Goal: Task Accomplishment & Management: Use online tool/utility

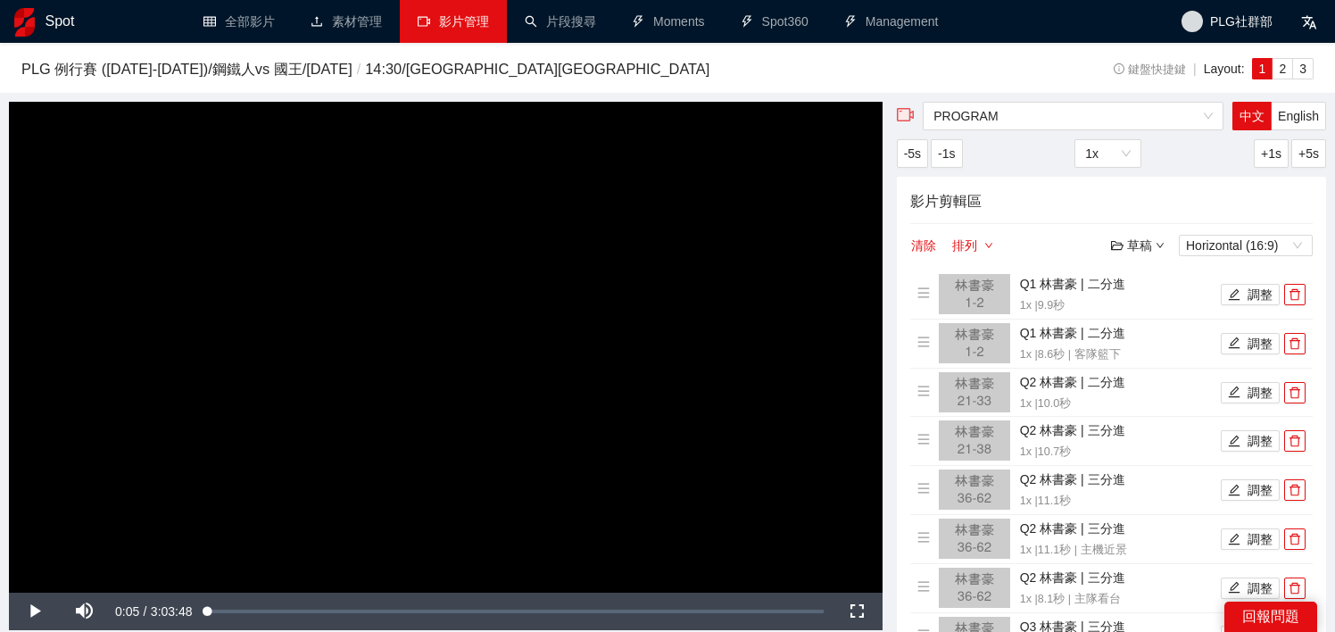
click at [418, 26] on link "影片管理" at bounding box center [453, 21] width 71 height 14
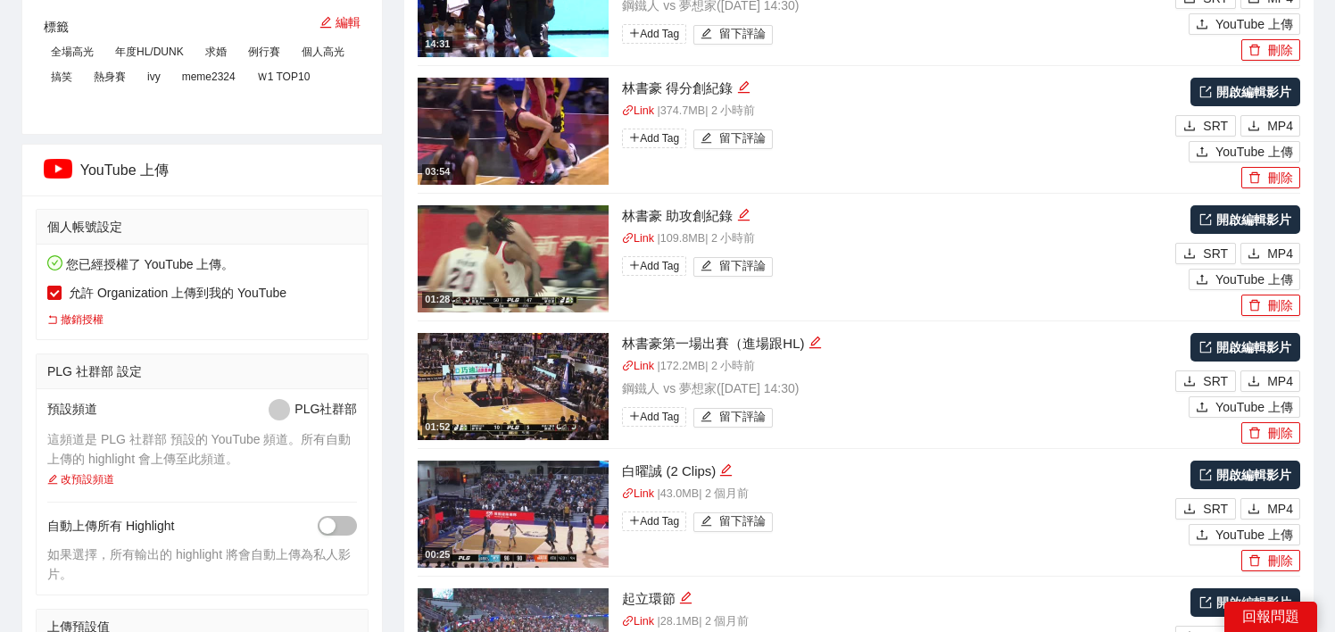
scroll to position [341, 0]
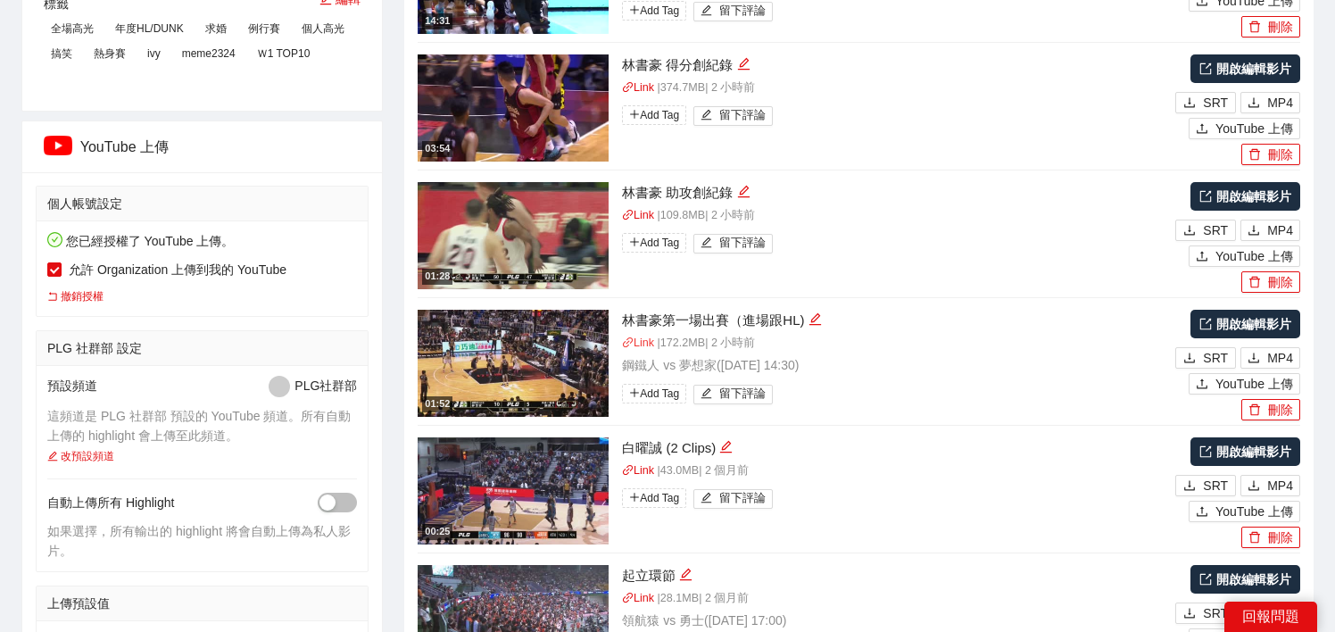
click at [646, 345] on link "Link" at bounding box center [638, 342] width 32 height 12
click at [1255, 327] on link "開啟編輯影片" at bounding box center [1245, 324] width 110 height 29
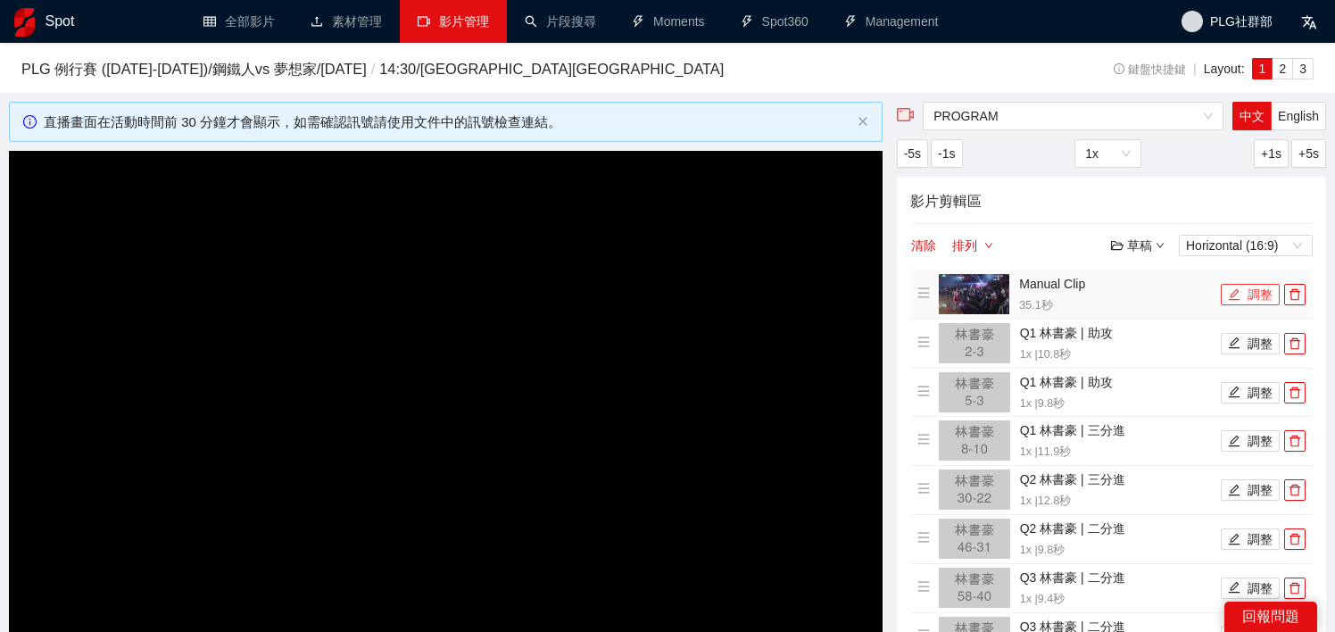
click at [1233, 295] on icon "edit" at bounding box center [1235, 294] width 12 height 12
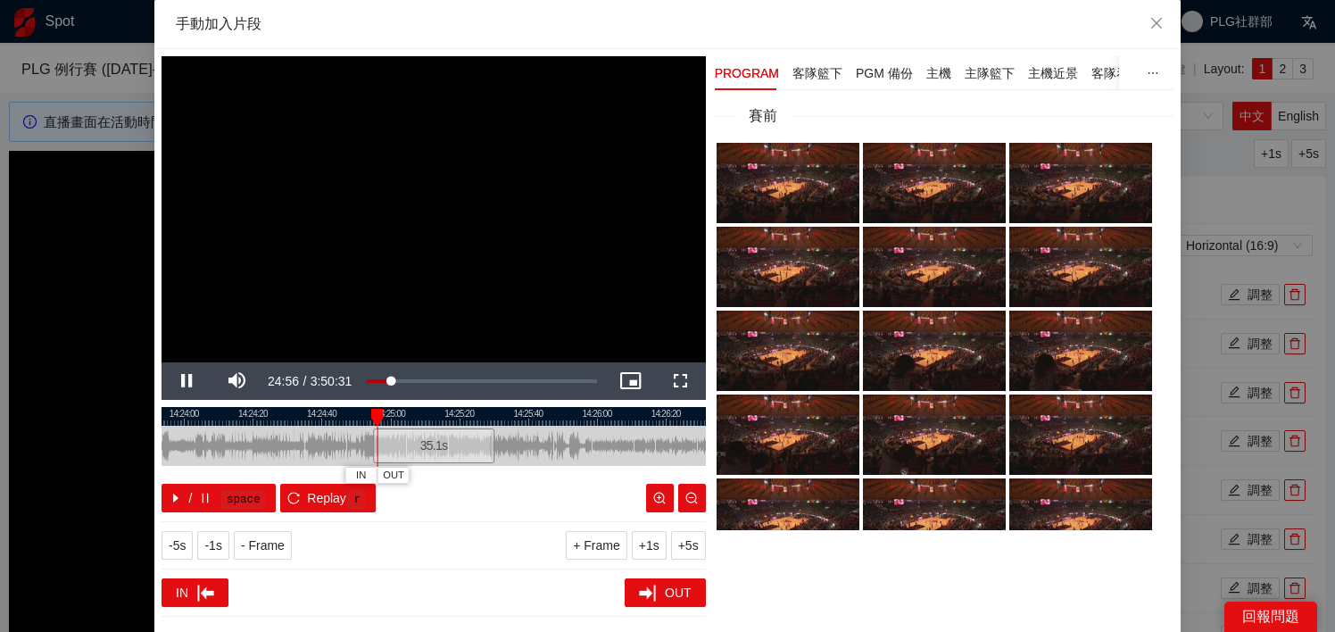
click at [469, 423] on div at bounding box center [433, 416] width 544 height 19
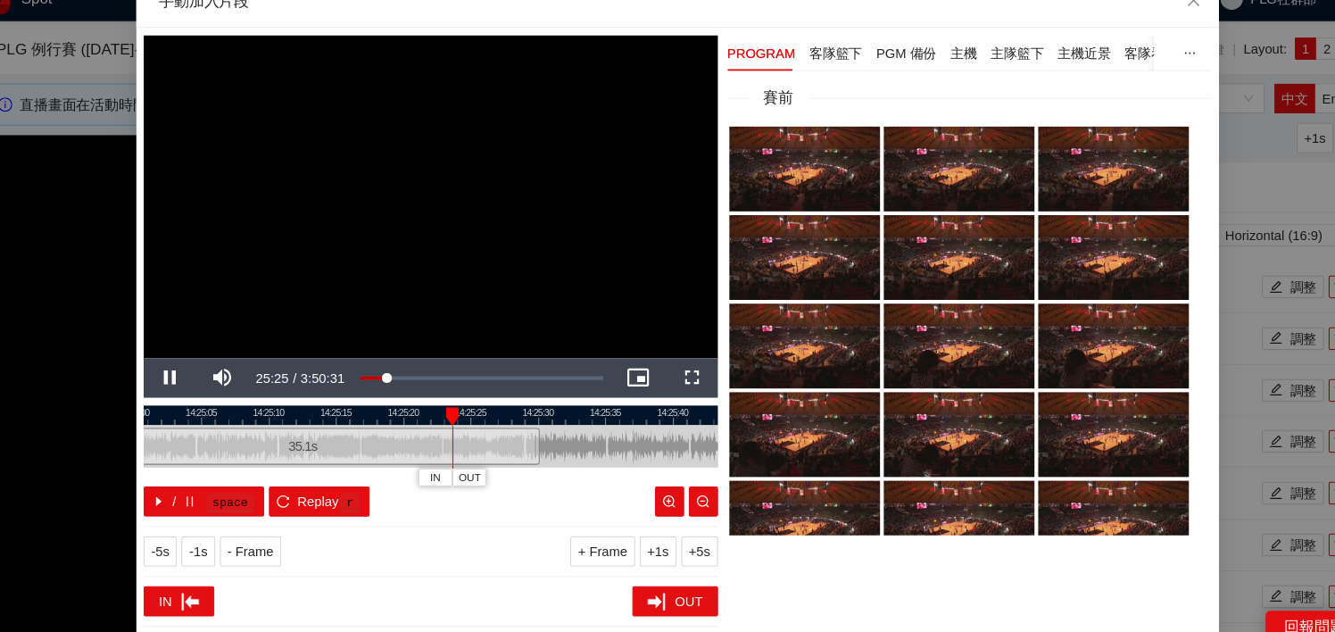
click at [486, 421] on div at bounding box center [433, 416] width 544 height 19
click at [519, 470] on span "OUT" at bounding box center [516, 476] width 21 height 16
click at [476, 418] on div at bounding box center [433, 416] width 544 height 19
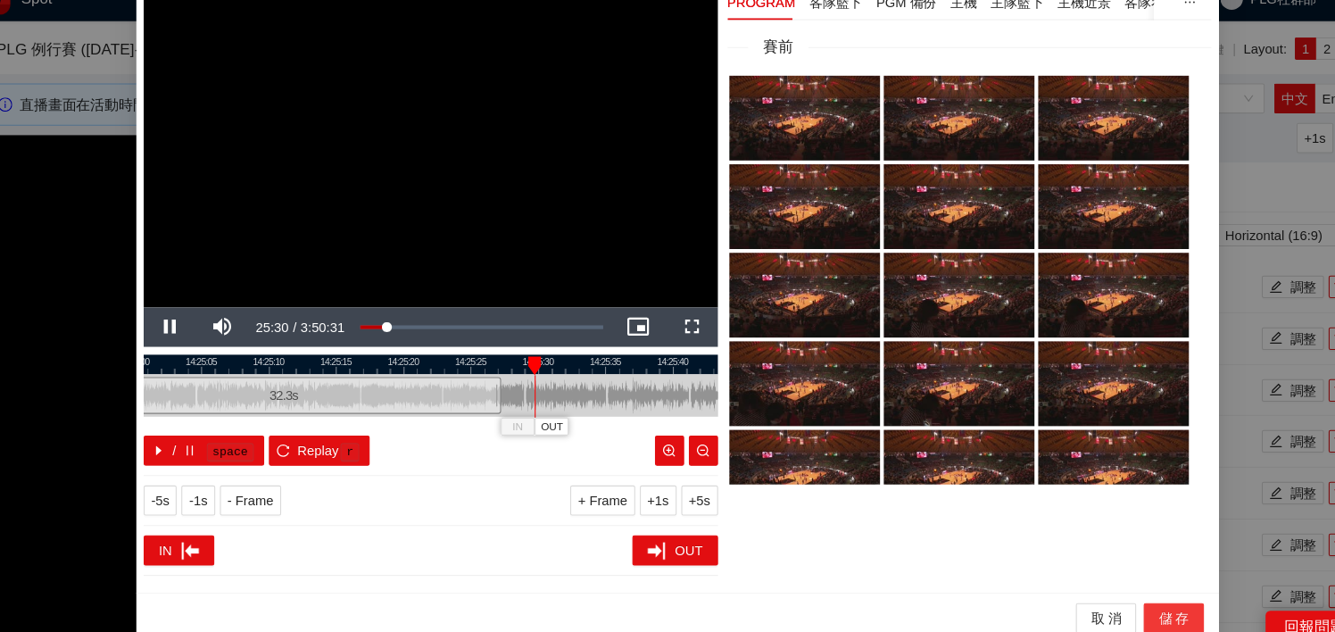
click at [1146, 611] on span "儲 存" at bounding box center [1137, 609] width 29 height 20
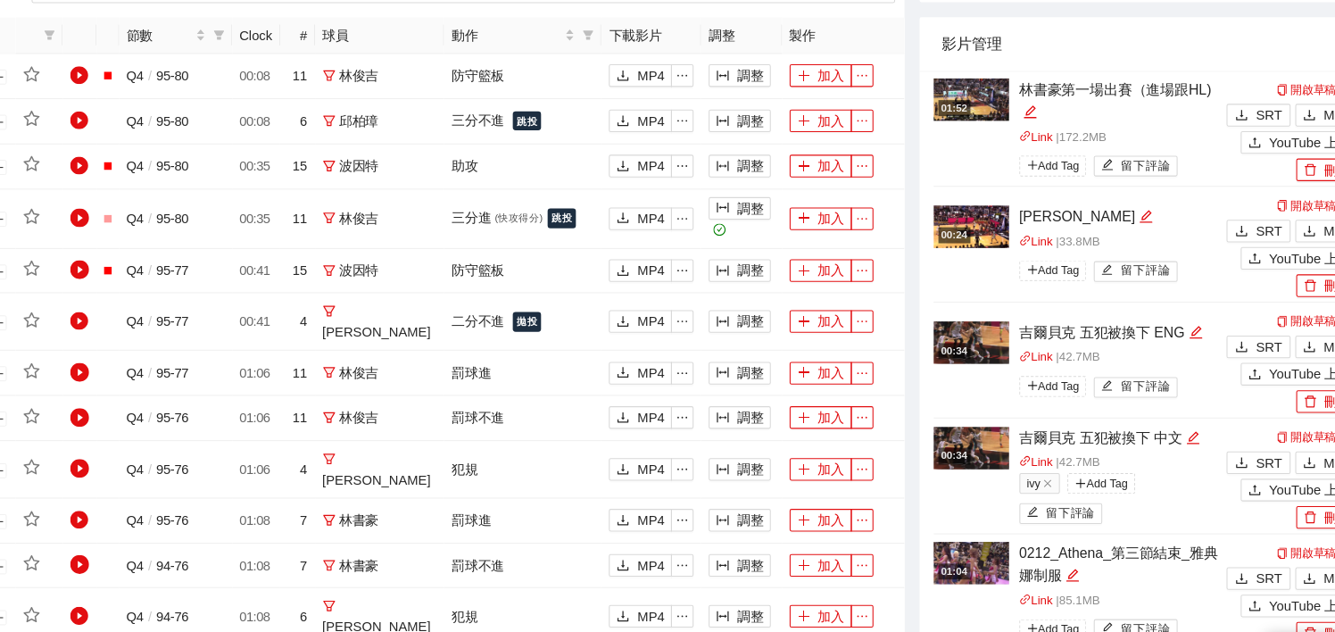
scroll to position [672, 0]
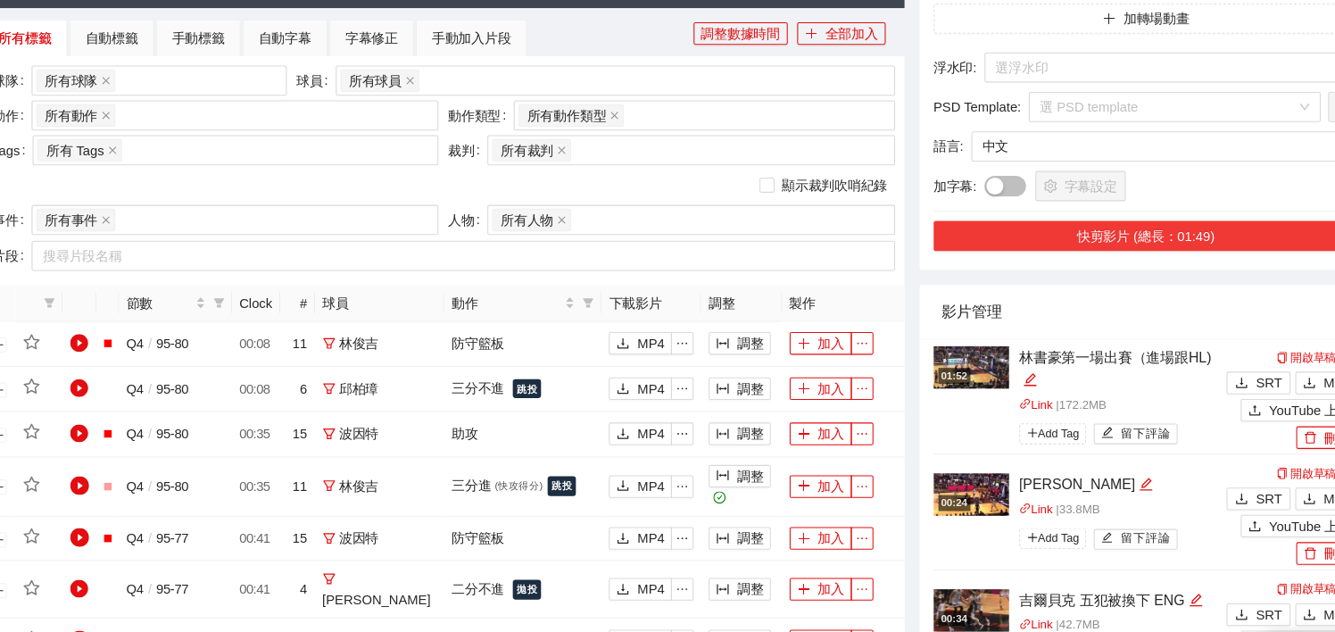
click at [1087, 231] on button "快剪影片 (總長：01:49)" at bounding box center [1111, 224] width 402 height 29
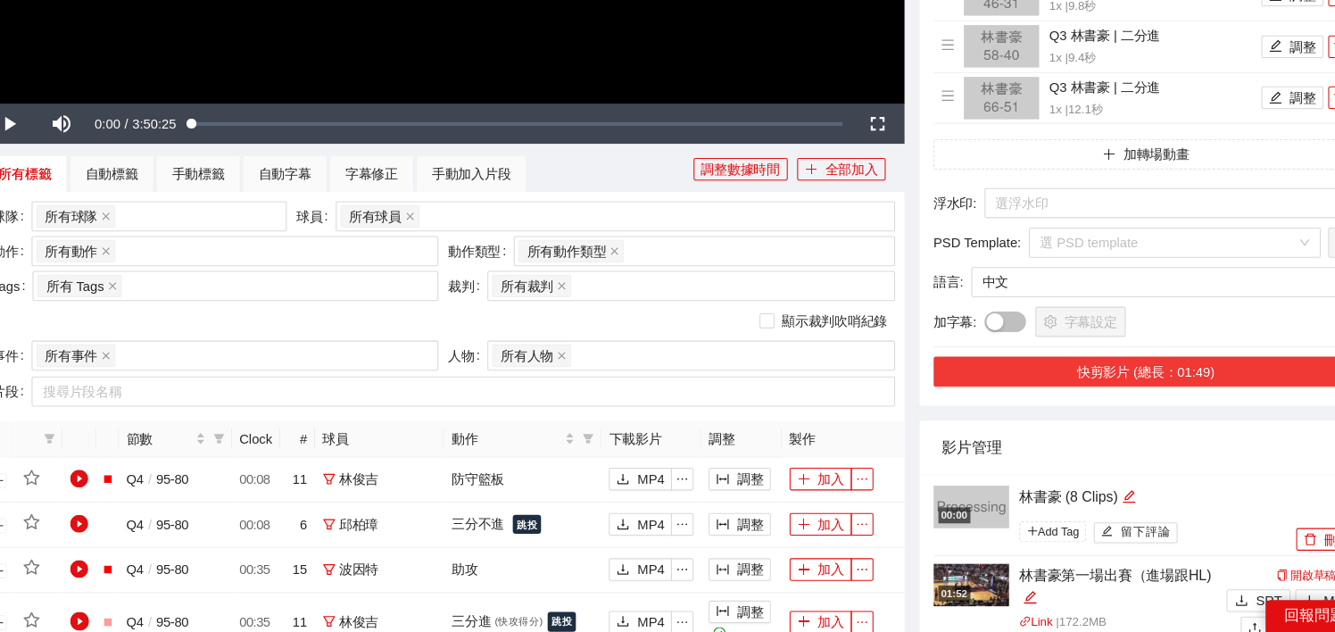
scroll to position [708, 0]
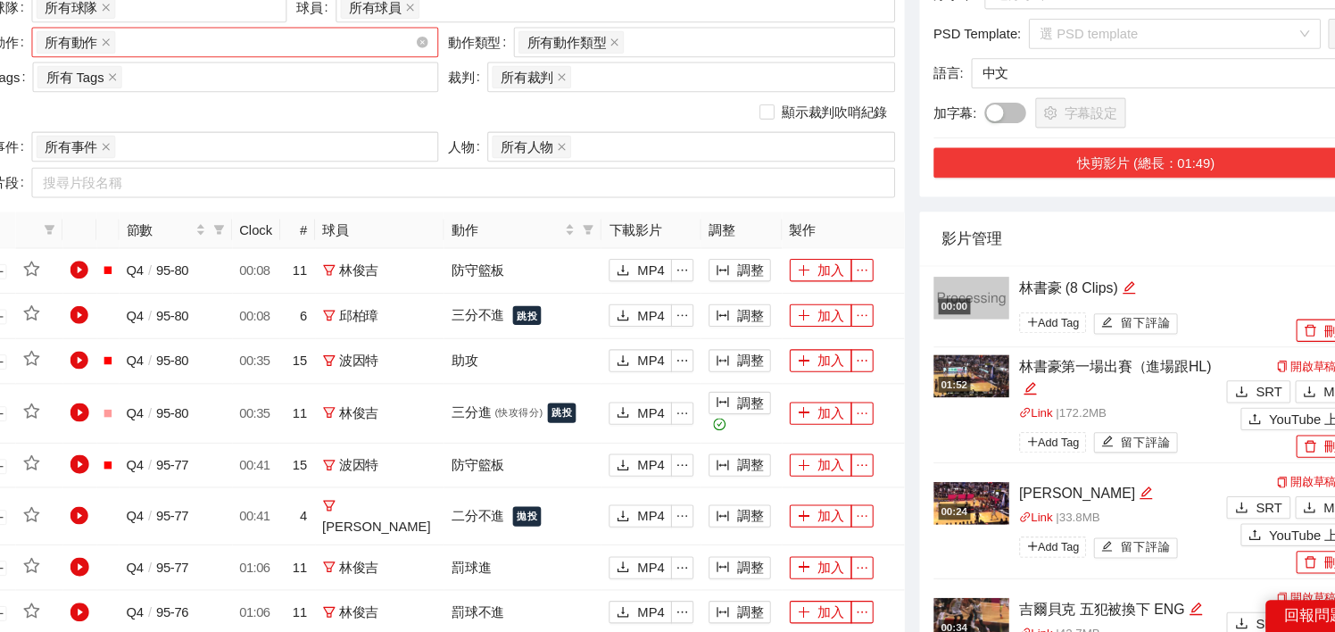
click at [203, 73] on div "所有動作 + 0 ..." at bounding box center [239, 73] width 359 height 25
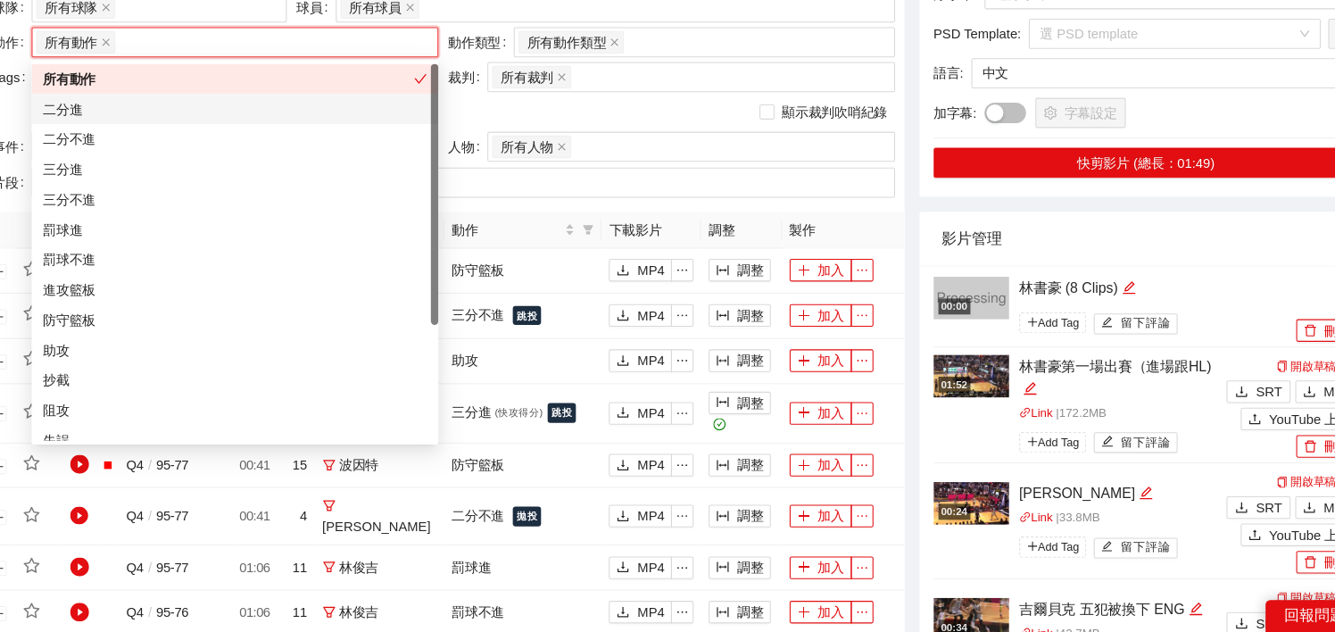
click at [195, 138] on div "二分進" at bounding box center [248, 137] width 364 height 20
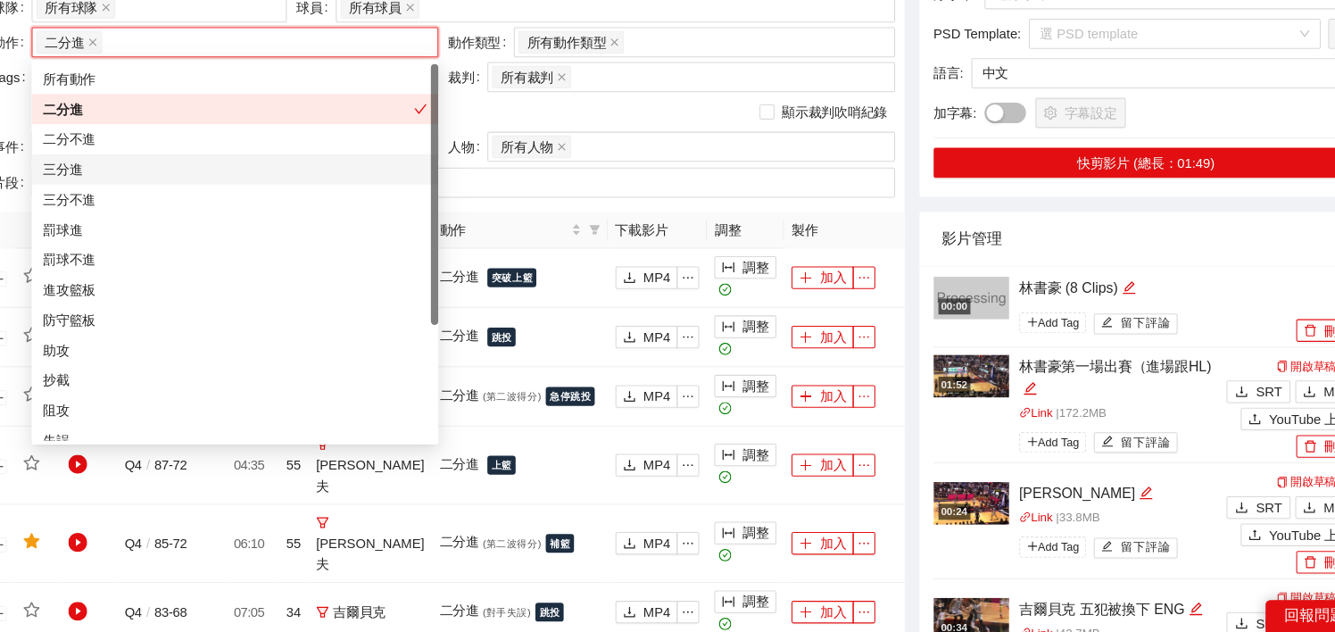
click at [195, 189] on div "三分進" at bounding box center [248, 194] width 364 height 20
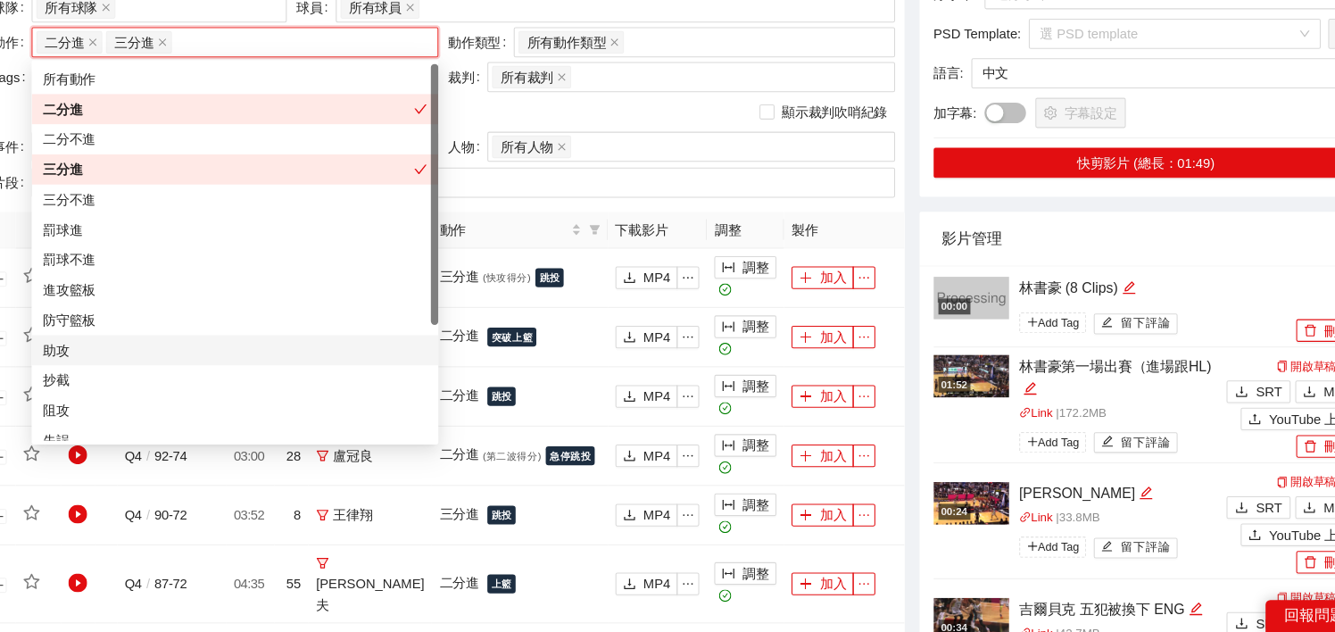
click at [175, 363] on div "助攻" at bounding box center [248, 365] width 364 height 20
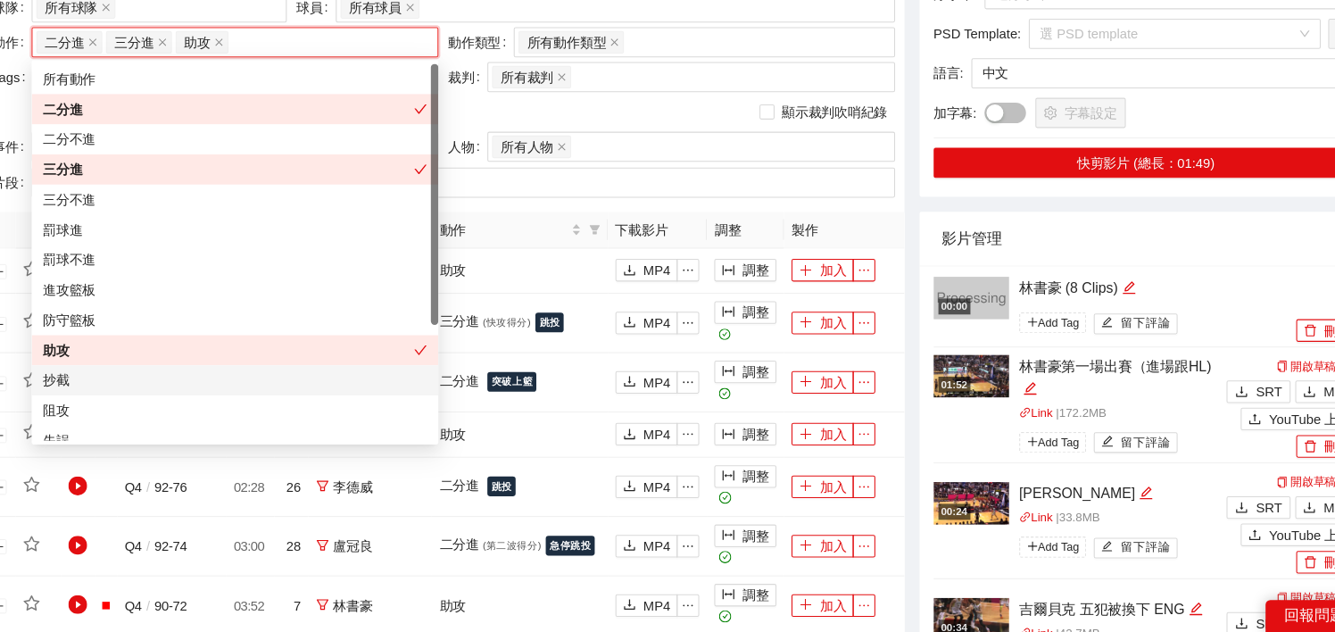
click at [259, 391] on div "抄截" at bounding box center [248, 394] width 364 height 20
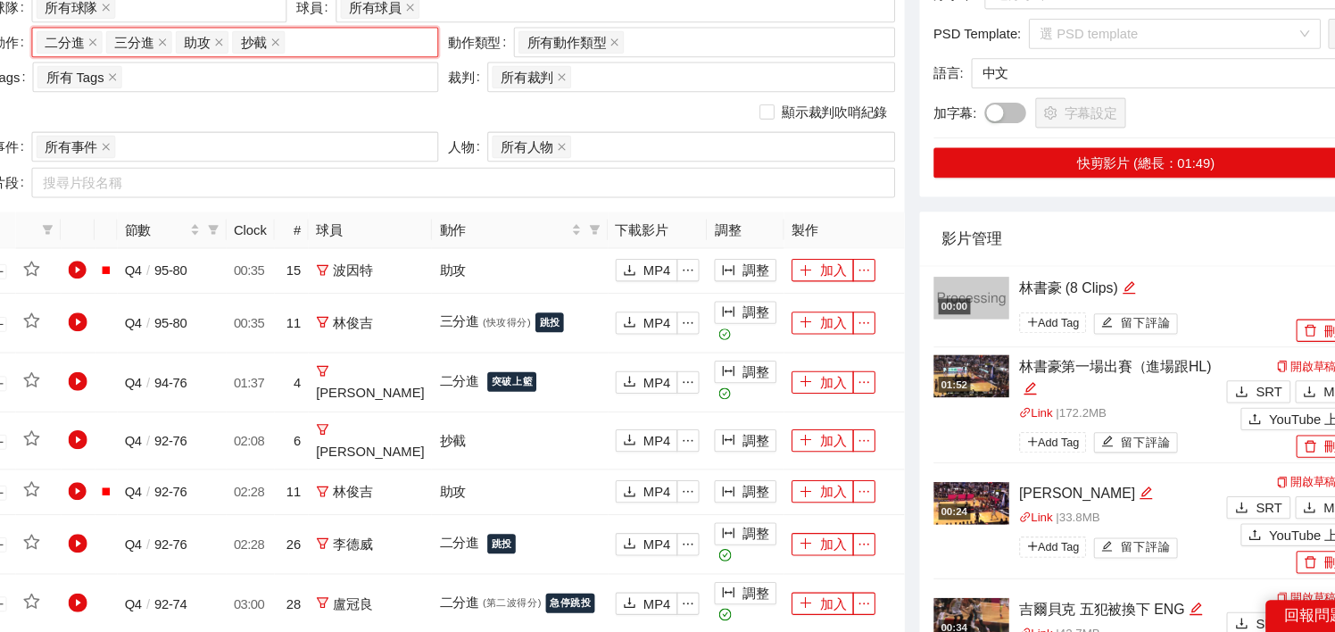
click at [617, 133] on div "顯示裁判吹哨紀錄" at bounding box center [446, 139] width 856 height 20
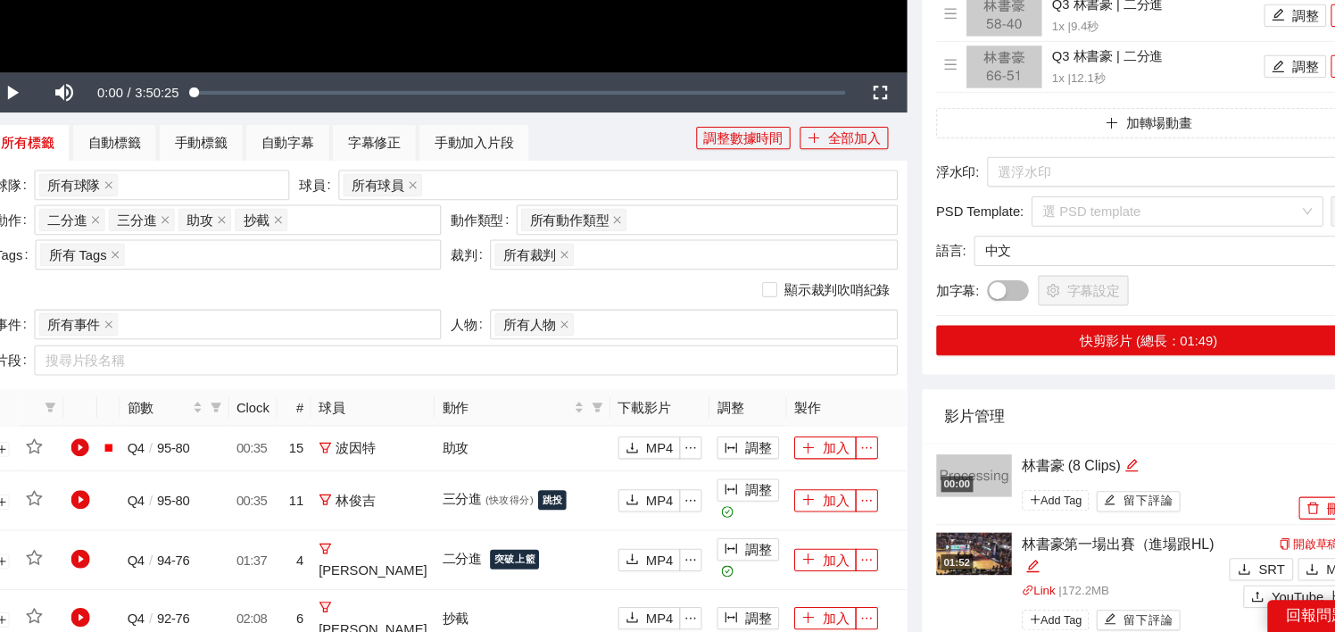
scroll to position [638, 0]
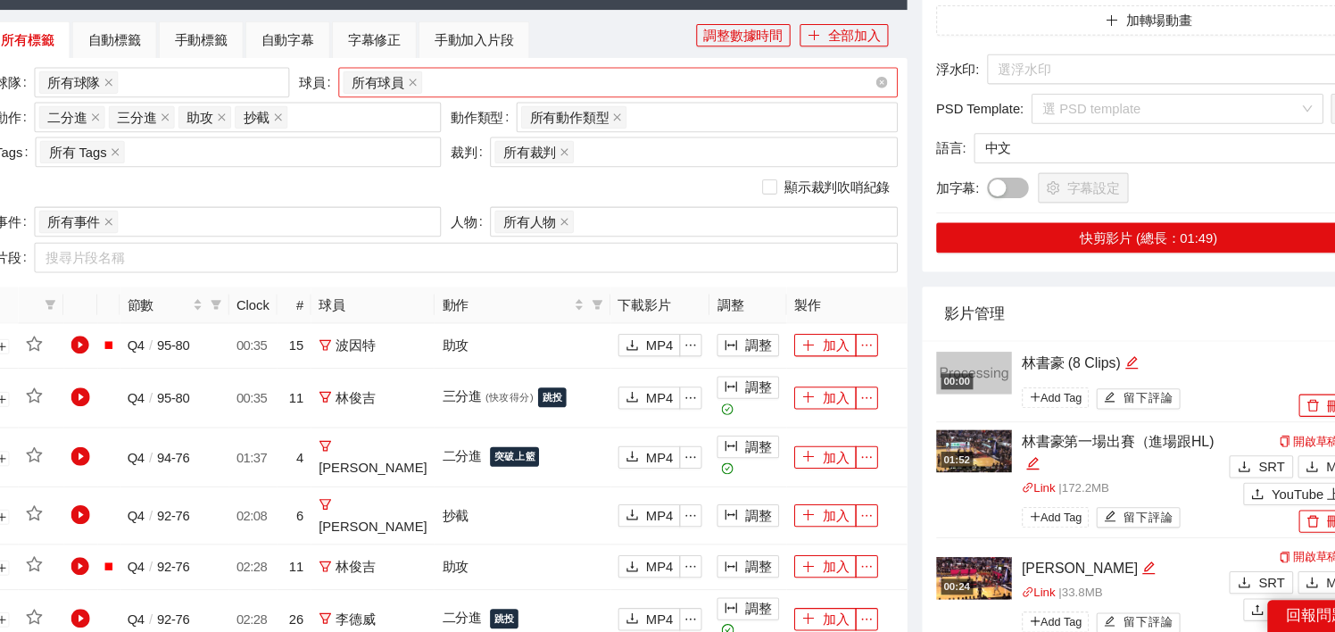
click at [463, 111] on div "所有球員" at bounding box center [599, 110] width 503 height 25
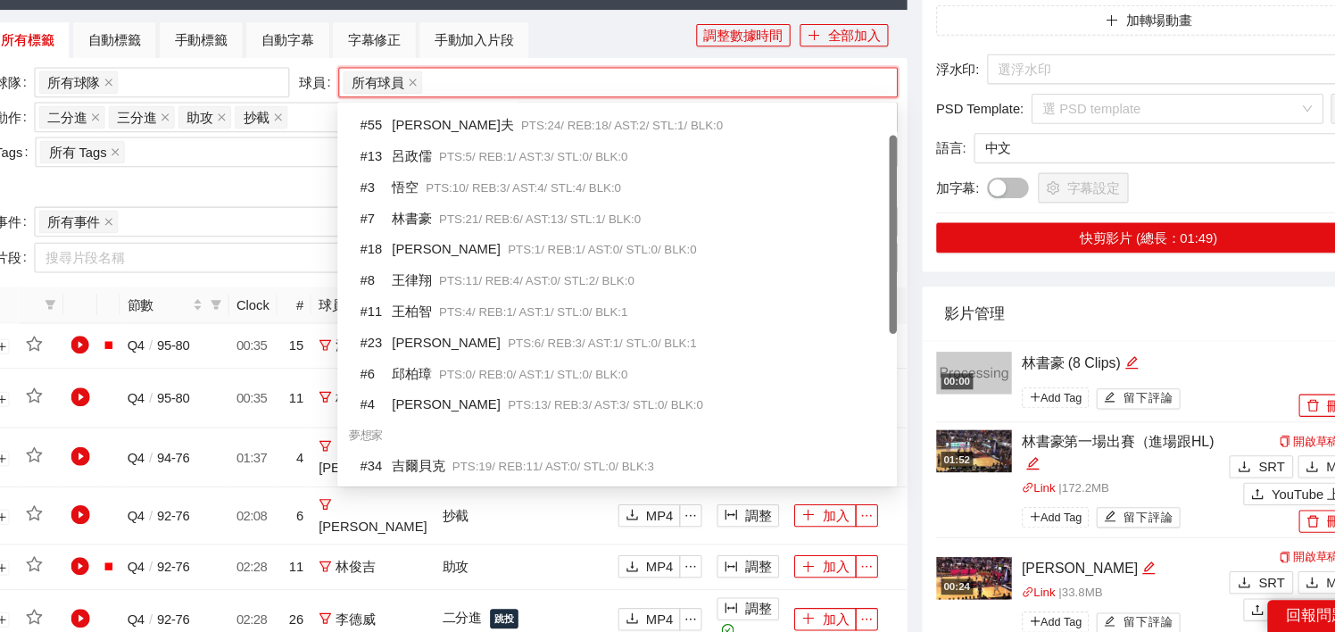
scroll to position [21, 0]
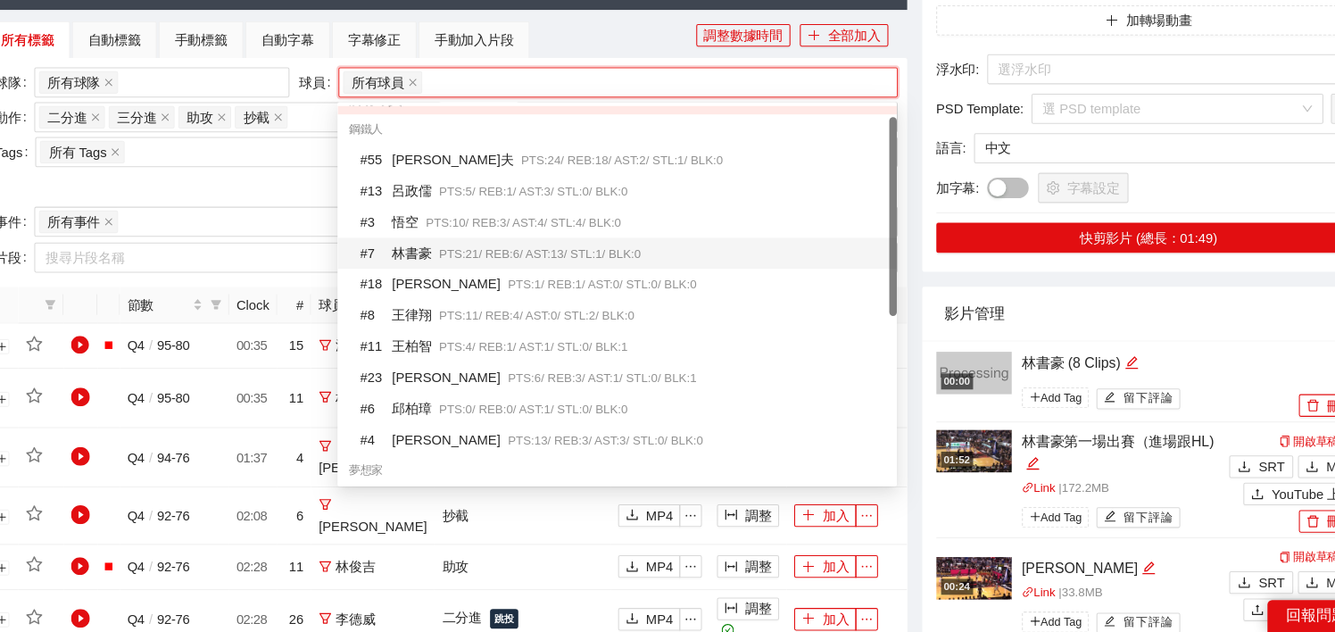
click at [457, 267] on span "PTS: 21 / REB: 6 / AST: 13 / STL: 1 / BLK: 0" at bounding box center [534, 273] width 191 height 12
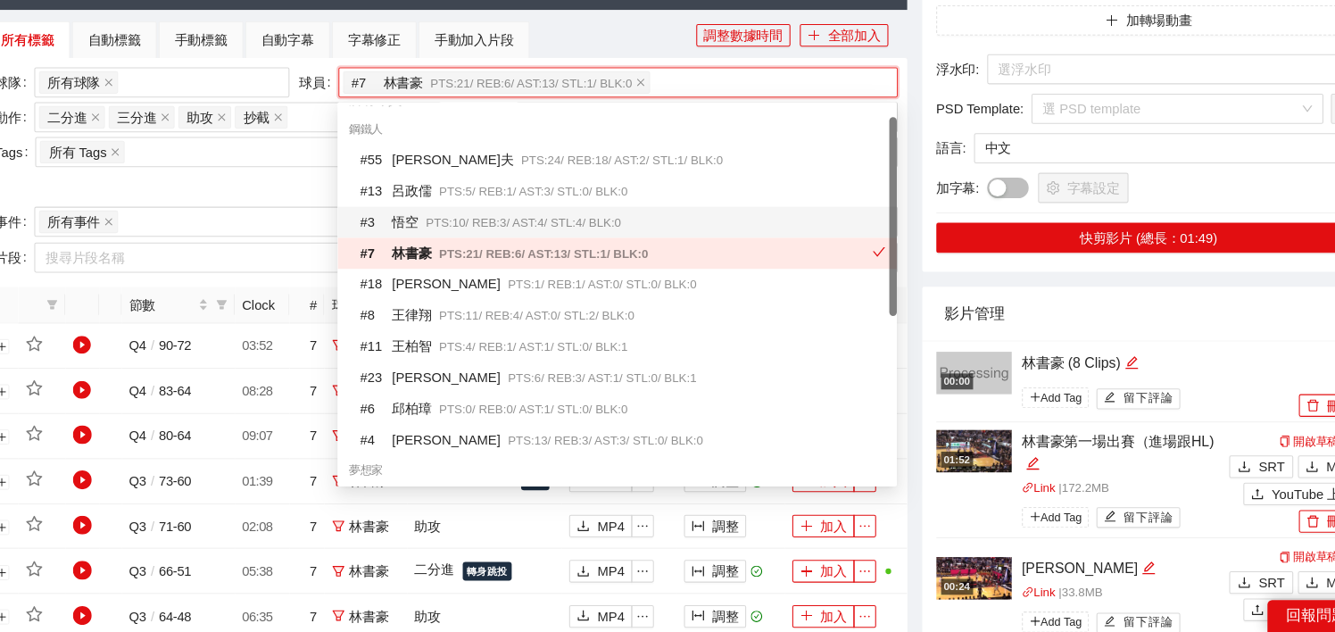
click at [295, 209] on div "顯示裁判吹哨紀錄" at bounding box center [446, 210] width 856 height 20
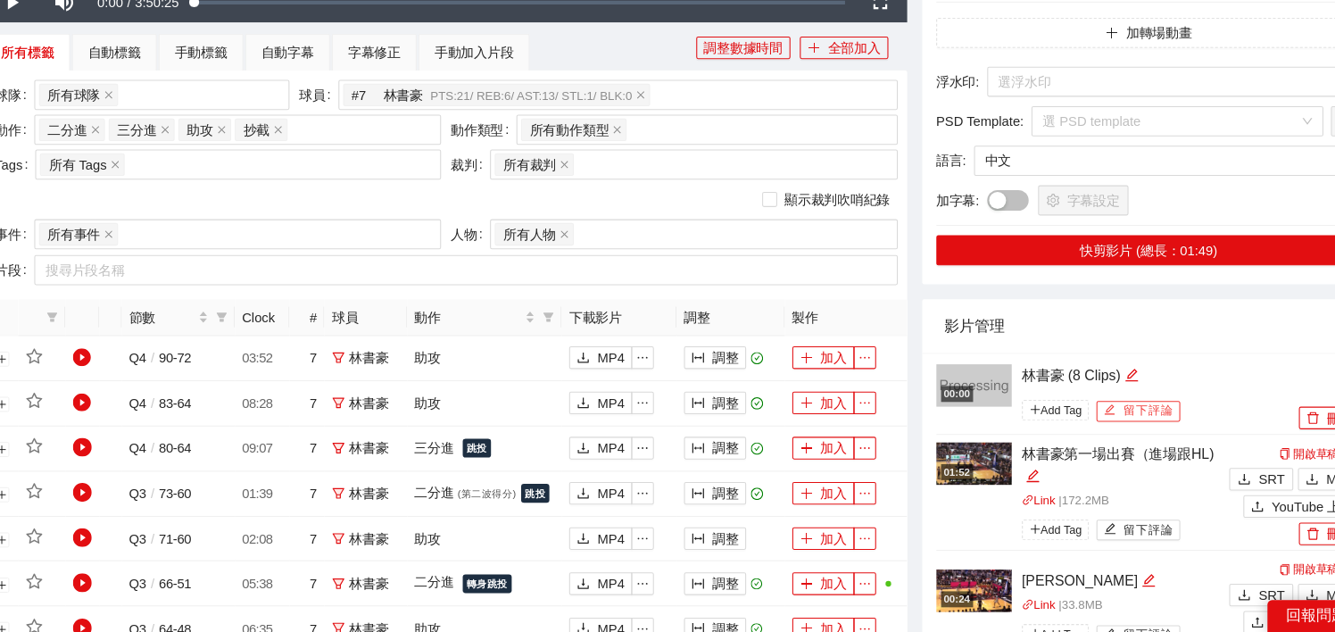
scroll to position [625, 0]
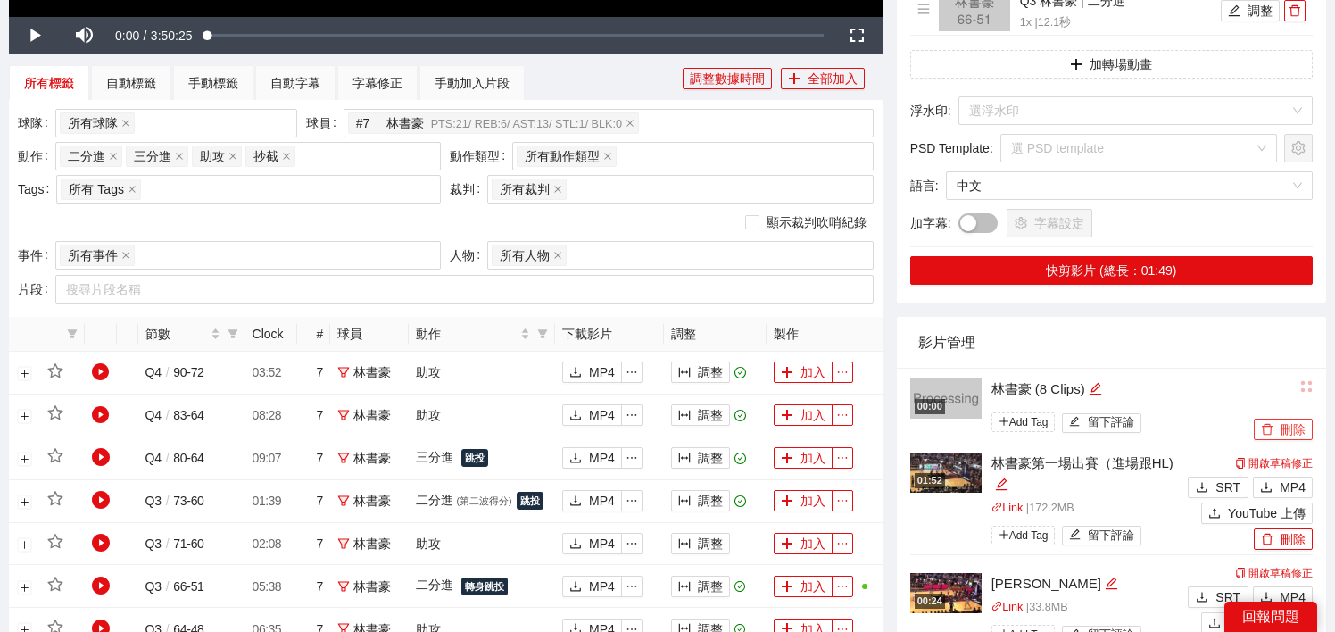
click at [1274, 433] on button "刪除" at bounding box center [1283, 428] width 59 height 21
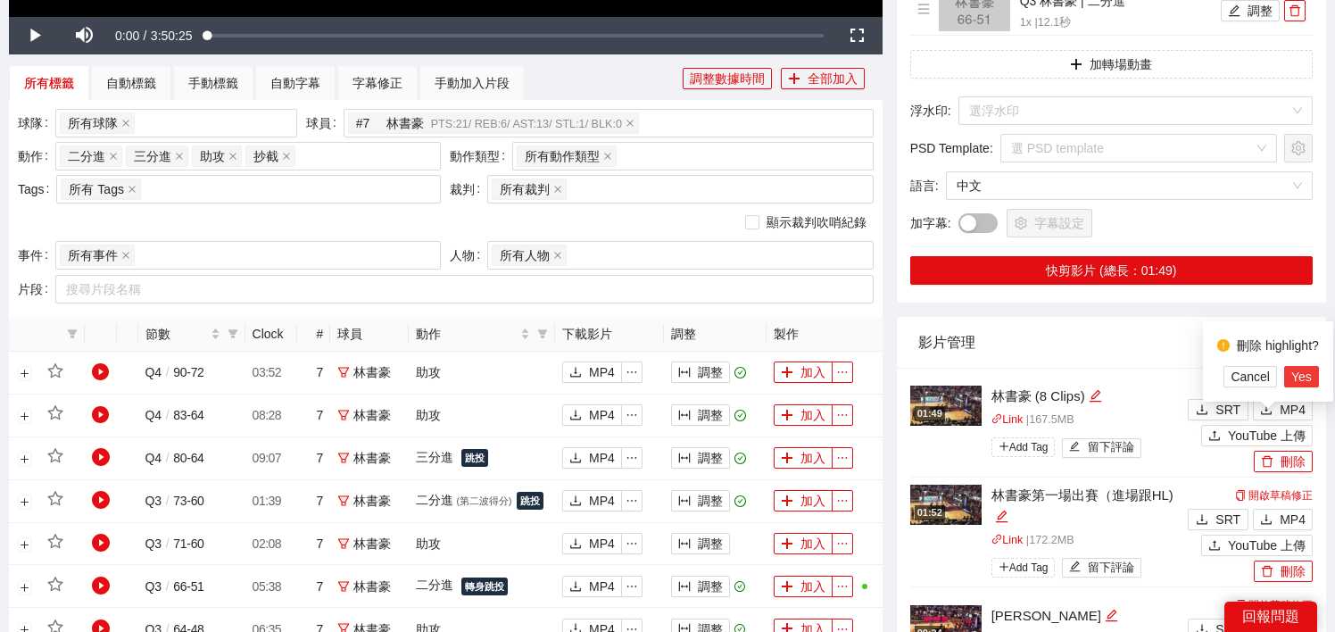
click at [1302, 379] on span "Yes" at bounding box center [1301, 377] width 21 height 20
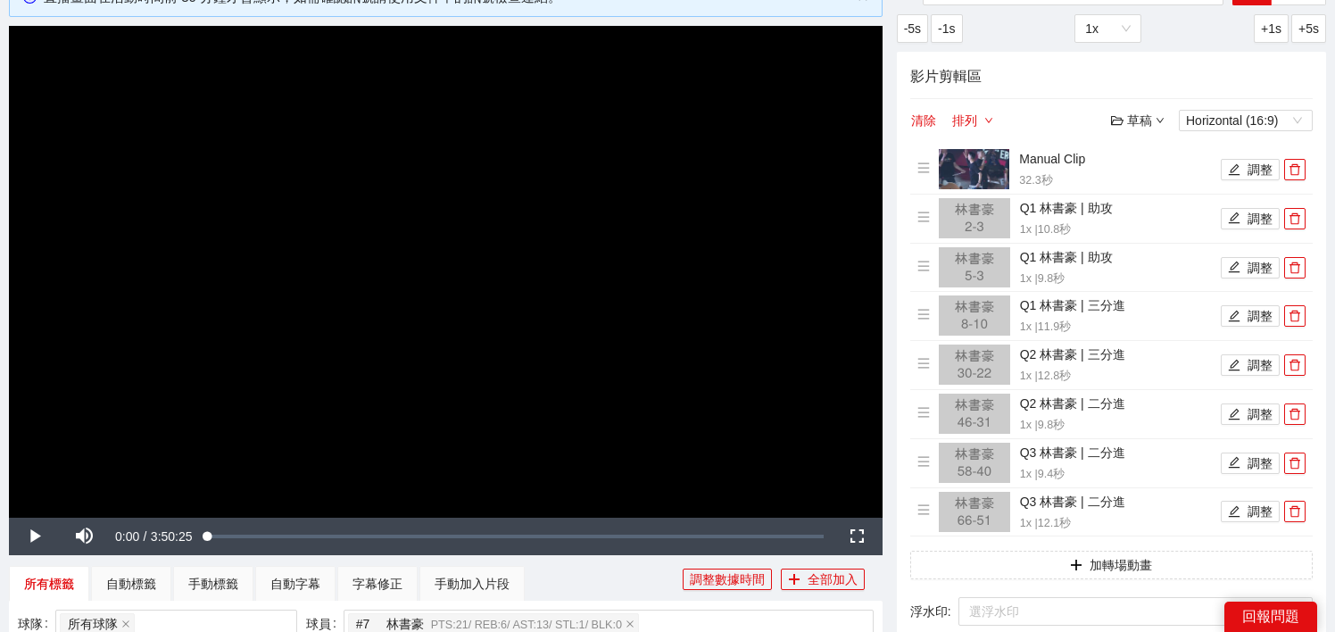
scroll to position [0, 0]
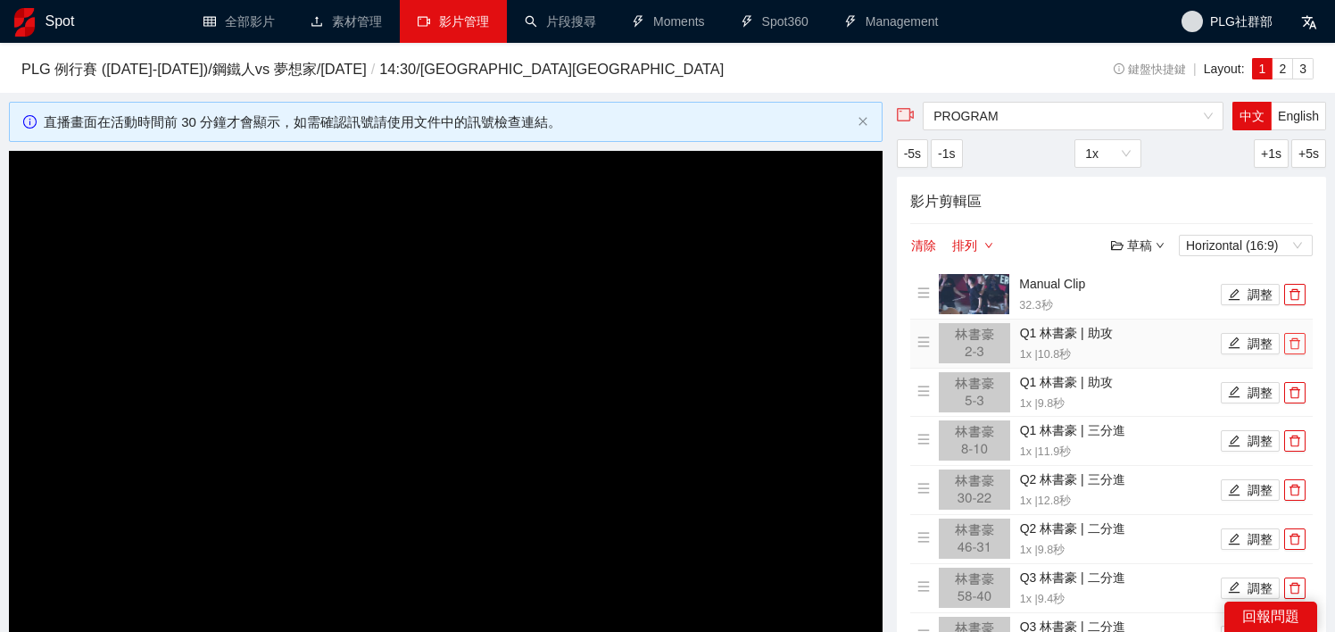
click at [1297, 340] on icon "delete" at bounding box center [1294, 343] width 11 height 12
click at [1297, 386] on icon "delete" at bounding box center [1294, 392] width 11 height 12
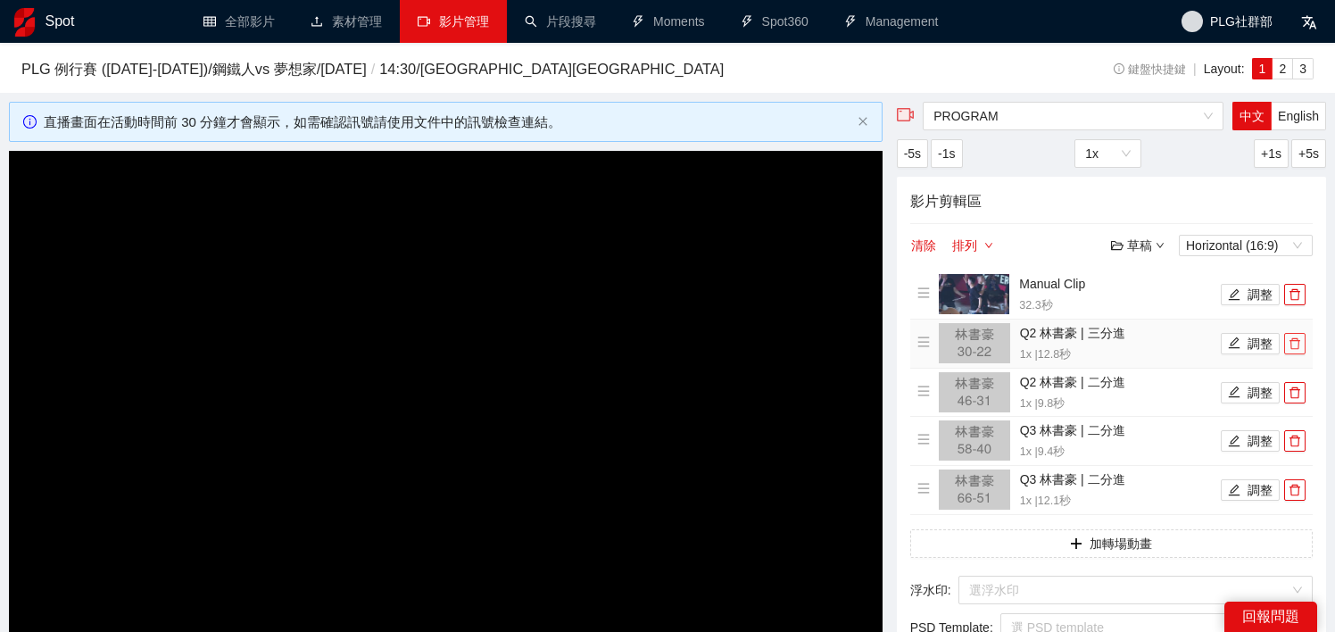
click at [1297, 340] on icon "delete" at bounding box center [1294, 343] width 11 height 12
click at [1297, 386] on icon "delete" at bounding box center [1294, 392] width 11 height 12
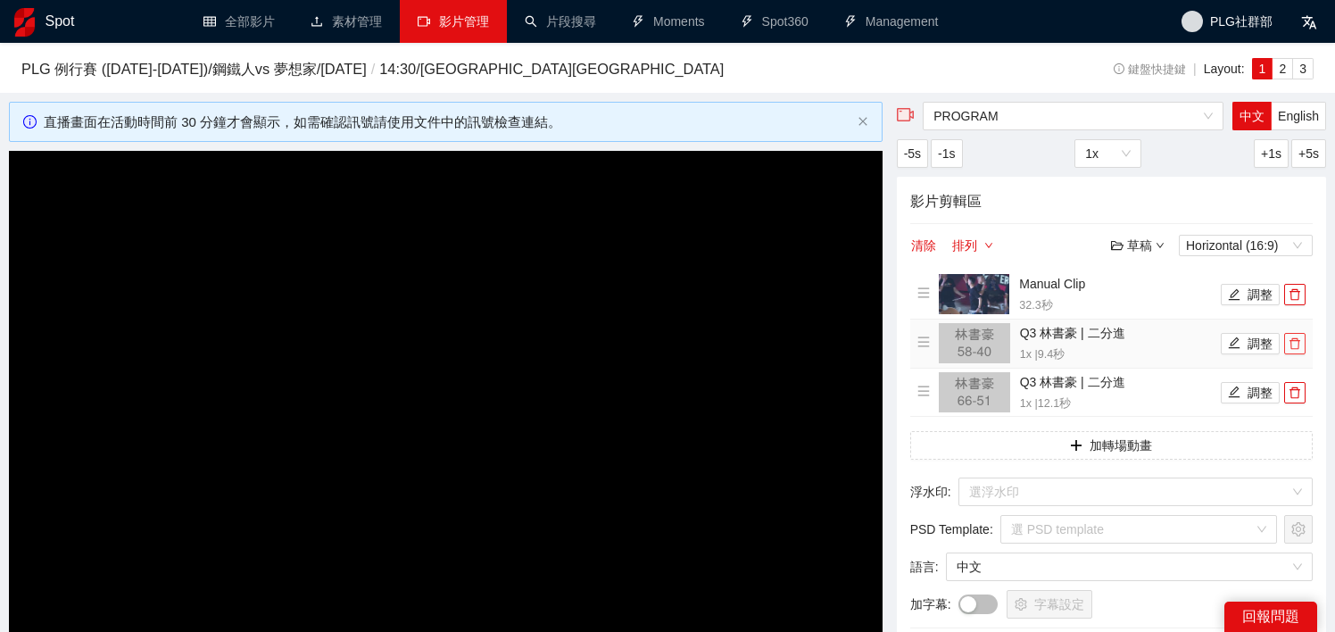
click at [1297, 340] on icon "delete" at bounding box center [1294, 343] width 11 height 12
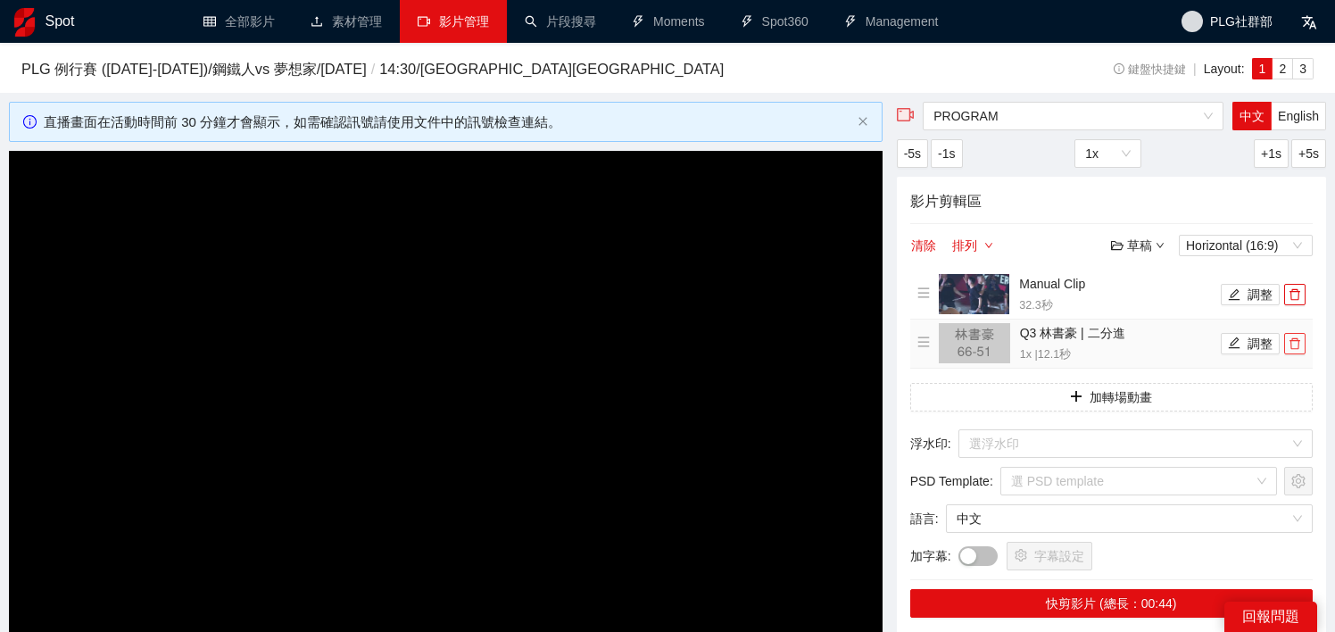
click at [1297, 340] on icon "delete" at bounding box center [1294, 343] width 11 height 12
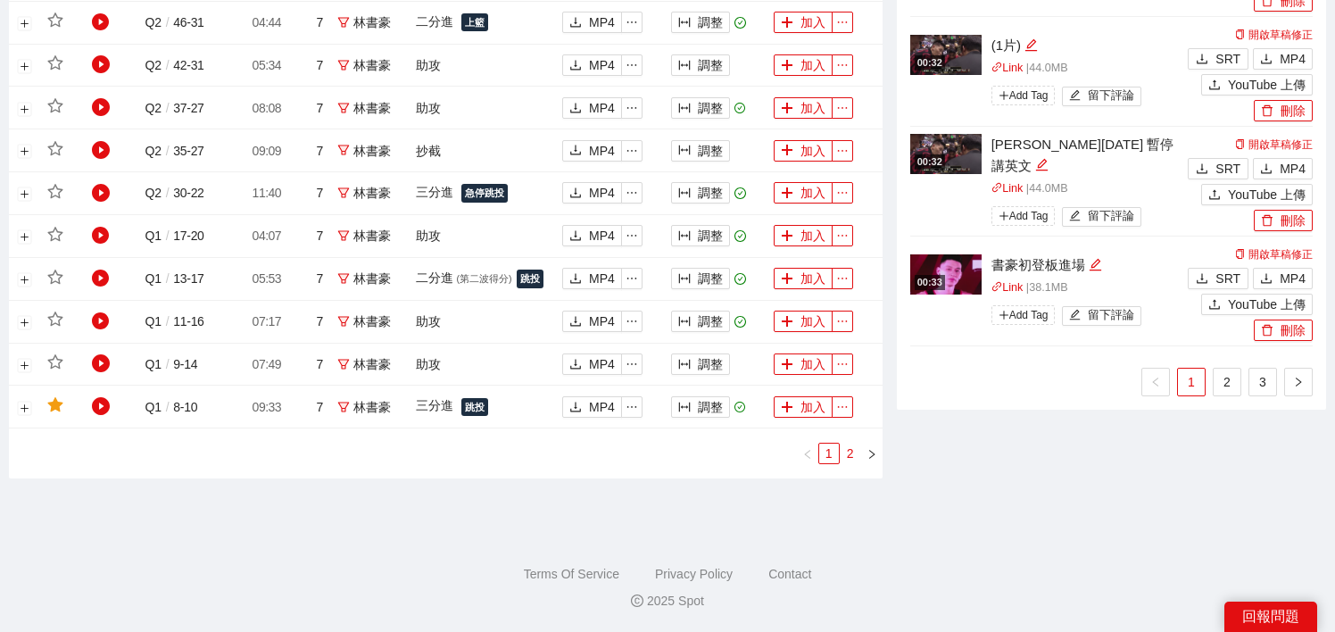
click at [850, 445] on link "2" at bounding box center [850, 453] width 20 height 20
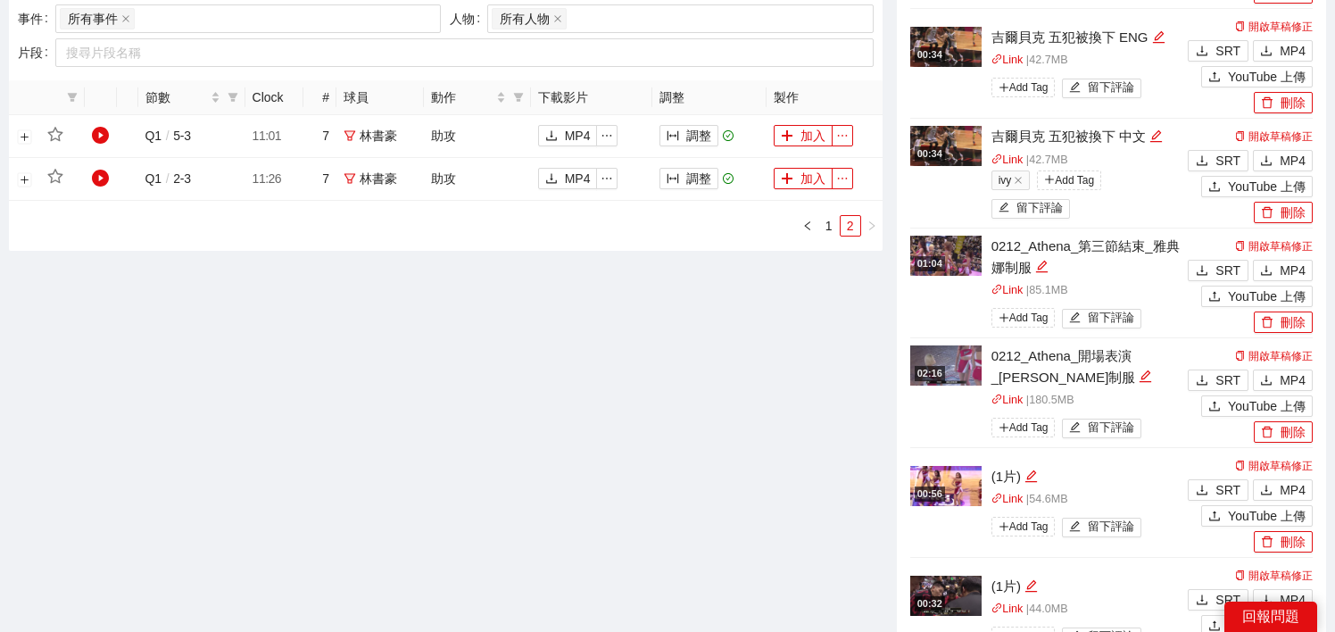
scroll to position [863, 0]
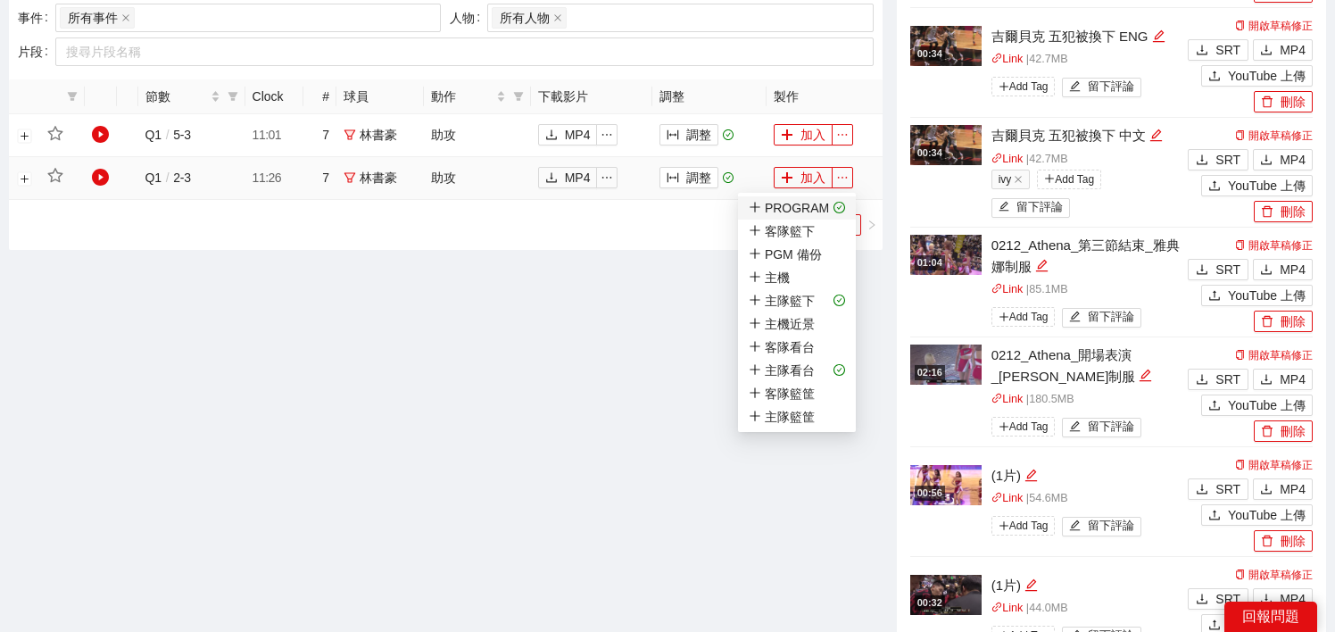
click at [836, 203] on icon "check-circle" at bounding box center [839, 208] width 12 height 12
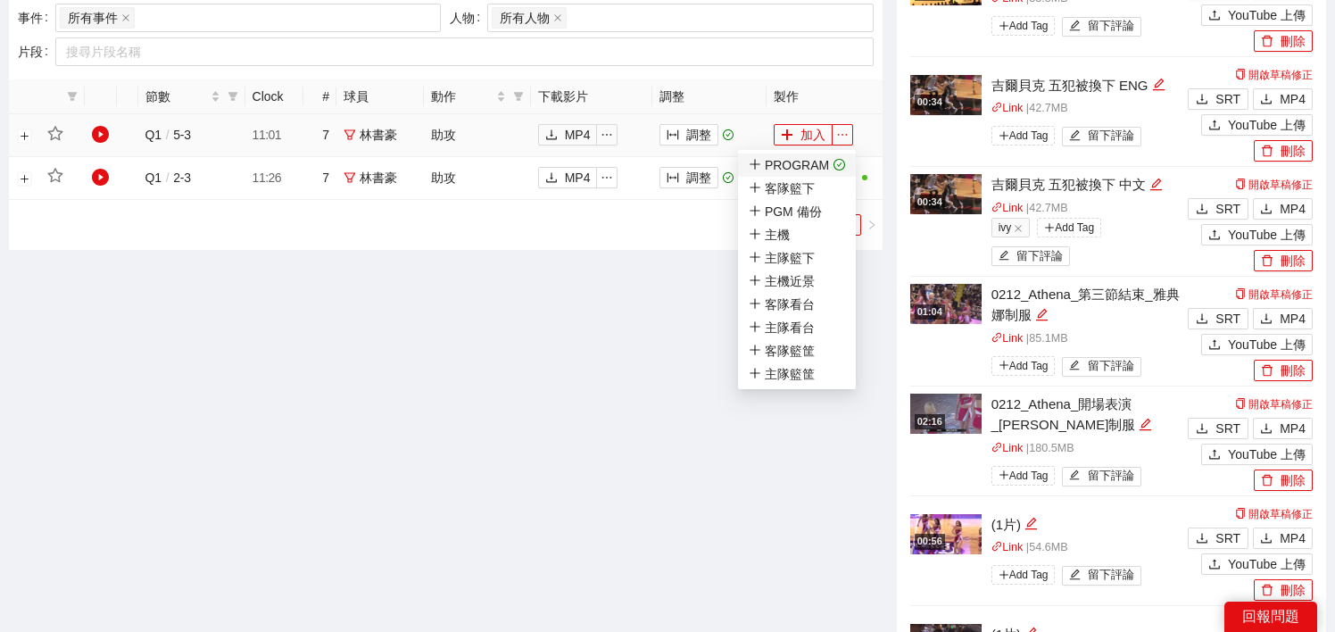
click at [840, 159] on icon "check-circle" at bounding box center [839, 165] width 12 height 12
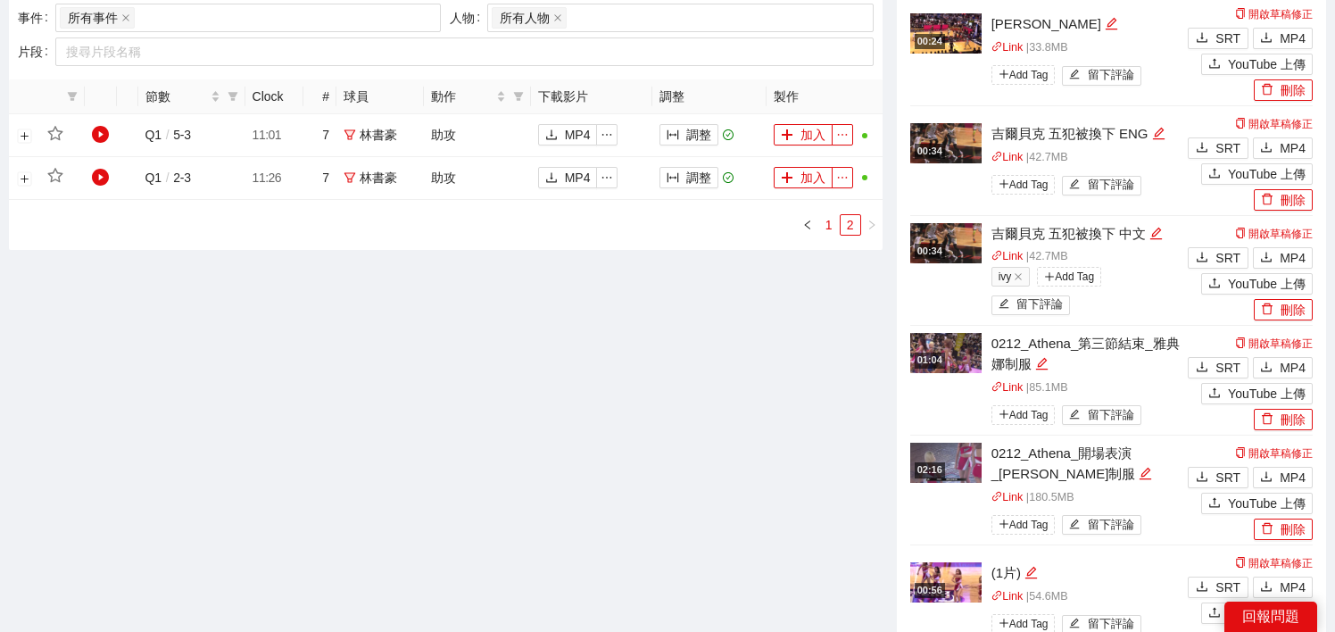
click at [830, 226] on link "1" at bounding box center [829, 225] width 20 height 20
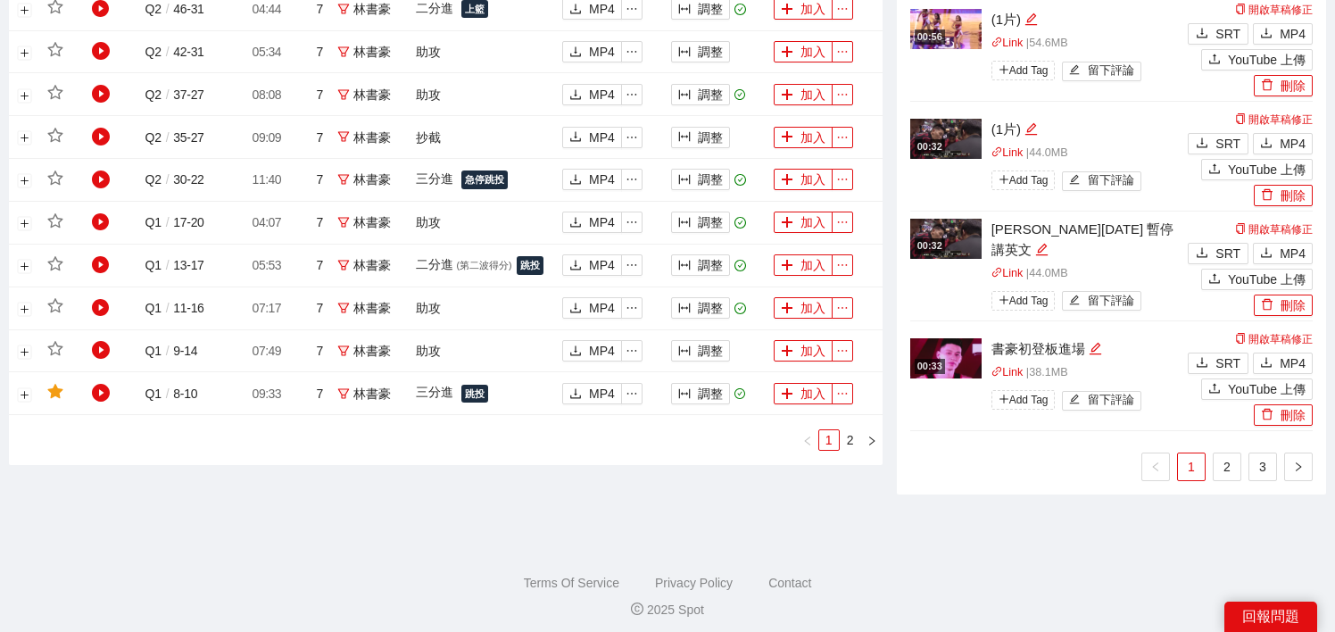
scroll to position [1405, 0]
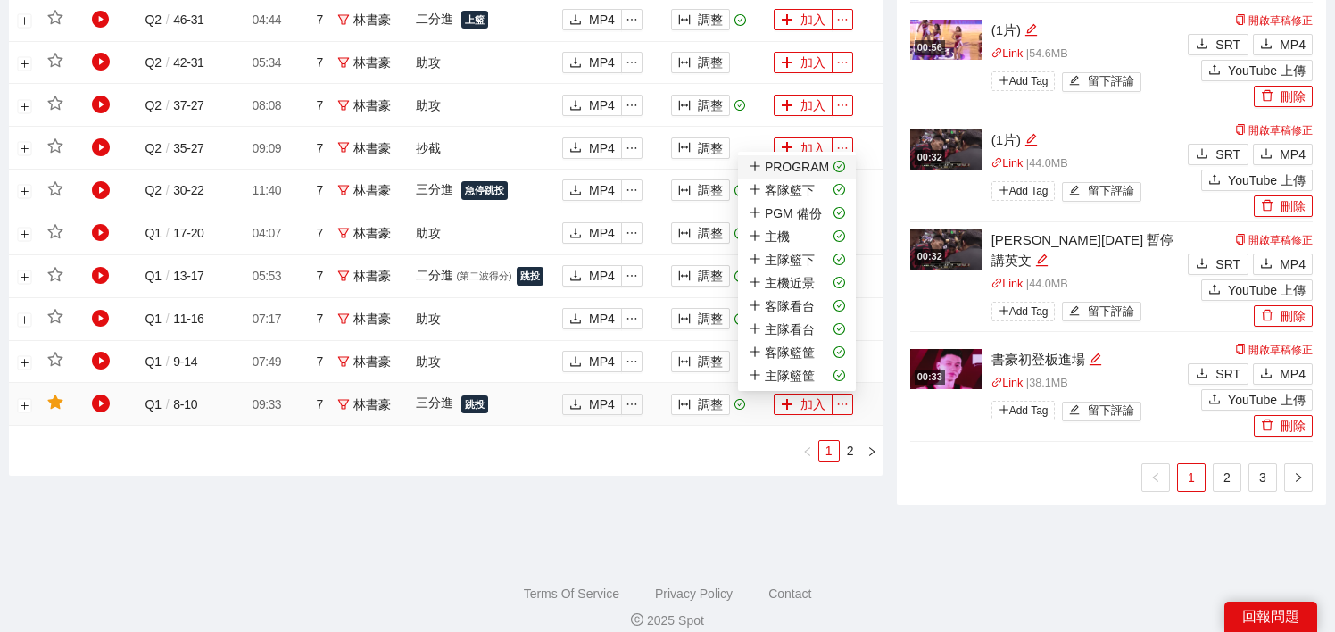
click at [820, 167] on div "PROGRAM" at bounding box center [789, 167] width 80 height 20
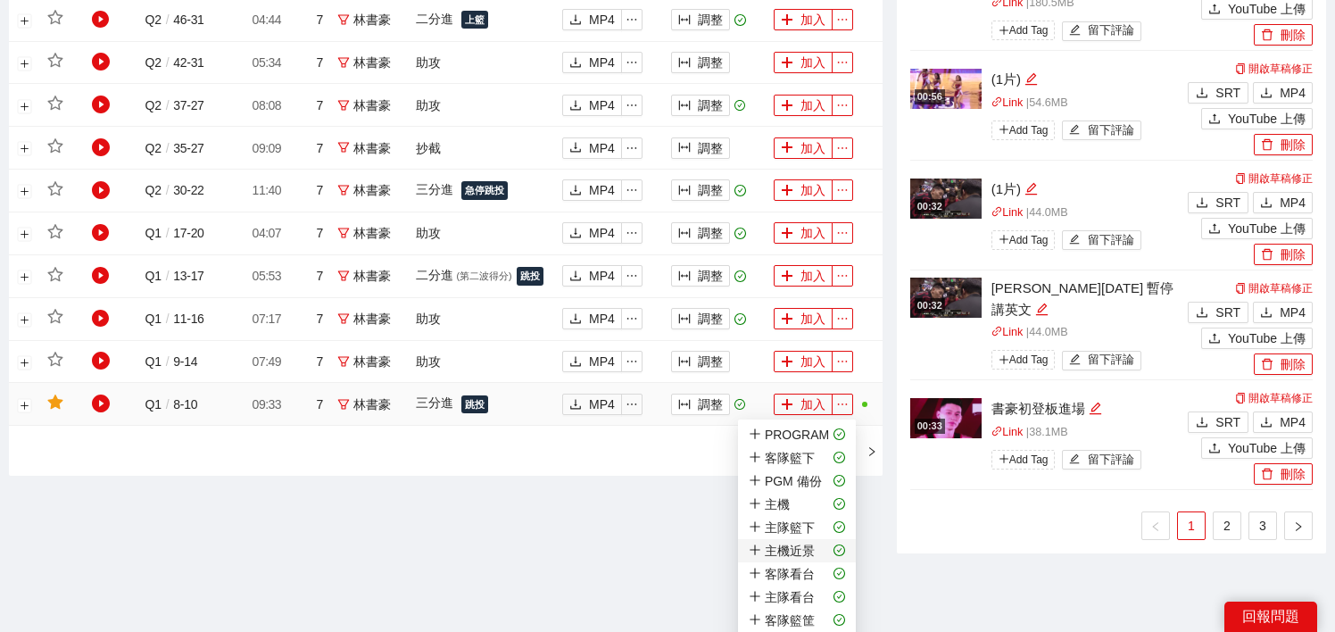
click at [818, 545] on span "主機近景" at bounding box center [797, 551] width 96 height 20
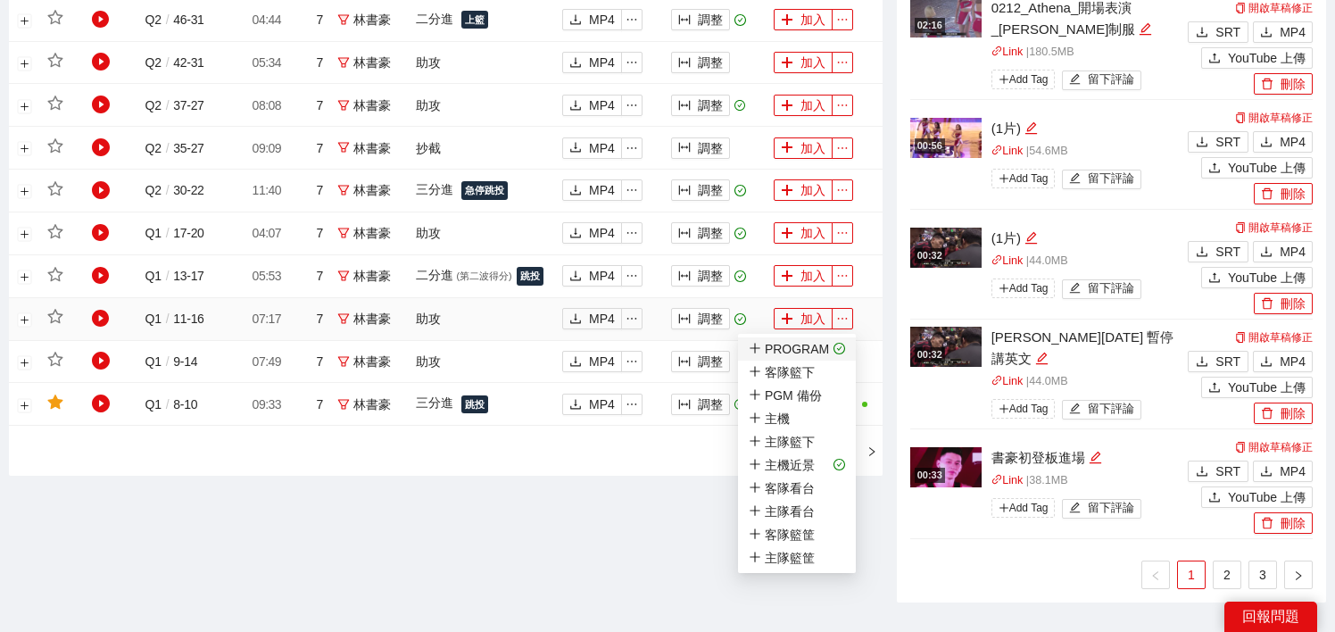
click at [840, 345] on icon "check-circle" at bounding box center [839, 349] width 12 height 12
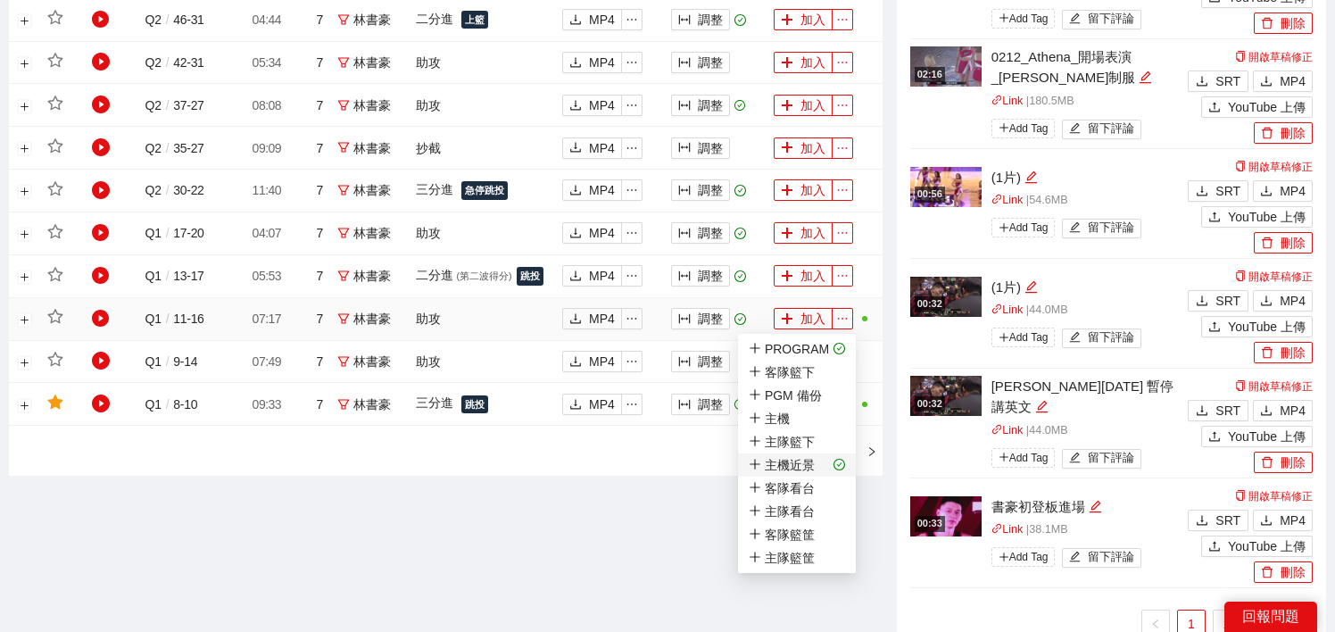
click at [829, 464] on span "主機近景" at bounding box center [797, 465] width 96 height 20
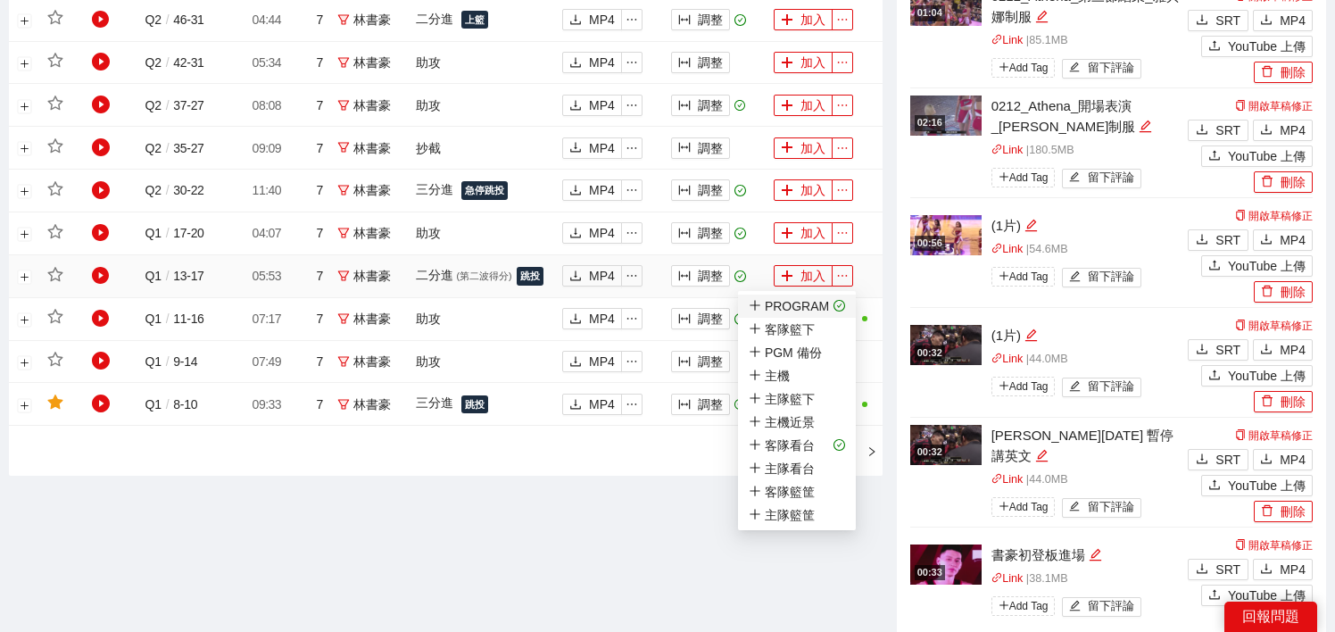
click at [835, 304] on icon "check-circle" at bounding box center [839, 306] width 12 height 12
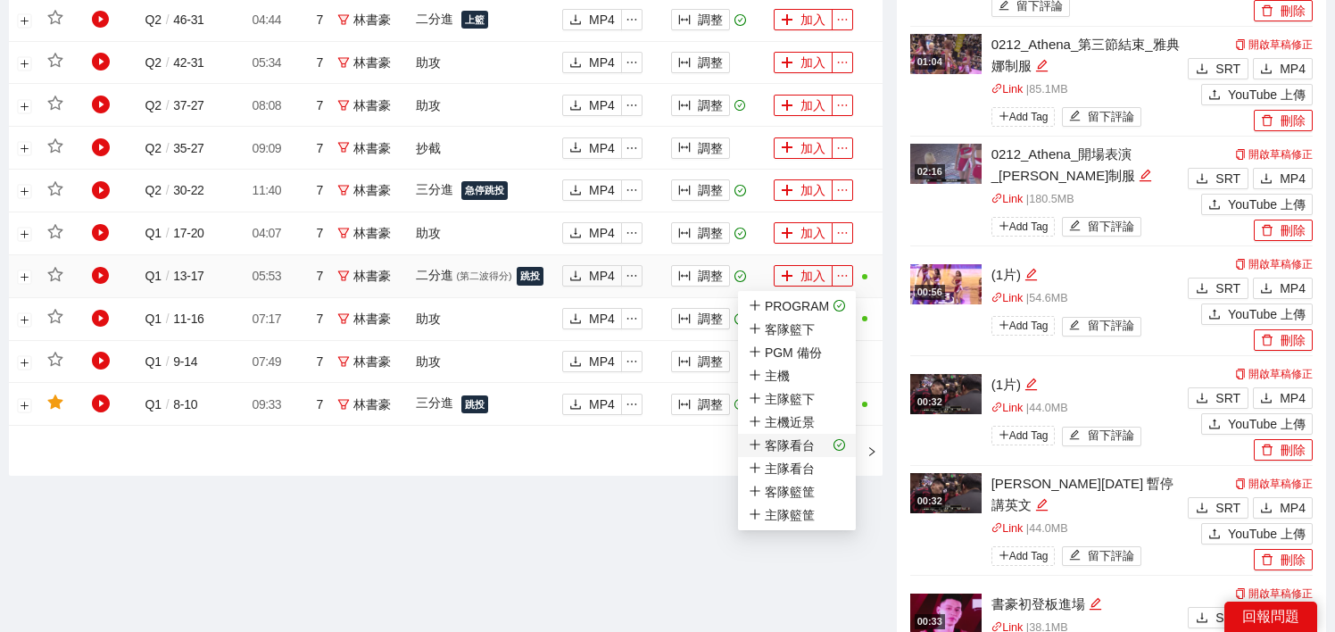
click at [833, 440] on icon "check-circle" at bounding box center [839, 445] width 12 height 12
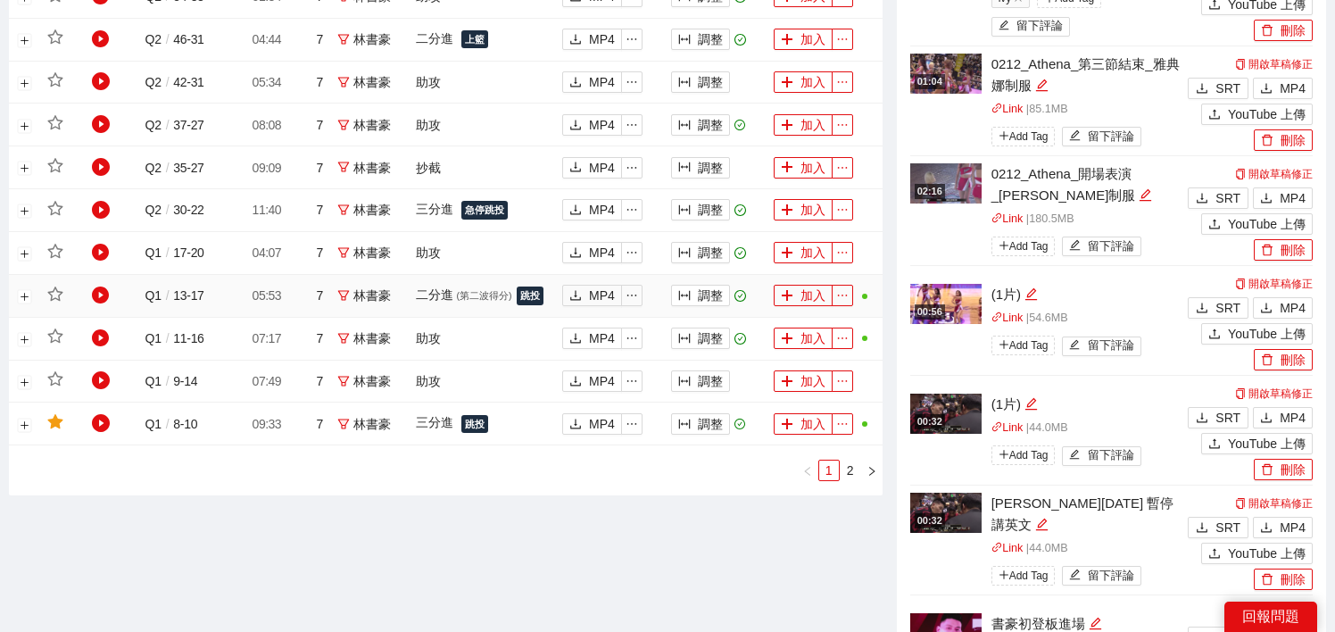
scroll to position [1374, 0]
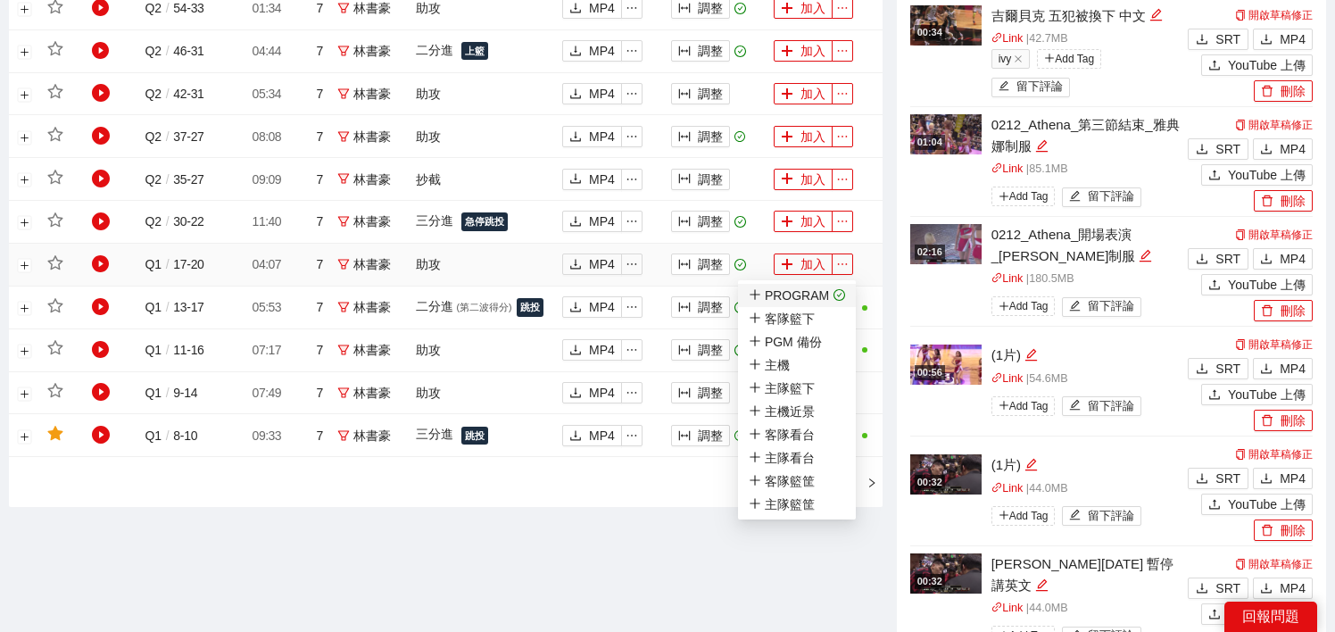
click at [840, 287] on span "PROGRAM" at bounding box center [797, 296] width 96 height 20
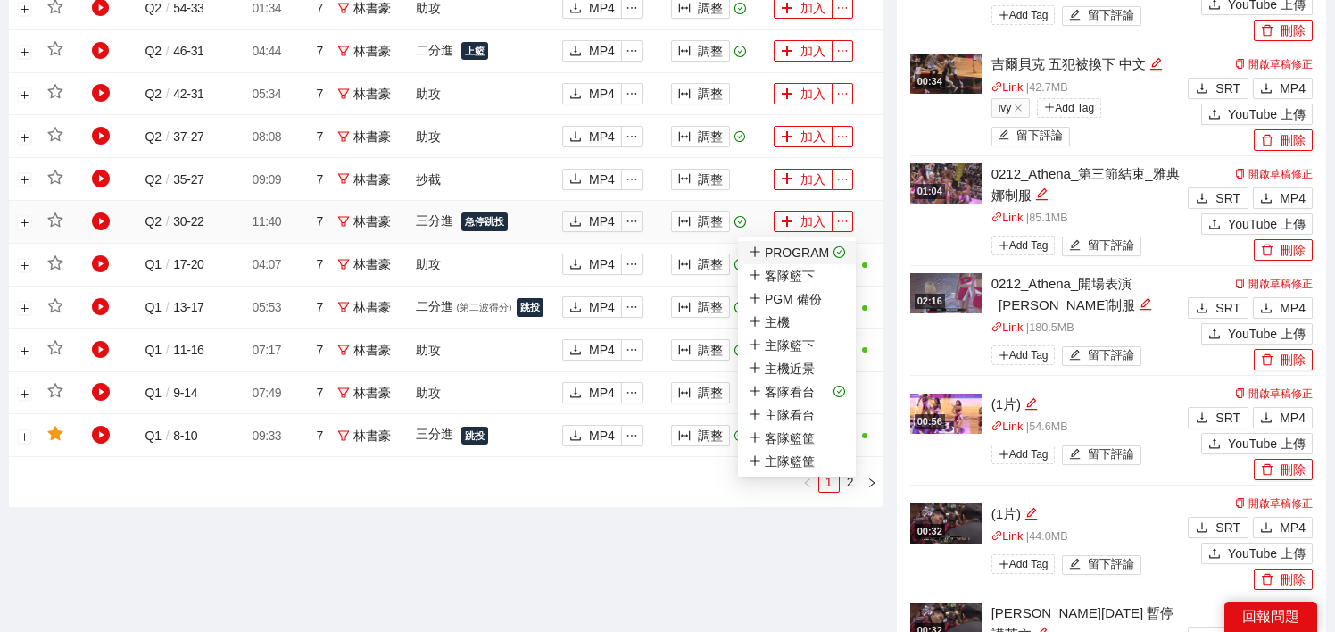
click at [838, 251] on icon "check-circle" at bounding box center [839, 252] width 12 height 12
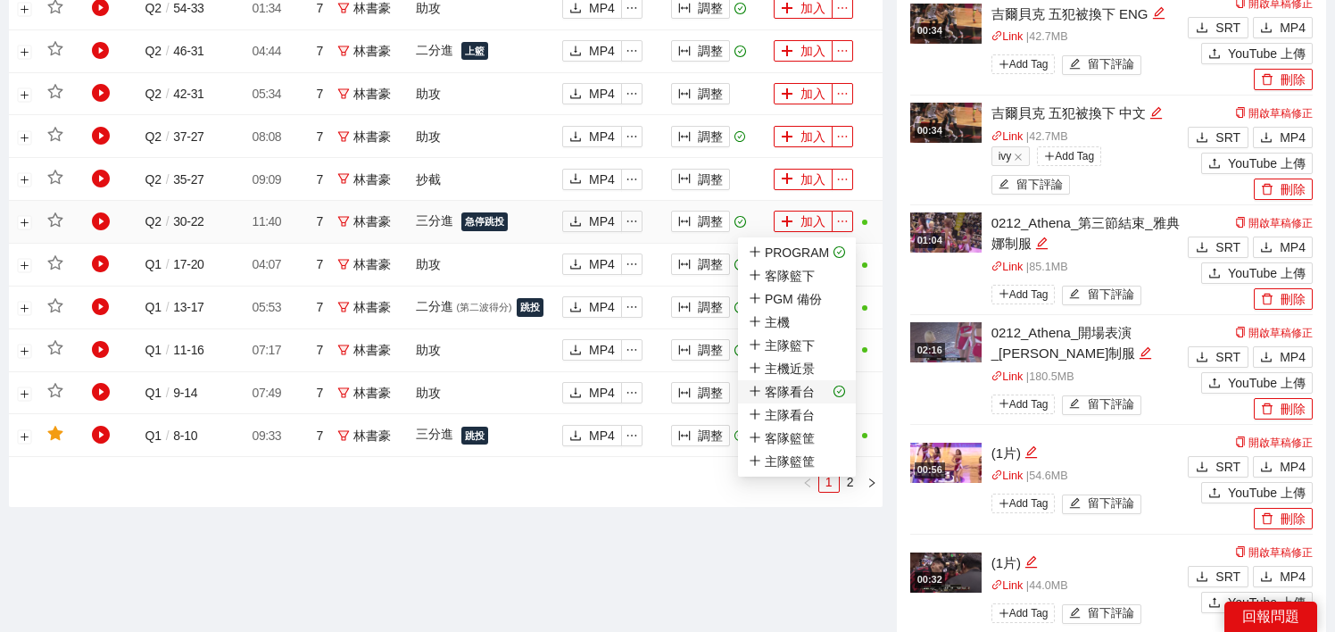
click at [833, 387] on icon "check-circle" at bounding box center [839, 391] width 12 height 12
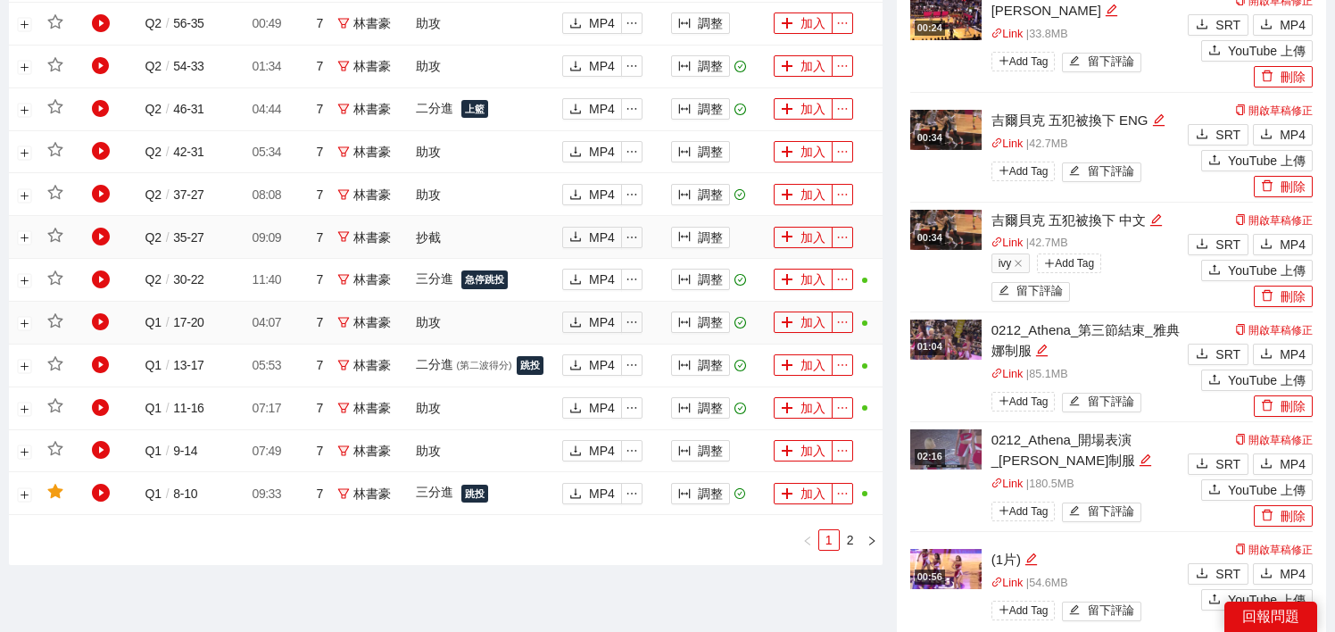
scroll to position [1276, 0]
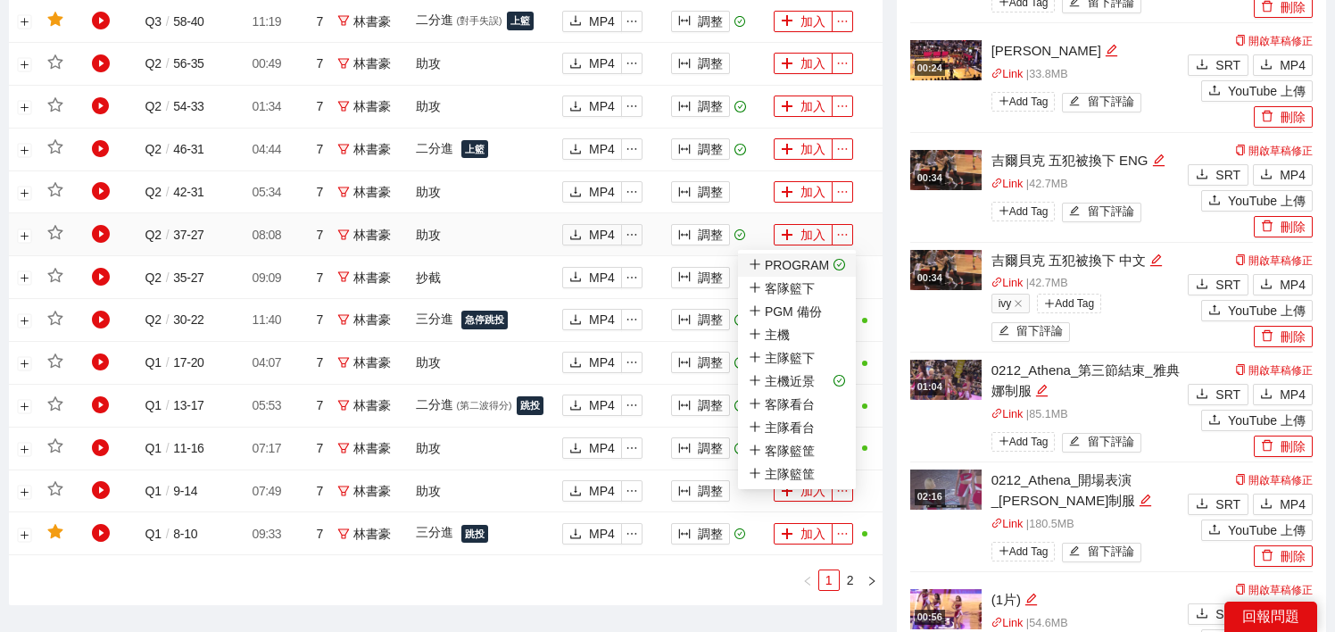
click at [838, 262] on icon "check-circle" at bounding box center [839, 264] width 4 height 4
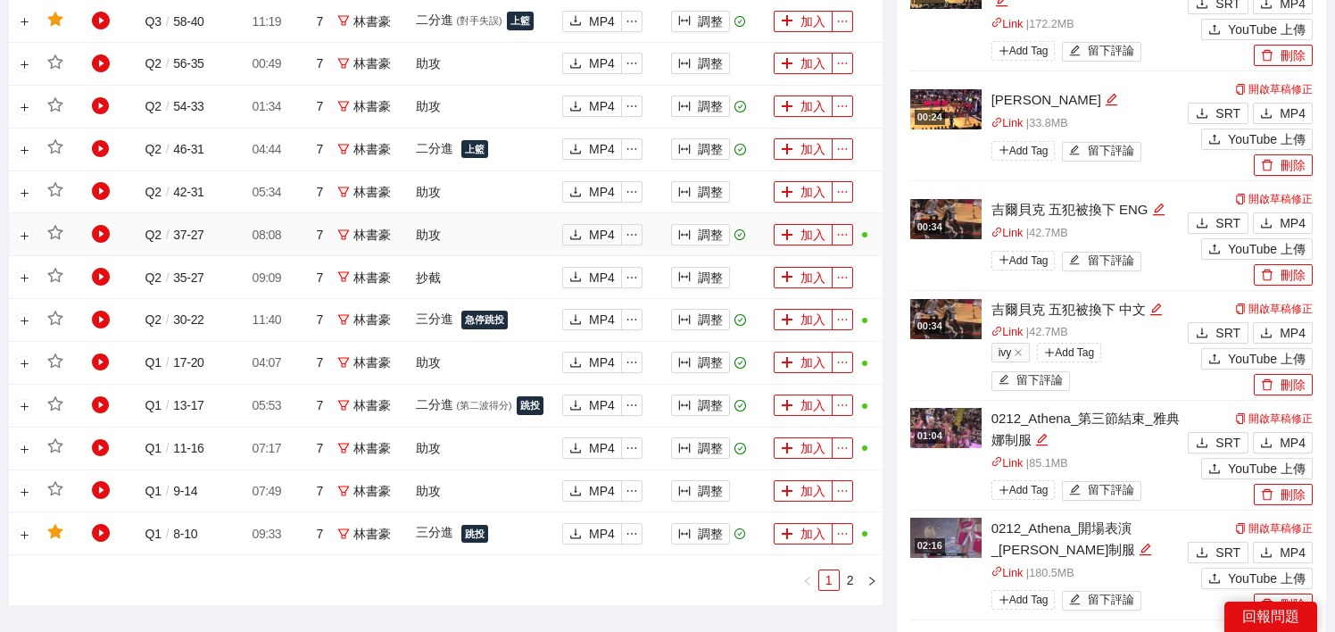
scroll to position [1203, 0]
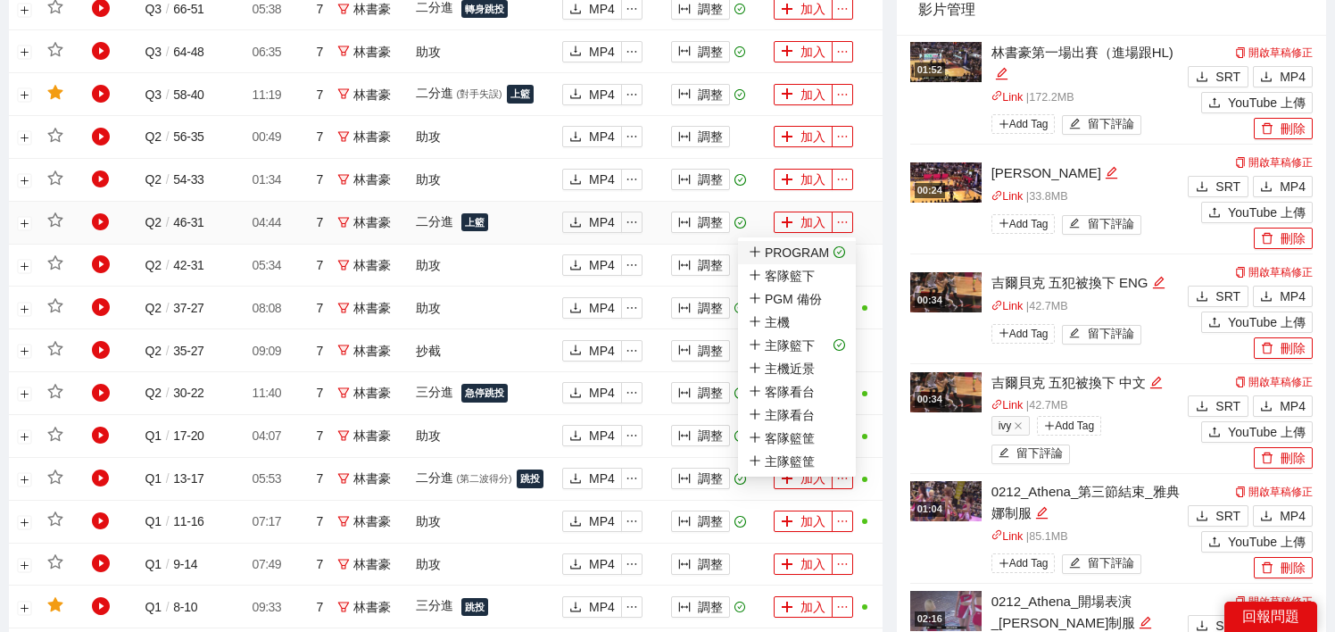
click at [840, 246] on icon "check-circle" at bounding box center [839, 252] width 12 height 12
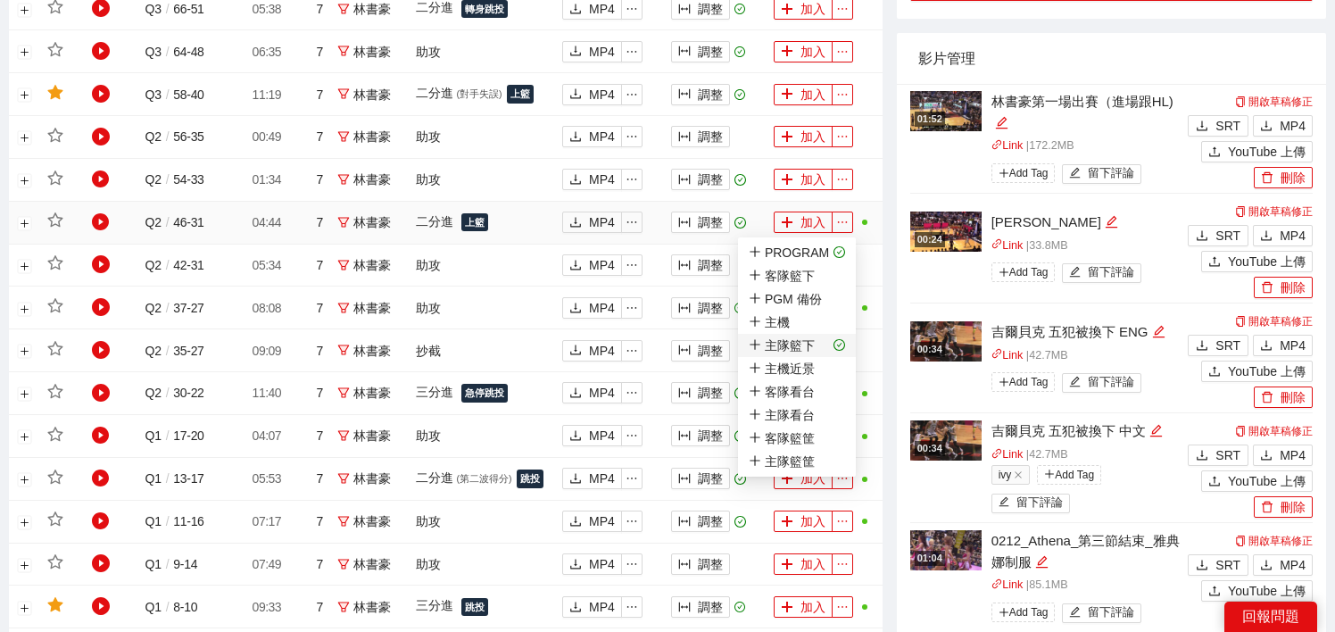
click at [839, 343] on icon "check-circle" at bounding box center [839, 345] width 12 height 12
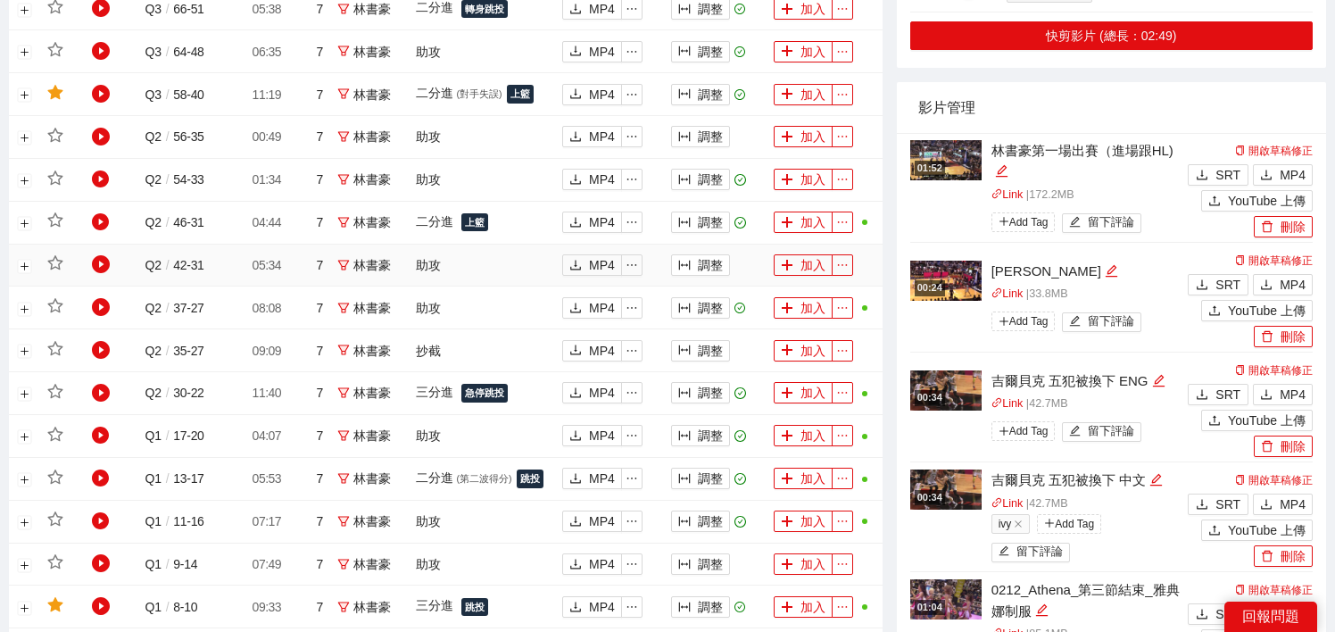
scroll to position [1165, 0]
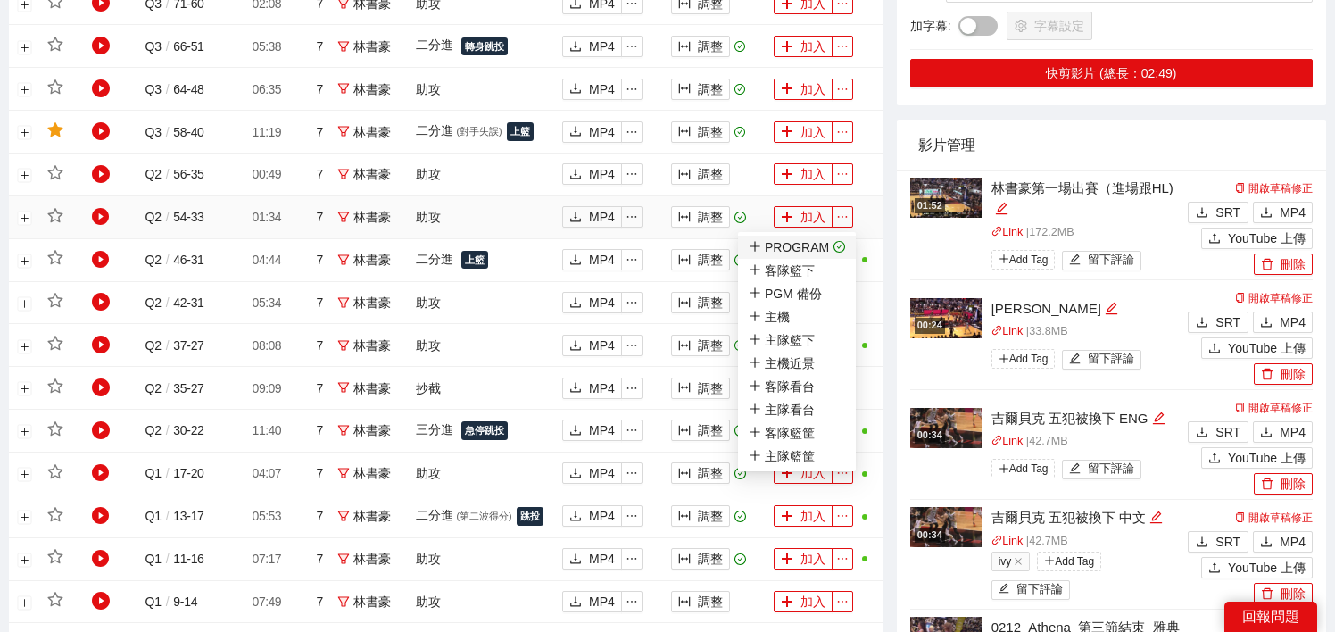
click at [842, 245] on li "PROGRAM" at bounding box center [797, 247] width 118 height 23
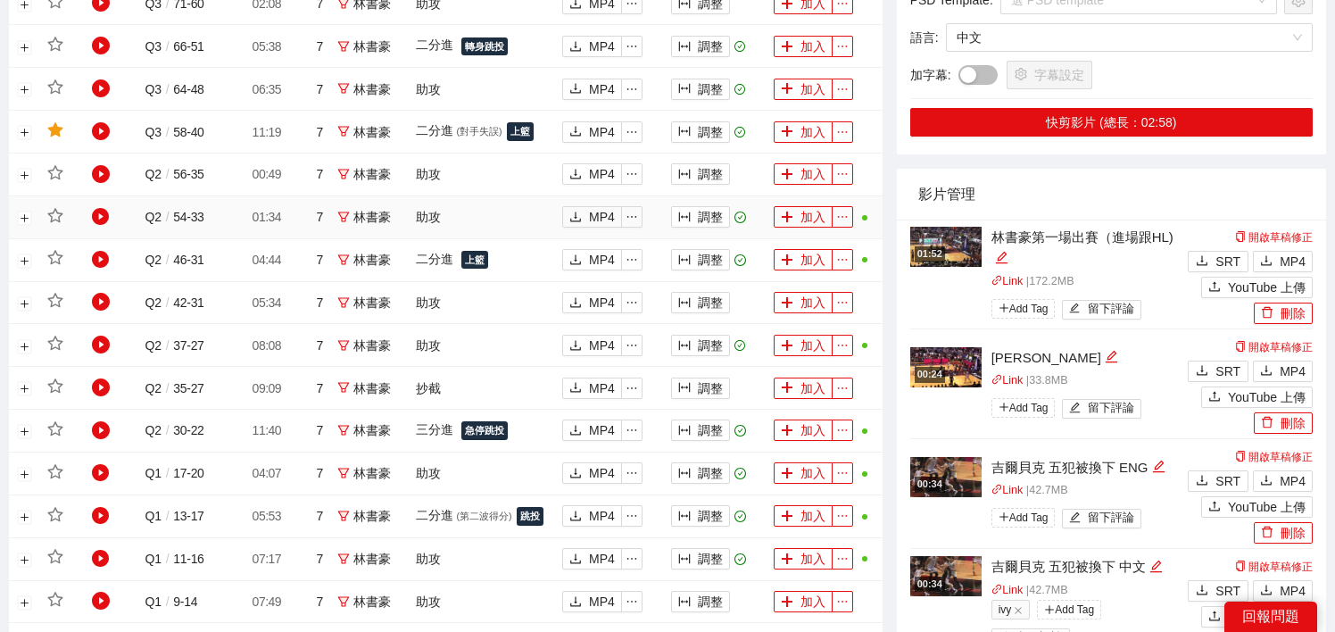
scroll to position [1109, 0]
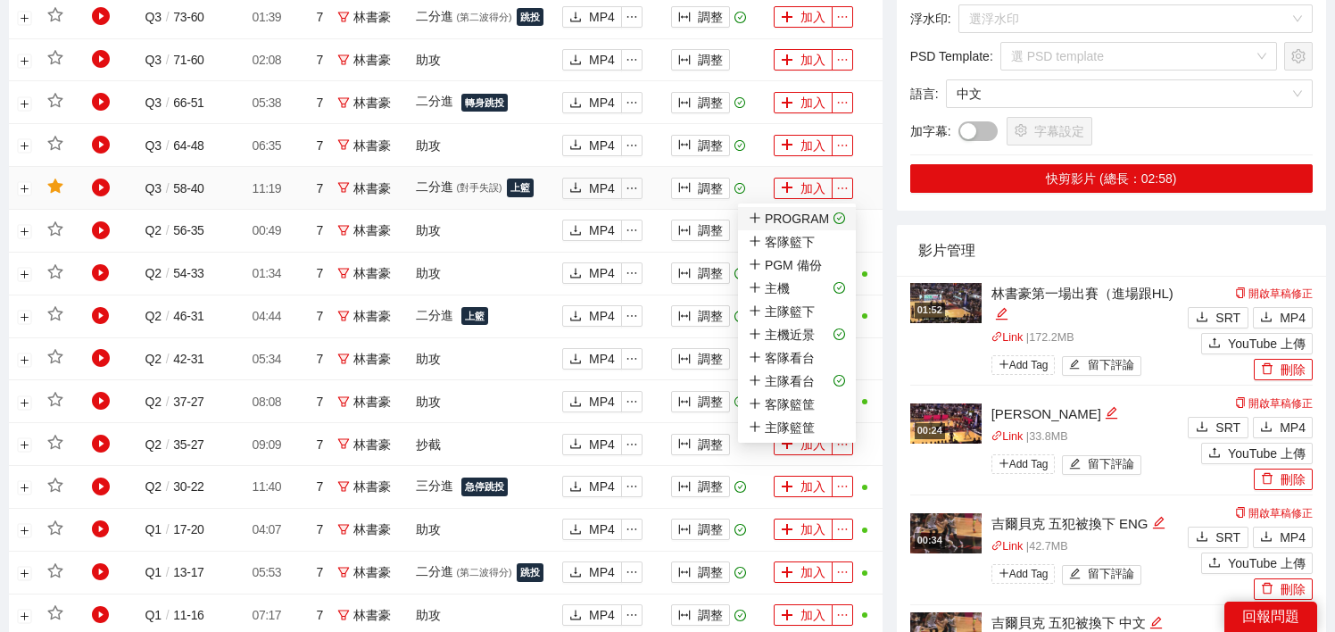
click at [841, 218] on li "PROGRAM" at bounding box center [797, 218] width 118 height 23
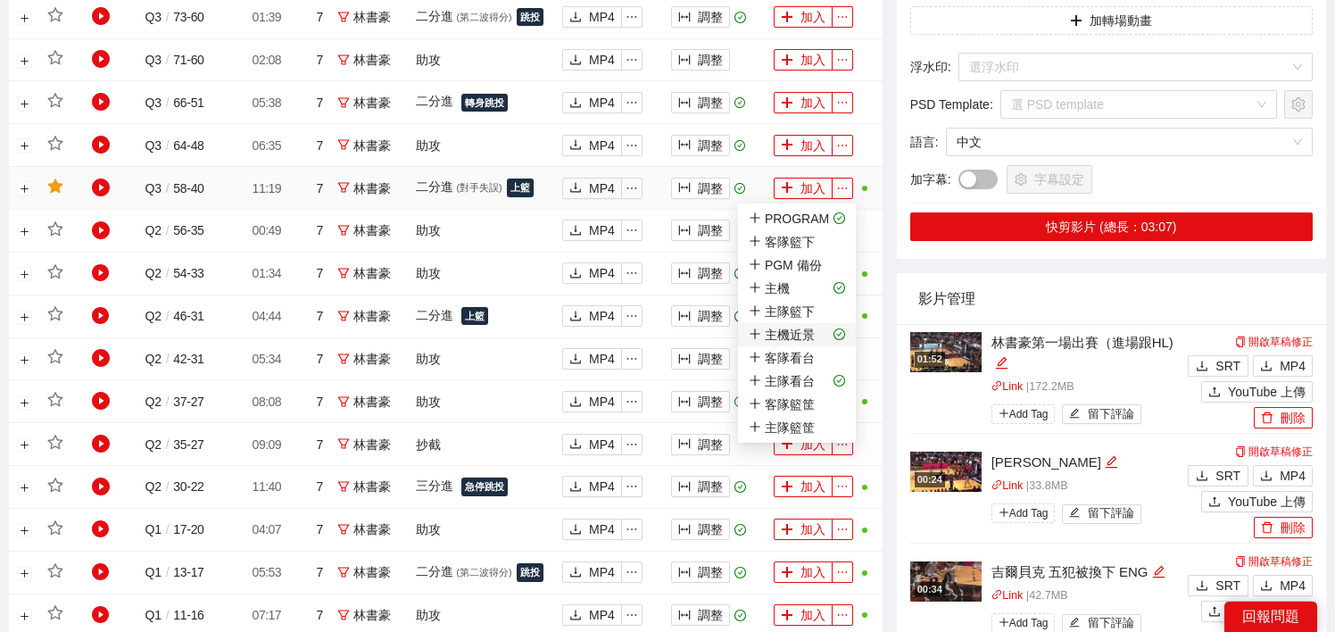
click at [823, 333] on span "主機近景" at bounding box center [797, 335] width 96 height 20
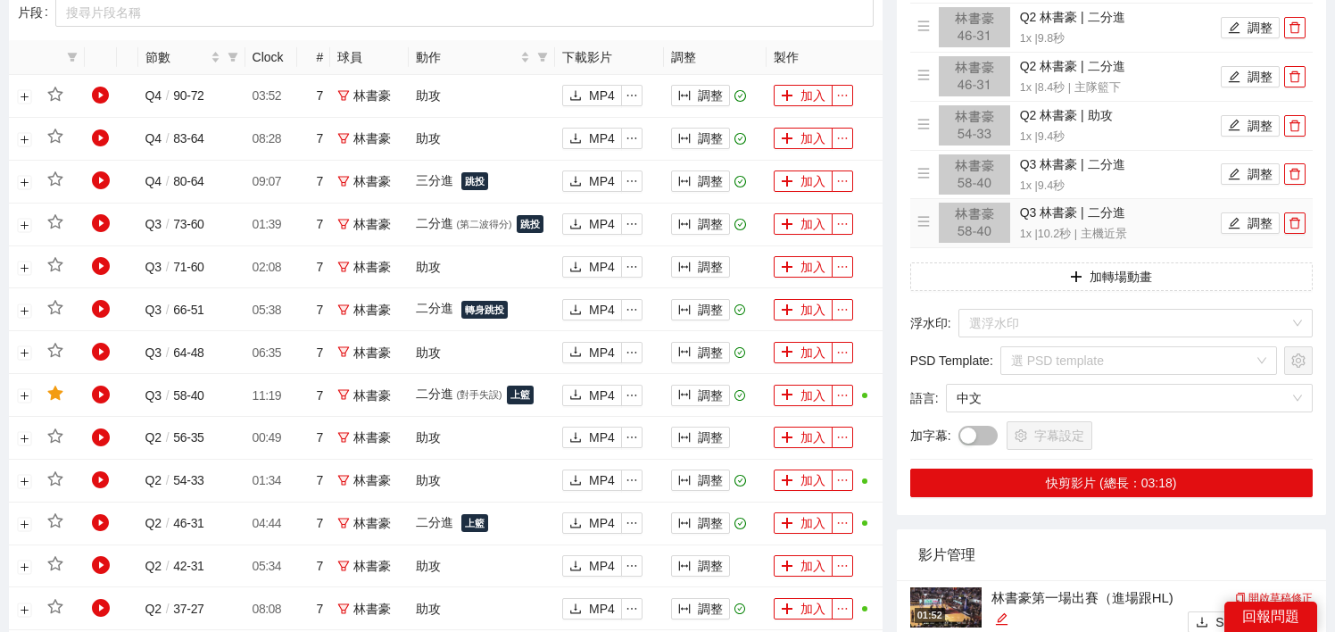
scroll to position [865, 0]
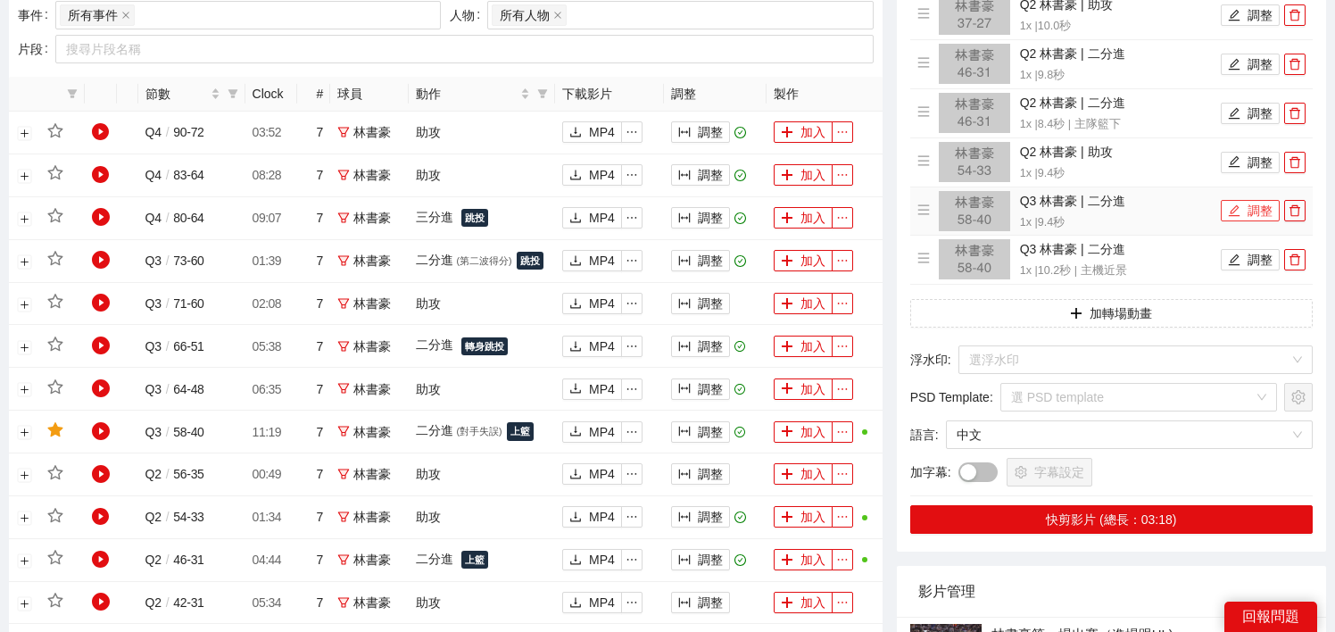
click at [1271, 207] on button "調整" at bounding box center [1250, 210] width 59 height 21
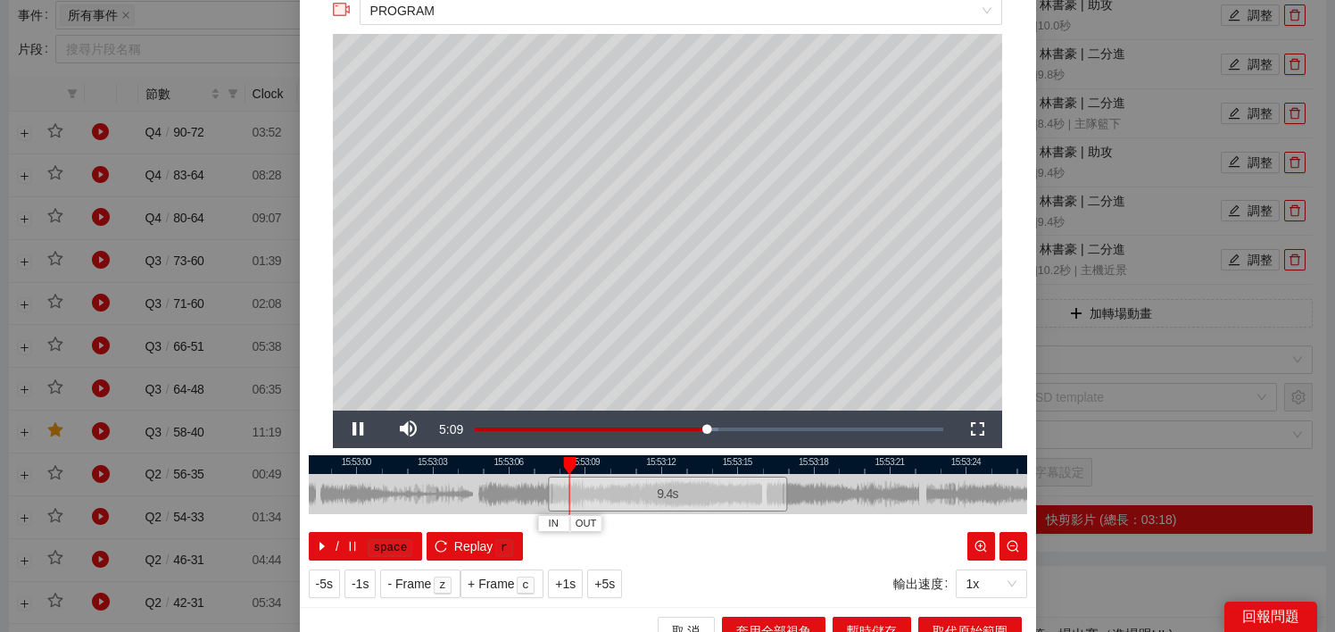
scroll to position [84, 0]
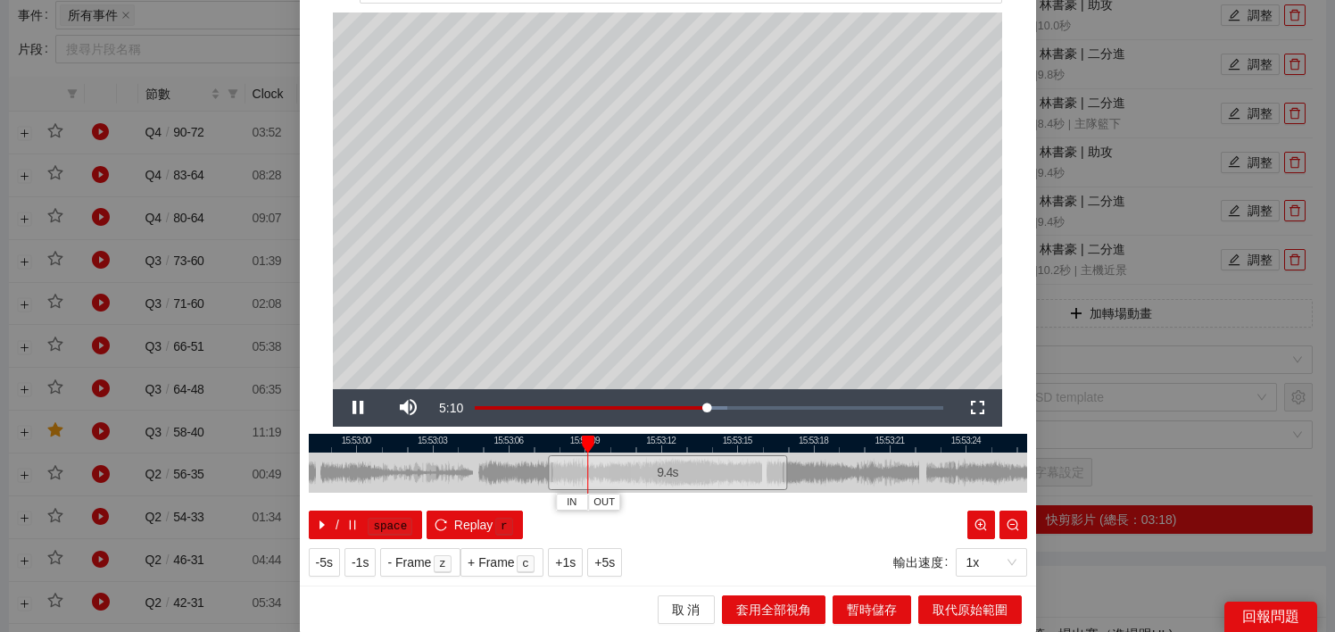
click at [679, 445] on div at bounding box center [668, 443] width 718 height 19
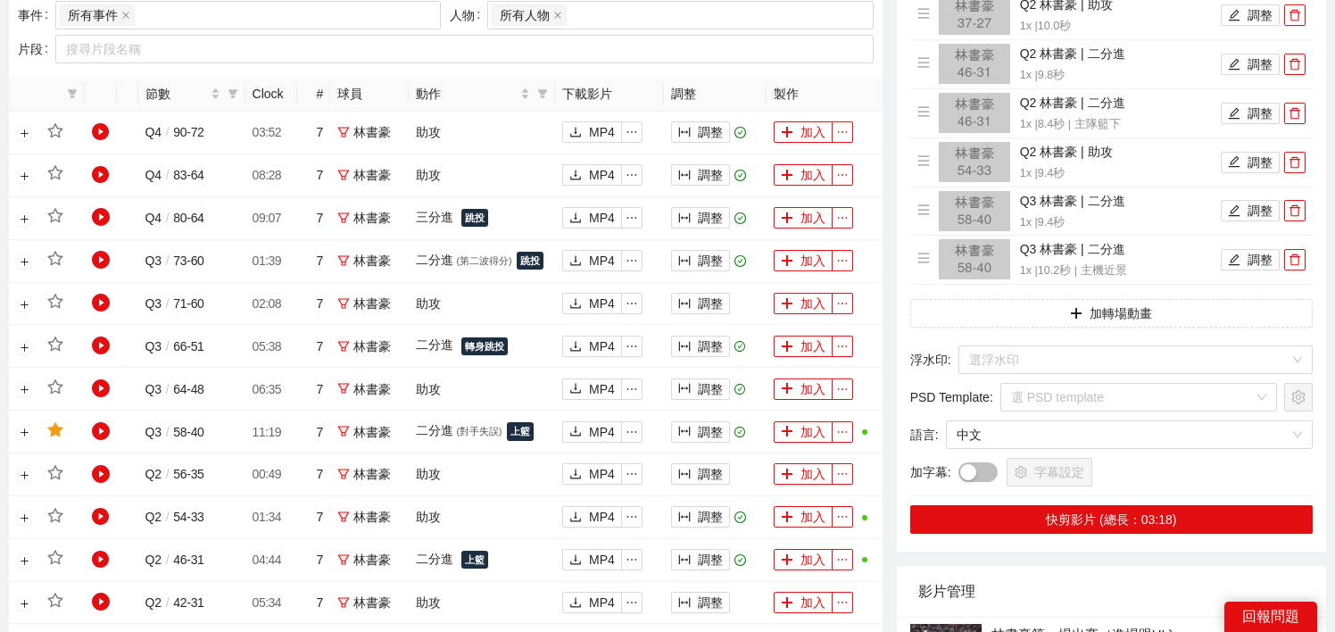
scroll to position [0, 0]
click at [1247, 258] on button "調整" at bounding box center [1250, 259] width 59 height 21
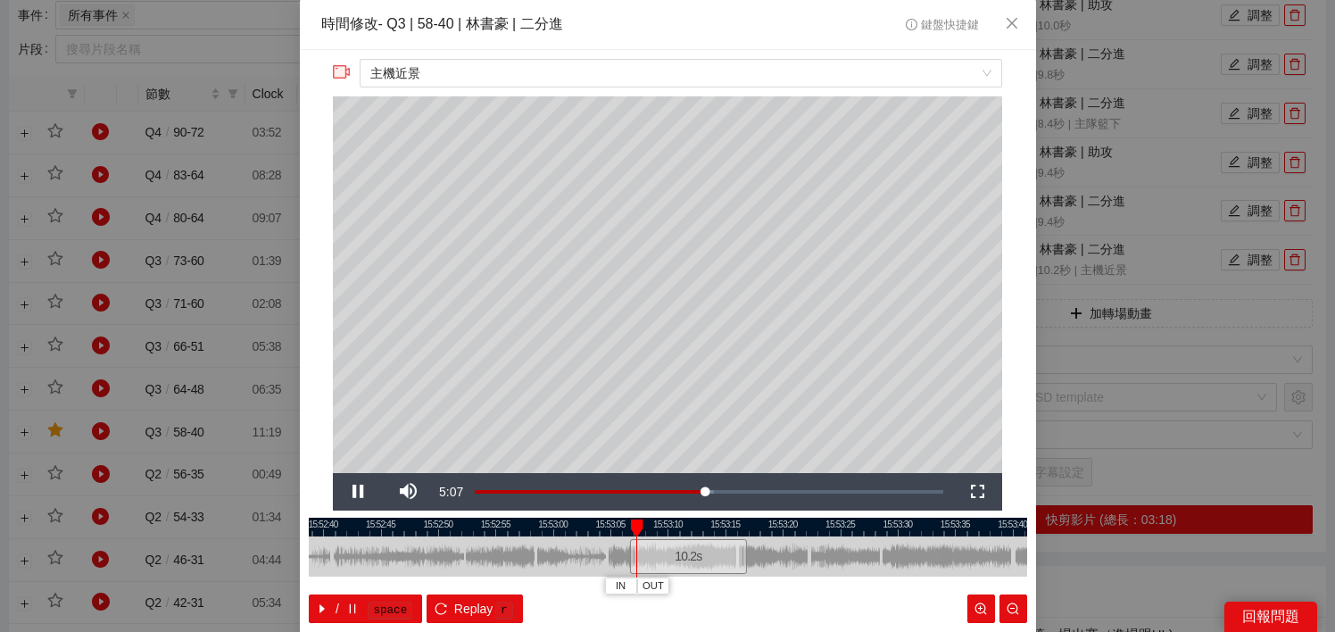
scroll to position [84, 0]
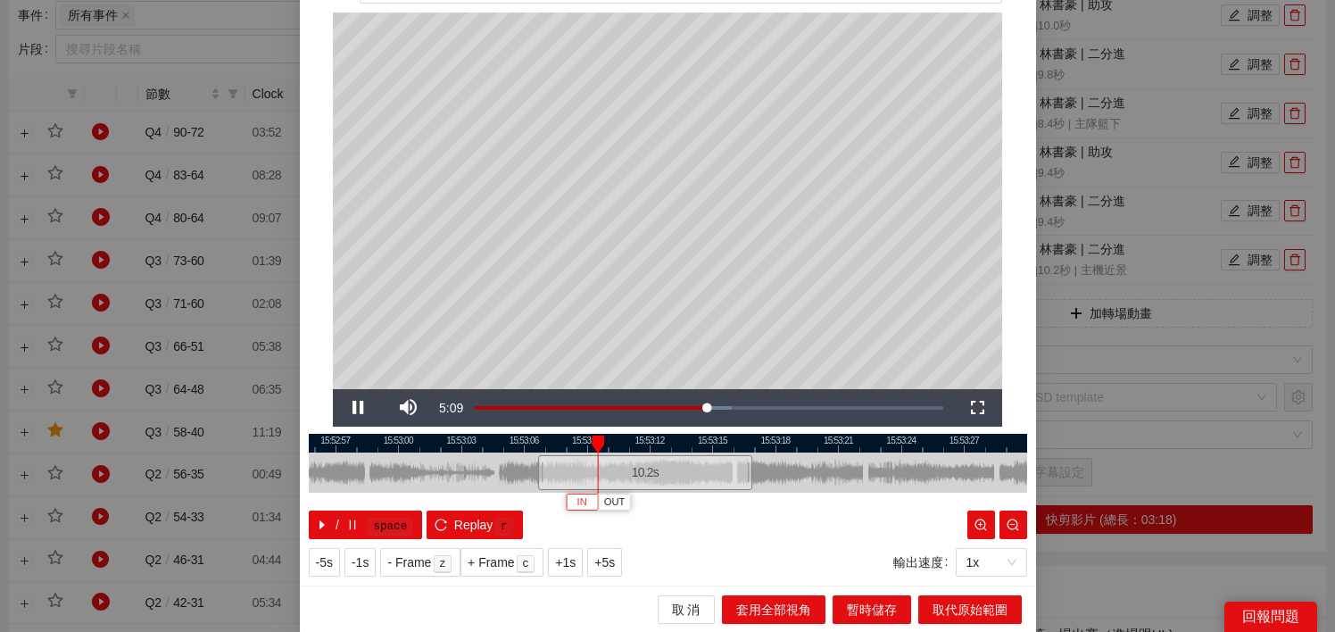
click at [575, 500] on button "IN" at bounding box center [582, 501] width 32 height 17
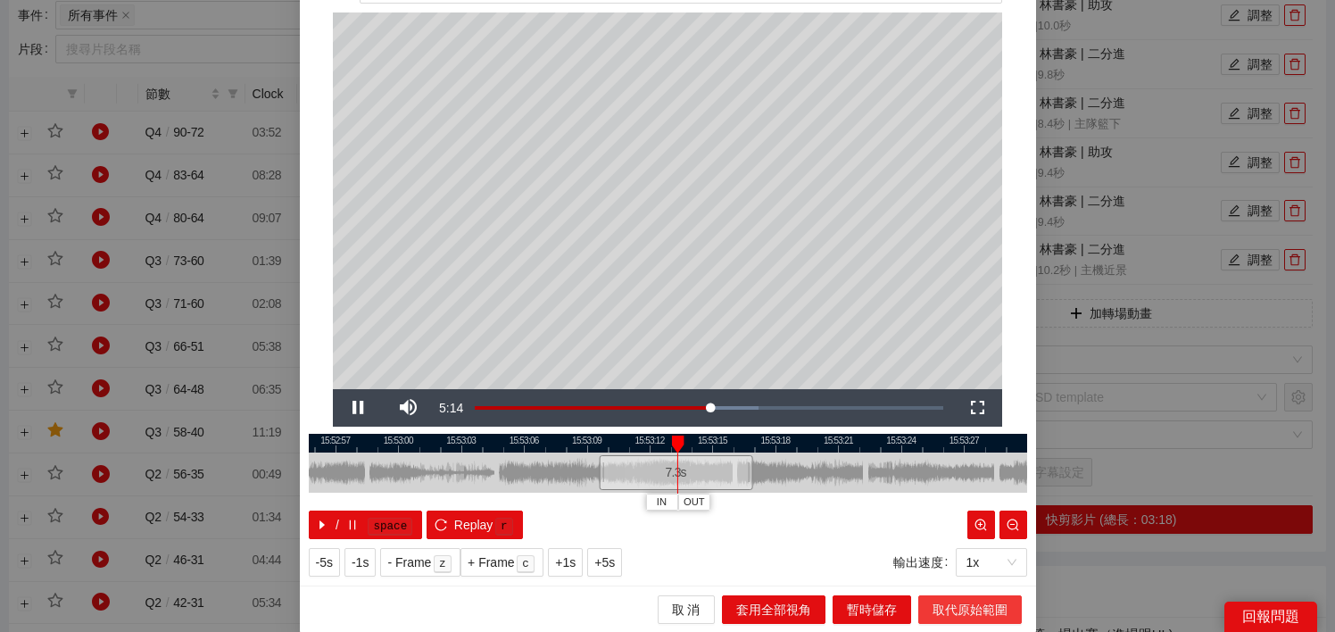
click at [945, 611] on span "取代原始範圍" at bounding box center [969, 610] width 75 height 20
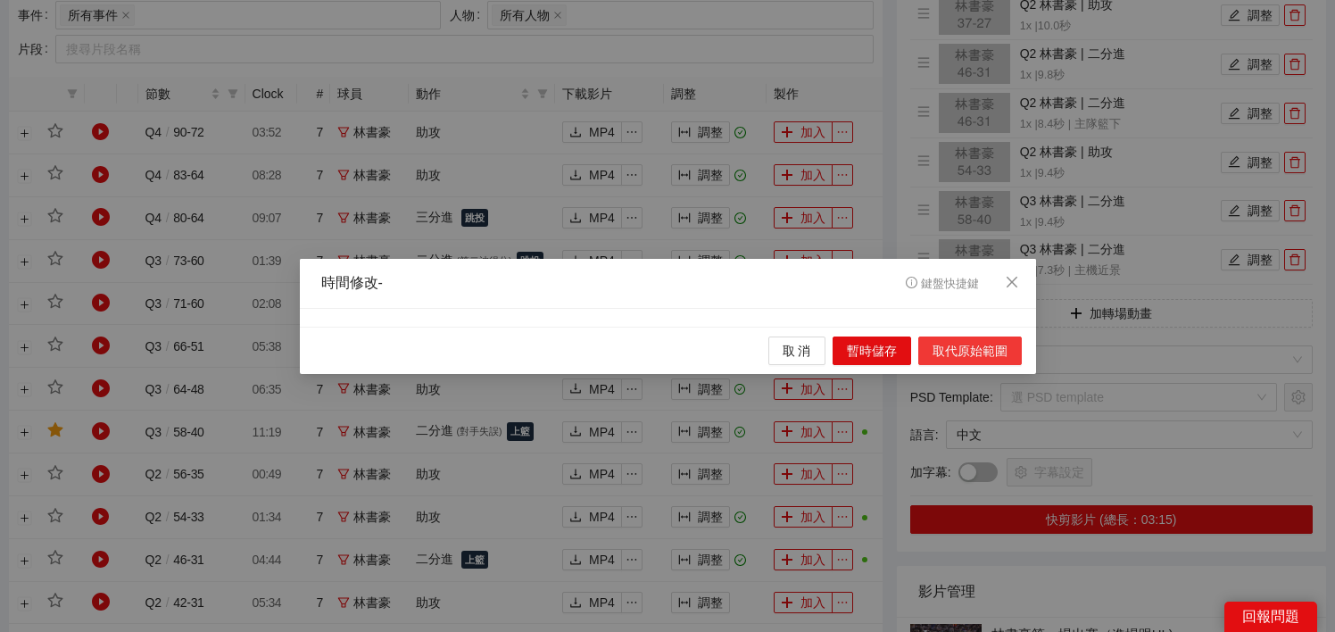
scroll to position [0, 0]
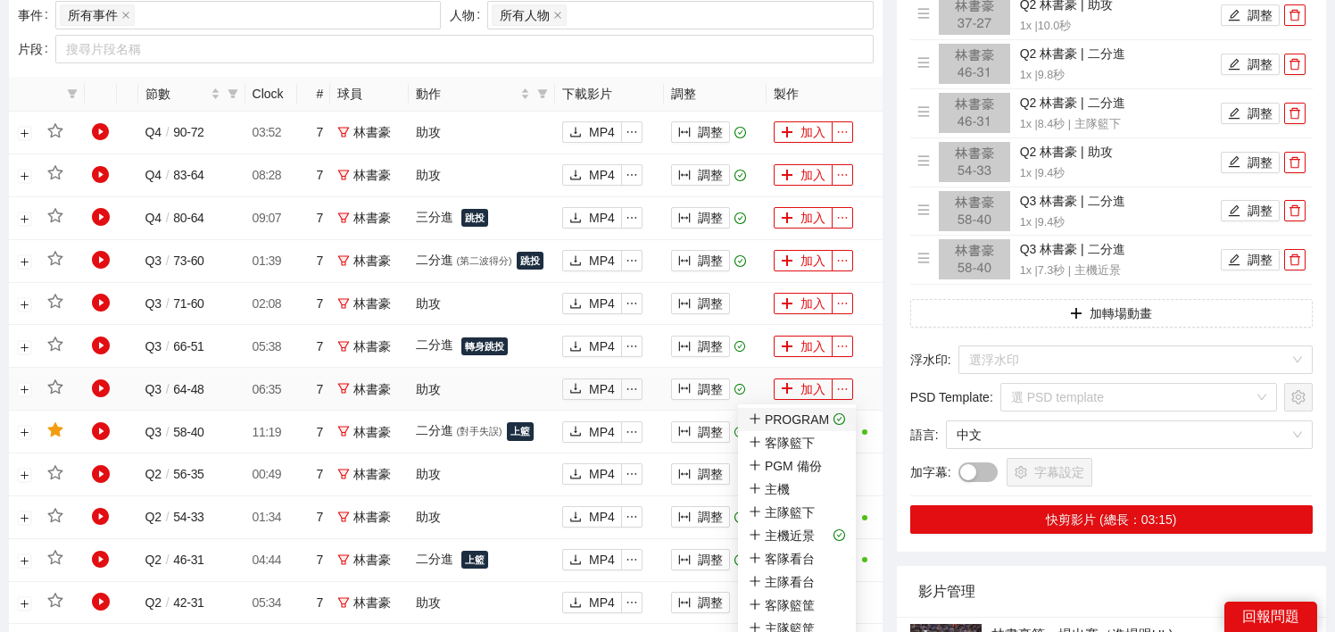
click at [836, 420] on icon "check-circle" at bounding box center [839, 419] width 12 height 12
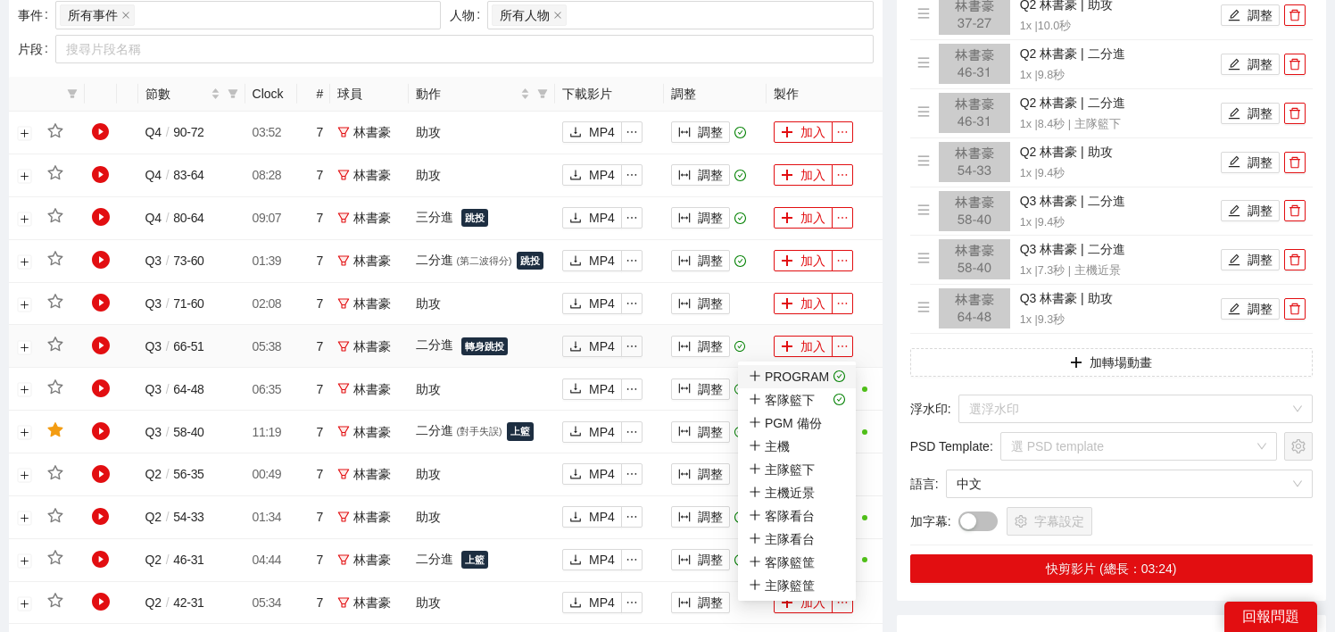
click at [840, 375] on icon "check-circle" at bounding box center [839, 376] width 12 height 12
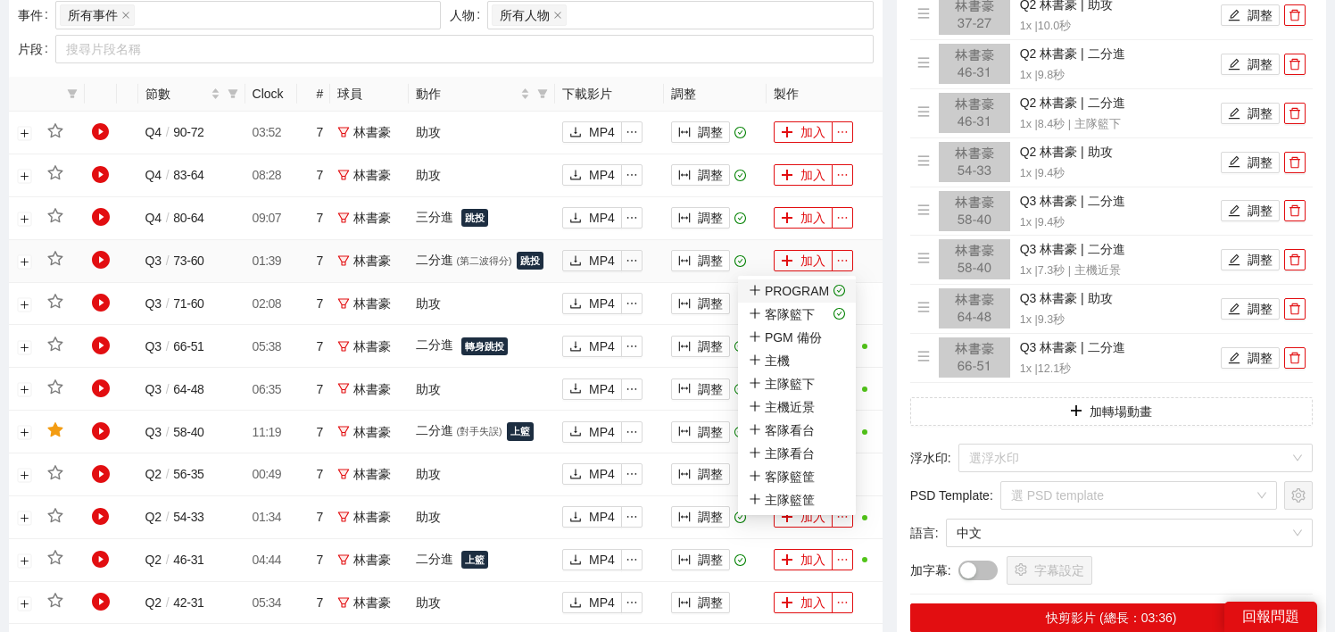
click at [838, 282] on span "PROGRAM" at bounding box center [797, 291] width 96 height 20
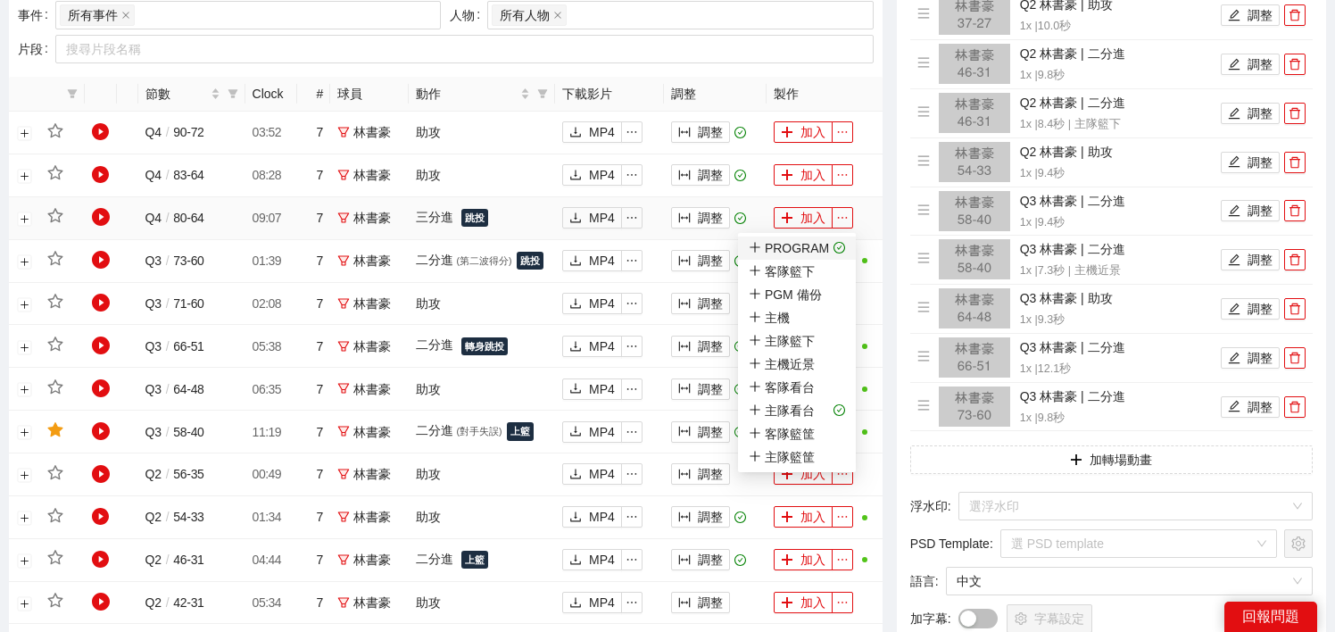
click at [839, 242] on icon "check-circle" at bounding box center [839, 248] width 12 height 12
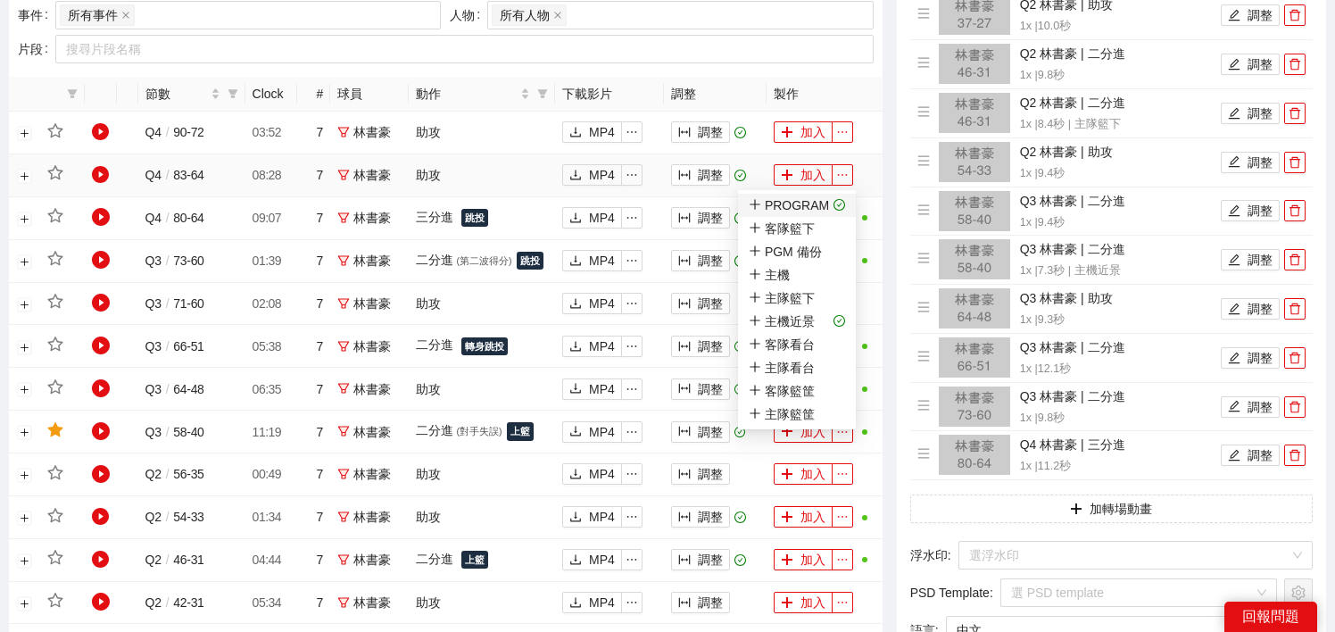
click at [839, 201] on icon "check-circle" at bounding box center [839, 205] width 12 height 12
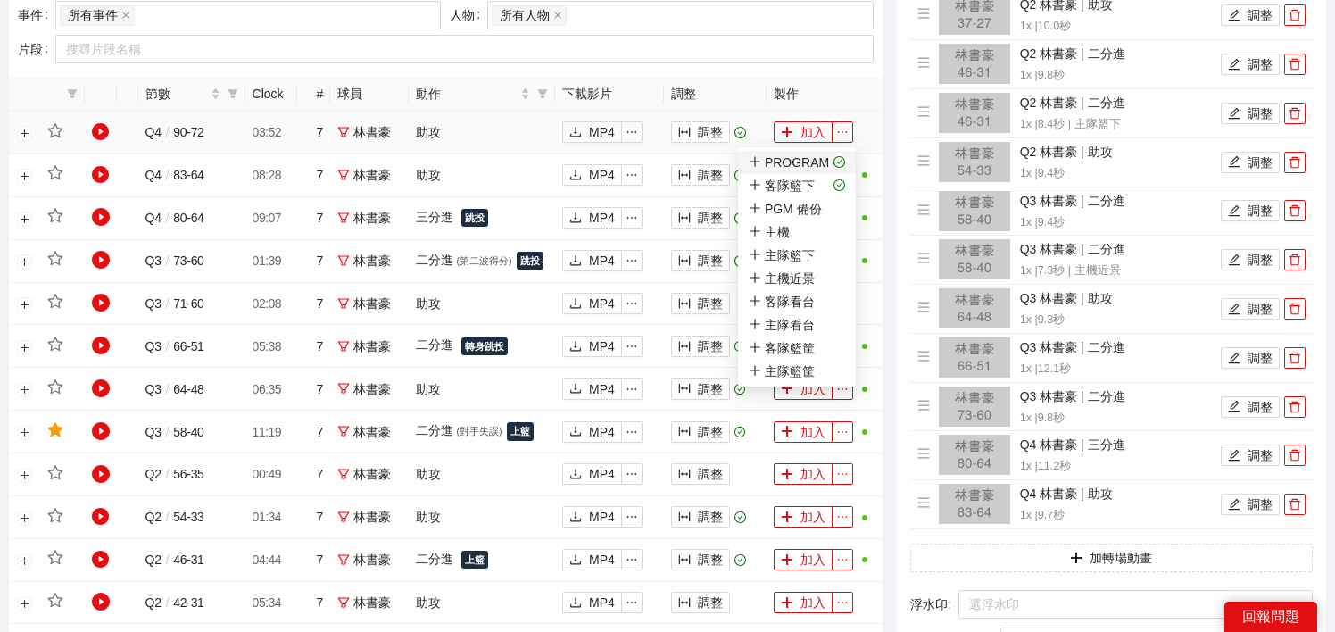
click at [837, 160] on icon "check-circle" at bounding box center [839, 162] width 4 height 4
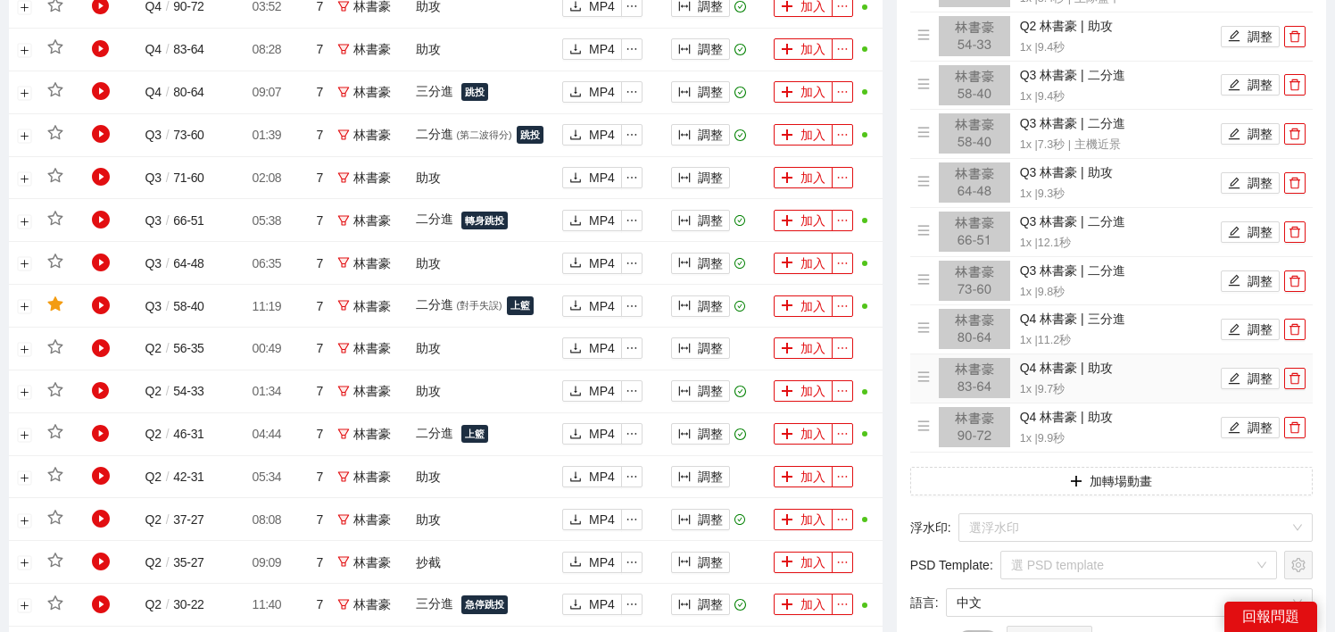
scroll to position [995, 0]
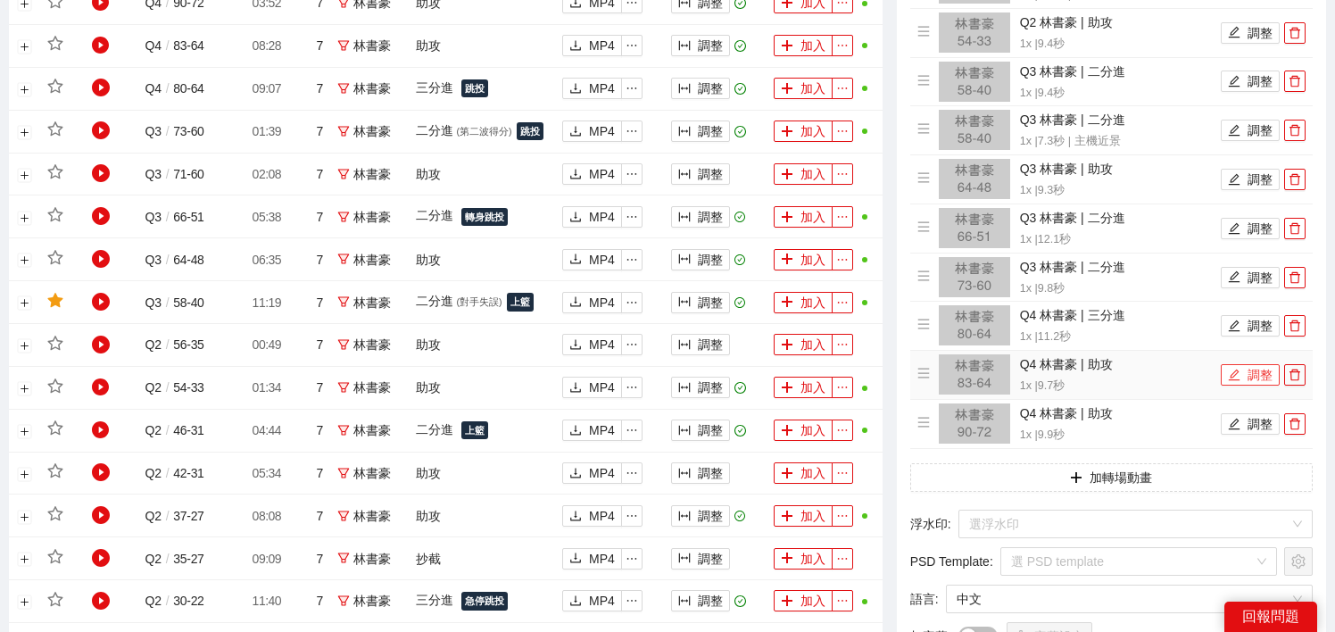
click at [1245, 377] on button "調整" at bounding box center [1250, 374] width 59 height 21
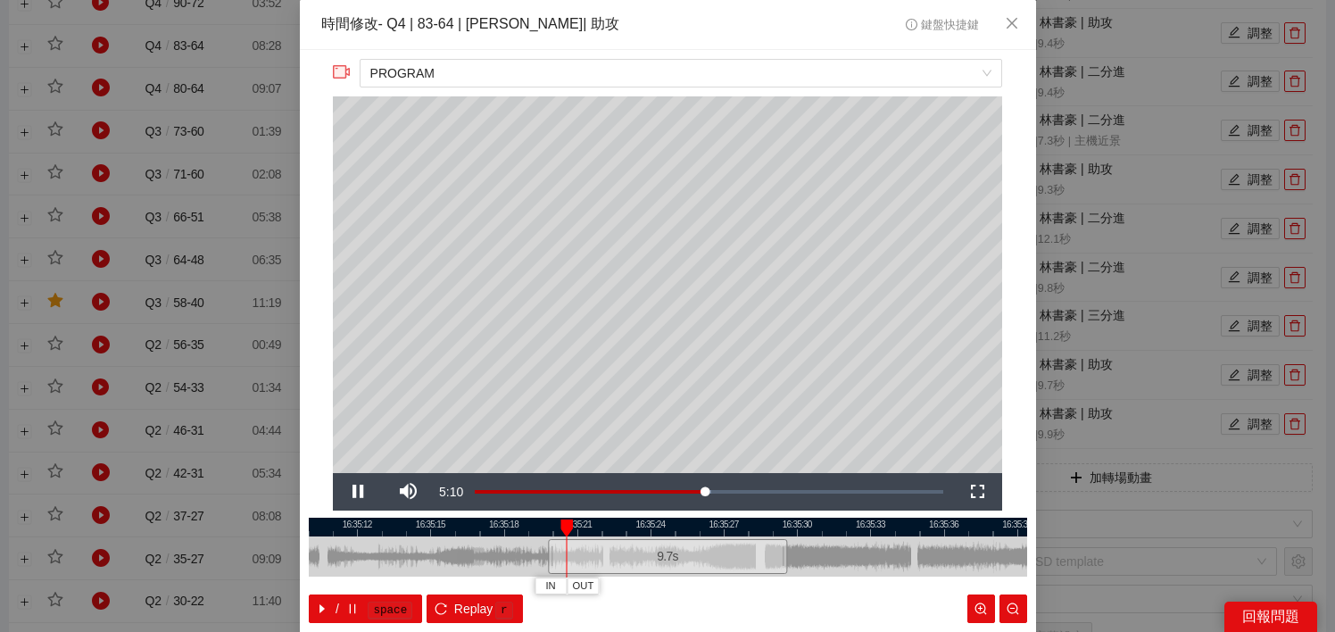
click at [711, 530] on div at bounding box center [668, 526] width 718 height 19
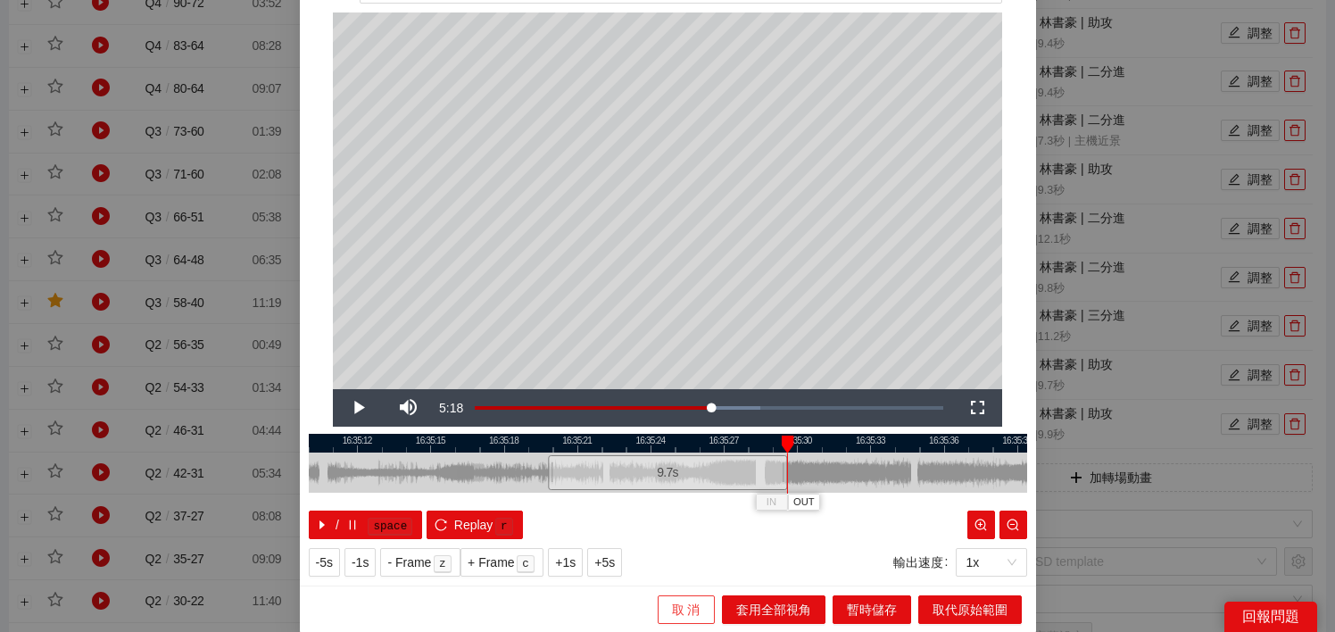
click at [677, 606] on span "取 消" at bounding box center [686, 610] width 29 height 20
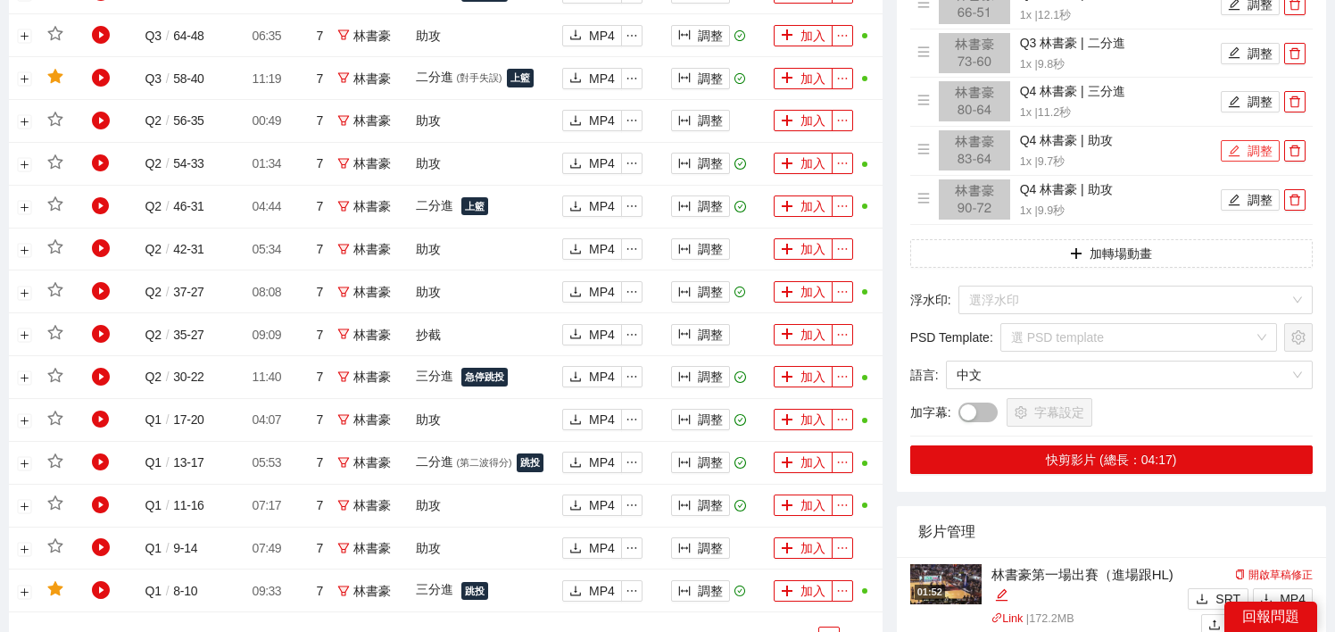
scroll to position [1221, 0]
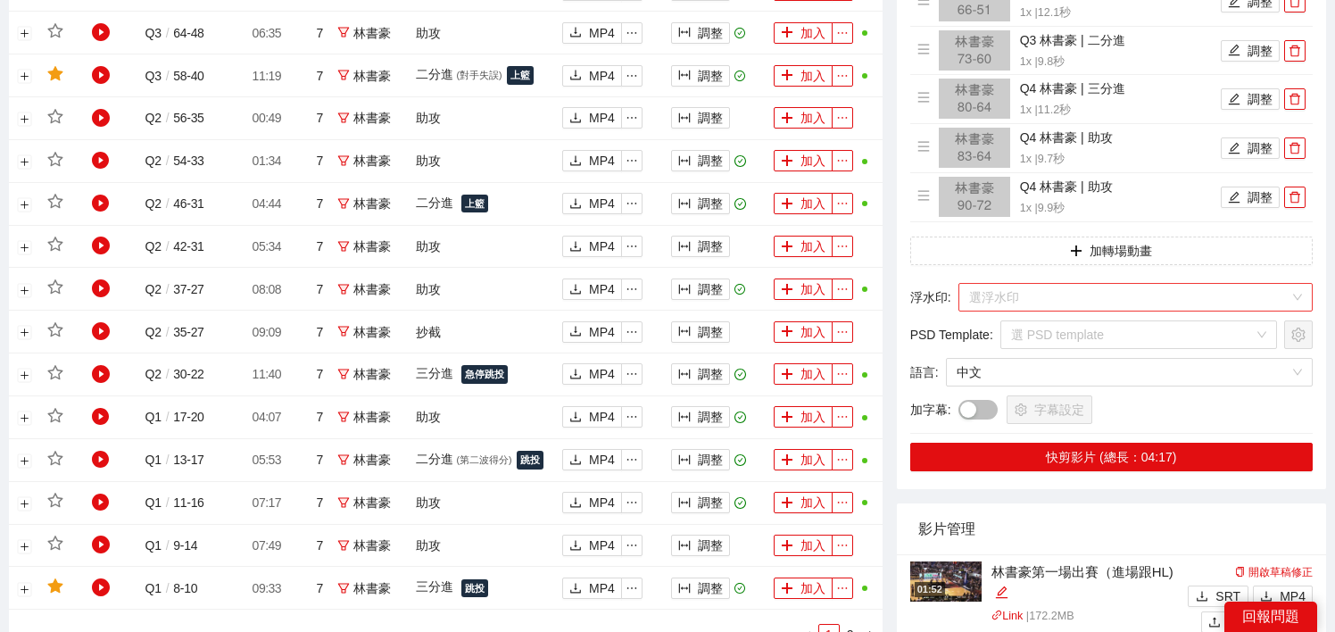
click at [1009, 290] on input "search" at bounding box center [1129, 297] width 320 height 27
click at [893, 310] on div "PROGRAM 中文 English -5s -1s 1x +1s +5s 影片剪輯區 清除 排列 草稿 Horizontal (16:9) Manual C…" at bounding box center [1111, 304] width 443 height 2849
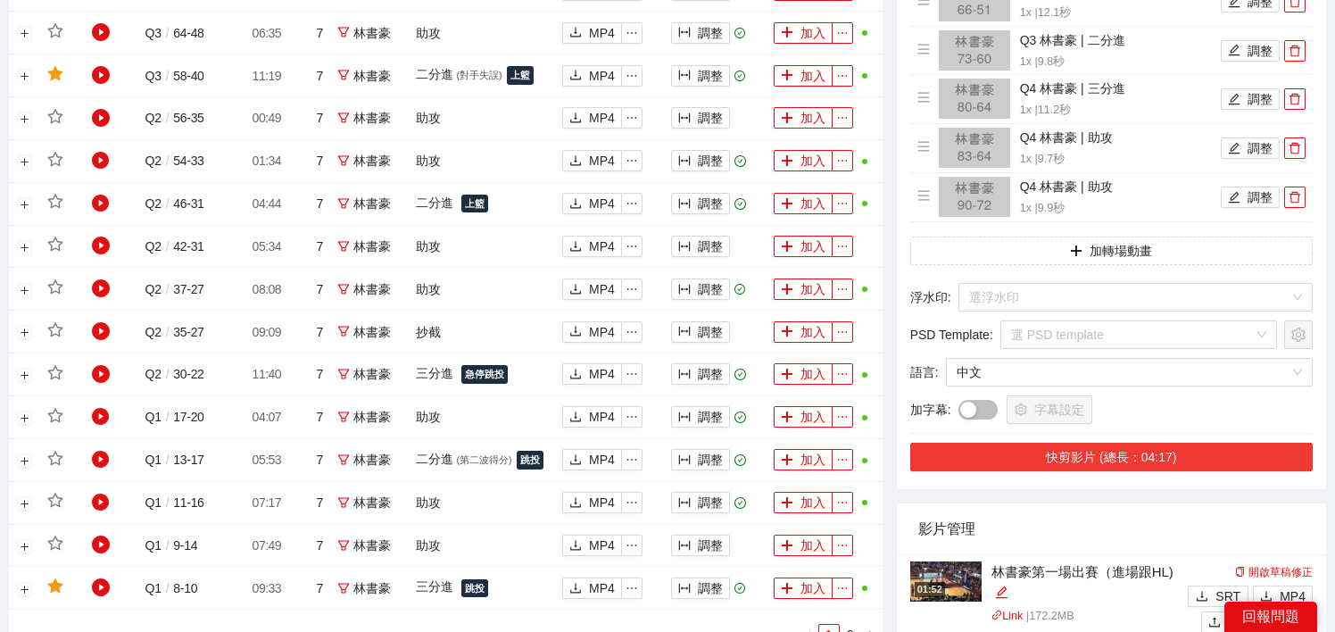
click at [950, 464] on button "快剪影片 (總長：04:17)" at bounding box center [1111, 457] width 402 height 29
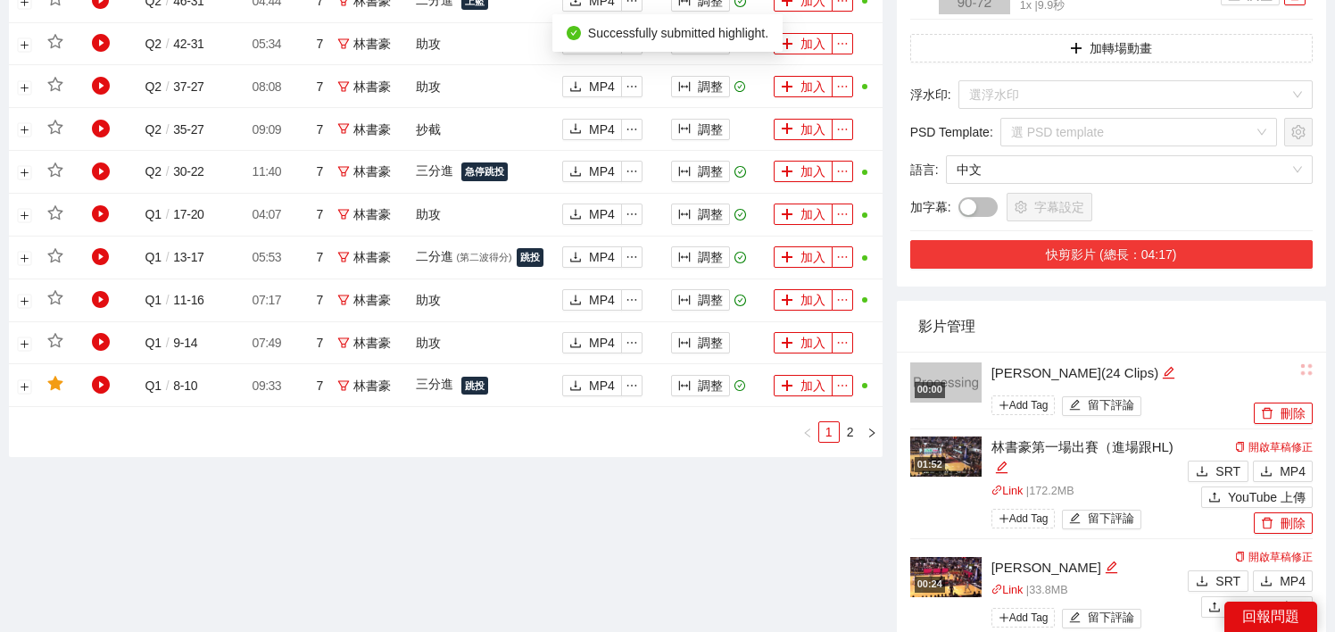
scroll to position [1441, 0]
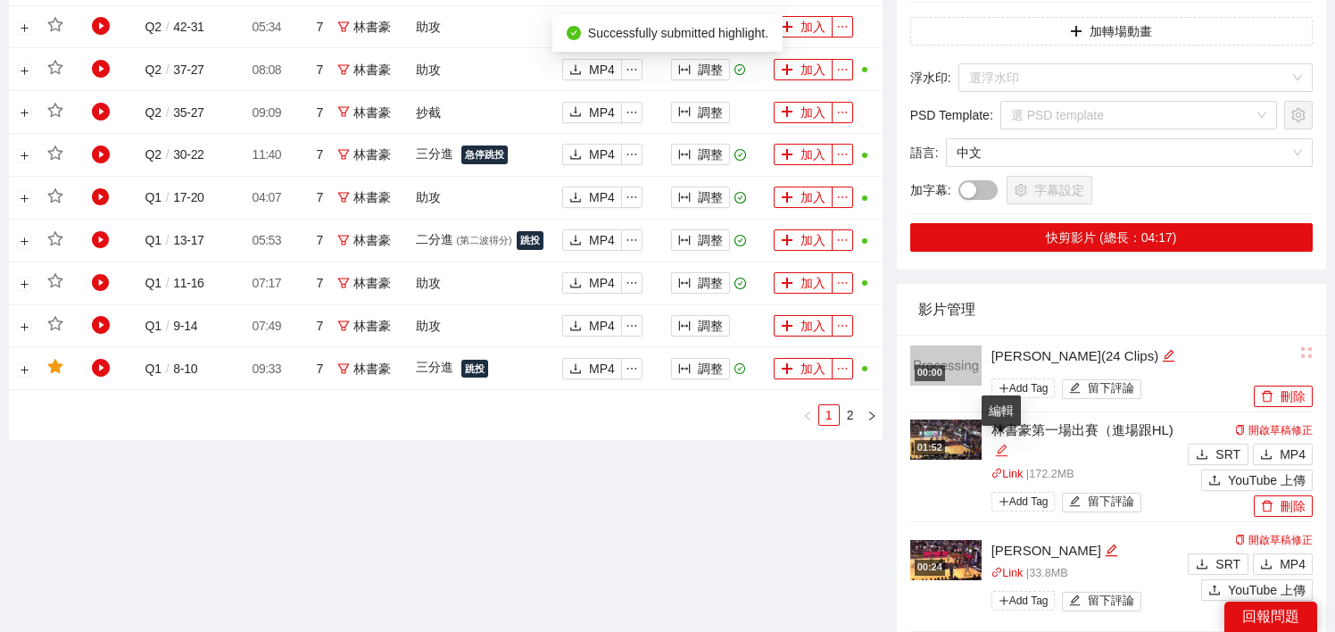
click at [1001, 451] on icon "edit" at bounding box center [1001, 450] width 12 height 12
click at [1012, 303] on div "影片管理" at bounding box center [1111, 309] width 386 height 51
click at [1162, 349] on icon "edit" at bounding box center [1168, 355] width 13 height 13
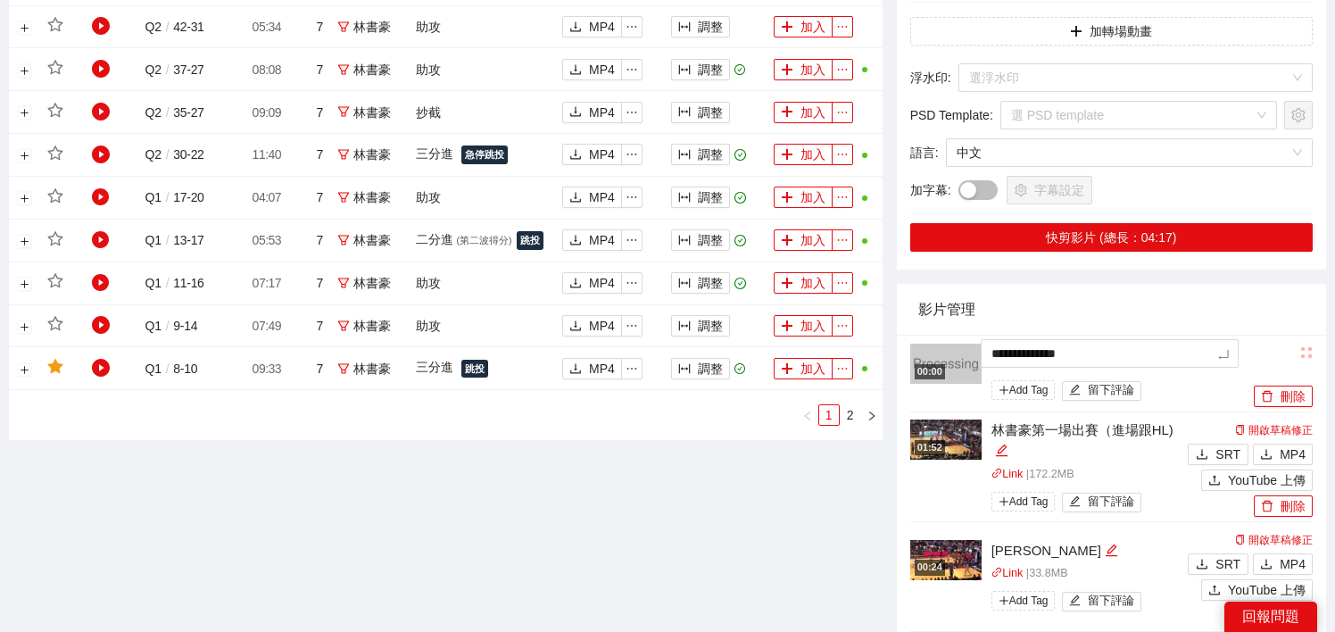
type textarea "**********"
click at [1063, 301] on div "影片管理" at bounding box center [1111, 309] width 386 height 51
click at [1284, 514] on button "刪除" at bounding box center [1283, 505] width 59 height 21
click at [1305, 457] on span "Yes" at bounding box center [1301, 454] width 21 height 20
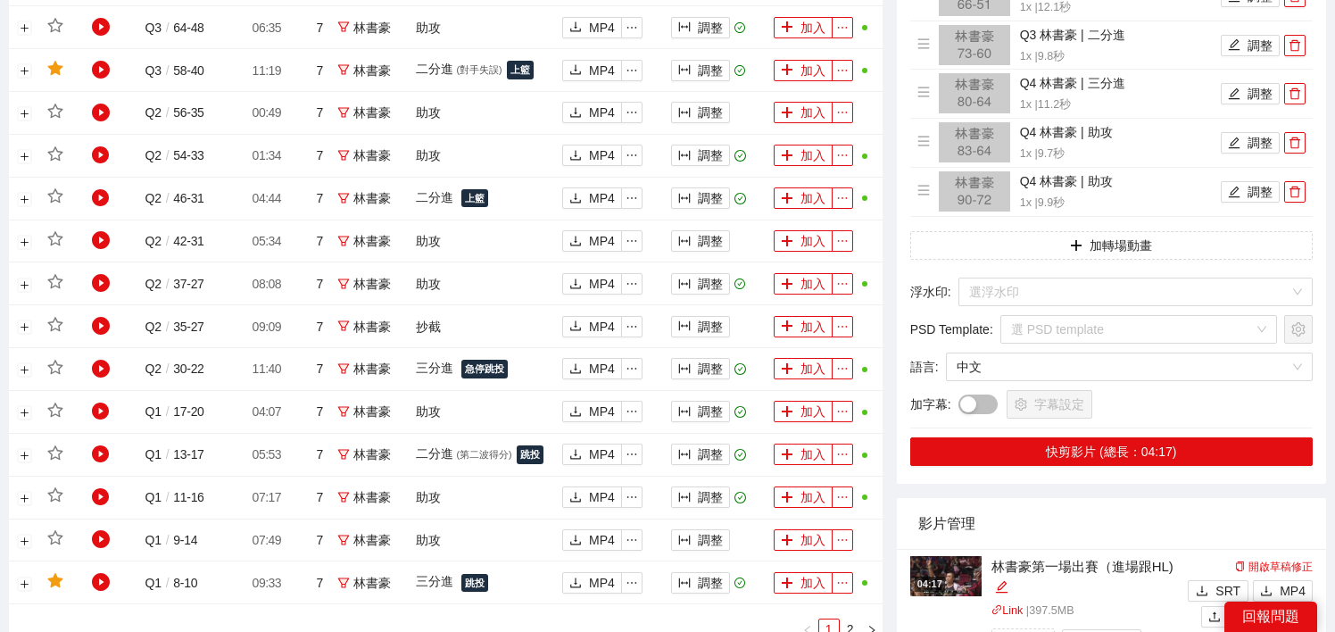
scroll to position [1304, 0]
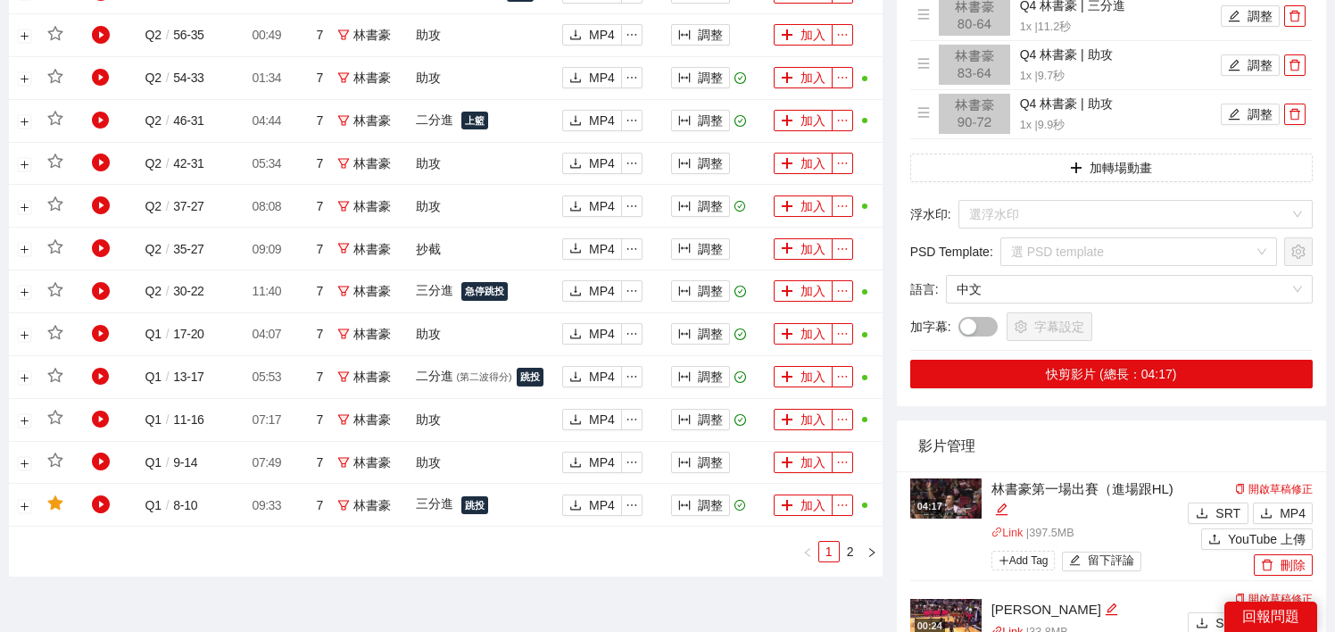
click at [1013, 530] on link "Link" at bounding box center [1007, 532] width 32 height 12
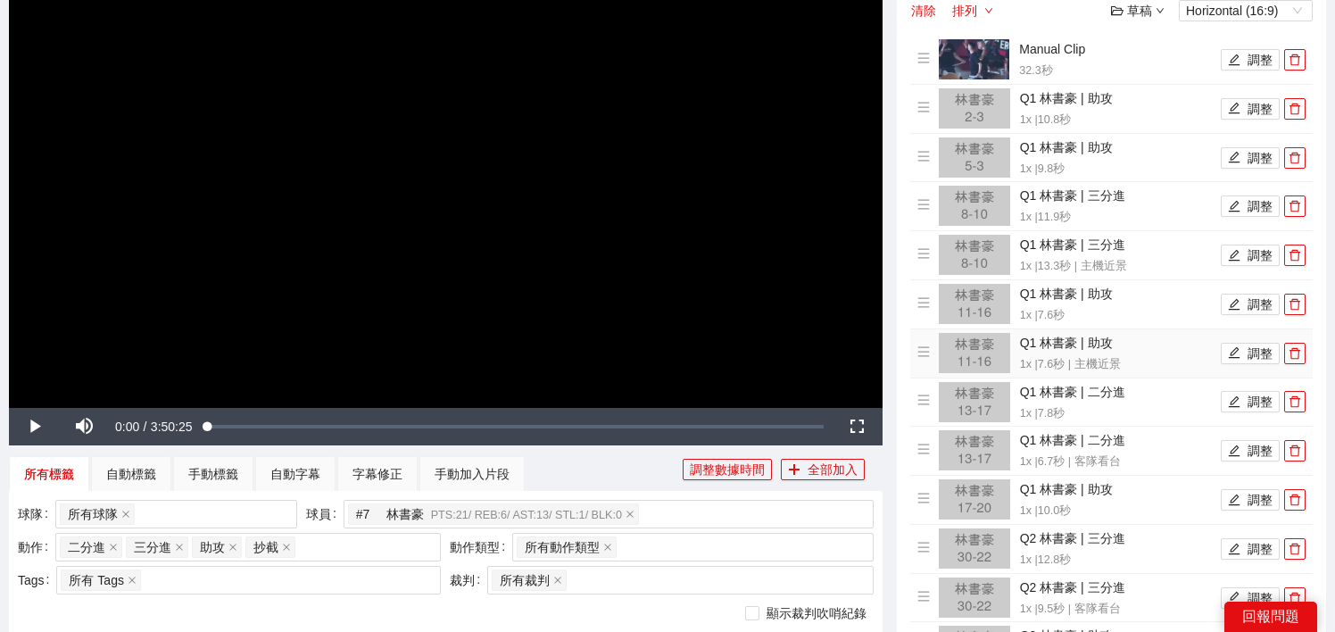
scroll to position [228, 0]
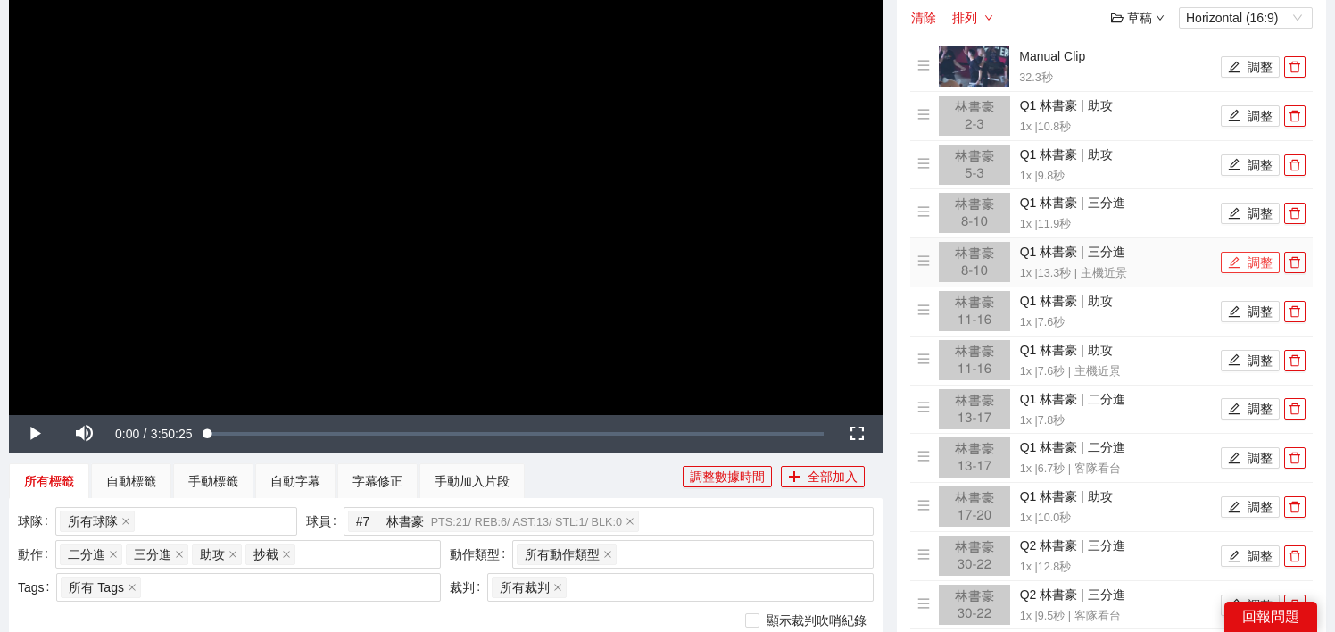
click at [1242, 272] on button "調整" at bounding box center [1250, 262] width 59 height 21
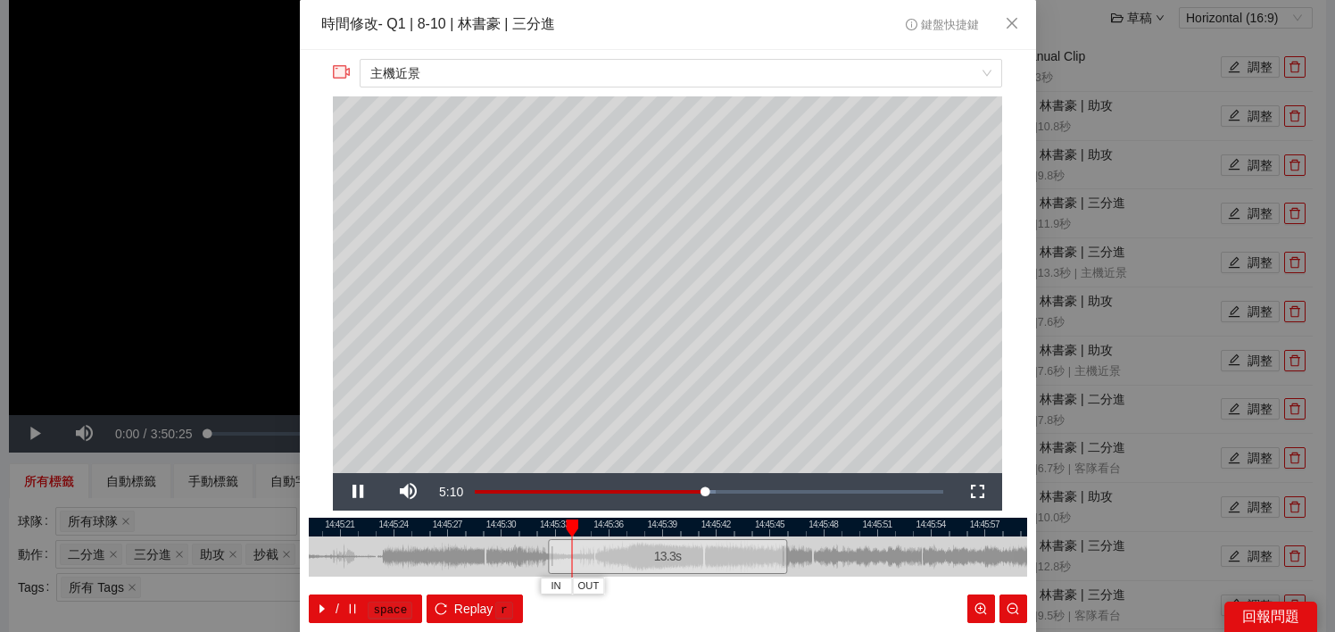
click at [639, 531] on div at bounding box center [668, 526] width 718 height 19
click at [702, 592] on span "OUT" at bounding box center [697, 586] width 21 height 16
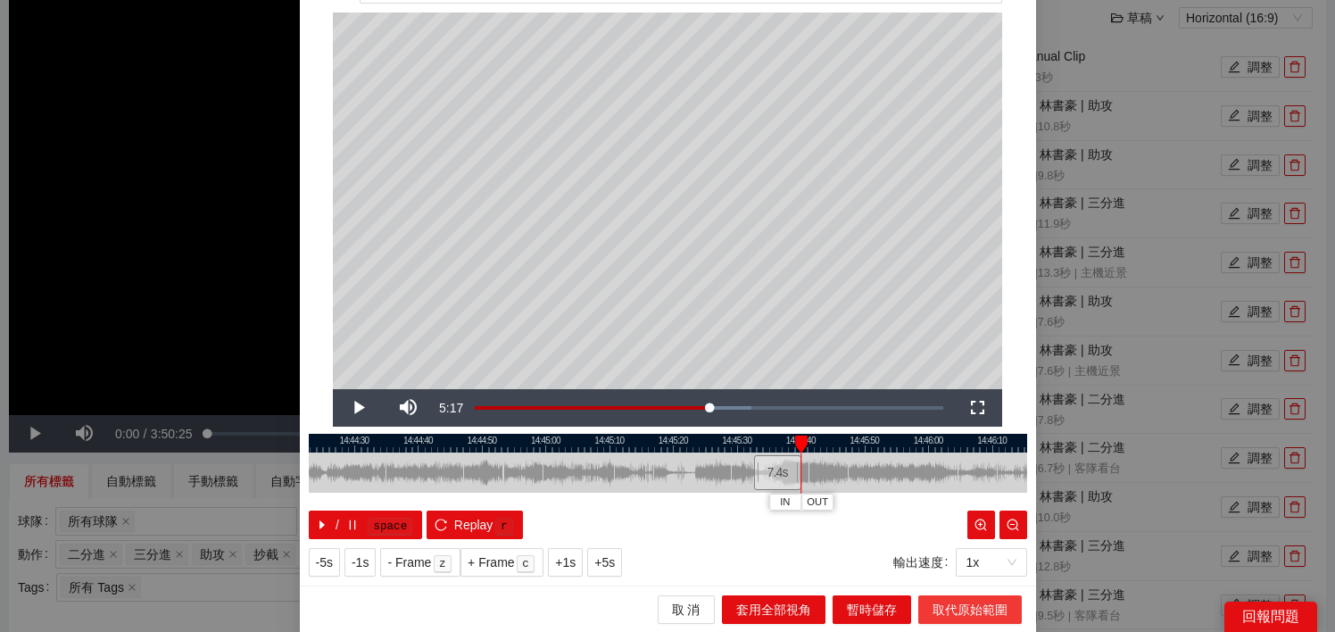
click at [1001, 617] on span "取代原始範圍" at bounding box center [969, 610] width 75 height 20
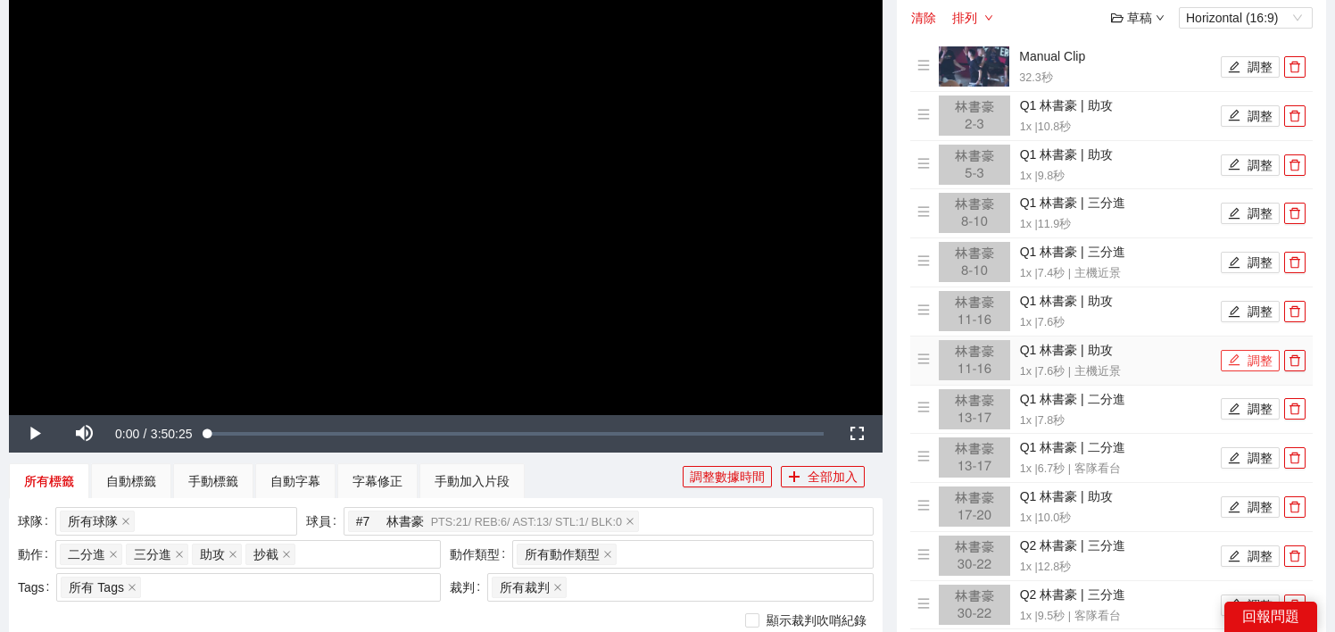
click at [1243, 362] on button "調整" at bounding box center [1250, 360] width 59 height 21
click at [1300, 363] on icon "delete" at bounding box center [1294, 360] width 12 height 12
click at [1232, 364] on icon "edit" at bounding box center [1234, 359] width 12 height 12
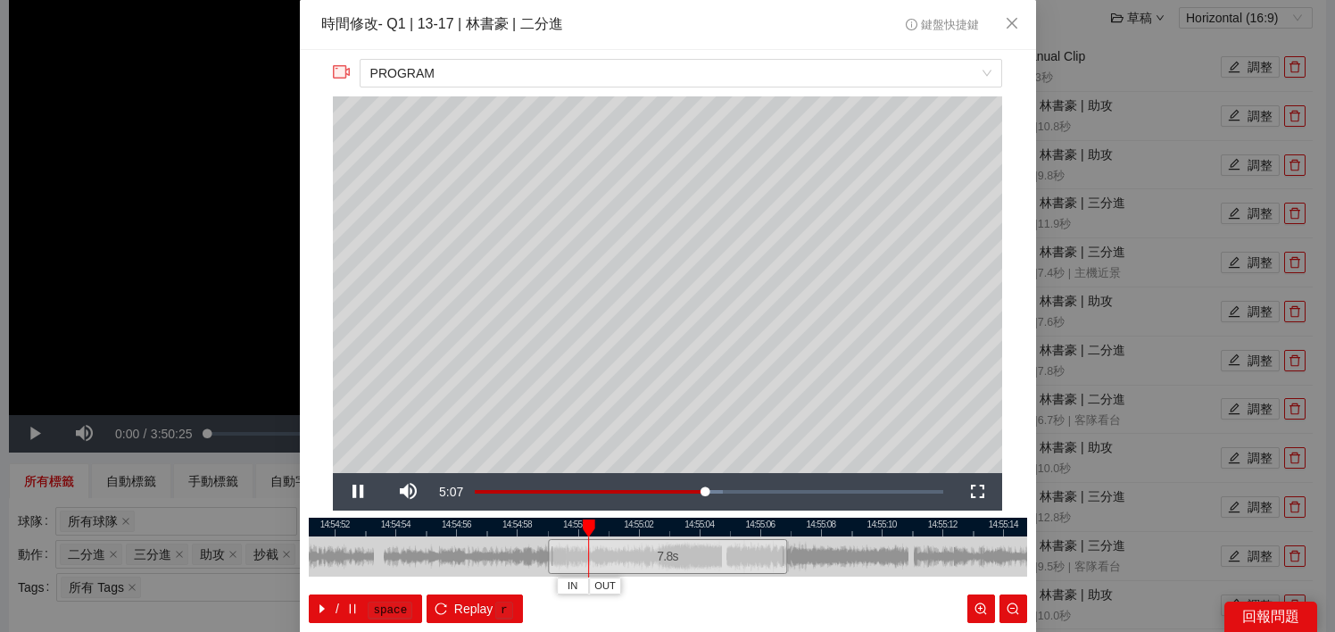
click at [645, 526] on div at bounding box center [668, 526] width 718 height 19
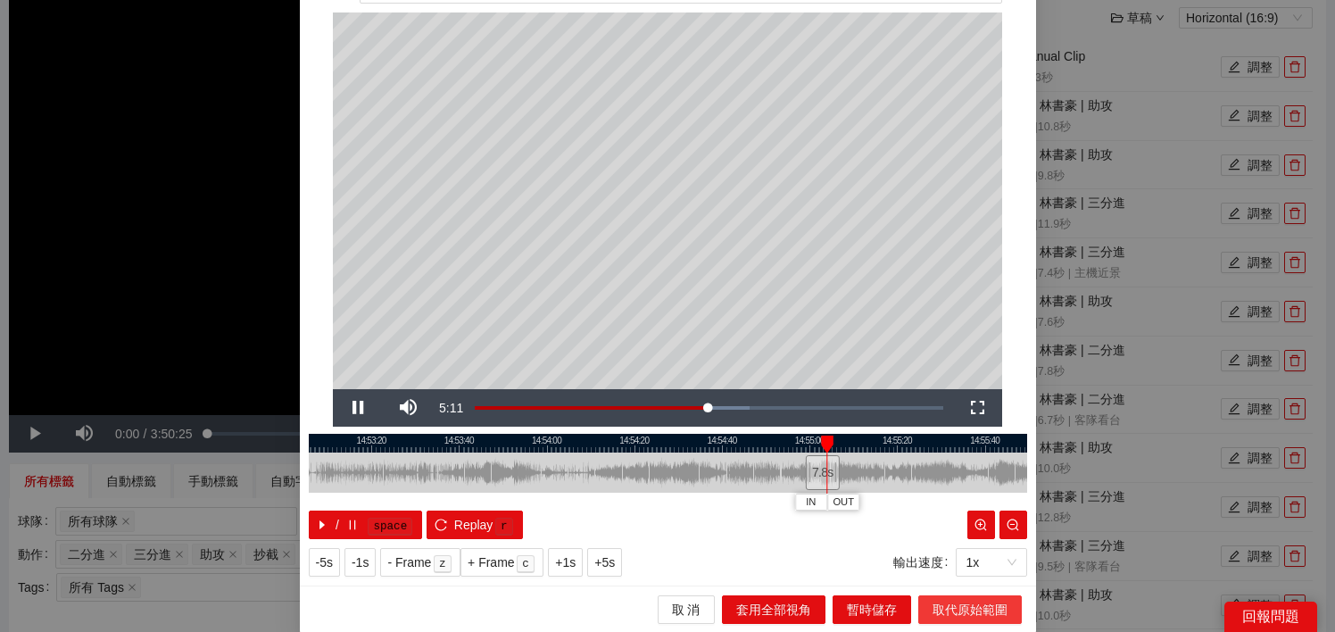
click at [963, 611] on span "取代原始範圍" at bounding box center [969, 610] width 75 height 20
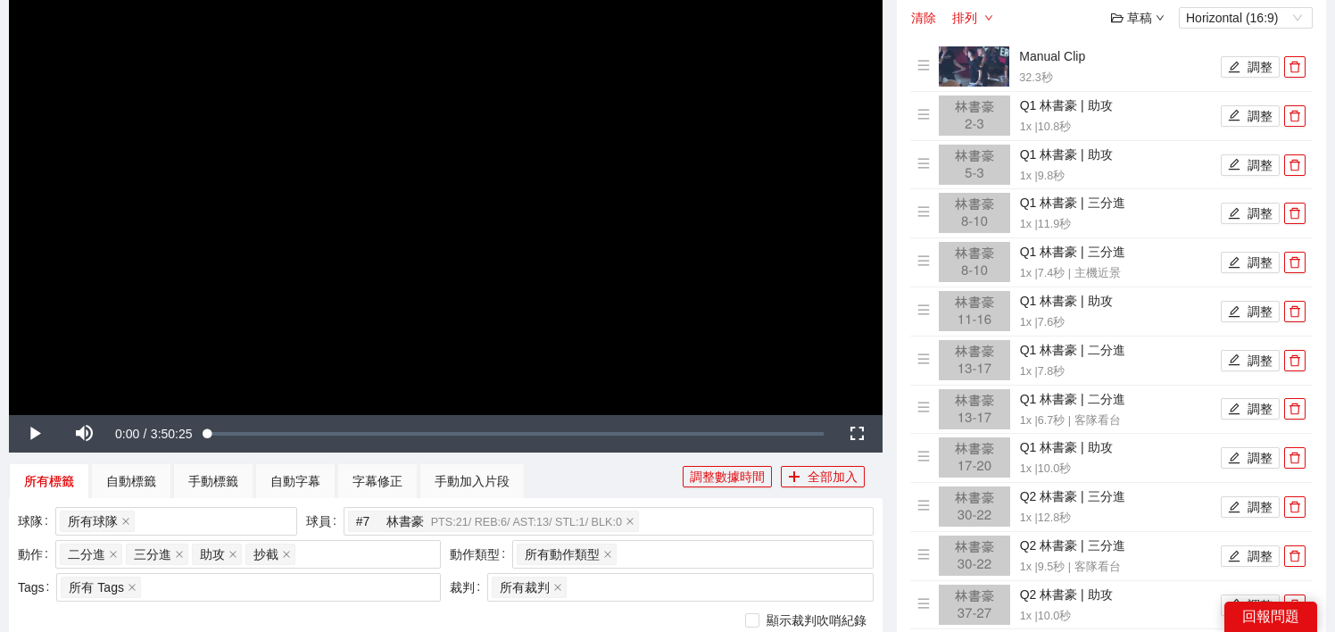
scroll to position [0, 0]
click at [1246, 403] on button "調整" at bounding box center [1250, 408] width 59 height 21
click at [1295, 409] on icon "delete" at bounding box center [1294, 408] width 12 height 12
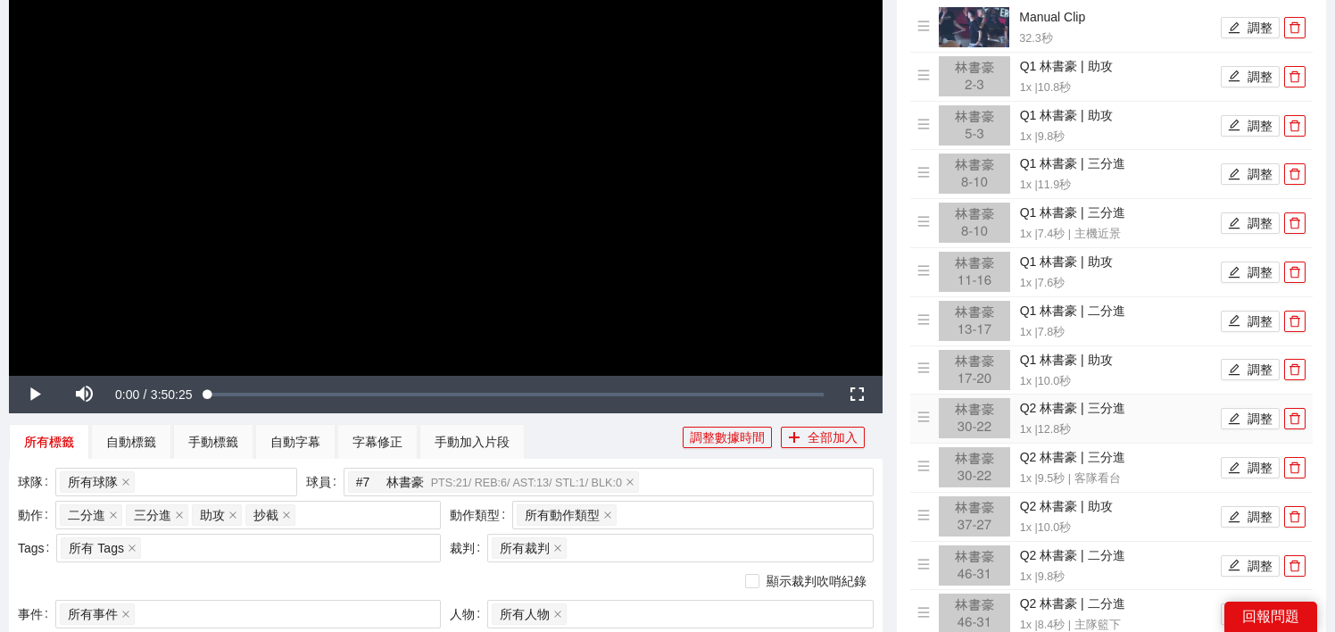
scroll to position [286, 0]
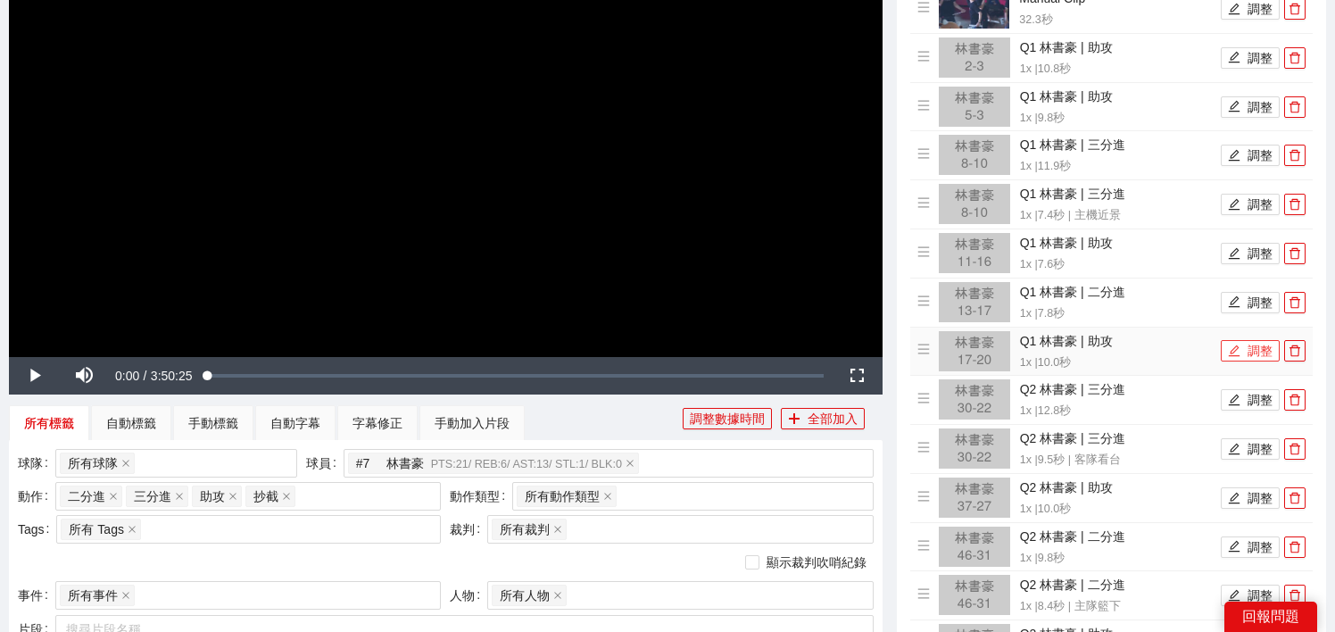
click at [1261, 341] on button "調整" at bounding box center [1250, 350] width 59 height 21
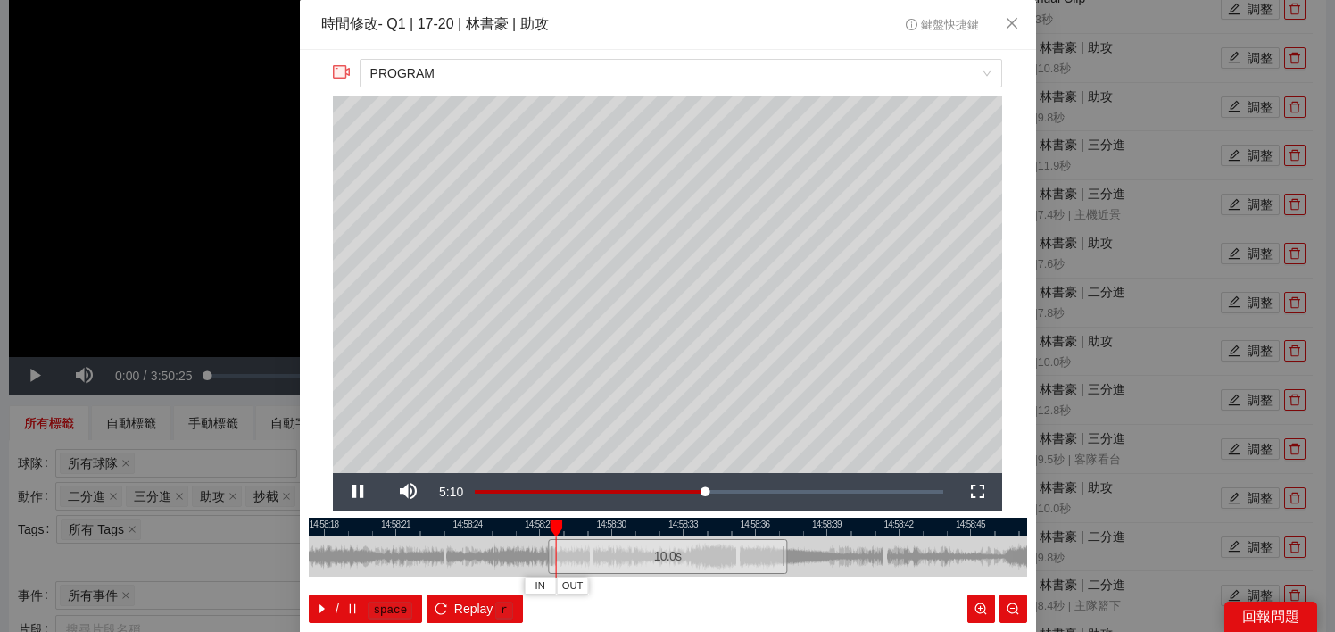
click at [631, 533] on div at bounding box center [668, 526] width 718 height 19
click at [693, 531] on div at bounding box center [668, 526] width 718 height 19
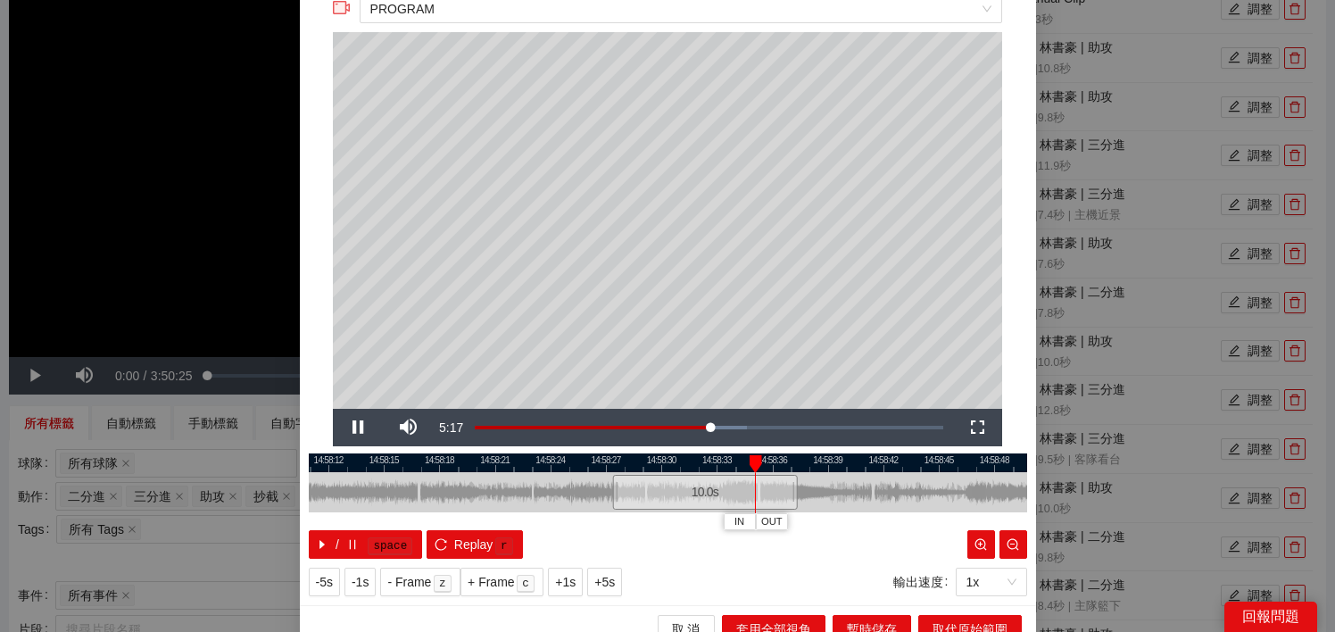
scroll to position [84, 0]
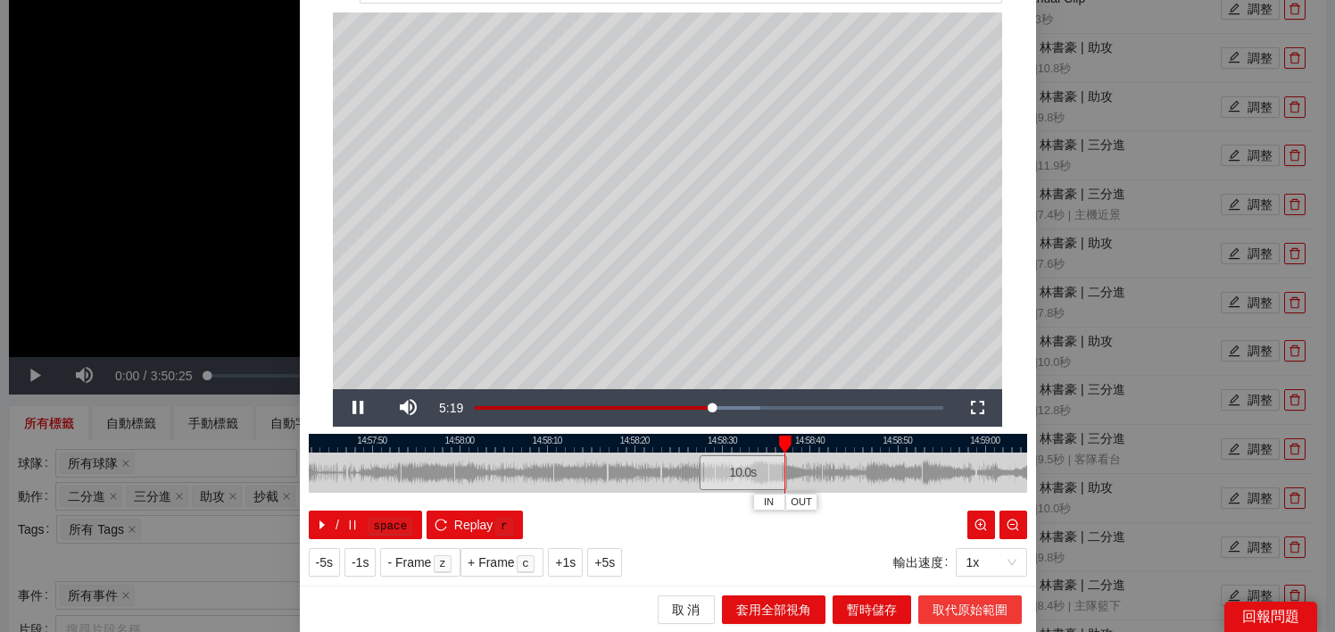
click at [975, 604] on span "取代原始範圍" at bounding box center [969, 610] width 75 height 20
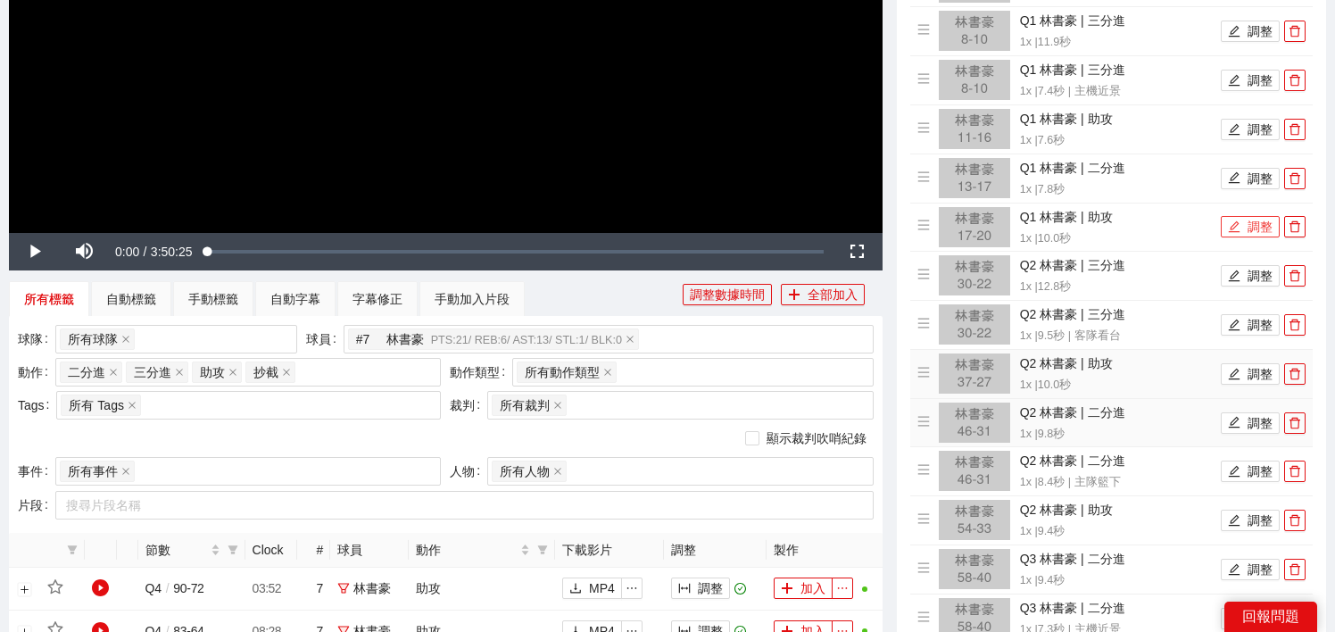
scroll to position [411, 0]
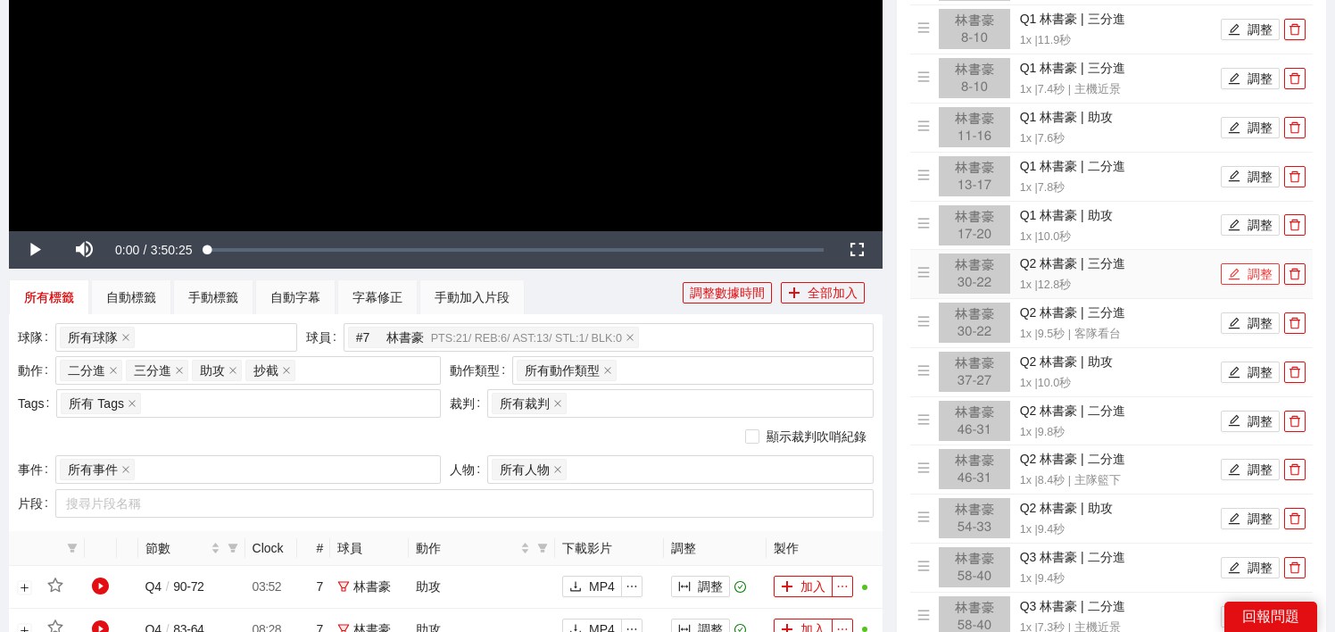
click at [1247, 276] on button "調整" at bounding box center [1250, 273] width 59 height 21
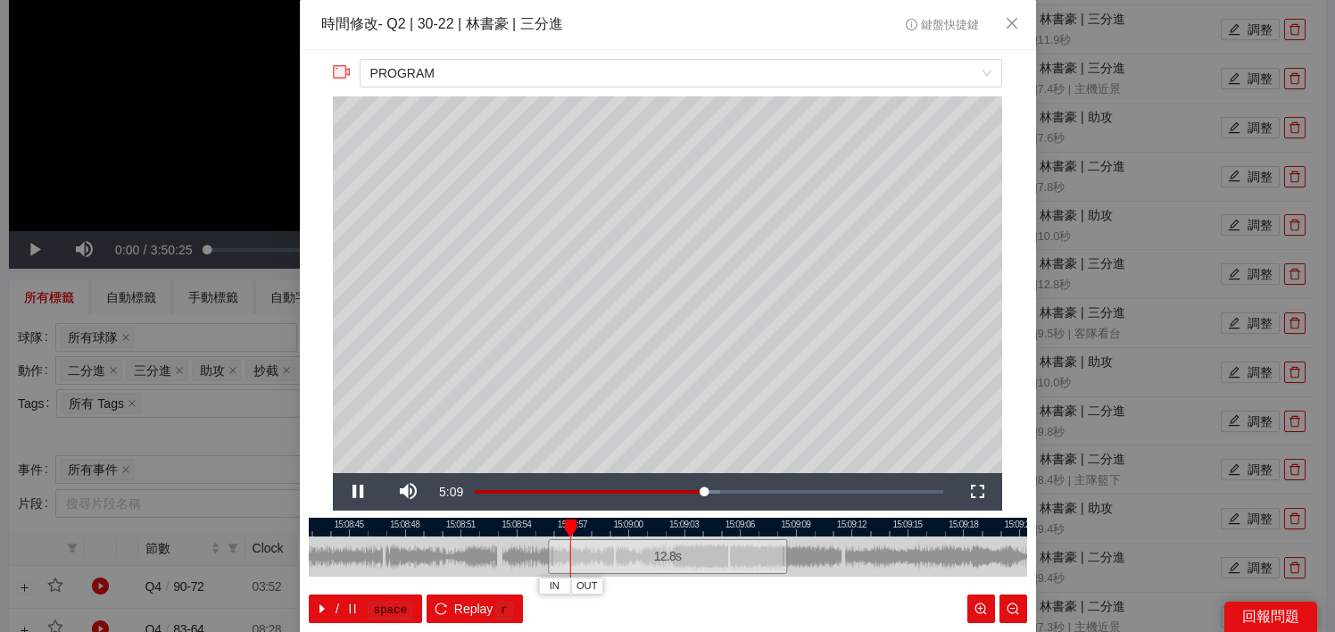
click at [631, 518] on div at bounding box center [668, 526] width 718 height 19
click at [700, 530] on div at bounding box center [668, 526] width 718 height 19
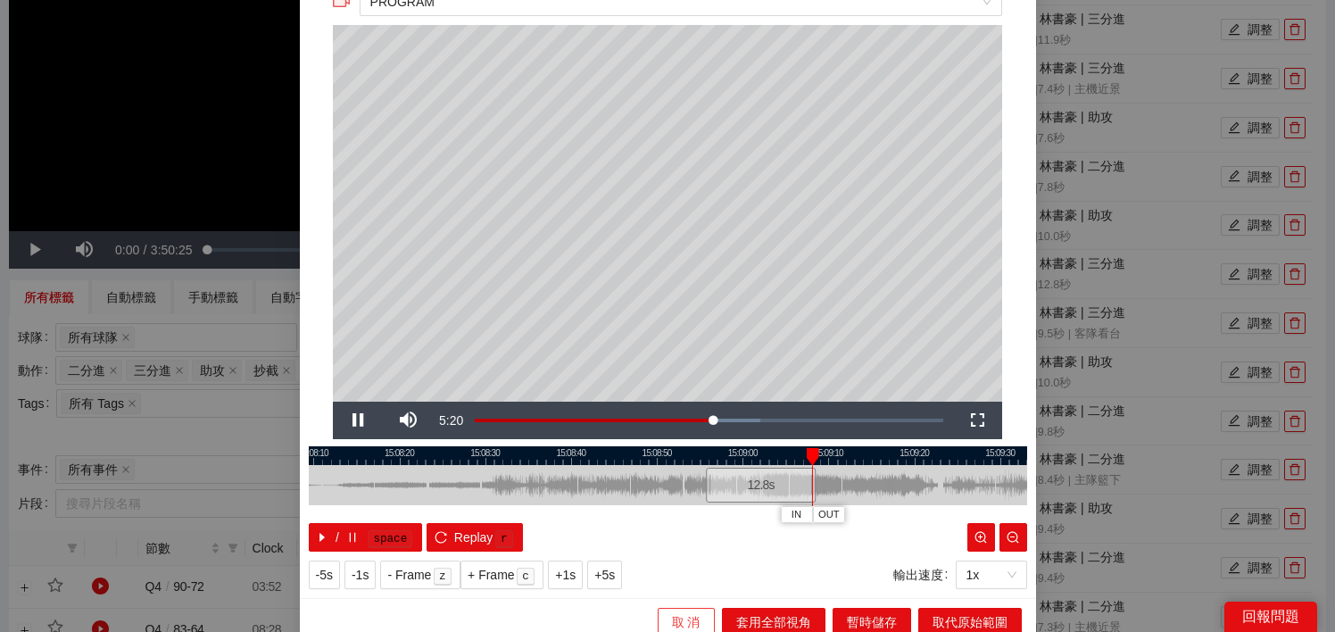
click at [696, 623] on span "取 消" at bounding box center [686, 622] width 29 height 20
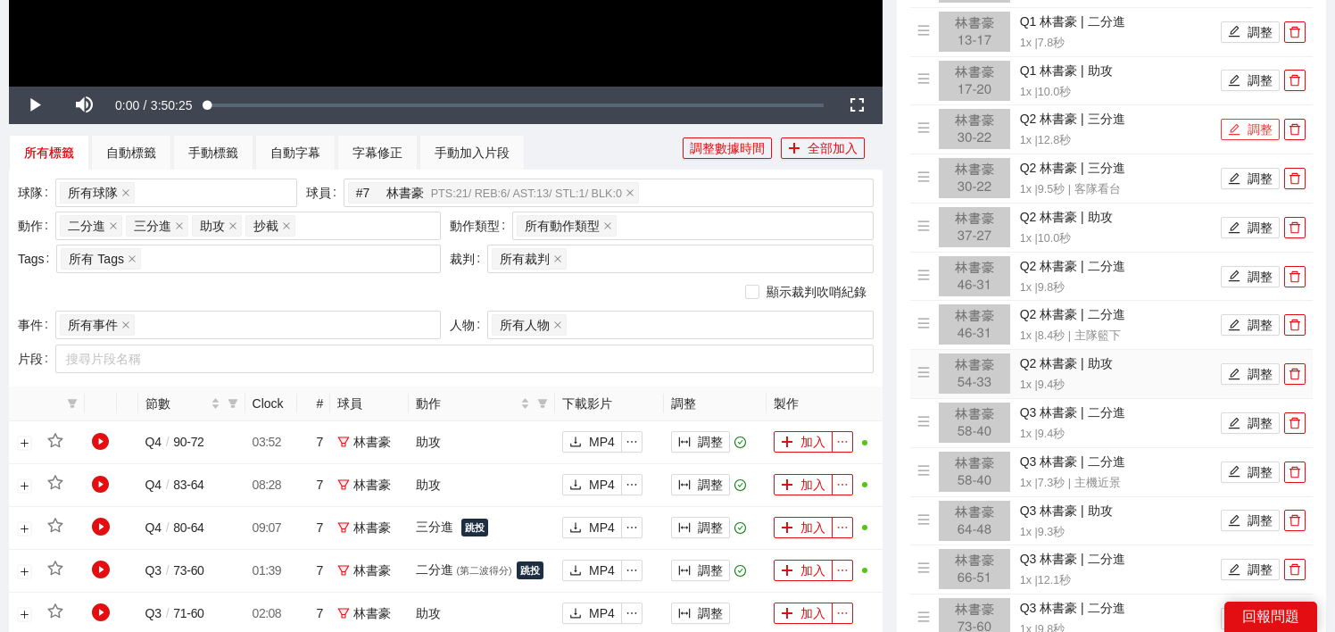
scroll to position [639, 0]
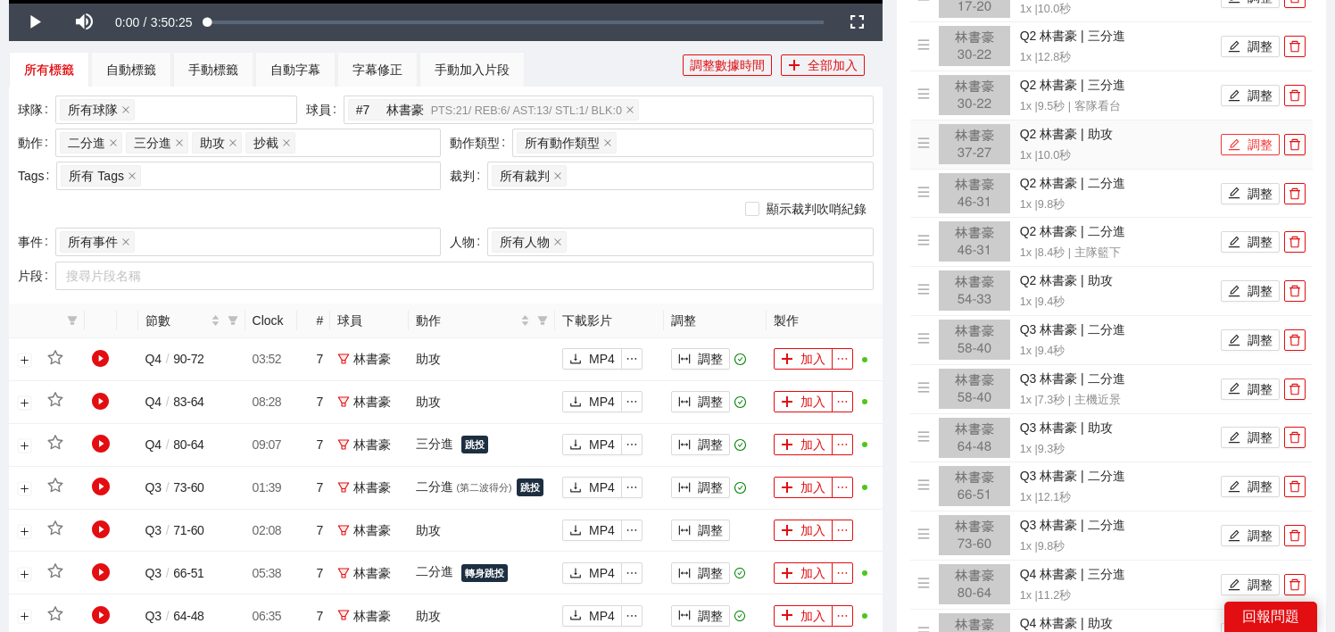
click at [1249, 142] on button "調整" at bounding box center [1250, 144] width 59 height 21
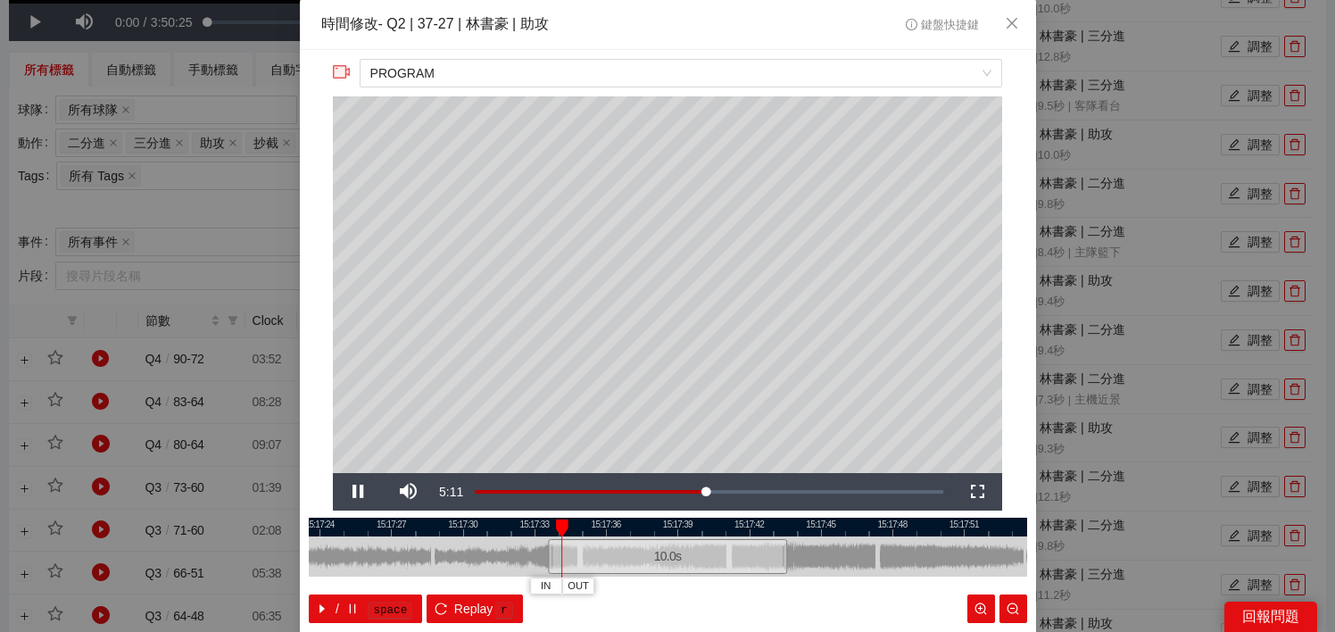
click at [615, 534] on div at bounding box center [668, 526] width 718 height 19
click at [564, 531] on div at bounding box center [668, 526] width 718 height 19
click at [551, 589] on span "IN" at bounding box center [547, 586] width 10 height 16
click at [653, 524] on div at bounding box center [668, 526] width 718 height 19
click at [714, 523] on div at bounding box center [668, 526] width 718 height 19
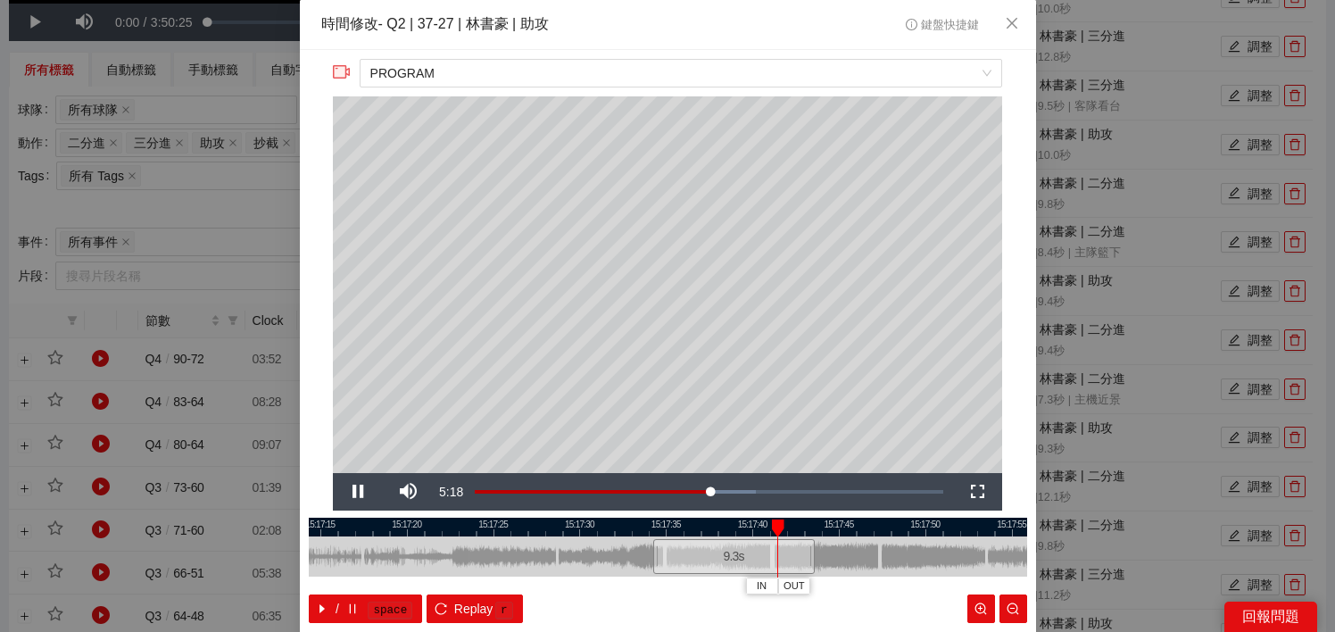
scroll to position [84, 0]
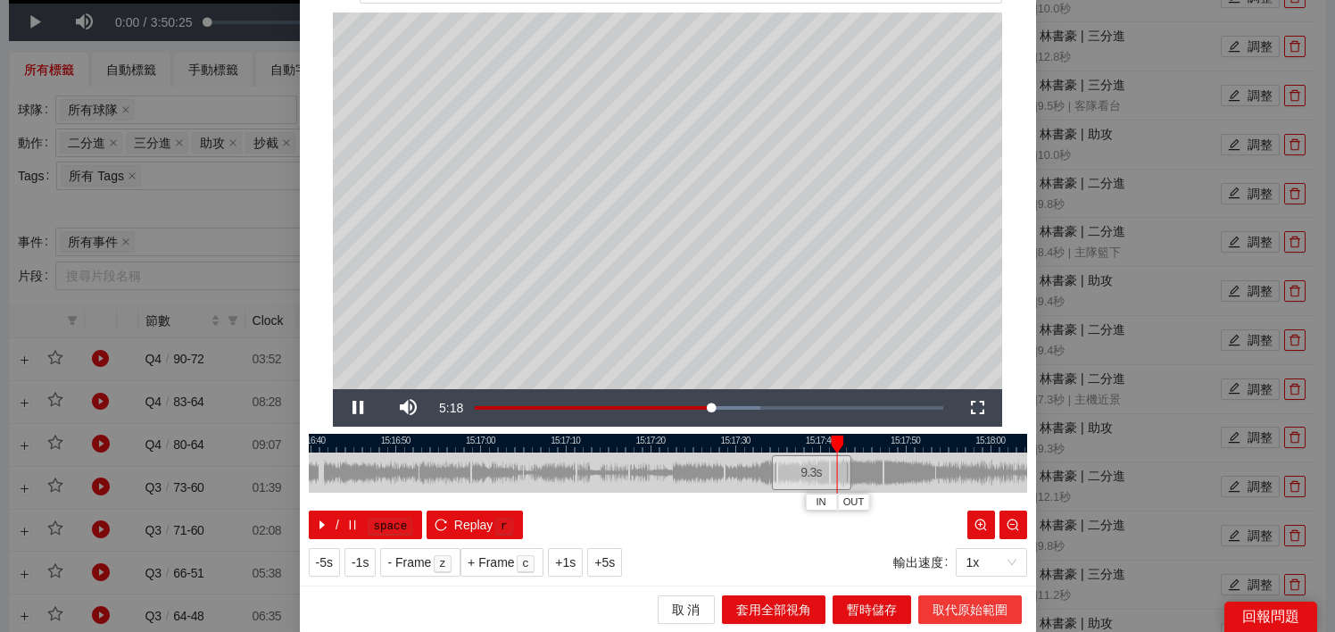
click at [977, 608] on span "取代原始範圍" at bounding box center [969, 610] width 75 height 20
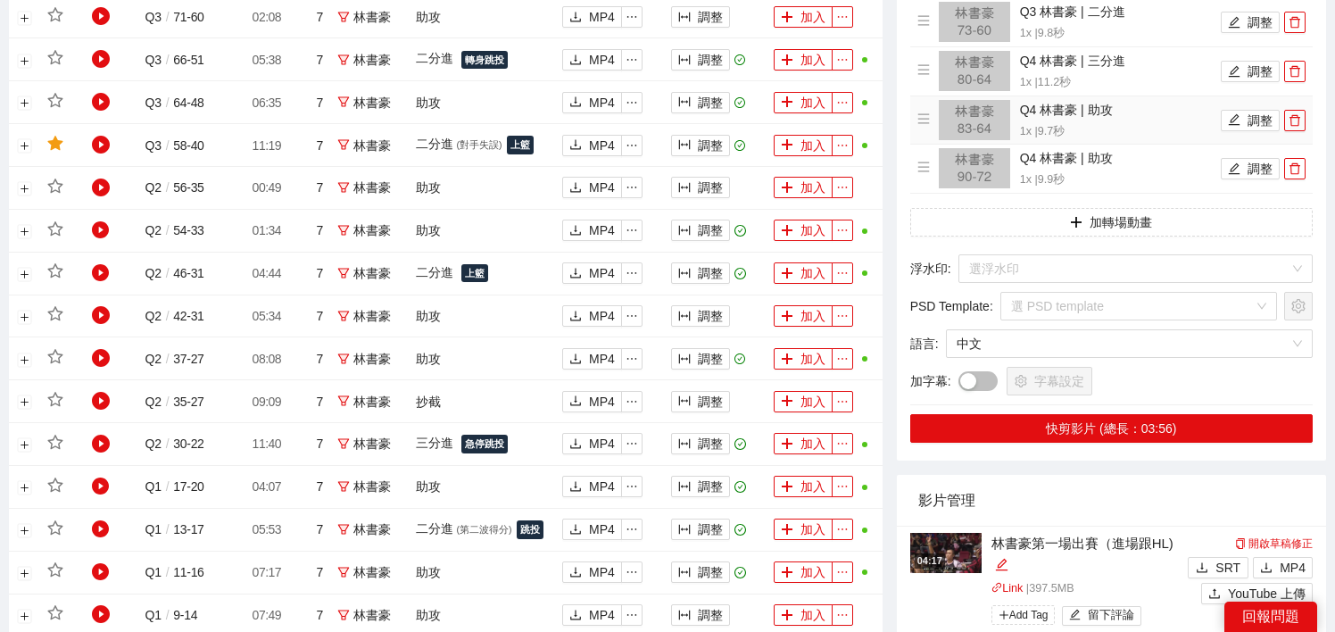
scroll to position [1173, 0]
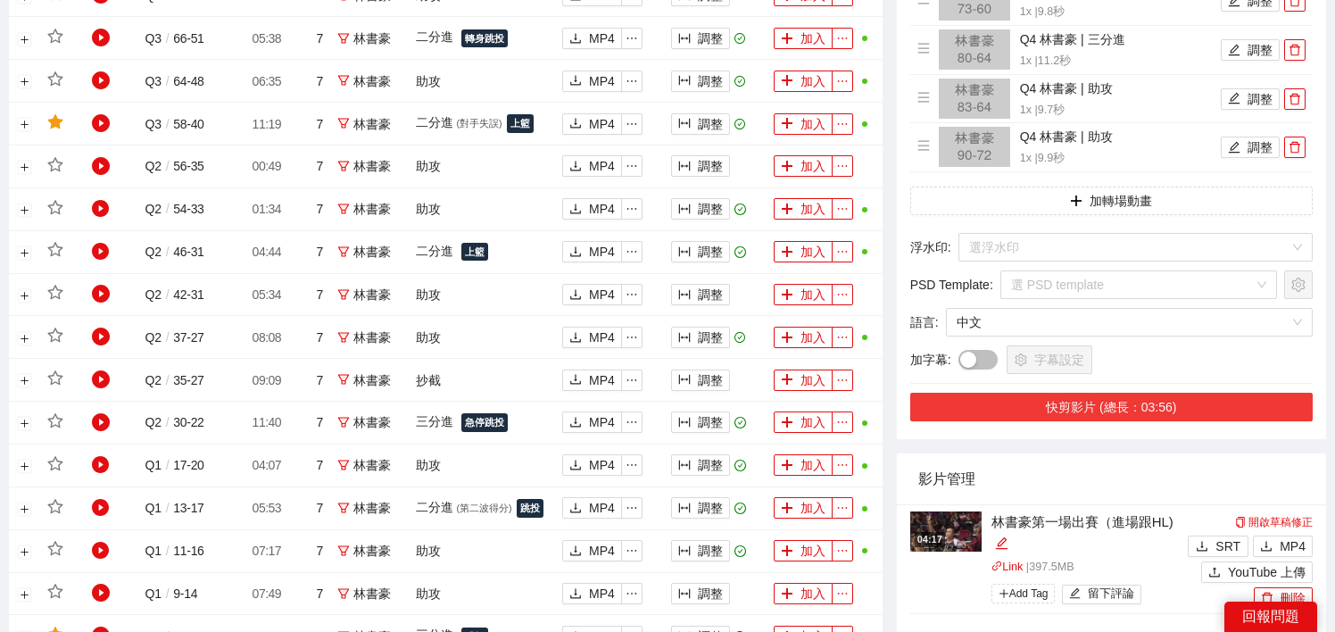
click at [1144, 405] on button "快剪影片 (總長：03:56)" at bounding box center [1111, 407] width 402 height 29
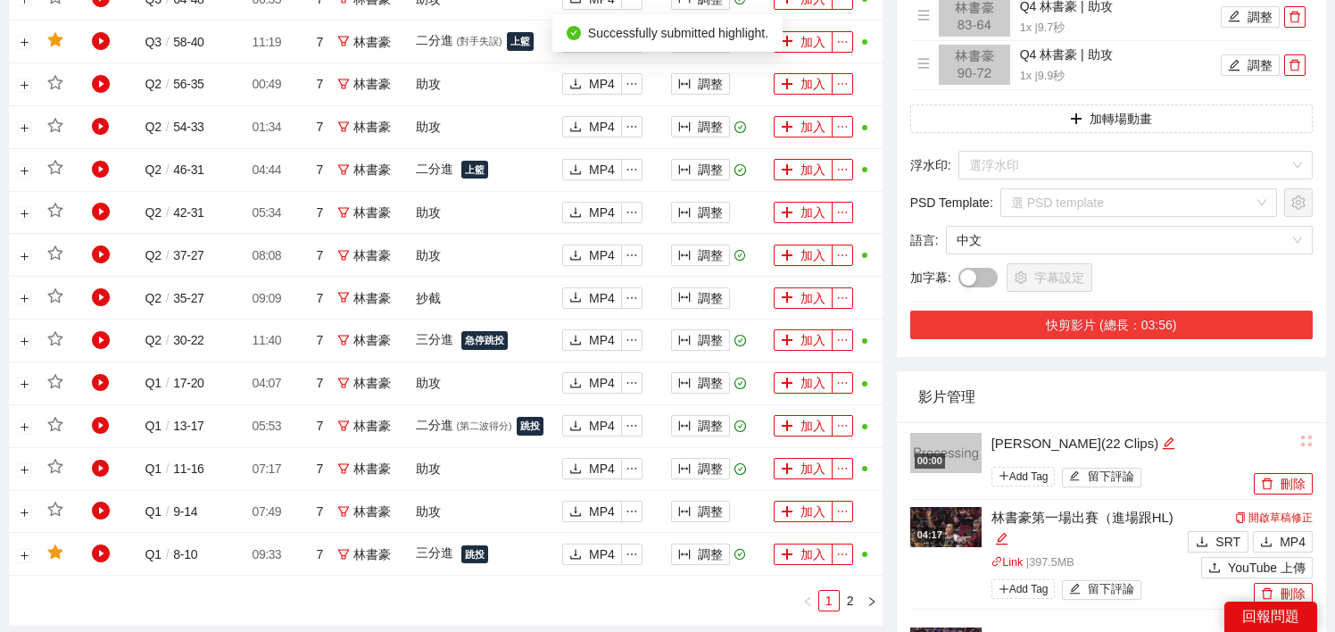
scroll to position [1258, 0]
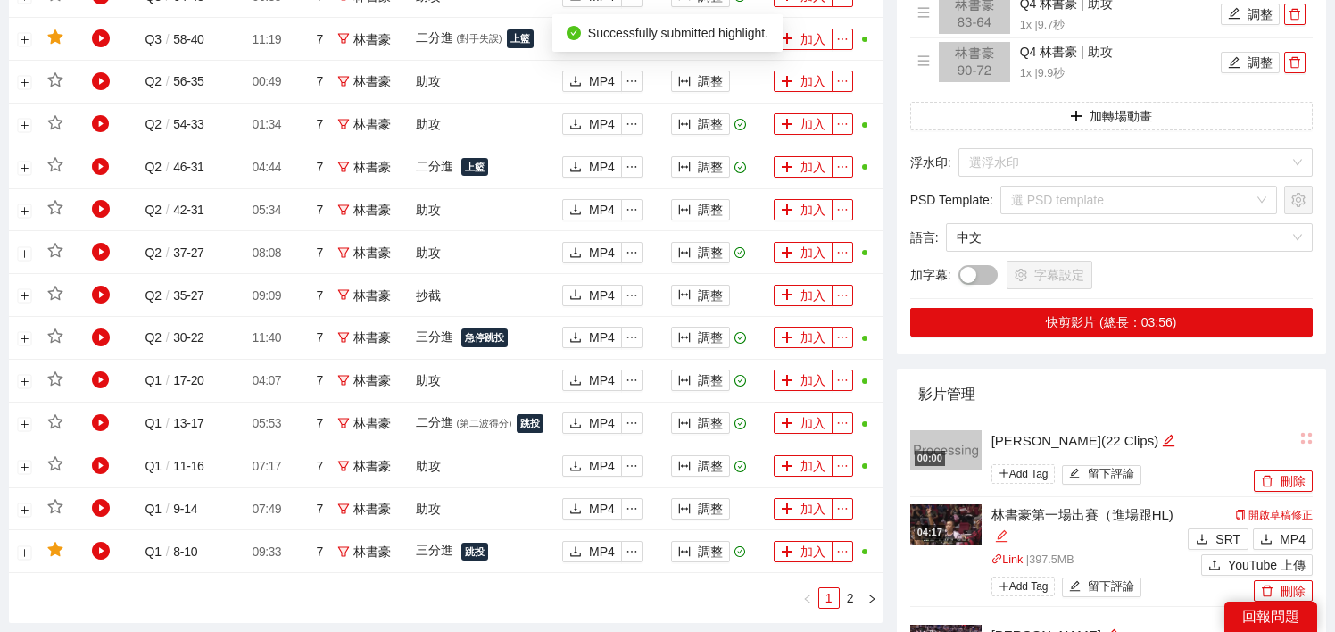
click at [1001, 528] on div "編輯" at bounding box center [1001, 536] width 13 height 21
click at [1152, 424] on li "00:00 [PERSON_NAME](22 Clips) Add Tag 留下評論 刪除" at bounding box center [1111, 458] width 402 height 78
click at [1163, 436] on icon "edit" at bounding box center [1169, 441] width 12 height 12
type textarea "**********"
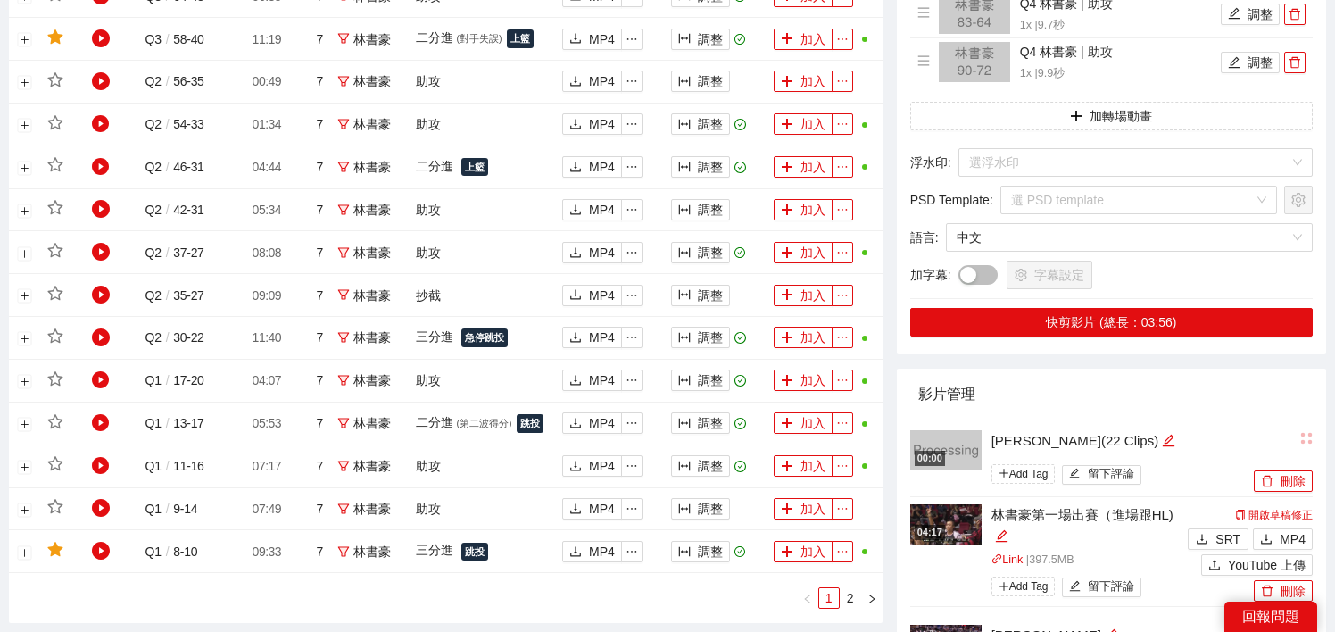
click at [1133, 404] on div "影片管理" at bounding box center [1111, 393] width 386 height 51
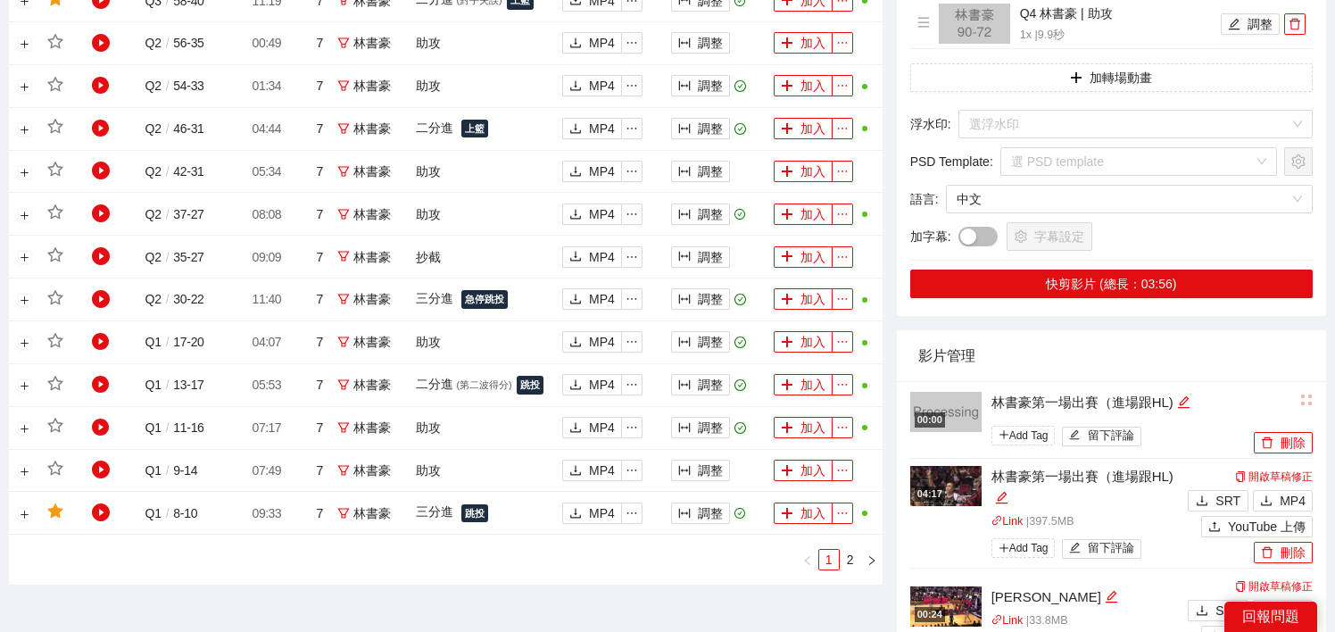
scroll to position [1312, 0]
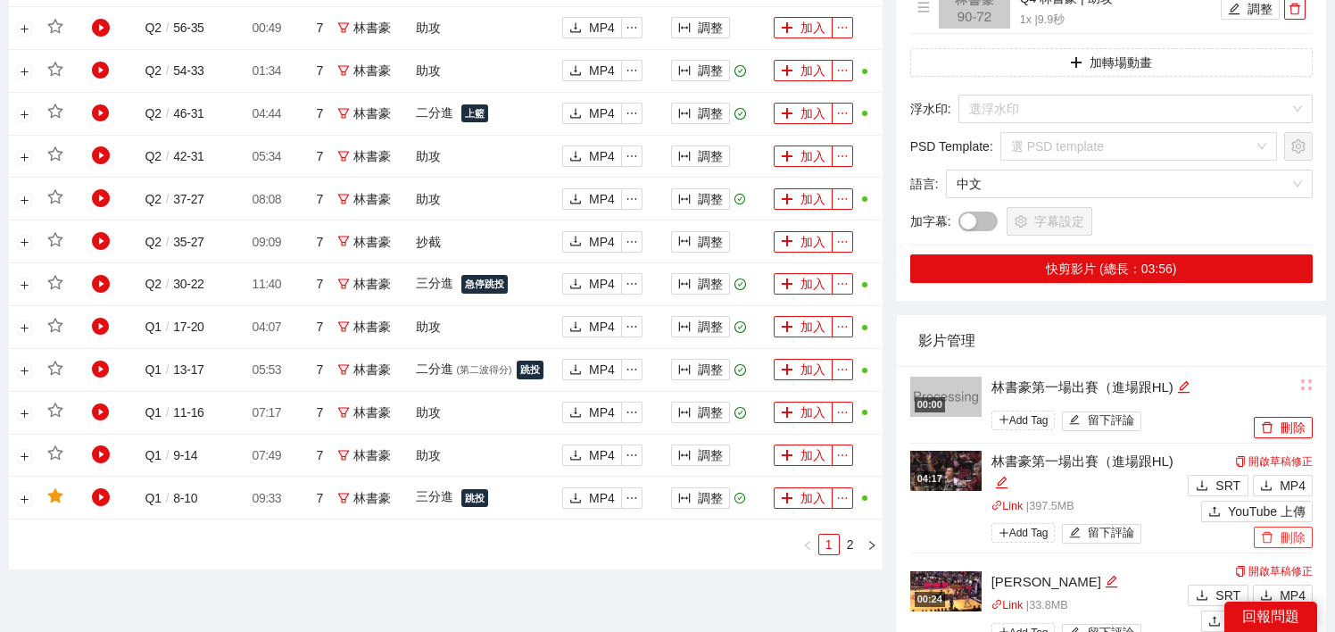
click at [1282, 529] on button "刪除" at bounding box center [1283, 536] width 59 height 21
click at [1303, 479] on span "Yes" at bounding box center [1301, 485] width 21 height 20
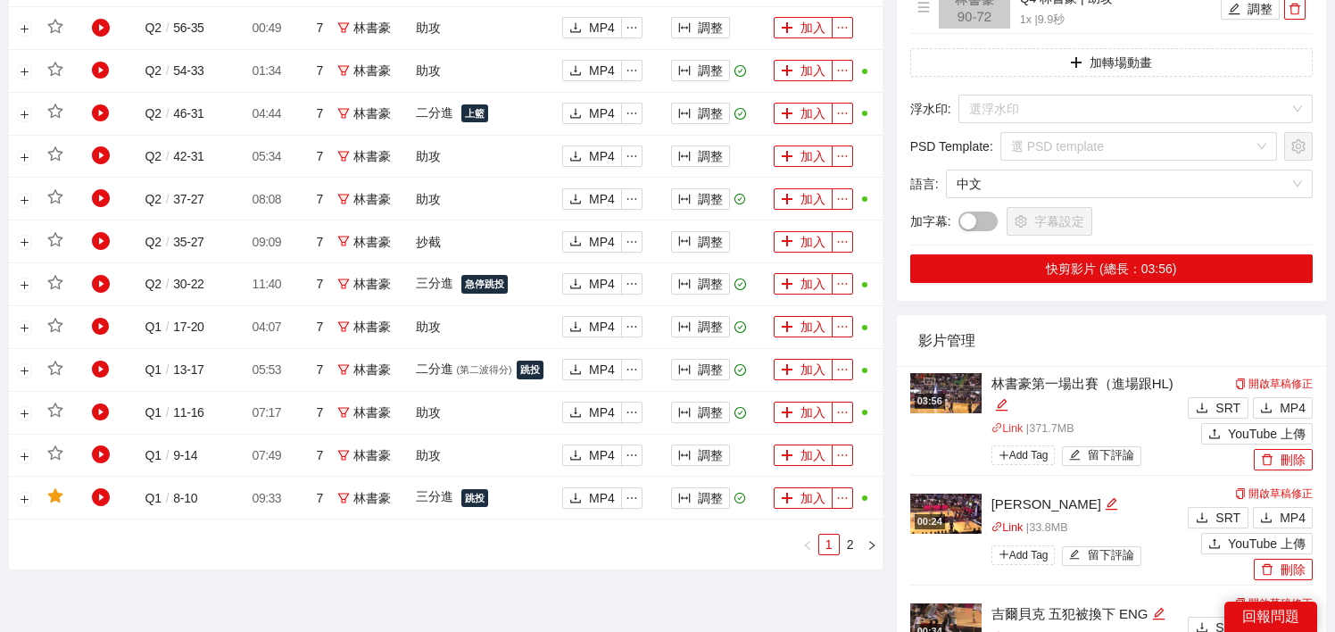
click at [1012, 434] on link "Link" at bounding box center [1007, 428] width 32 height 12
click at [1017, 427] on link "Link" at bounding box center [1007, 428] width 32 height 12
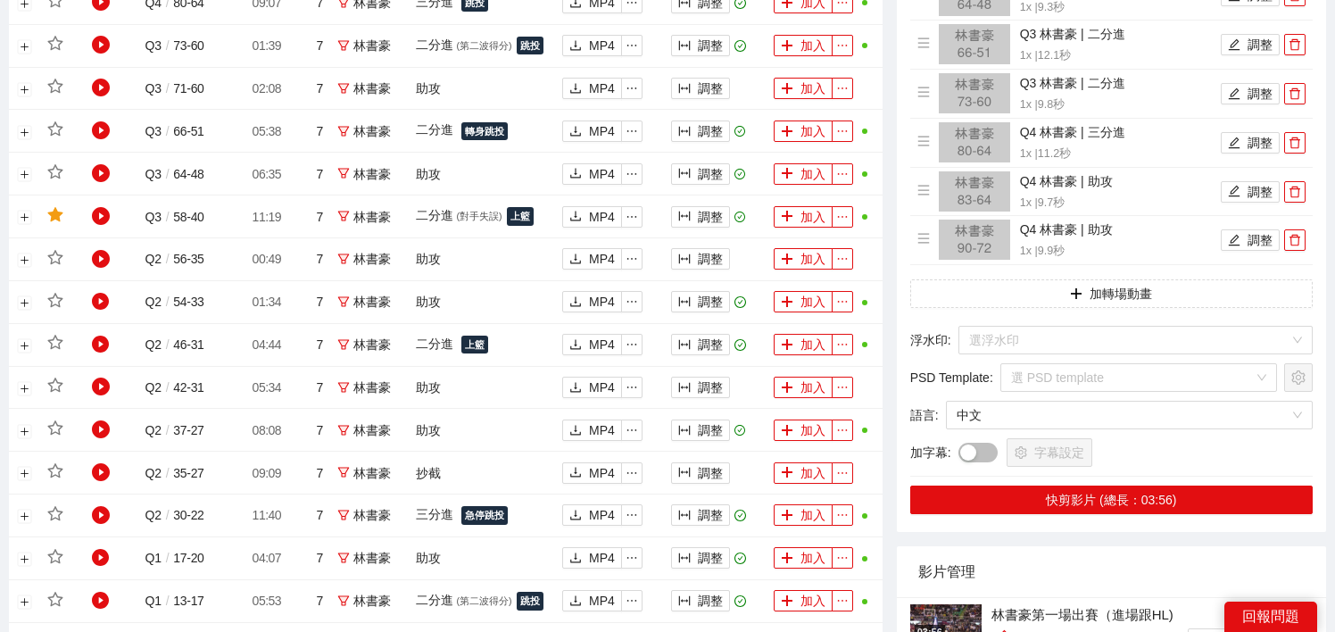
scroll to position [0, 0]
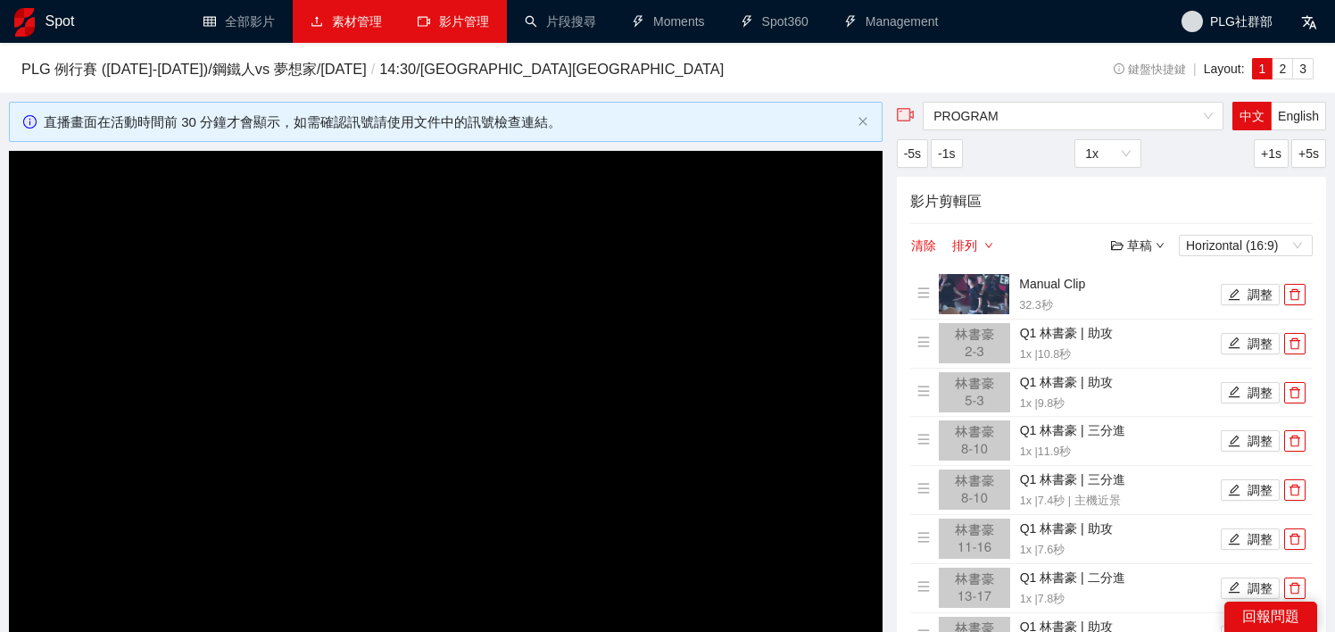
click at [357, 18] on link "素材管理" at bounding box center [345, 21] width 71 height 14
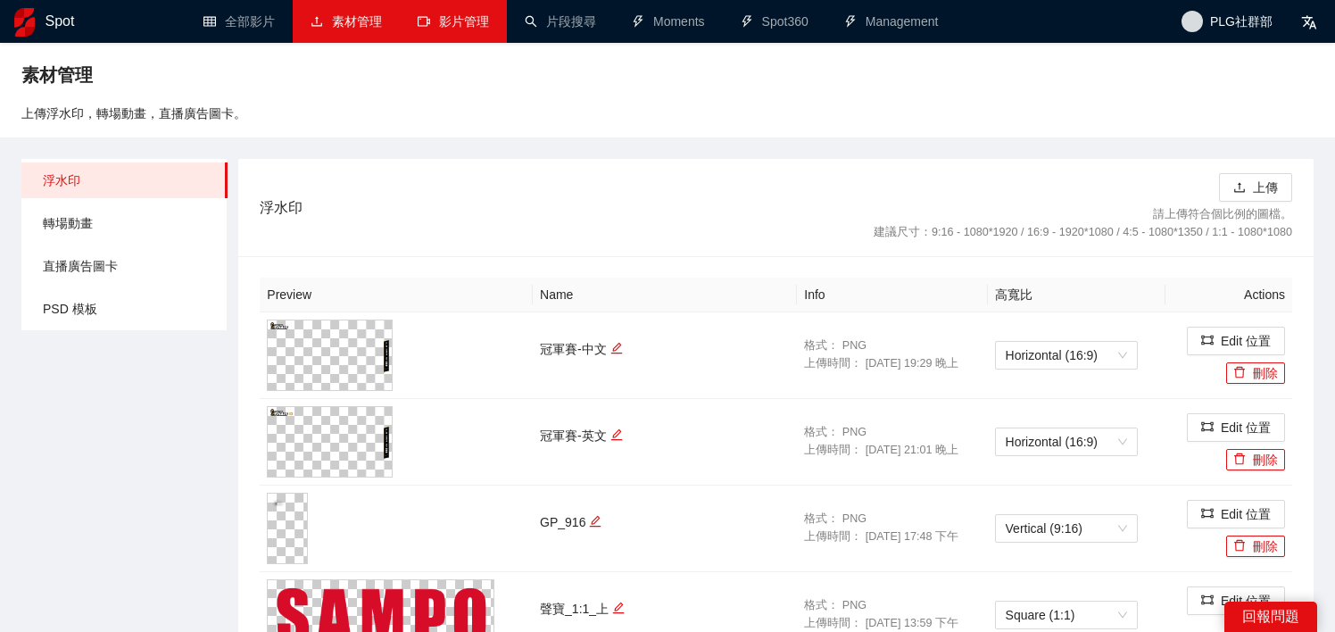
click at [466, 29] on link "影片管理" at bounding box center [453, 21] width 71 height 14
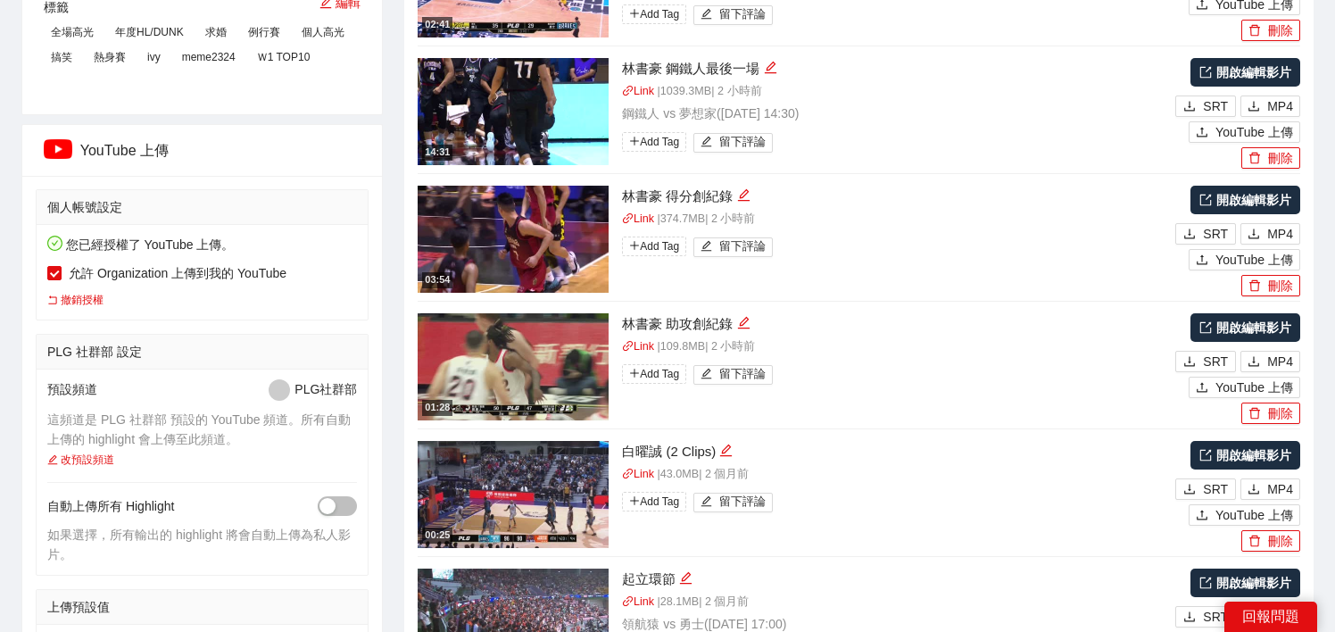
scroll to position [342, 0]
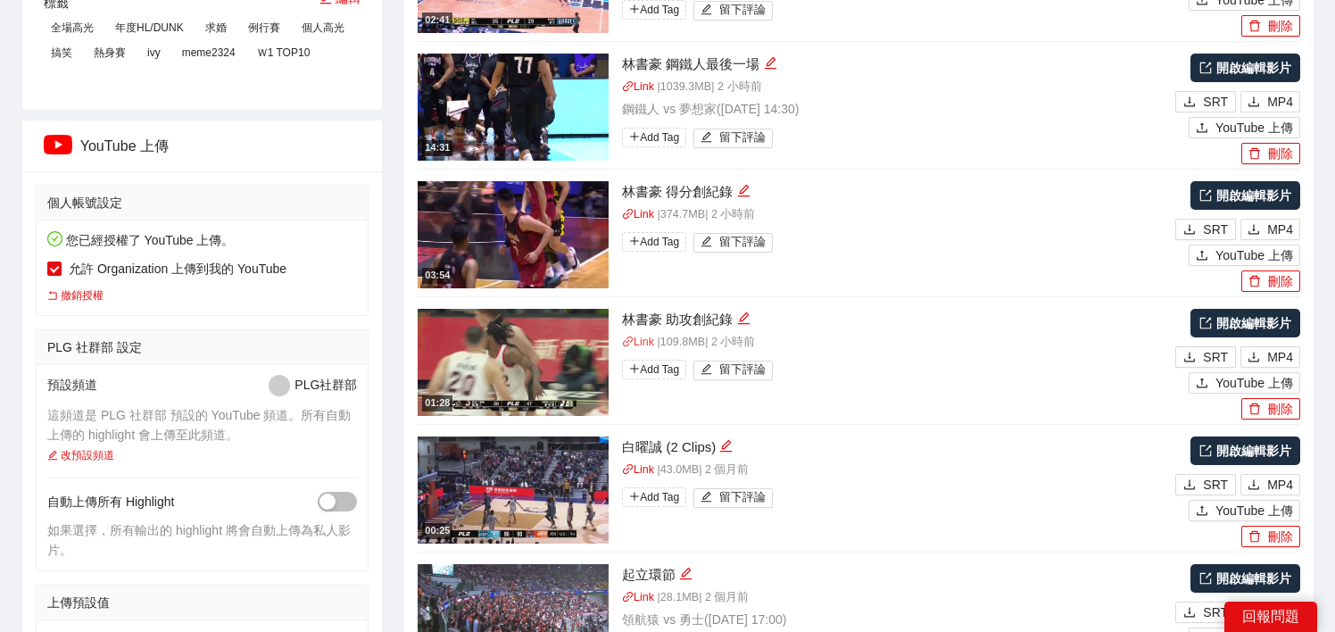
click at [640, 345] on link "Link" at bounding box center [638, 341] width 32 height 12
click at [1222, 327] on link "開啟編輯影片" at bounding box center [1245, 323] width 110 height 29
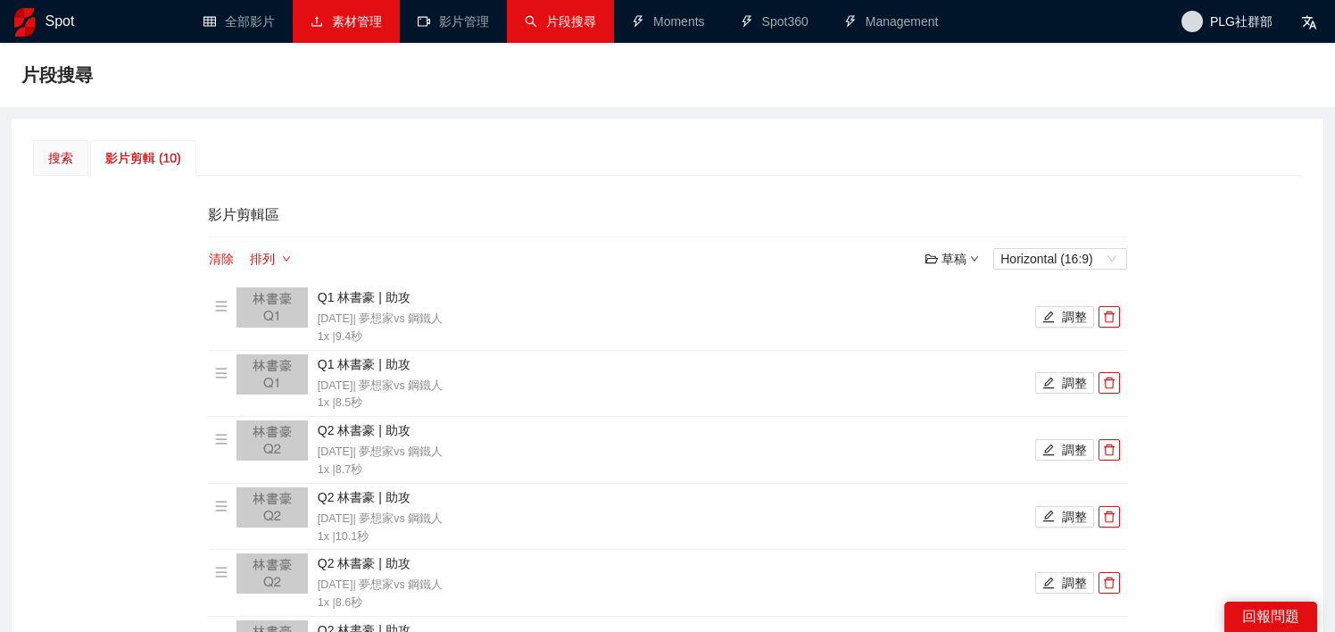
click at [64, 156] on div "搜索" at bounding box center [60, 158] width 25 height 20
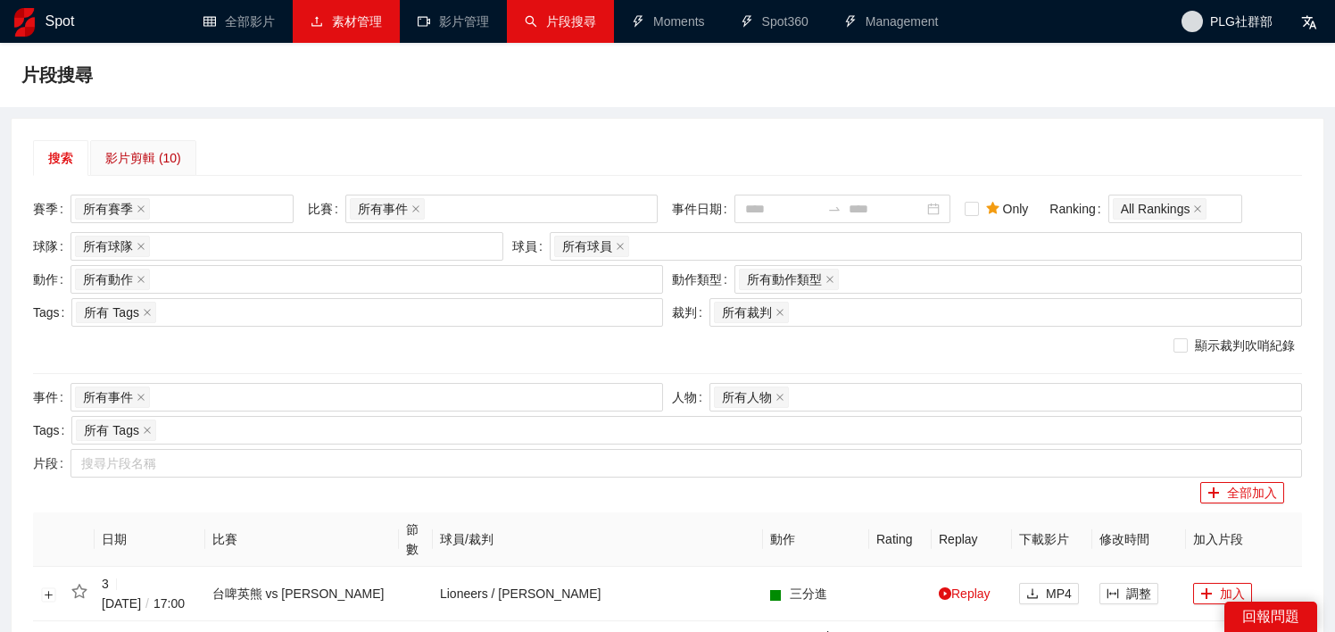
click at [163, 159] on div "影片剪輯 (10)" at bounding box center [143, 158] width 76 height 20
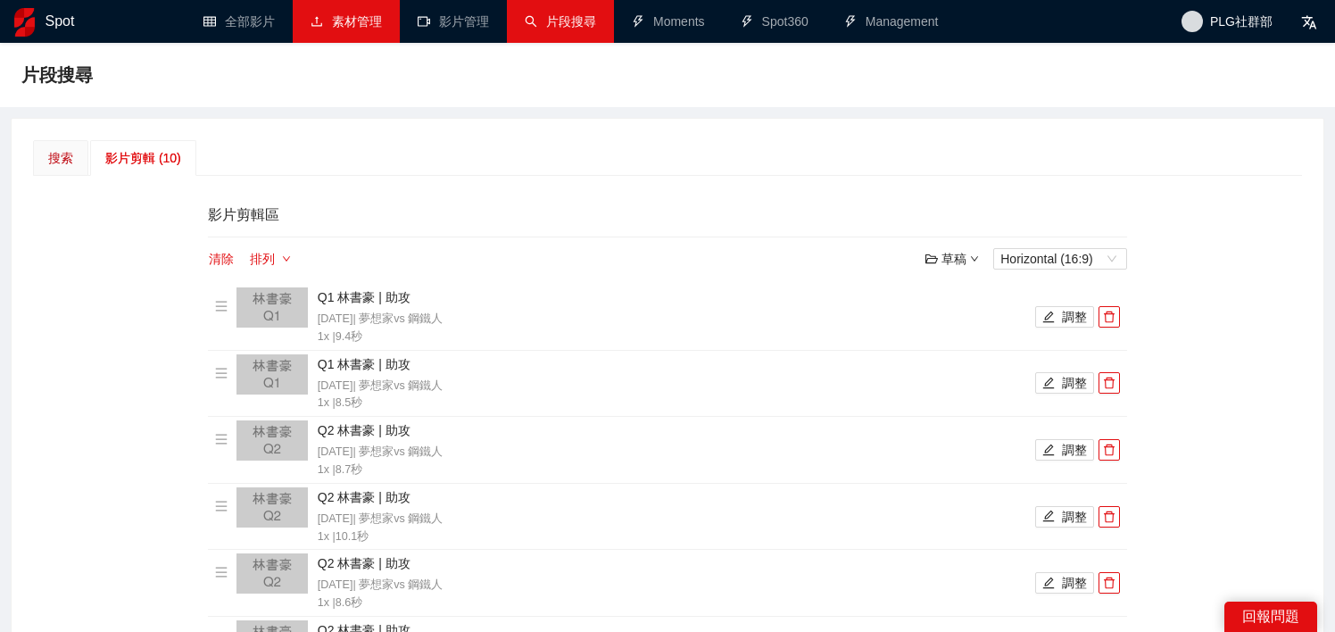
click at [50, 153] on div "搜索" at bounding box center [60, 158] width 25 height 20
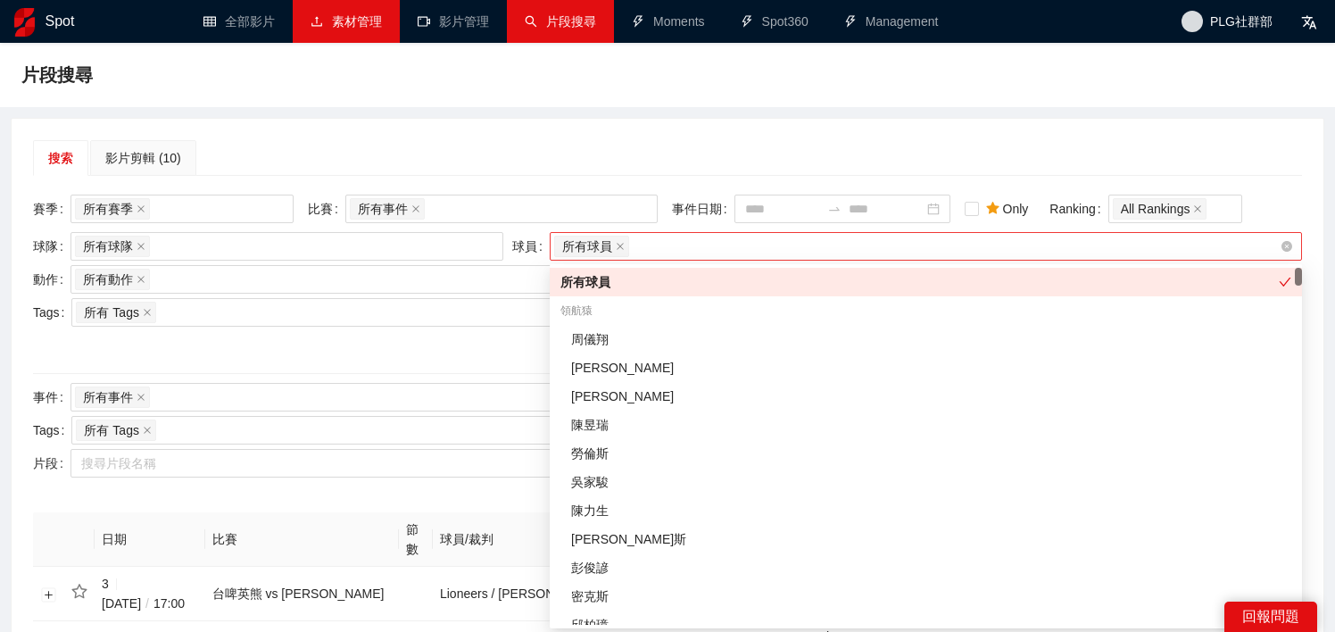
click at [648, 244] on div "所有球員" at bounding box center [916, 246] width 725 height 25
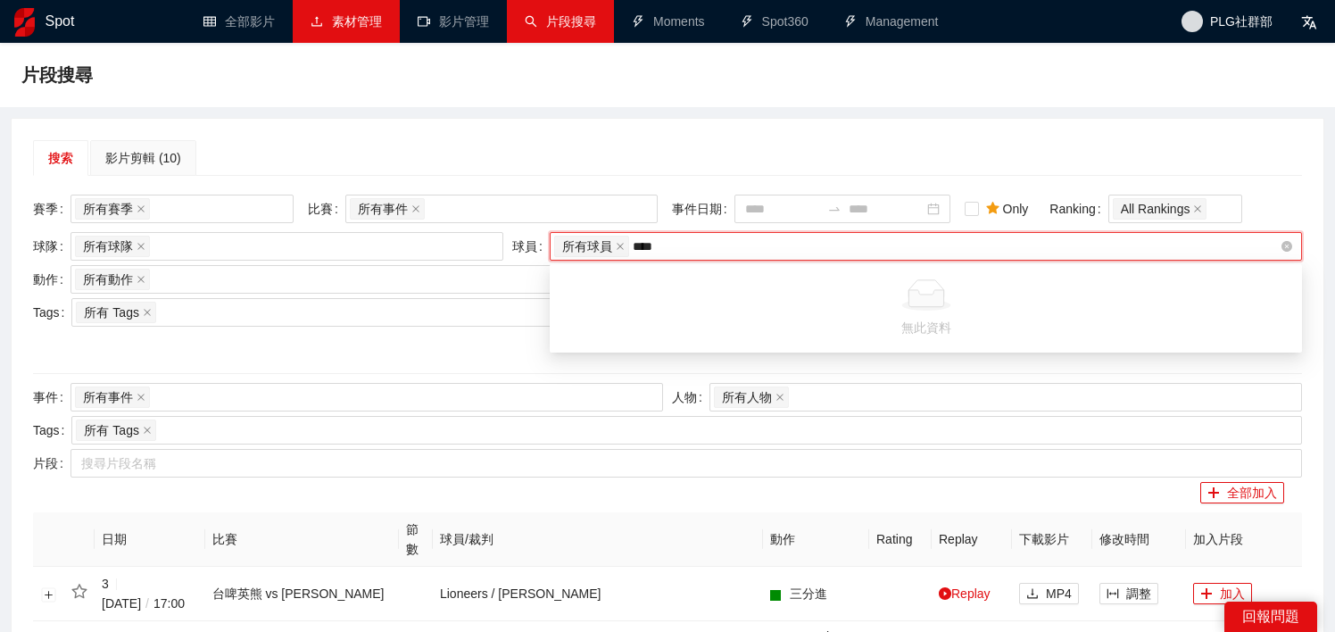
type input "***"
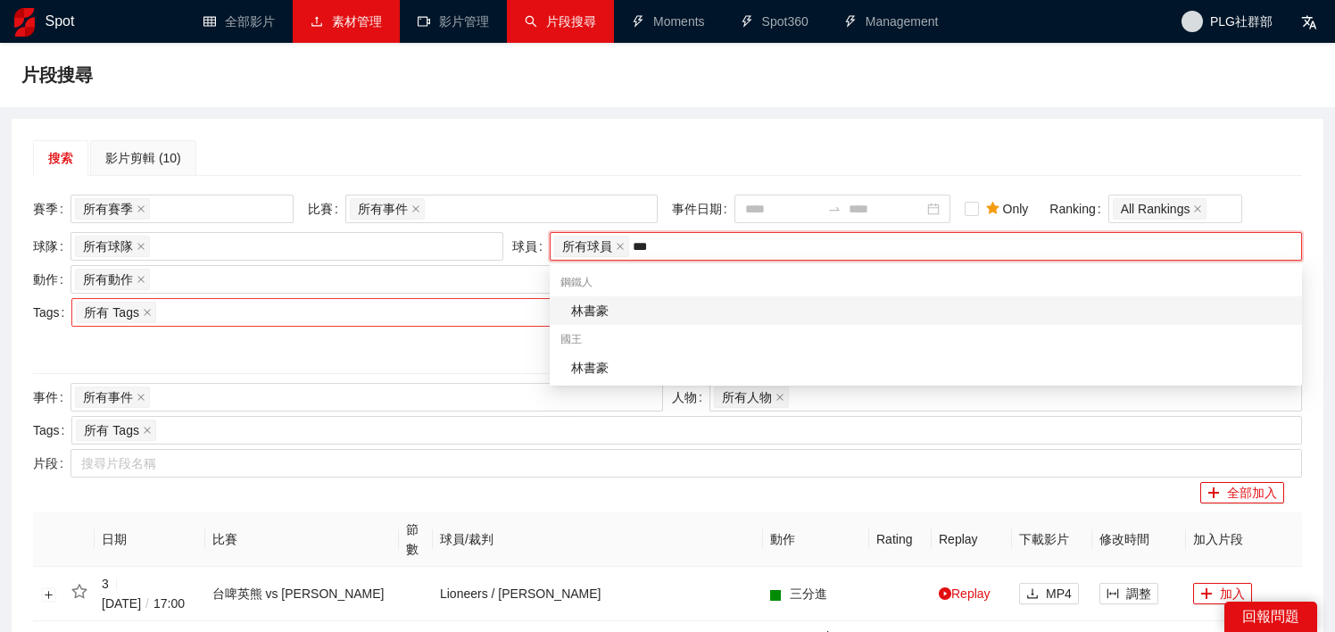
click at [634, 313] on div "林書豪" at bounding box center [931, 311] width 720 height 20
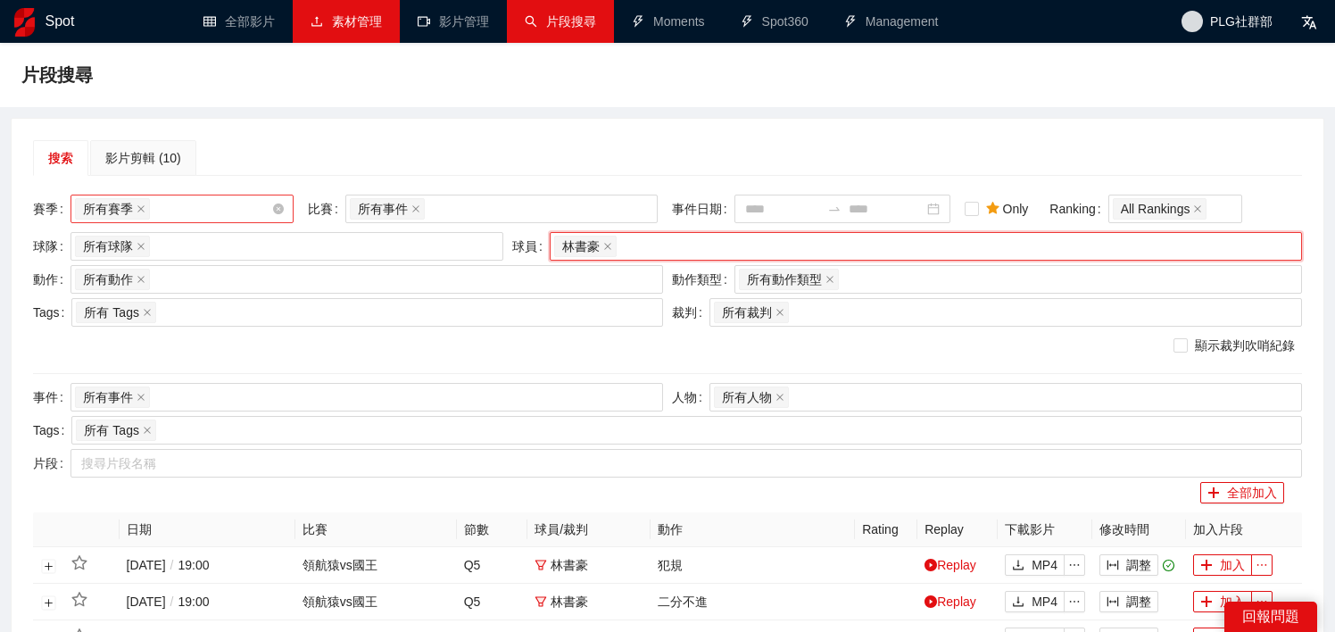
click at [186, 211] on div "所有賽季" at bounding box center [173, 208] width 196 height 25
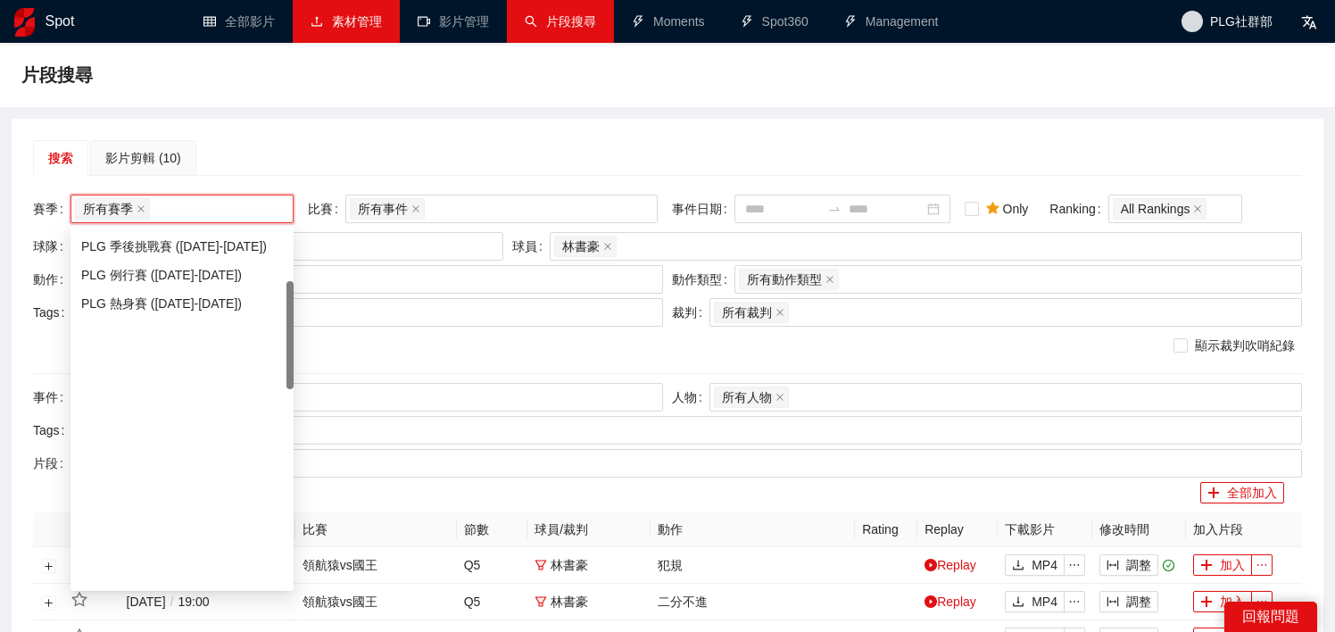
scroll to position [556, 0]
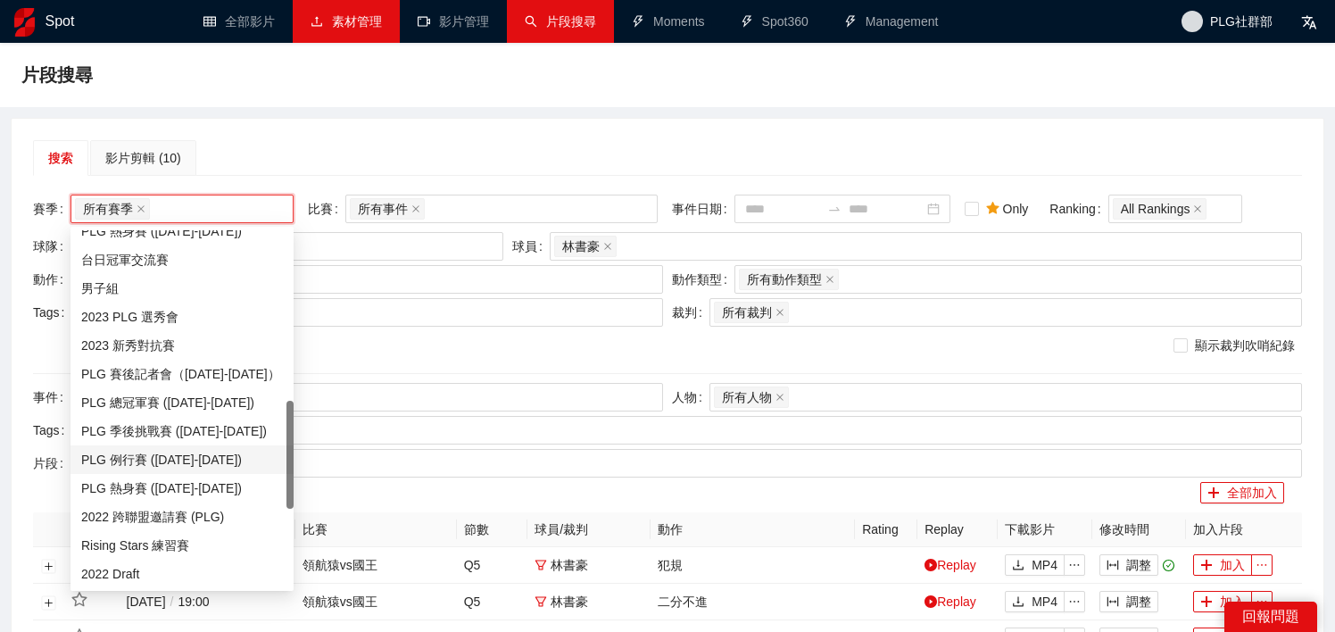
drag, startPoint x: 227, startPoint y: 463, endPoint x: 227, endPoint y: 451, distance: 12.5
click at [227, 463] on div "PLG 例行賽 ([DATE]-[DATE])" at bounding box center [182, 460] width 202 height 20
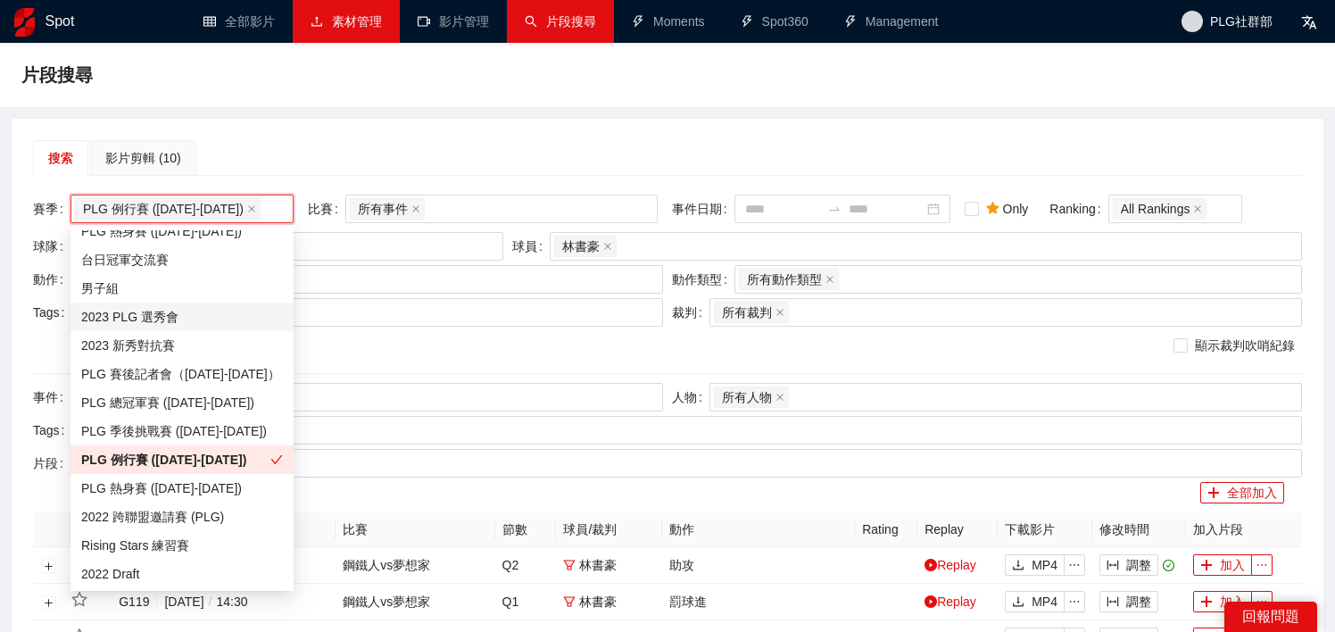
click at [368, 158] on div "搜索 影片剪輯 (10)" at bounding box center [667, 158] width 1269 height 36
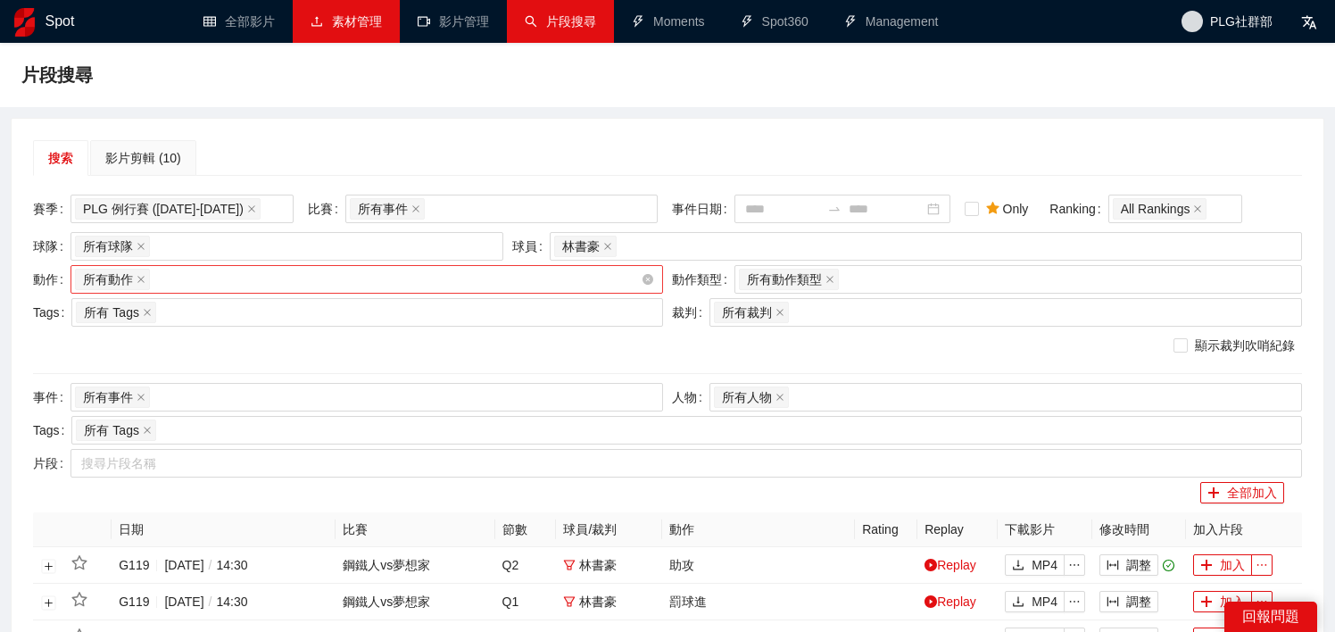
click at [293, 283] on div "所有動作 + 0 ..." at bounding box center [358, 279] width 566 height 25
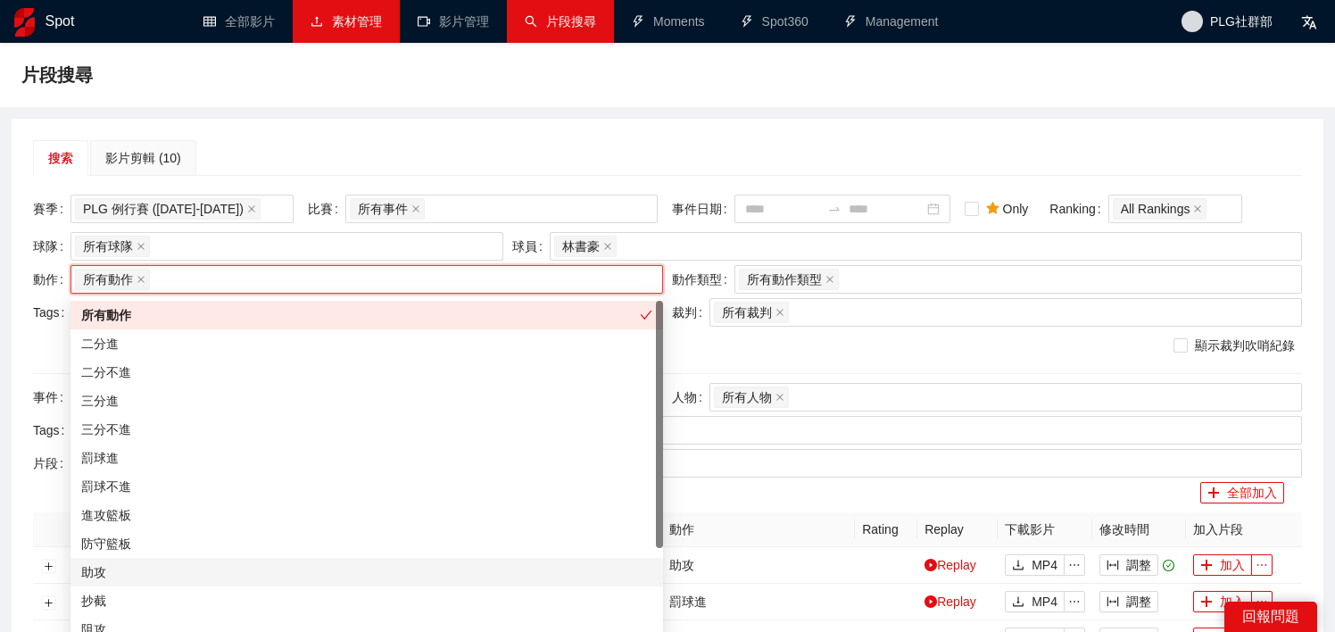
click at [269, 568] on div "助攻" at bounding box center [366, 572] width 571 height 20
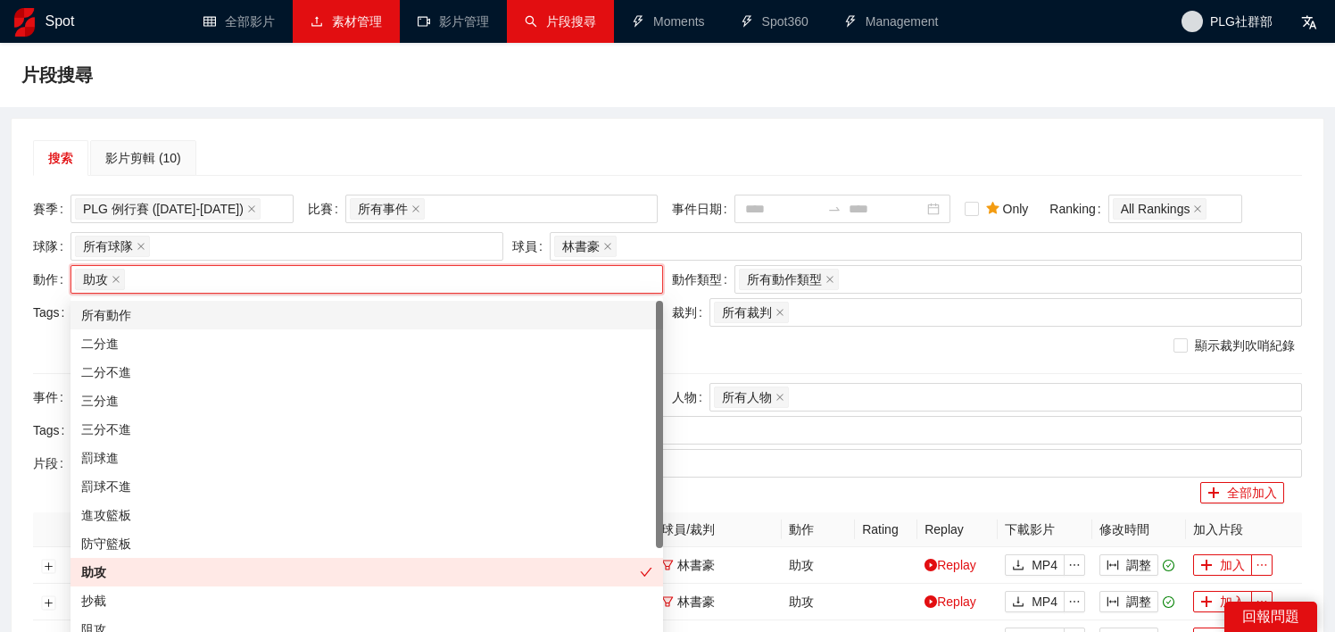
click at [484, 157] on div "搜索 影片剪輯 (10)" at bounding box center [667, 158] width 1269 height 36
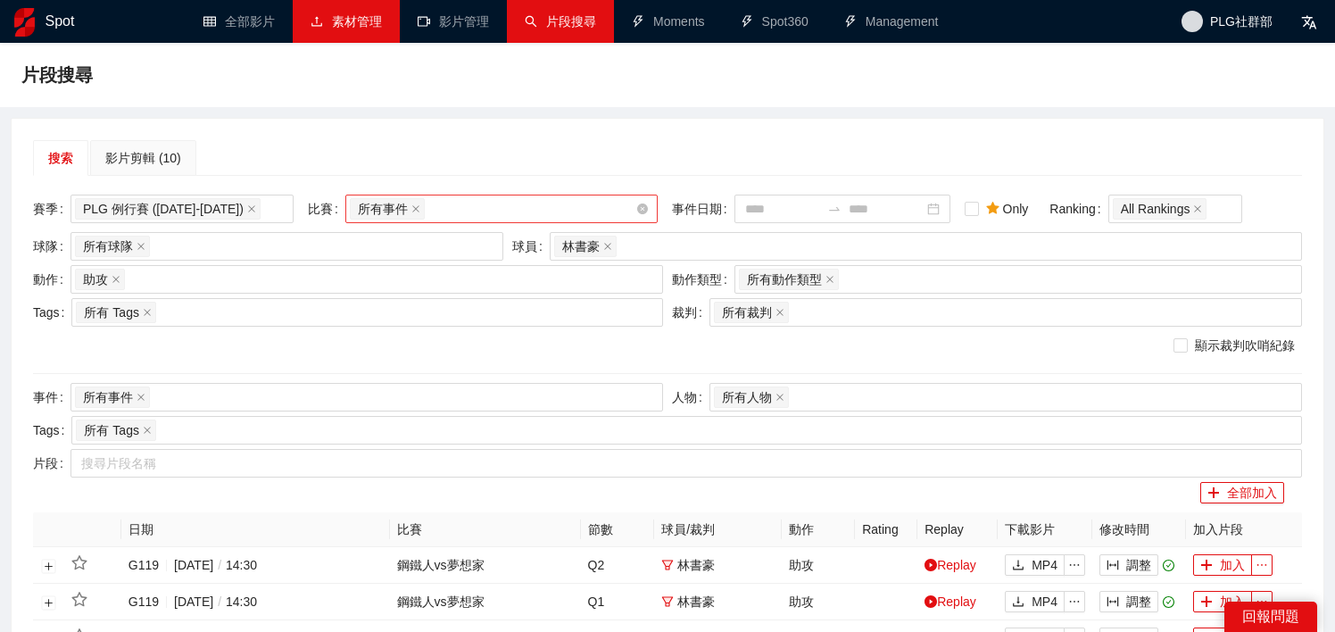
click at [481, 205] on div "所有事件" at bounding box center [493, 208] width 286 height 25
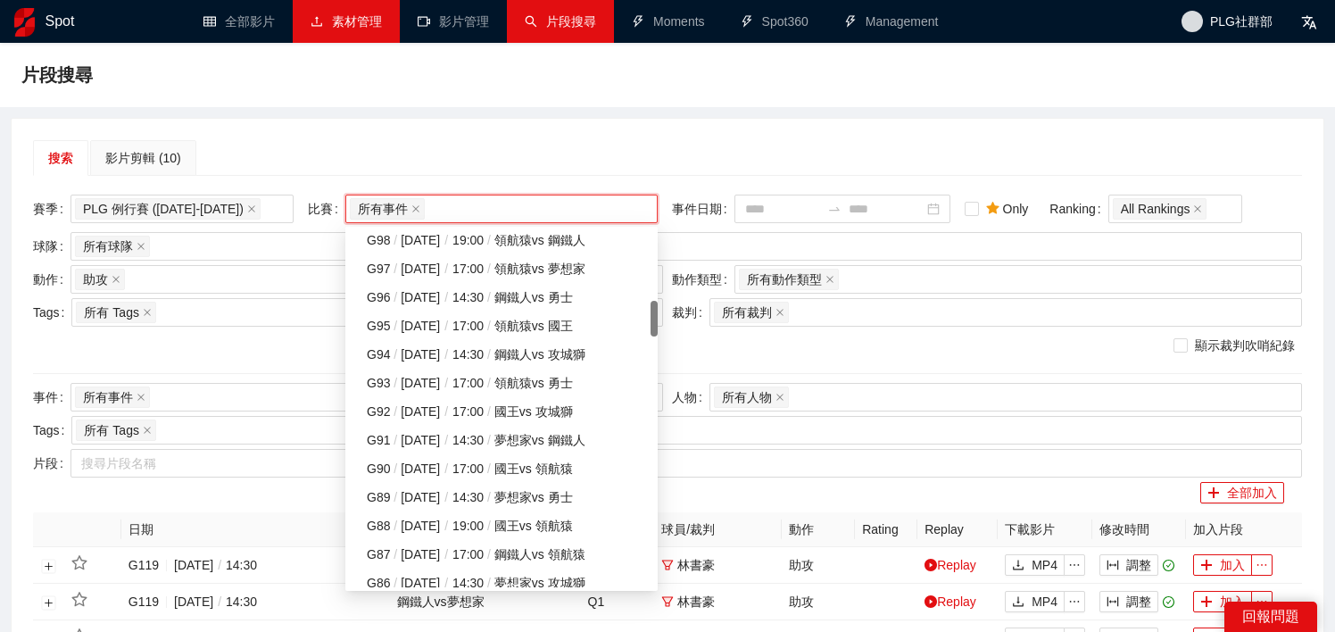
scroll to position [691, 0]
click at [502, 437] on div "G91 / [DATE] / 14:30 / 夢想家 vs 鋼鐵人" at bounding box center [507, 439] width 280 height 20
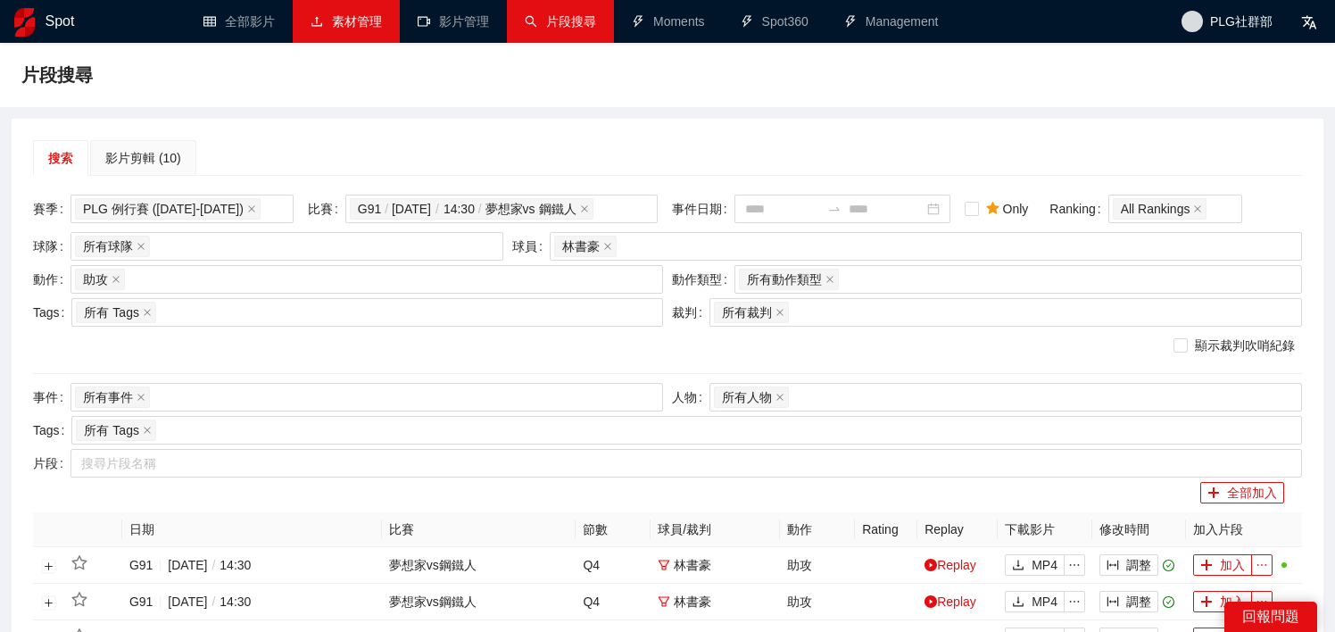
click at [581, 144] on div "搜索 影片剪輯 (10)" at bounding box center [667, 158] width 1269 height 36
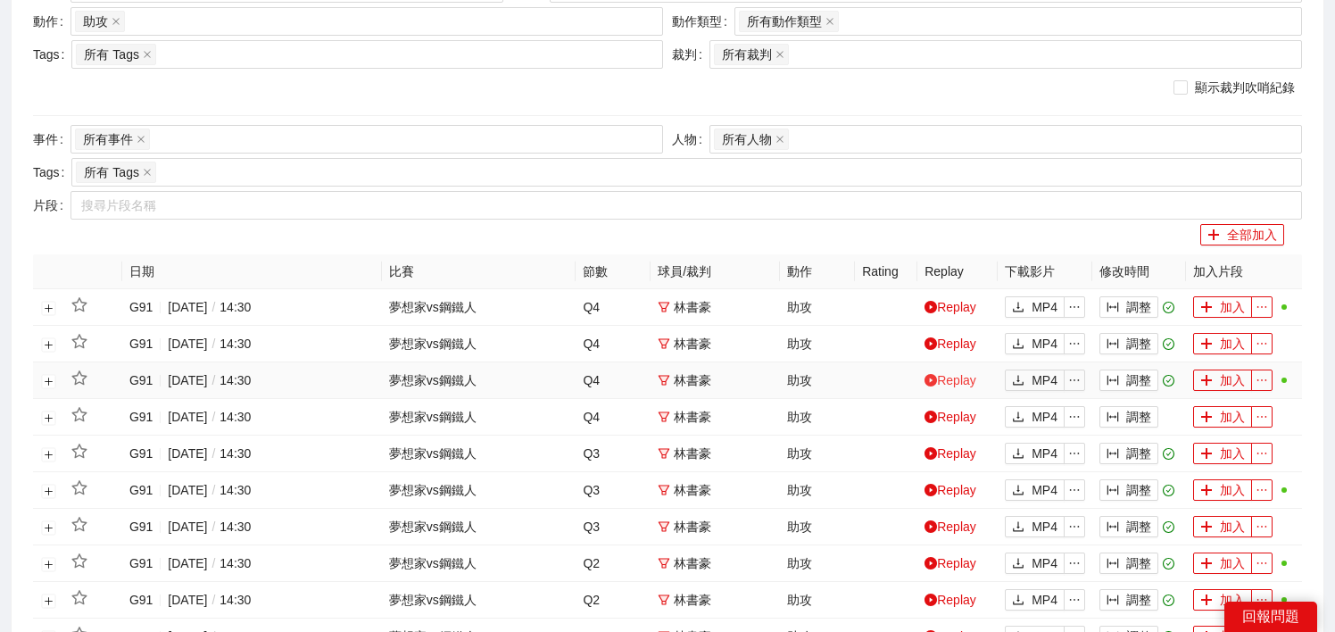
scroll to position [0, 0]
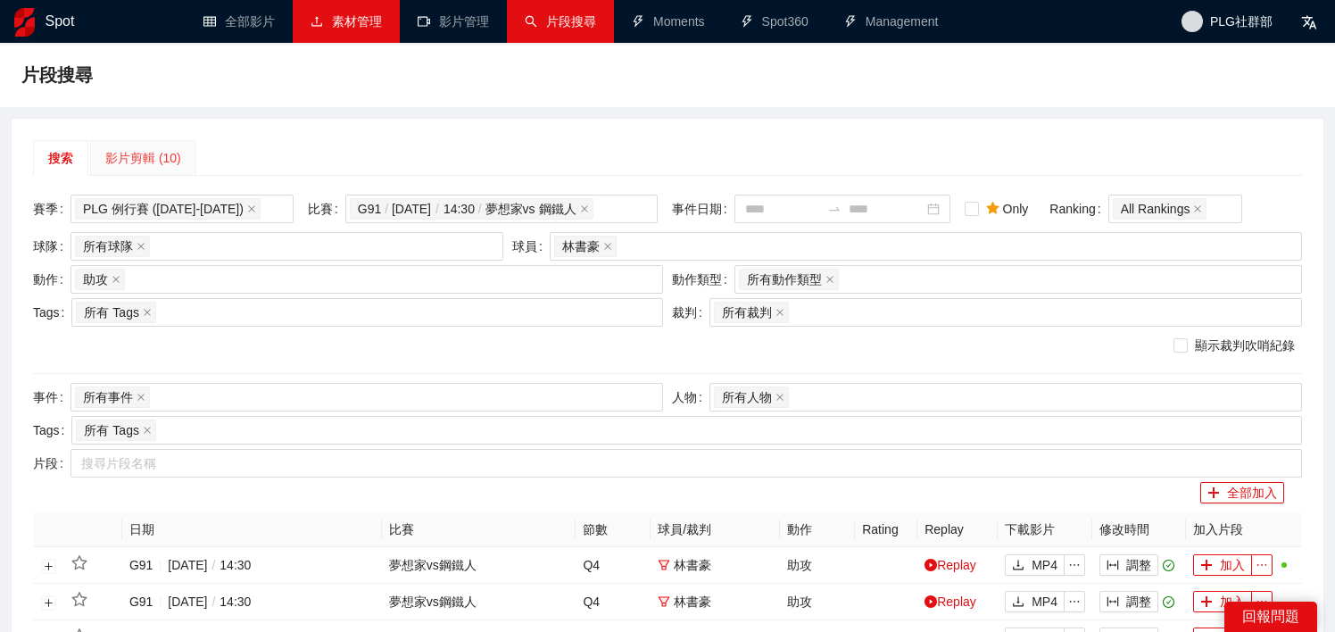
click at [138, 169] on div "影片剪輯 (10)" at bounding box center [143, 158] width 106 height 36
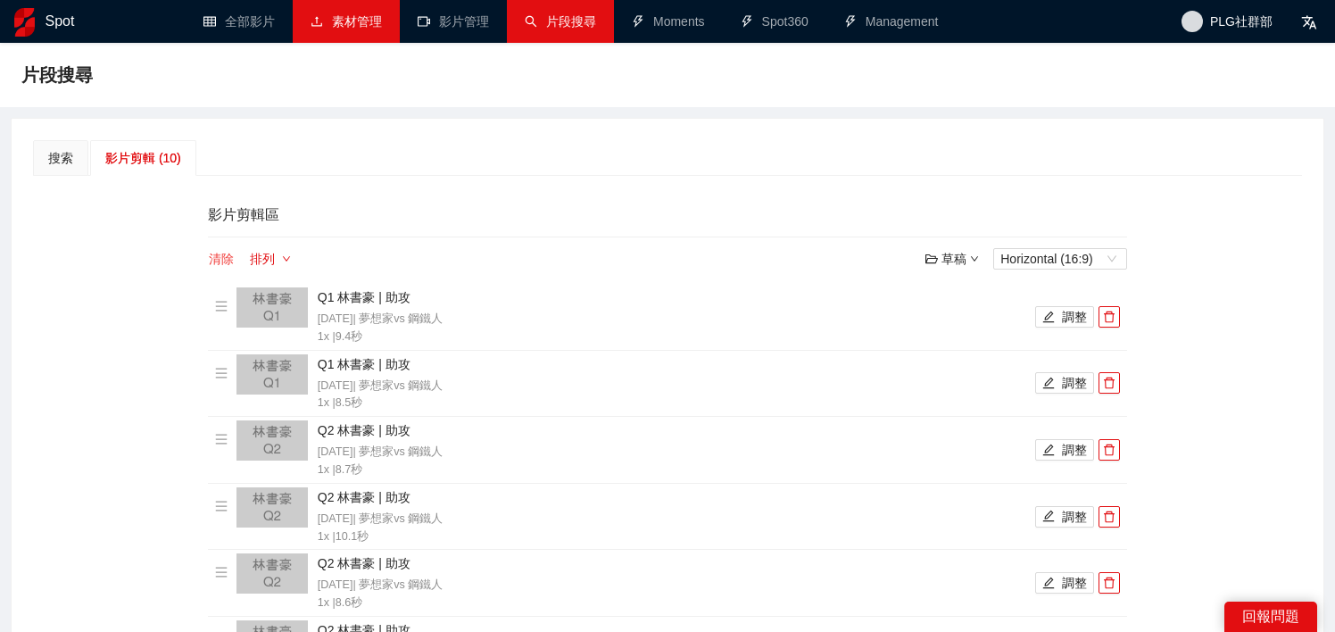
click at [226, 258] on button "清除" at bounding box center [221, 258] width 27 height 21
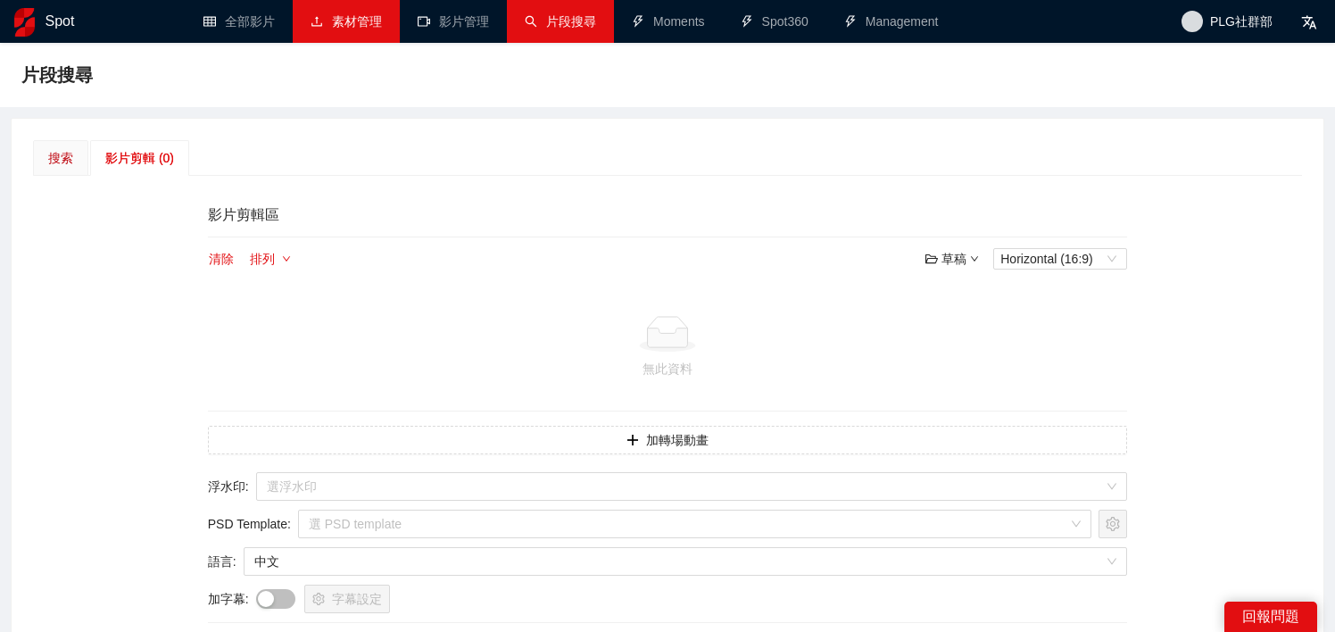
click at [70, 153] on div "搜索" at bounding box center [60, 158] width 25 height 20
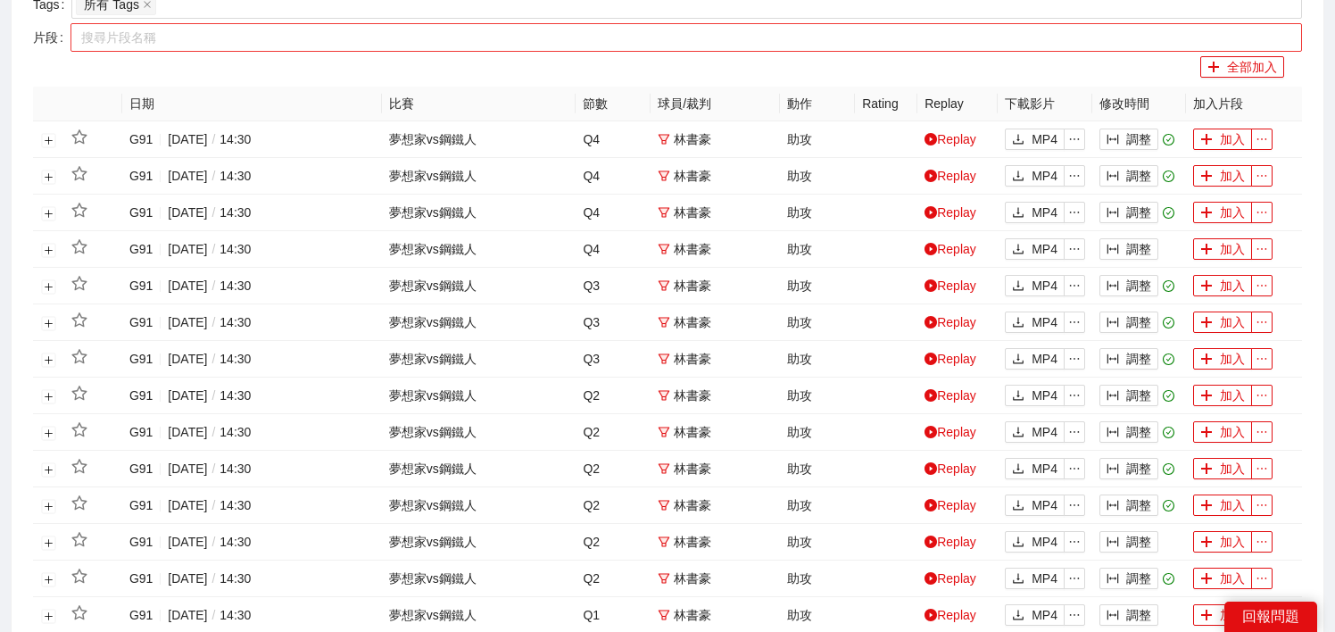
scroll to position [705, 0]
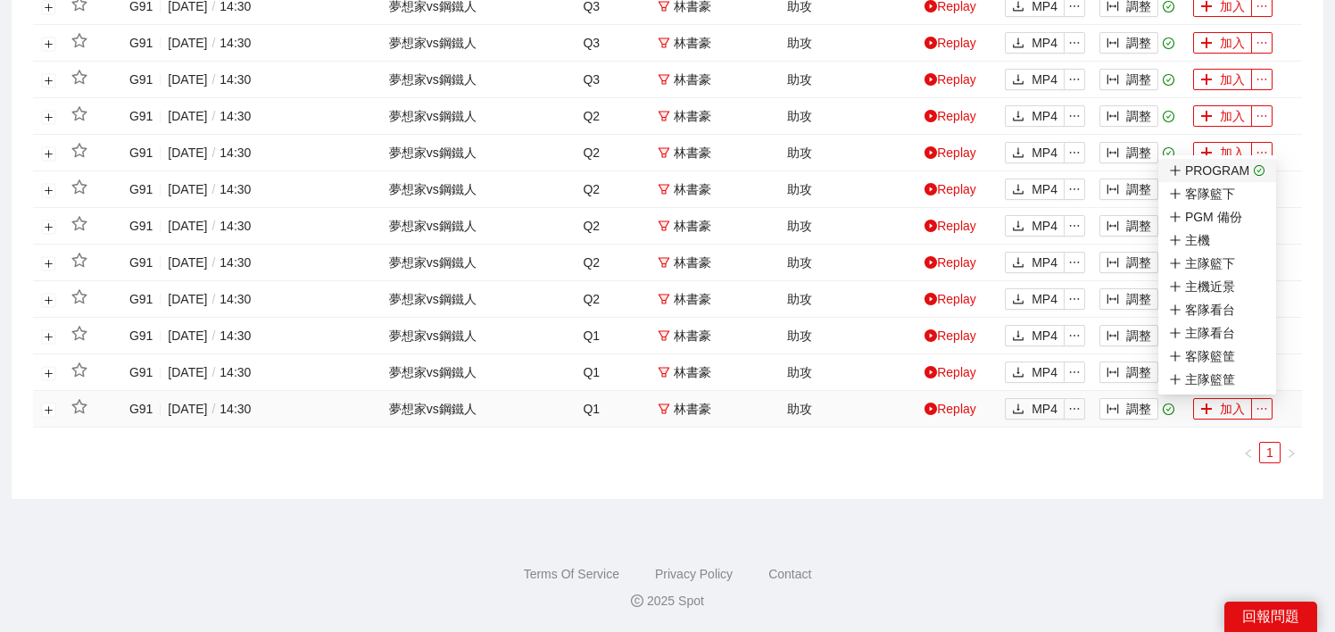
click at [1252, 177] on span "PROGRAM" at bounding box center [1217, 171] width 96 height 20
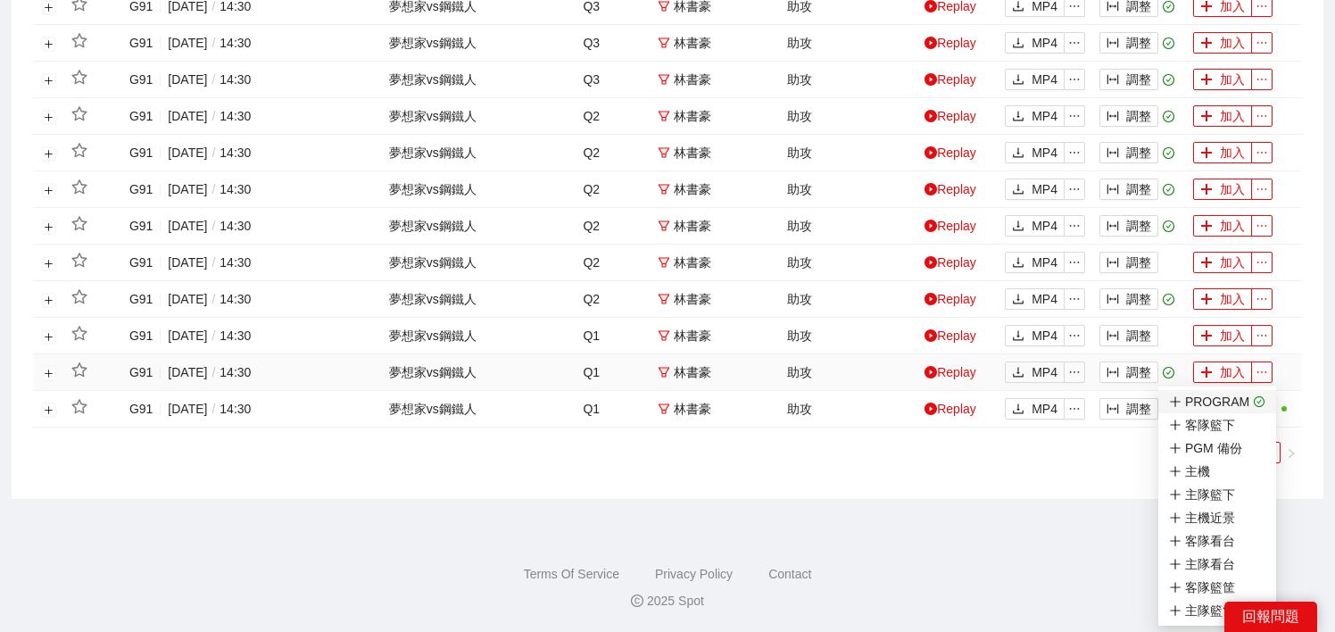
click at [1259, 406] on icon "check-circle" at bounding box center [1260, 402] width 12 height 12
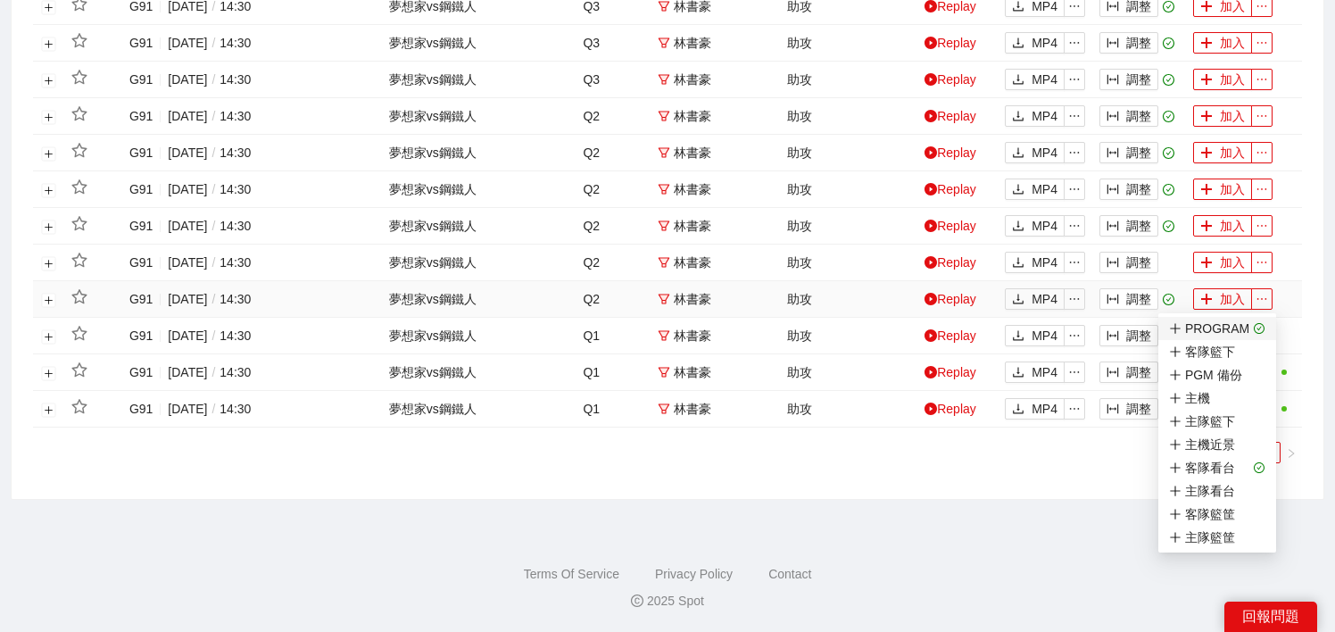
click at [1259, 328] on icon "check-circle" at bounding box center [1260, 329] width 12 height 12
click at [1252, 460] on span "客隊看台" at bounding box center [1217, 468] width 96 height 20
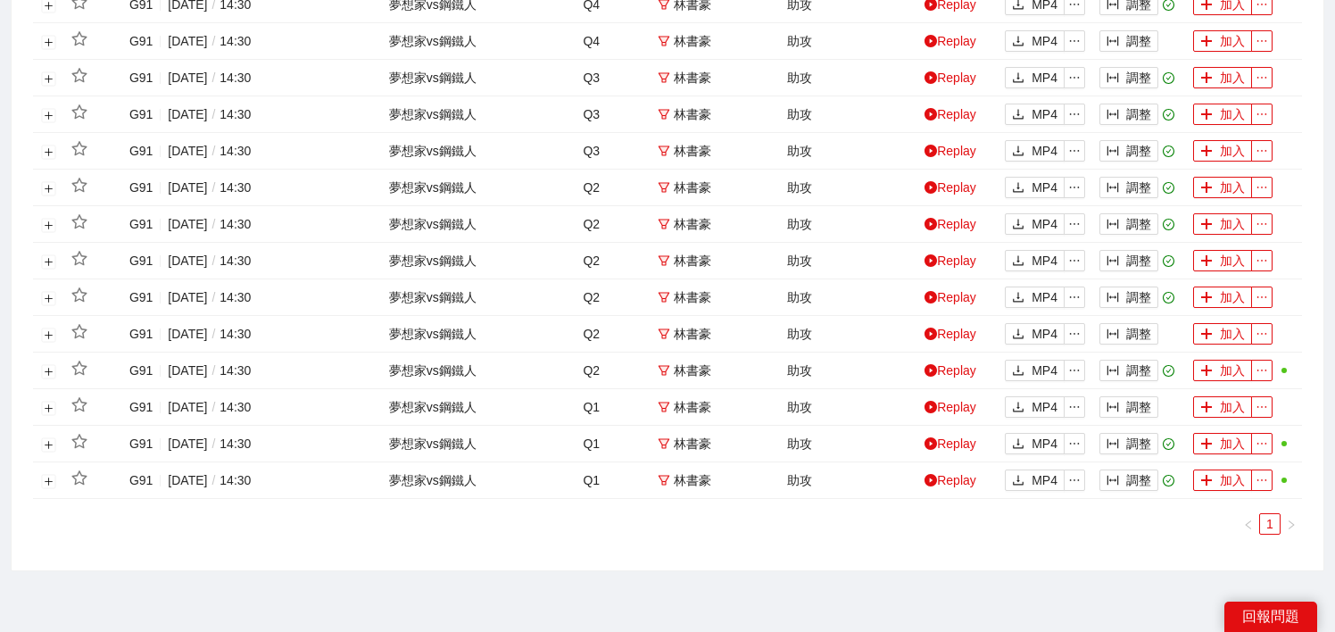
scroll to position [618, 0]
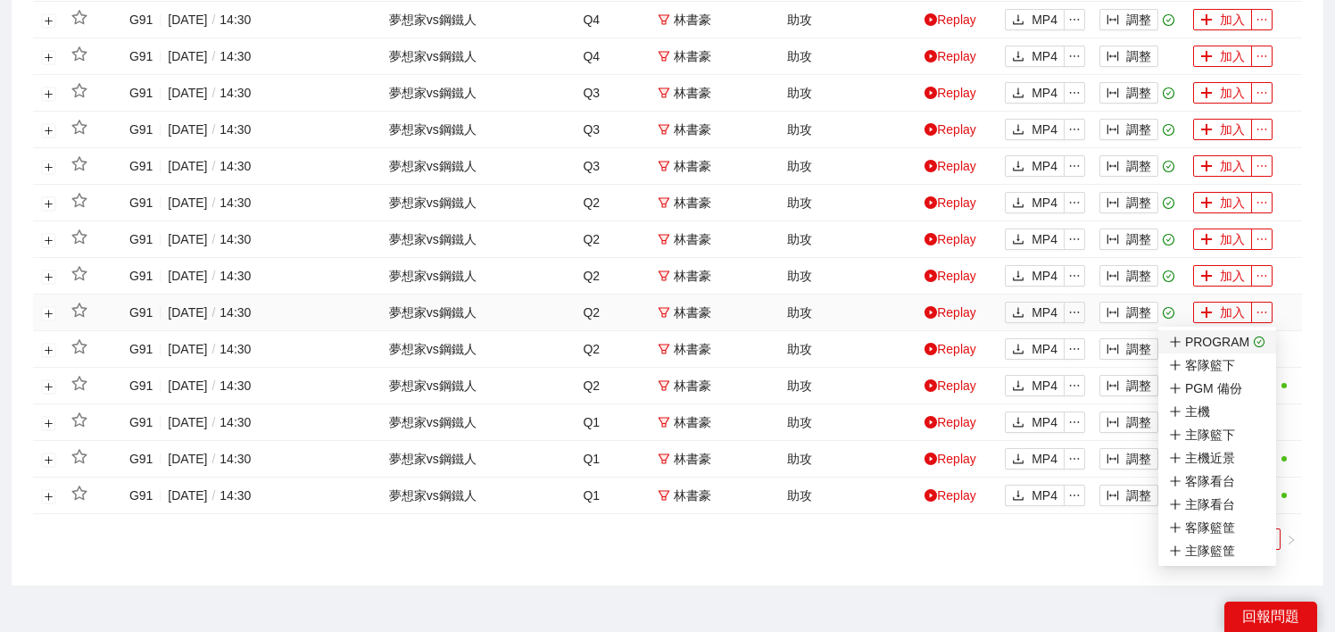
click at [1263, 335] on li "PROGRAM" at bounding box center [1217, 341] width 118 height 23
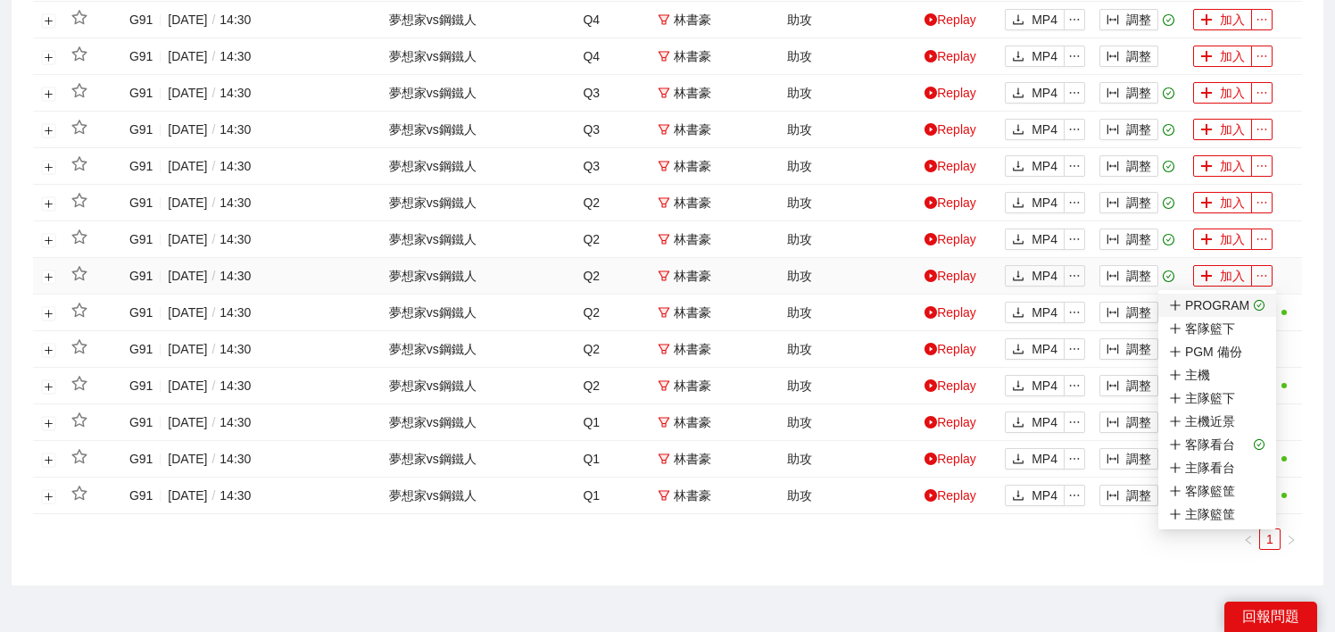
click at [1262, 300] on icon "check-circle" at bounding box center [1260, 306] width 12 height 12
click at [1254, 439] on icon "check-circle" at bounding box center [1260, 445] width 12 height 12
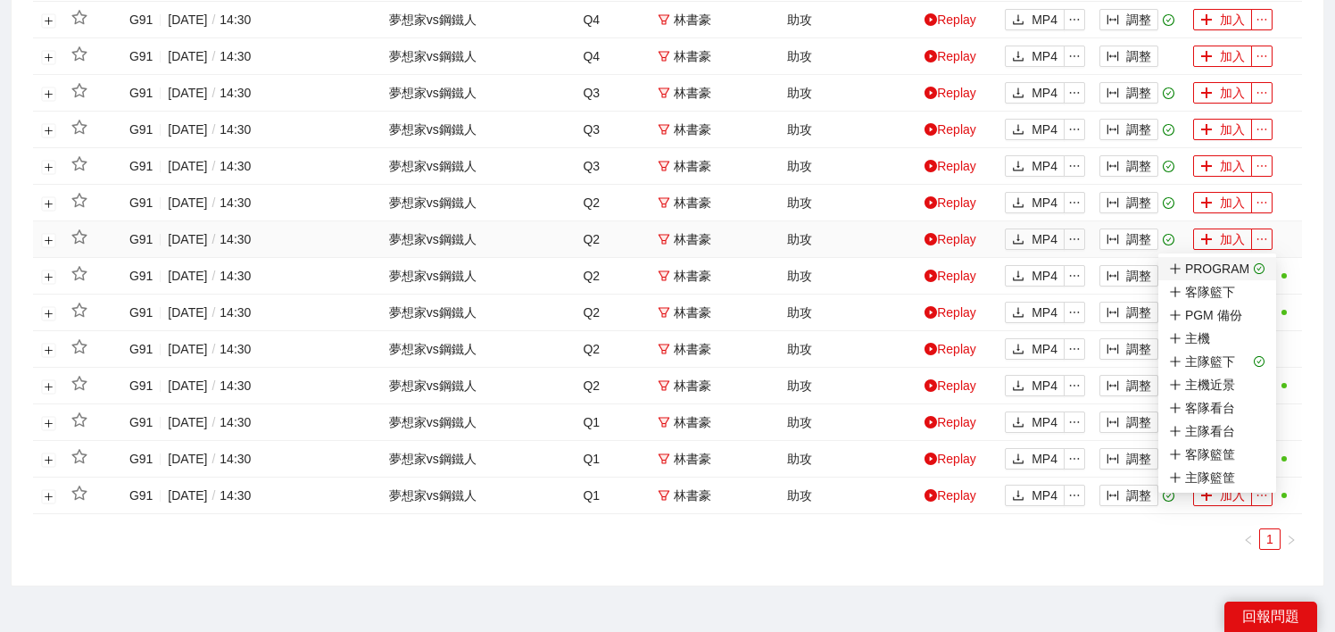
click at [1262, 265] on li "PROGRAM" at bounding box center [1217, 268] width 118 height 23
click at [1254, 363] on icon "check-circle" at bounding box center [1260, 362] width 12 height 12
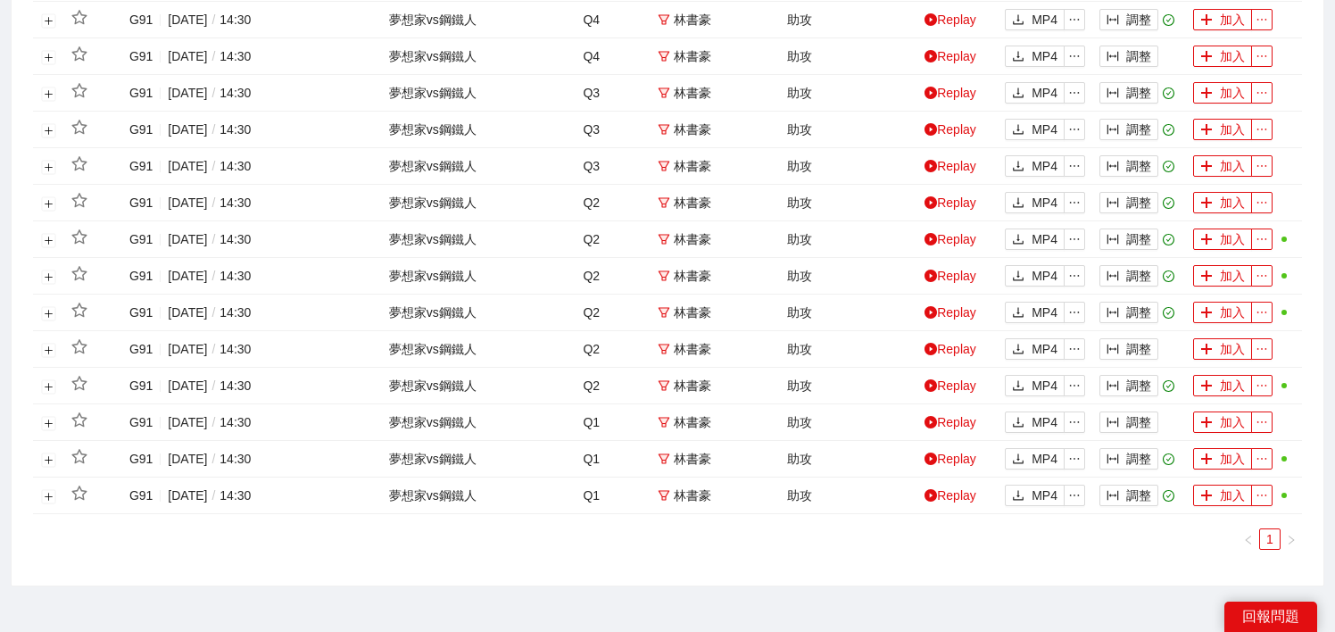
scroll to position [579, 0]
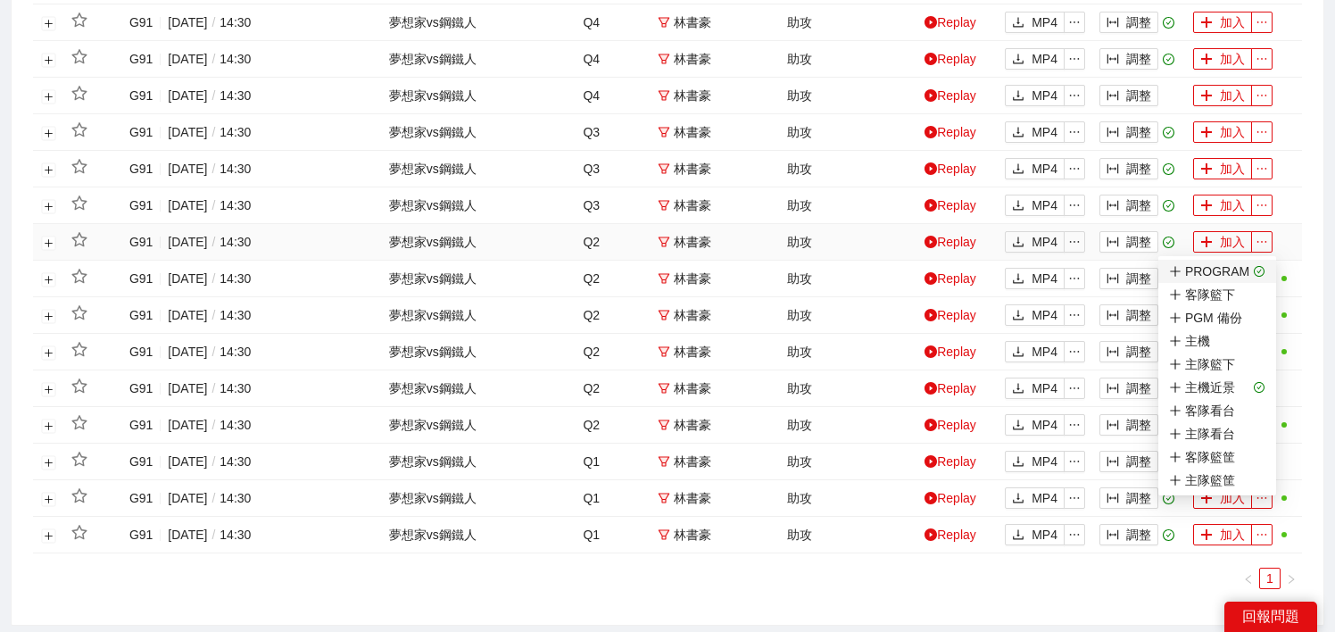
click at [1260, 269] on icon "check-circle" at bounding box center [1260, 272] width 12 height 12
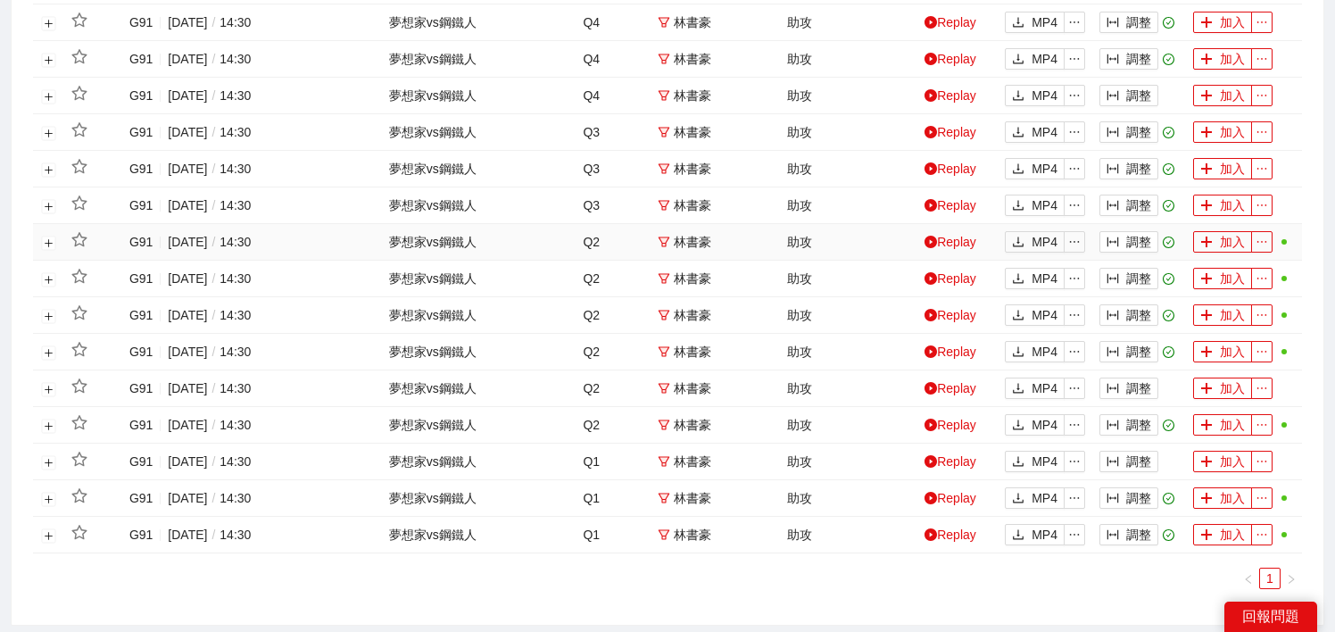
scroll to position [545, 0]
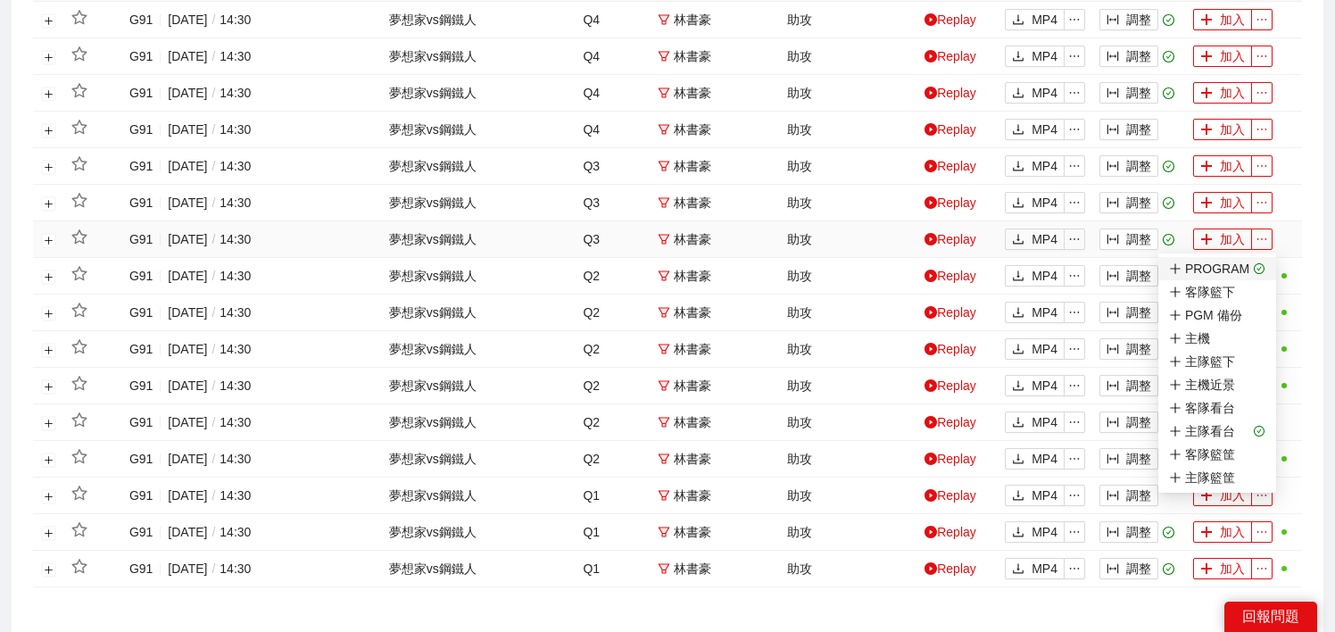
click at [1258, 266] on icon "check-circle" at bounding box center [1260, 269] width 12 height 12
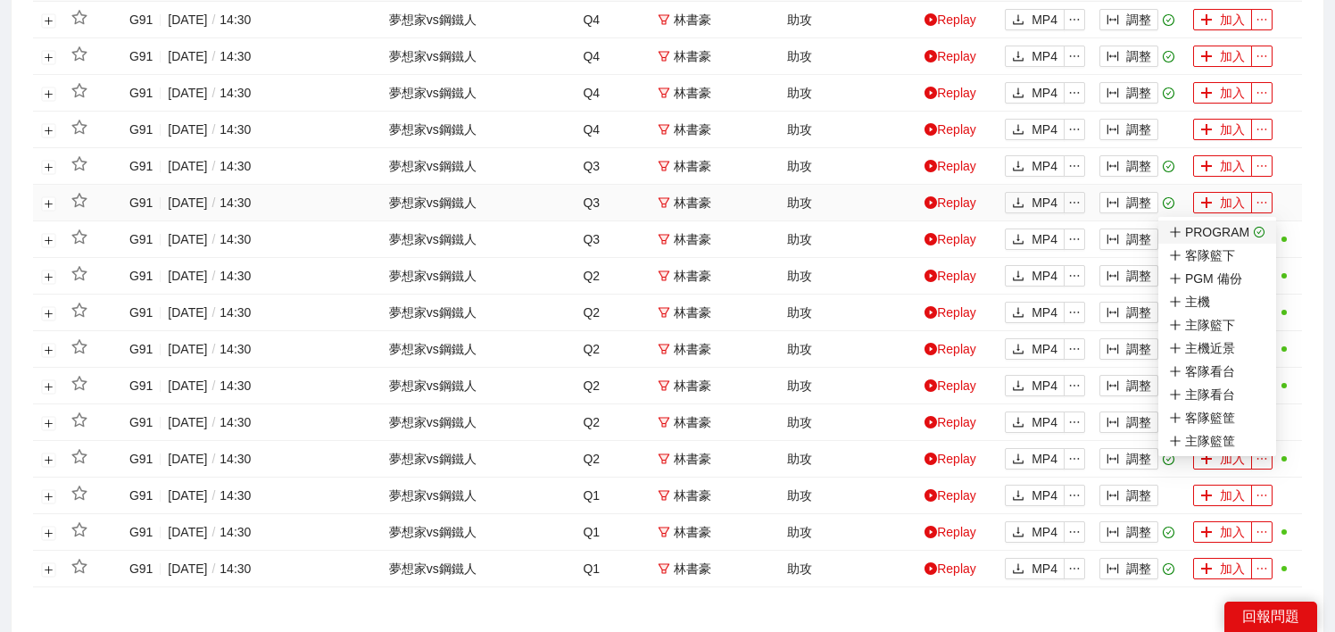
click at [1261, 227] on icon "check-circle" at bounding box center [1260, 233] width 12 height 12
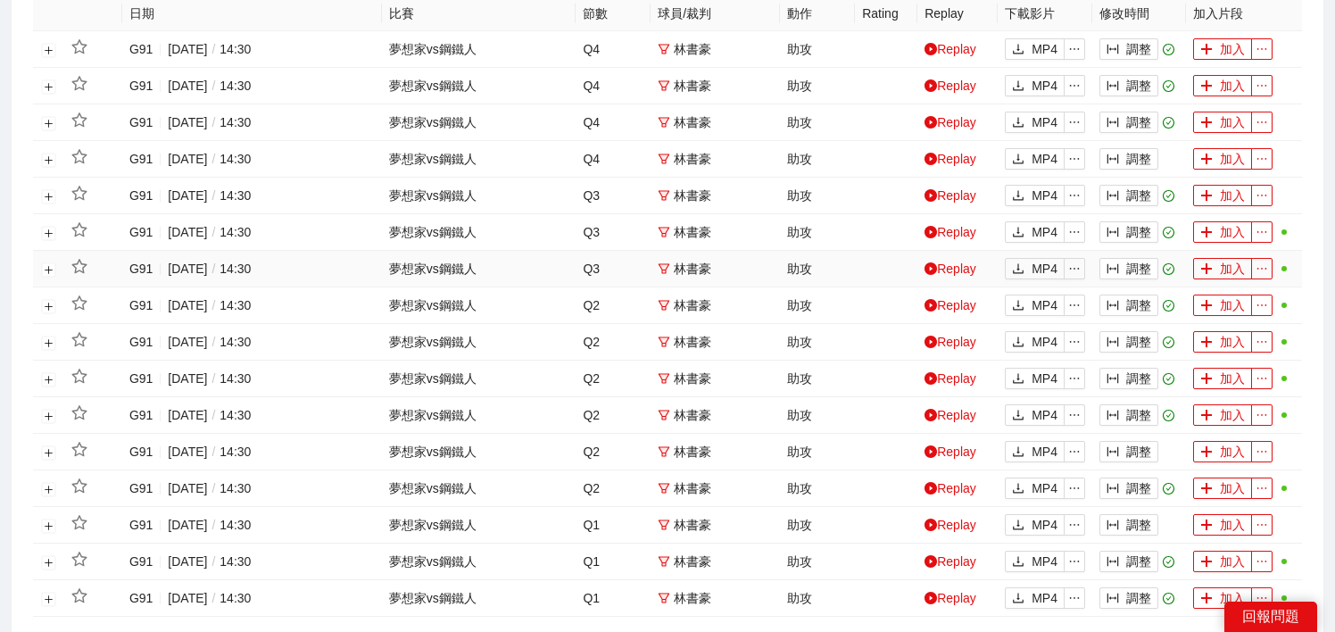
scroll to position [490, 0]
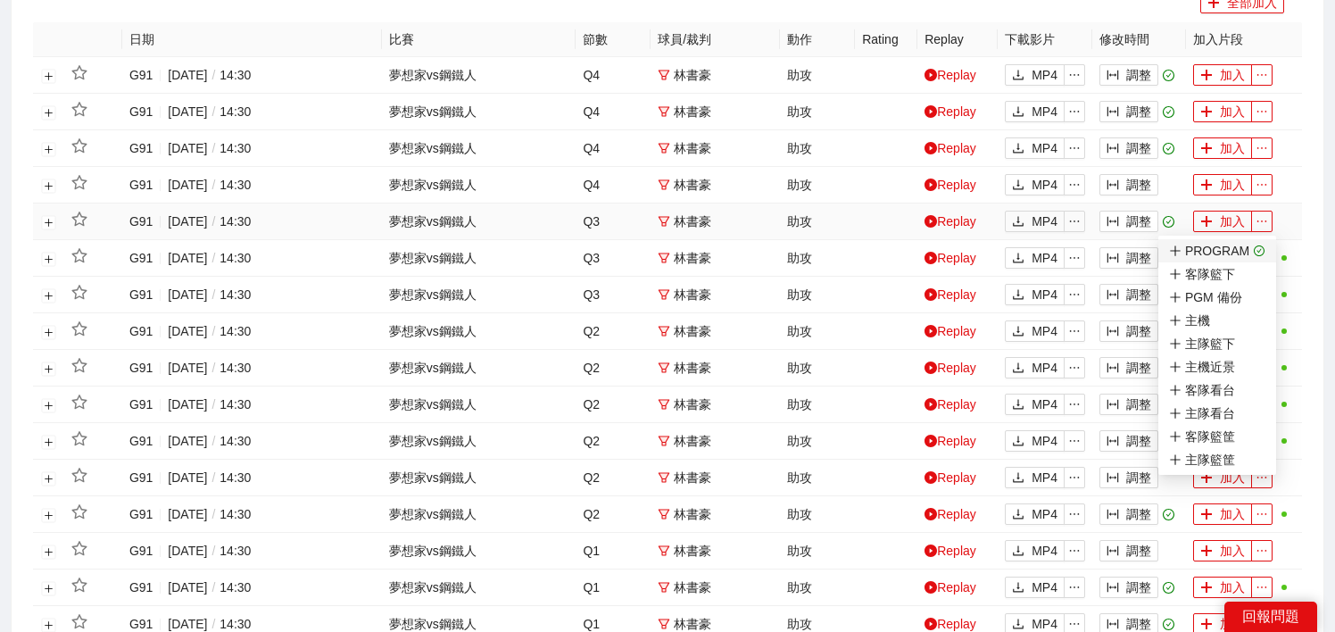
click at [1265, 242] on li "PROGRAM" at bounding box center [1217, 250] width 118 height 23
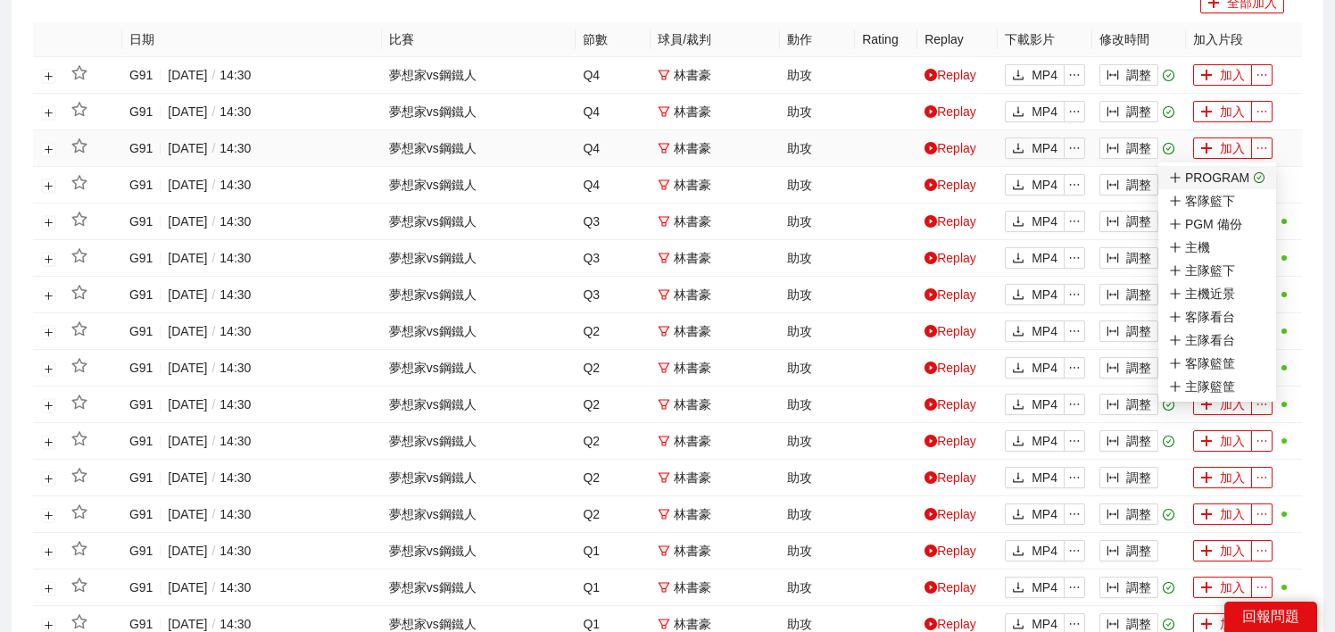
click at [1262, 175] on li "PROGRAM" at bounding box center [1217, 177] width 118 height 23
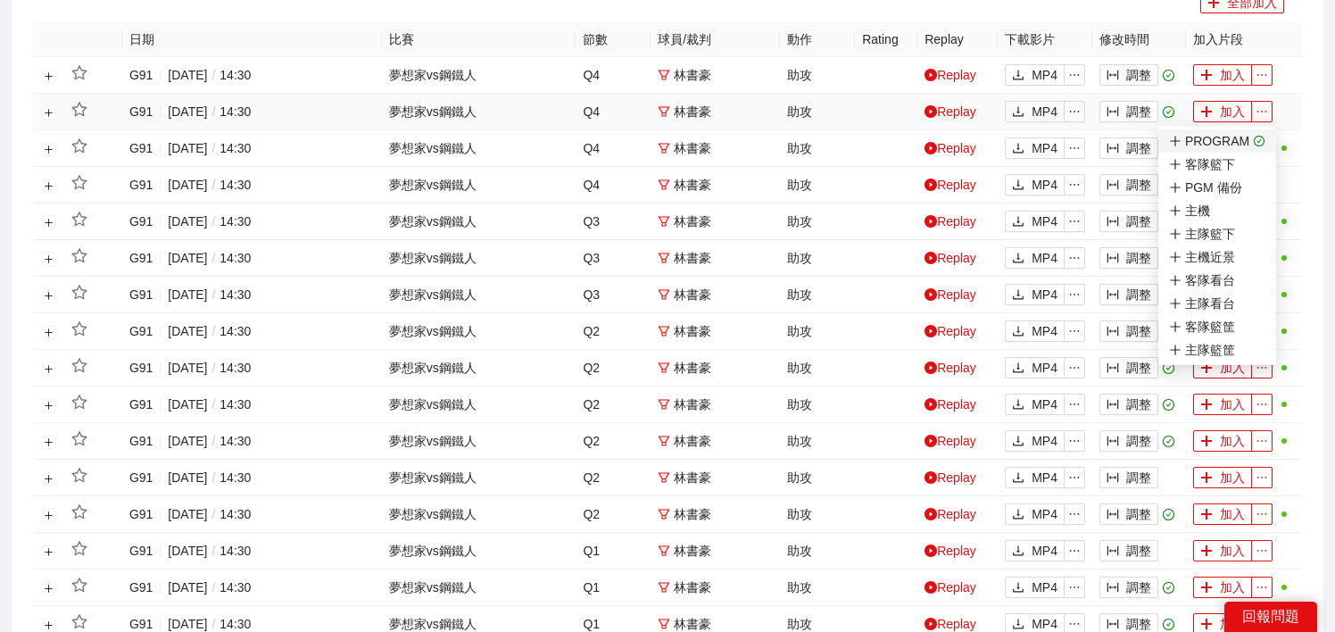
click at [1262, 137] on icon "check-circle" at bounding box center [1260, 142] width 12 height 12
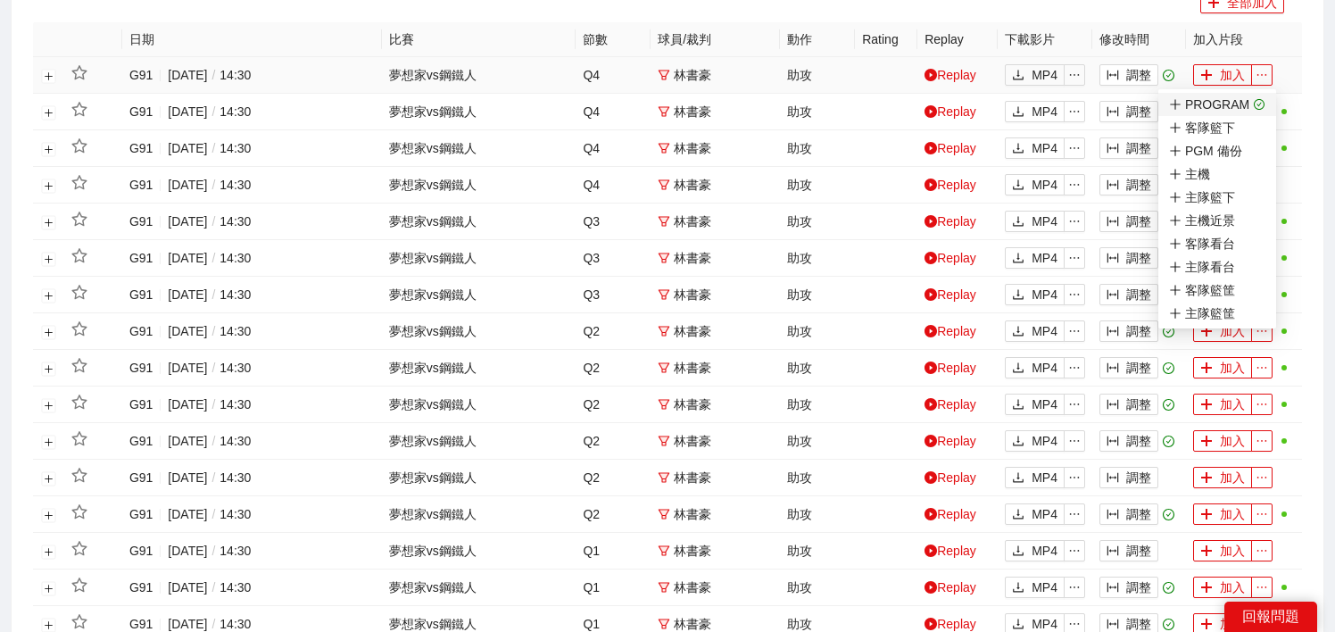
click at [1259, 102] on icon "check-circle" at bounding box center [1260, 105] width 12 height 12
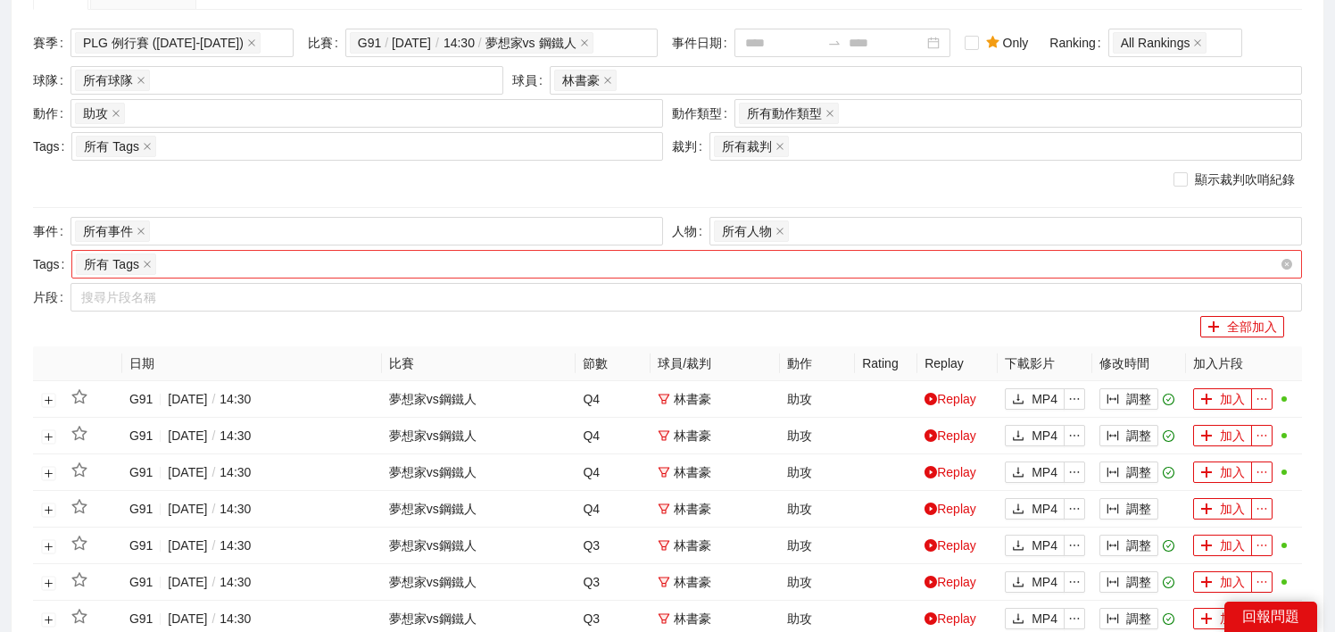
scroll to position [0, 0]
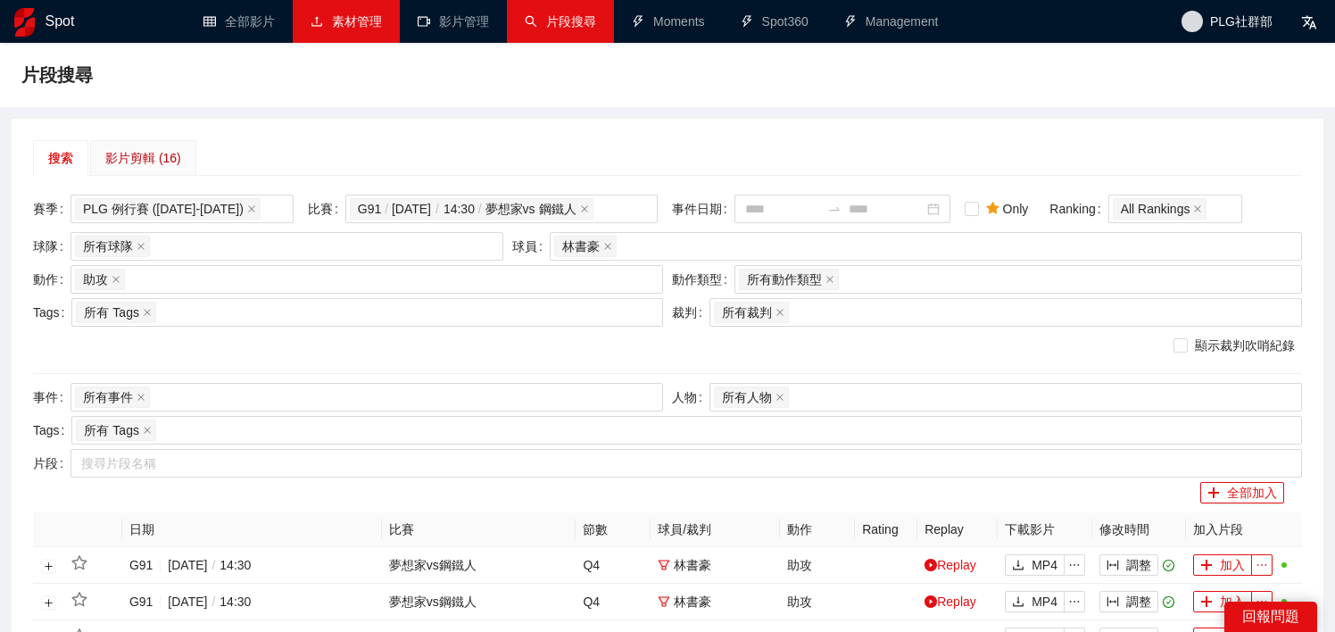
click at [166, 159] on div "影片剪輯 (16)" at bounding box center [143, 158] width 76 height 20
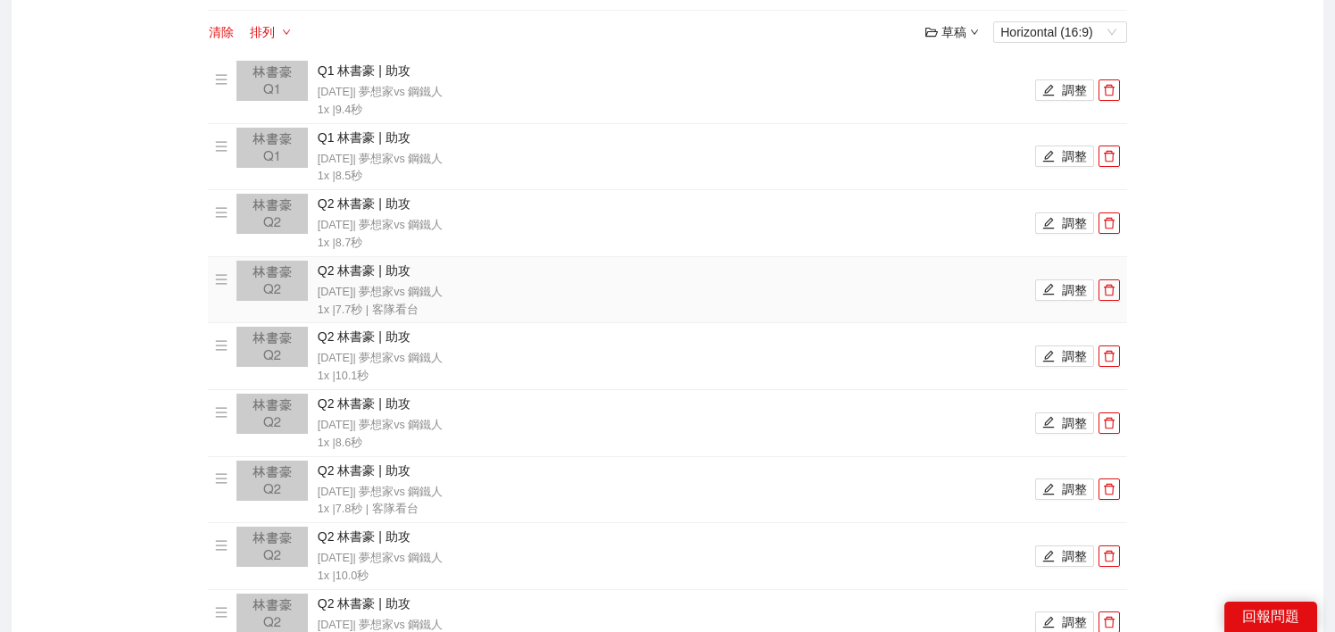
scroll to position [1152, 0]
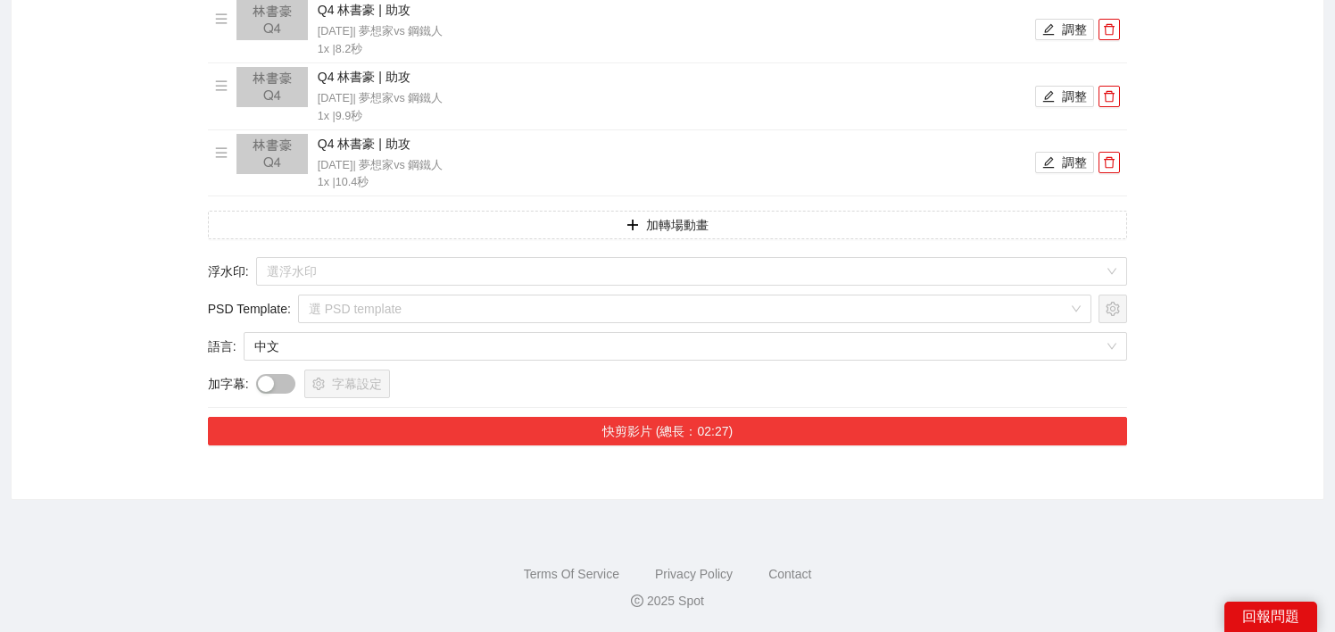
click at [507, 435] on button "快剪影片 (總長：02:27)" at bounding box center [668, 431] width 920 height 29
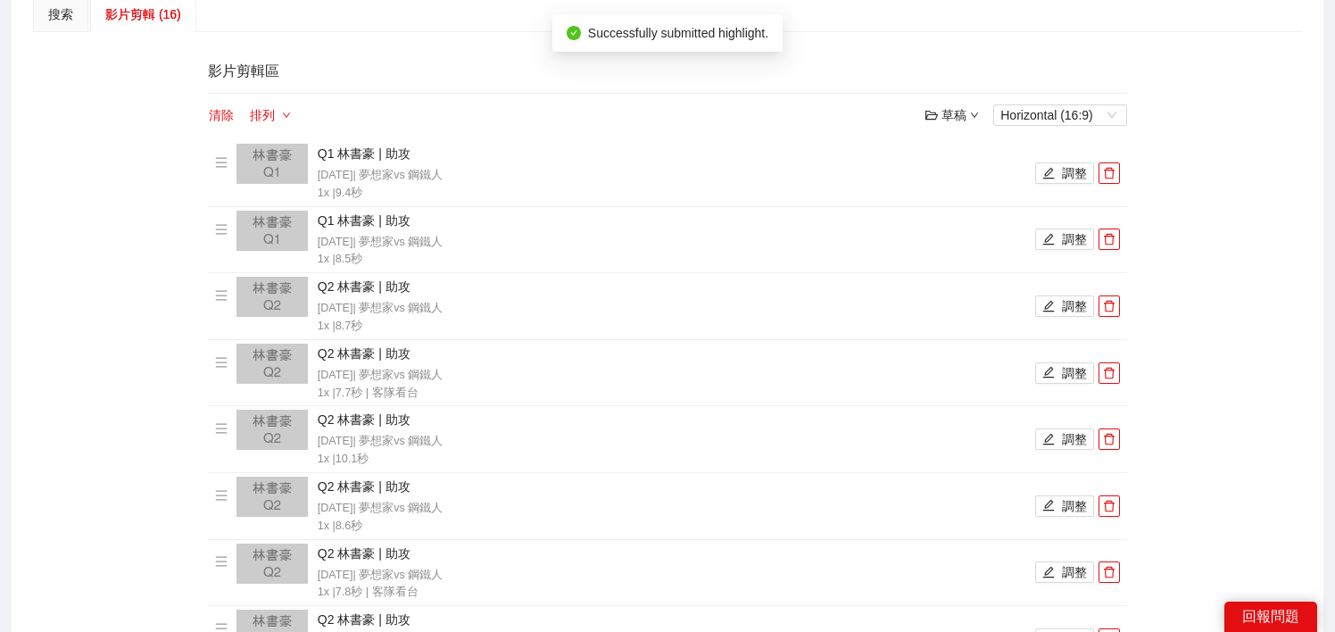
scroll to position [0, 0]
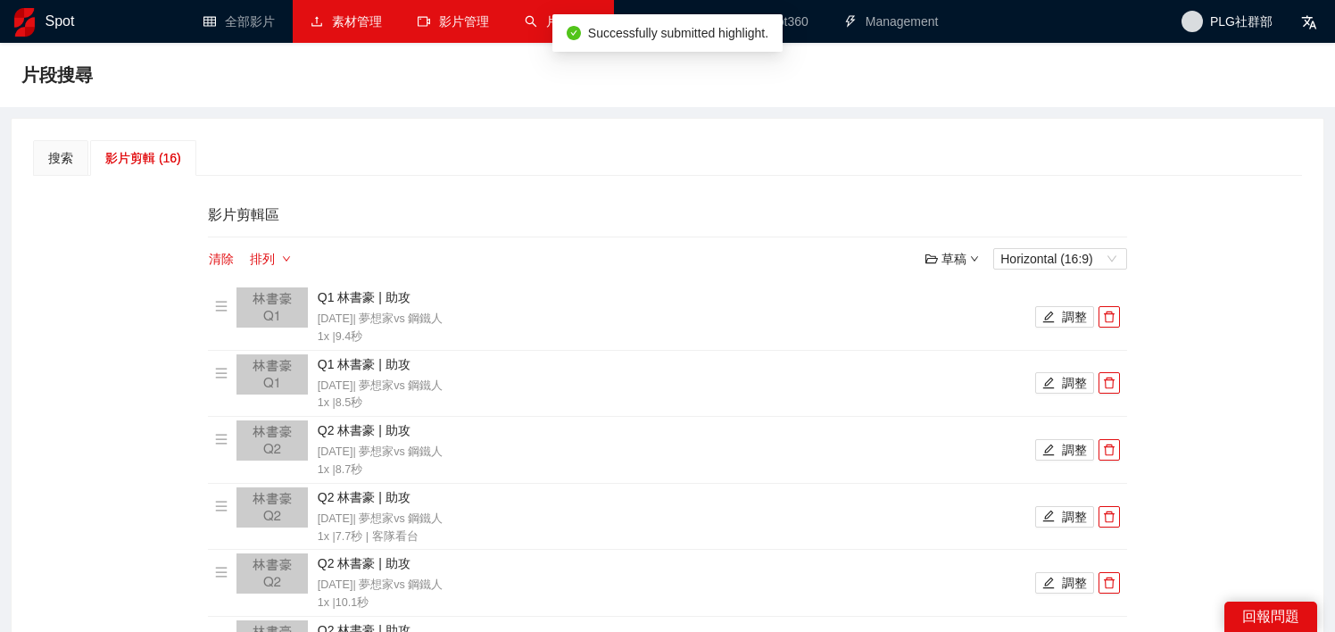
click at [449, 29] on link "影片管理" at bounding box center [453, 21] width 71 height 14
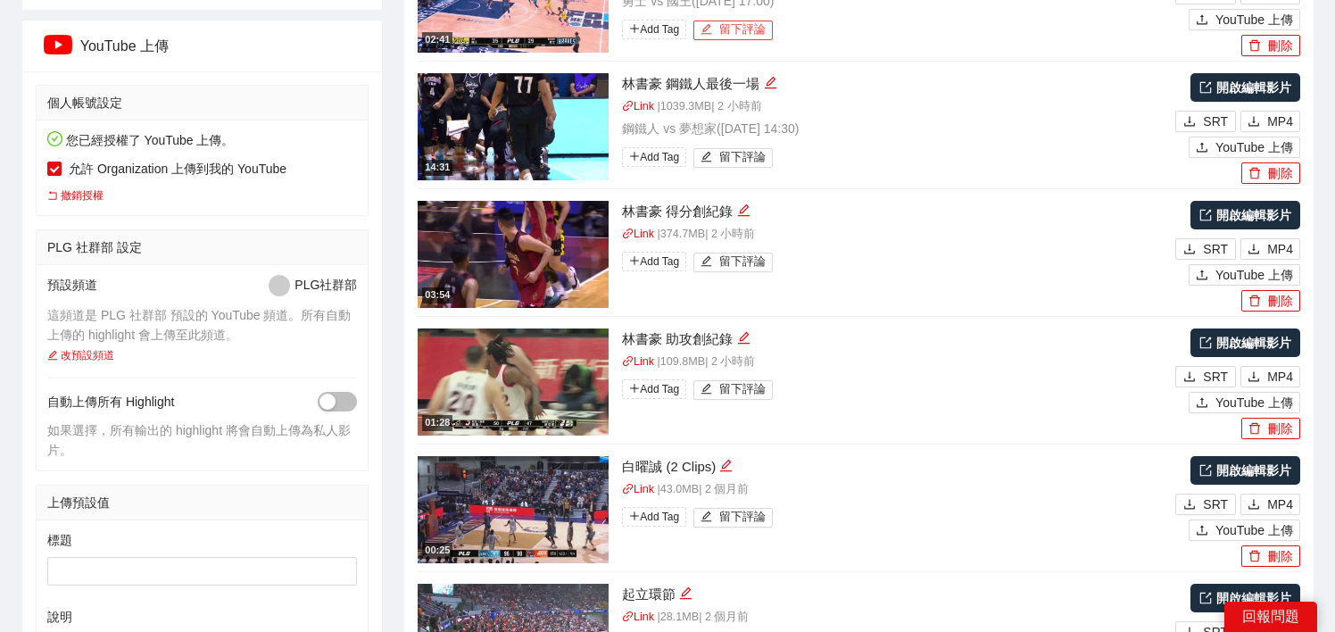
scroll to position [486, 0]
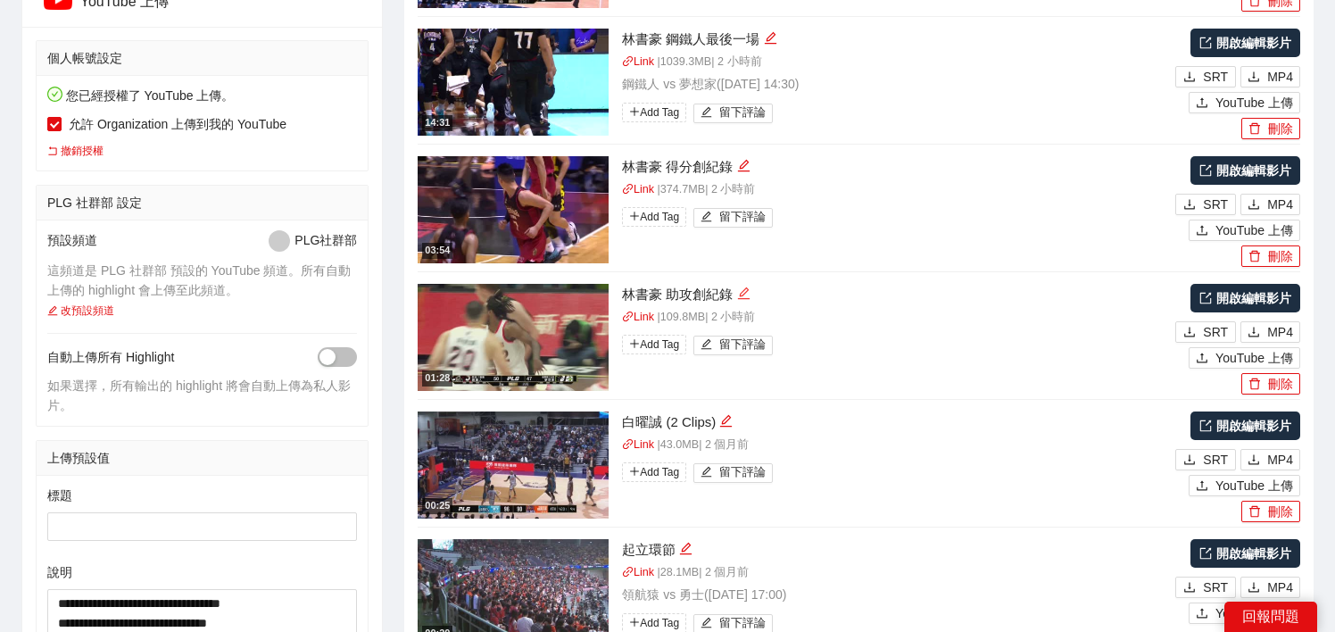
click at [743, 294] on icon "edit" at bounding box center [743, 293] width 12 height 12
click at [840, 344] on div "Link | 109.8 MB | 2 小時前 Add Tag 留下評論" at bounding box center [896, 337] width 549 height 51
click at [1254, 385] on icon "delete" at bounding box center [1254, 383] width 12 height 12
click at [1295, 335] on span "Yes" at bounding box center [1301, 331] width 21 height 20
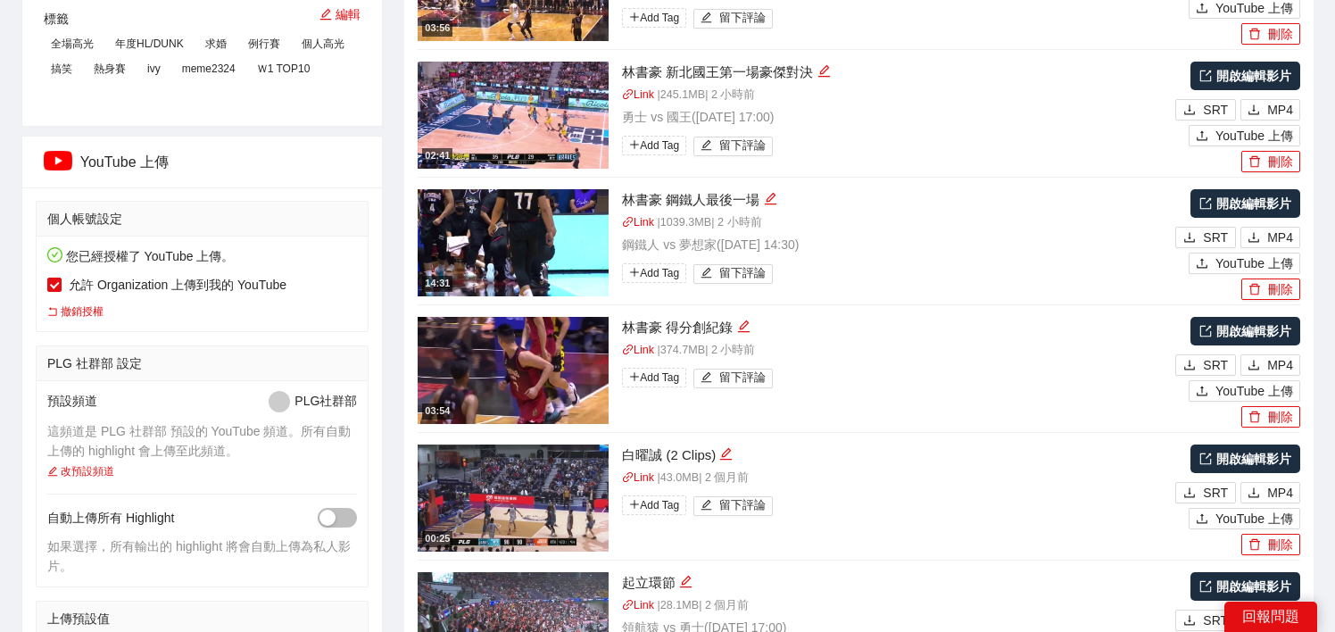
scroll to position [0, 0]
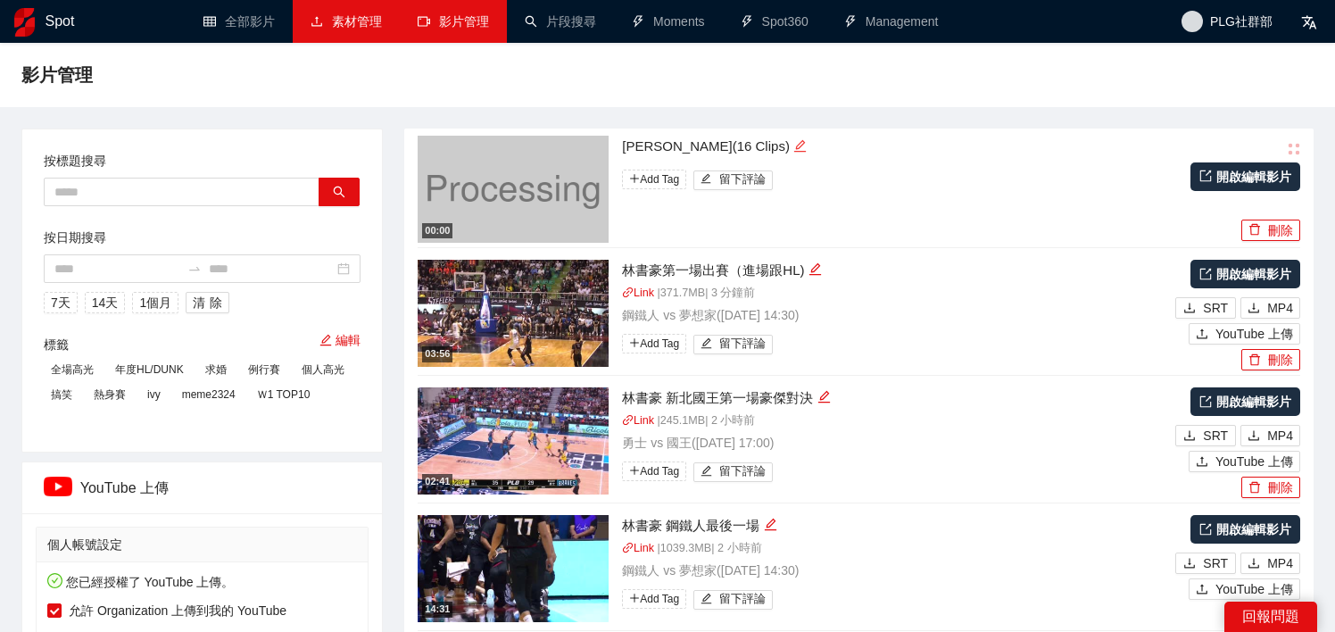
click at [793, 145] on icon "edit" at bounding box center [799, 145] width 13 height 13
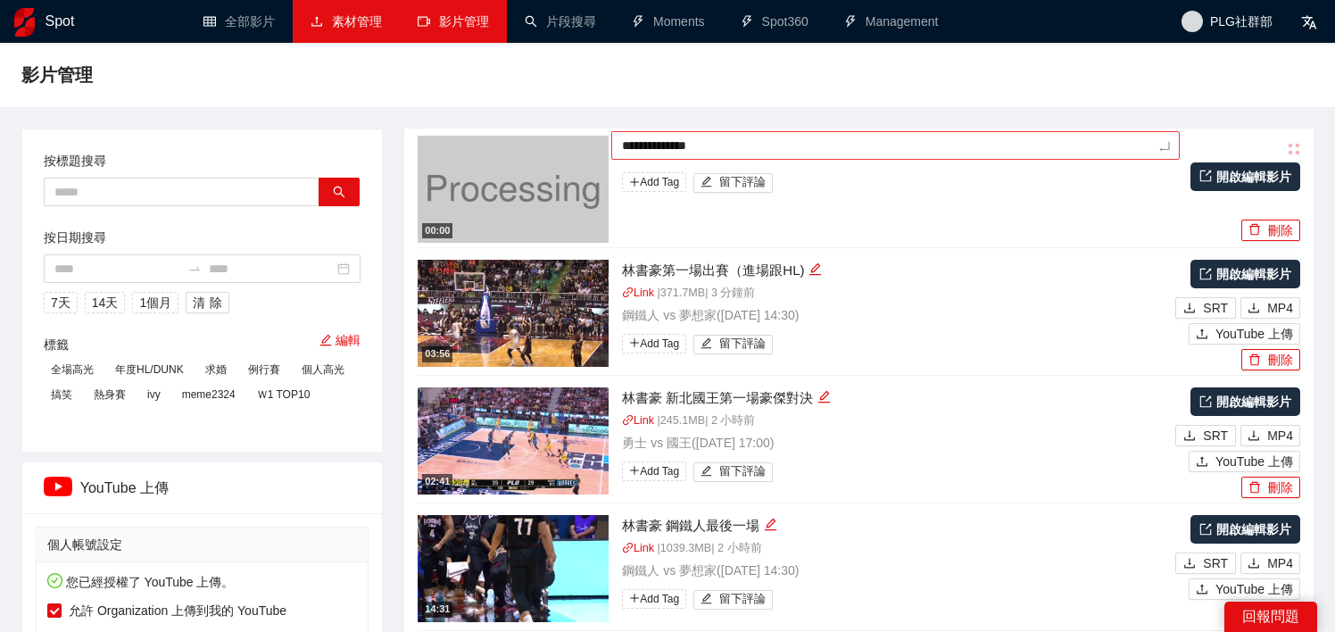
drag, startPoint x: 761, startPoint y: 147, endPoint x: 660, endPoint y: 148, distance: 100.8
click at [660, 148] on textarea "**********" at bounding box center [895, 145] width 568 height 29
type textarea "**********"
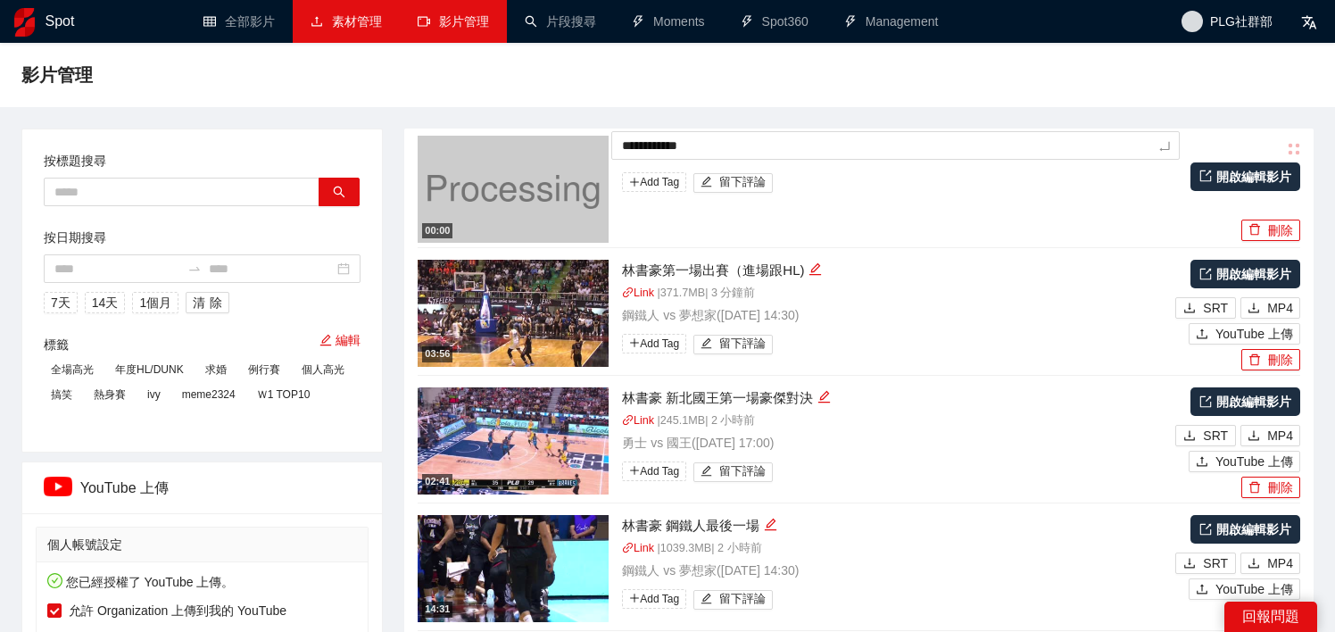
click at [700, 92] on div "影片管理" at bounding box center [667, 75] width 1292 height 36
click at [886, 140] on icon "edit" at bounding box center [892, 145] width 13 height 13
drag, startPoint x: 660, startPoint y: 143, endPoint x: 588, endPoint y: 143, distance: 72.3
click at [588, 143] on div "**********" at bounding box center [804, 189] width 773 height 107
type textarea "*********"
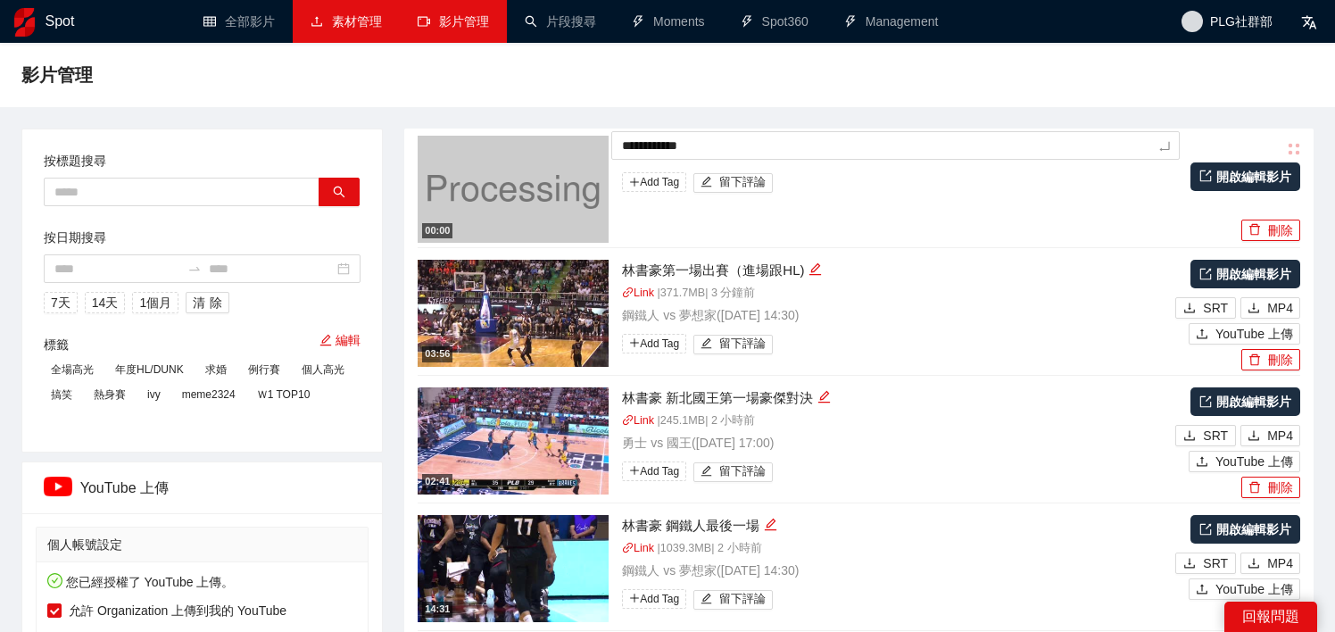
type textarea "*********"
click at [666, 102] on div "影片管理" at bounding box center [667, 75] width 1335 height 64
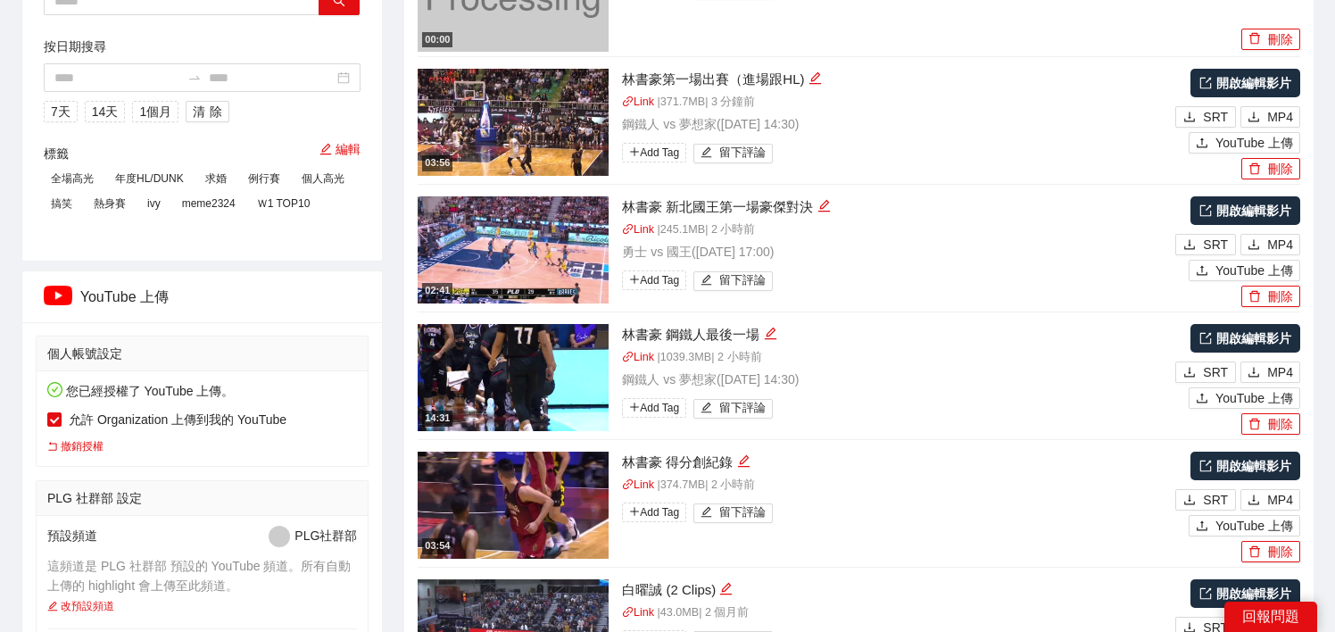
scroll to position [185, 0]
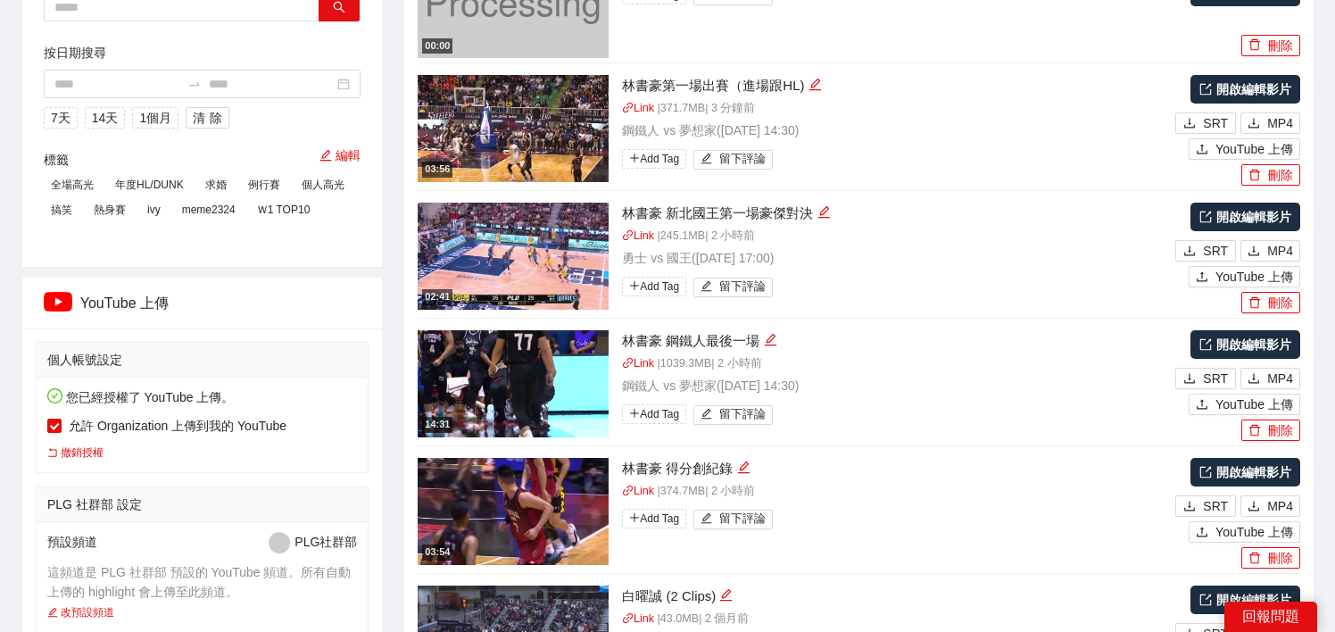
click at [1240, 470] on link "開啟編輯影片" at bounding box center [1245, 472] width 110 height 29
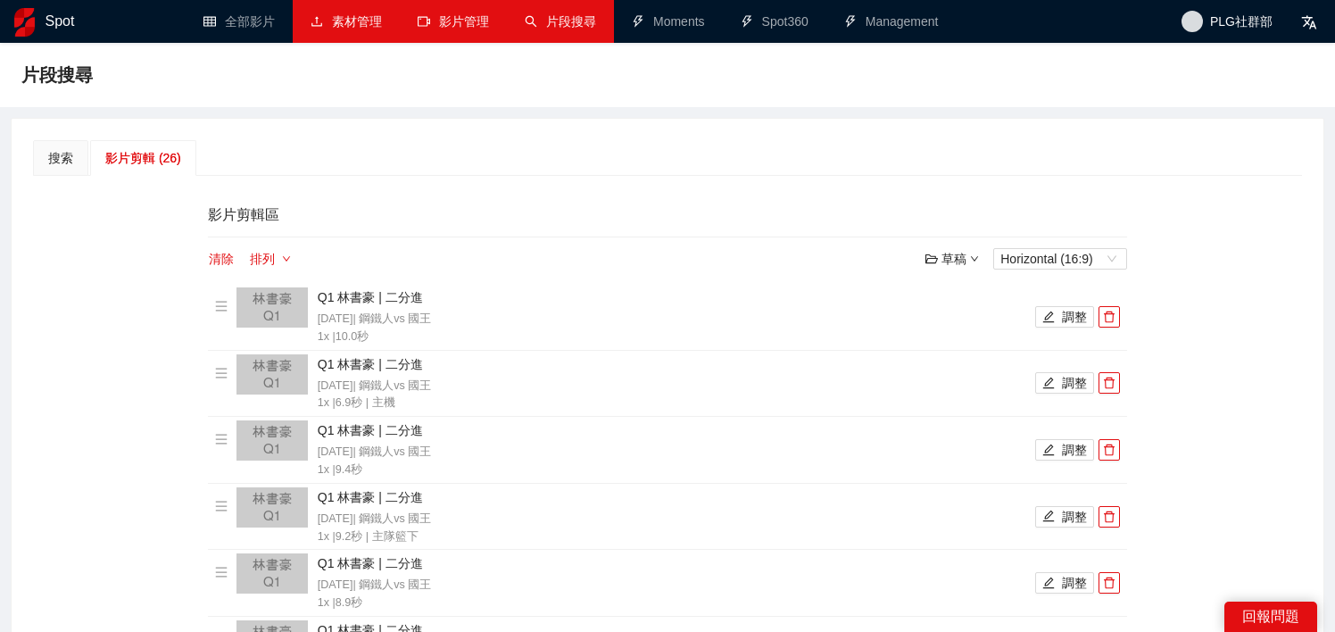
click at [463, 21] on link "影片管理" at bounding box center [453, 21] width 71 height 14
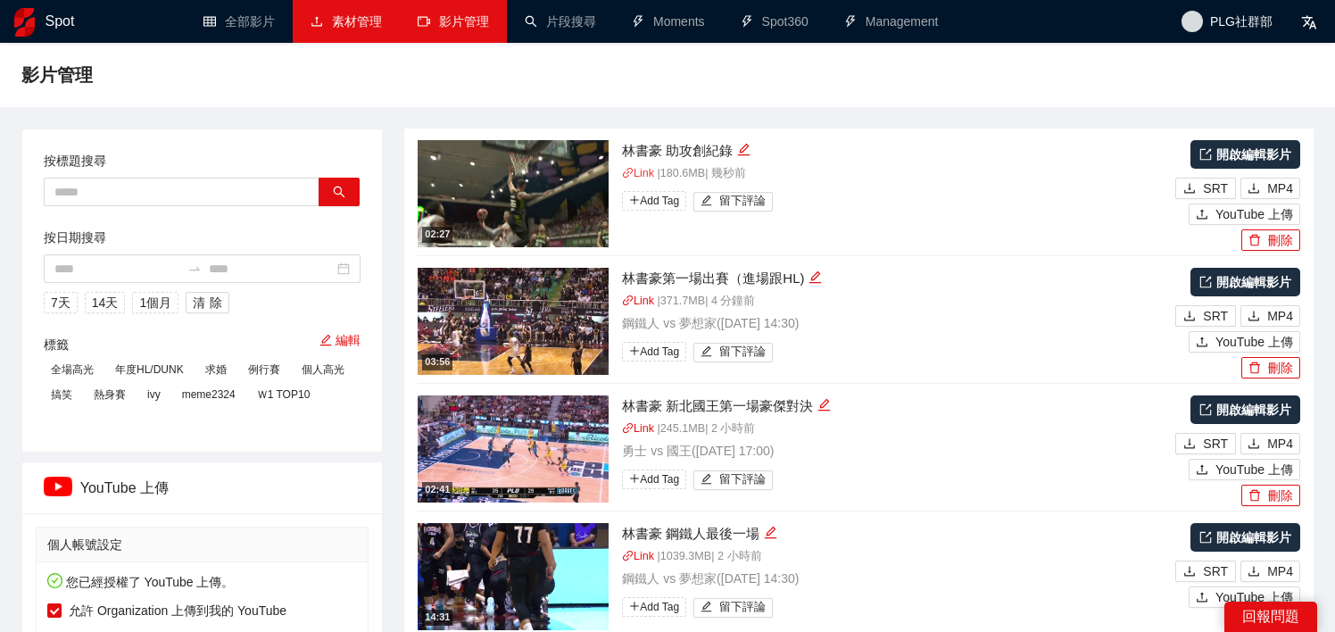
click at [644, 171] on link "Link" at bounding box center [638, 173] width 32 height 12
click at [635, 171] on link "Link" at bounding box center [638, 173] width 32 height 12
click at [1260, 161] on link "開啟編輯影片" at bounding box center [1245, 154] width 110 height 29
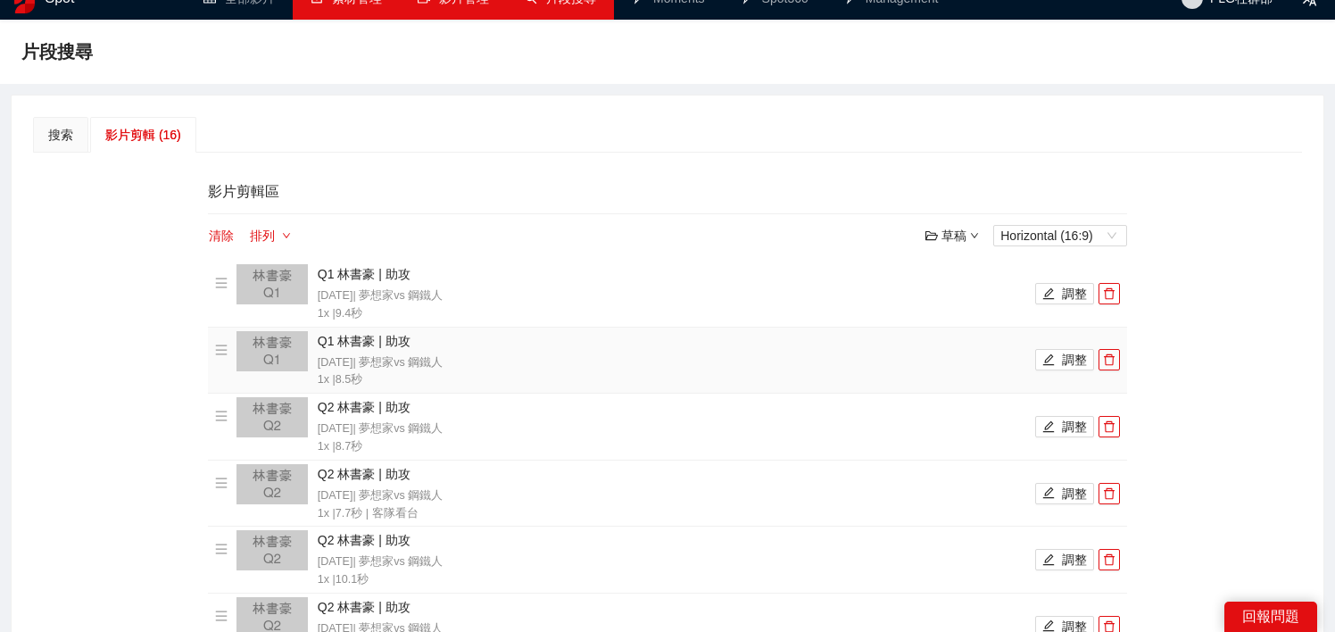
scroll to position [29, 0]
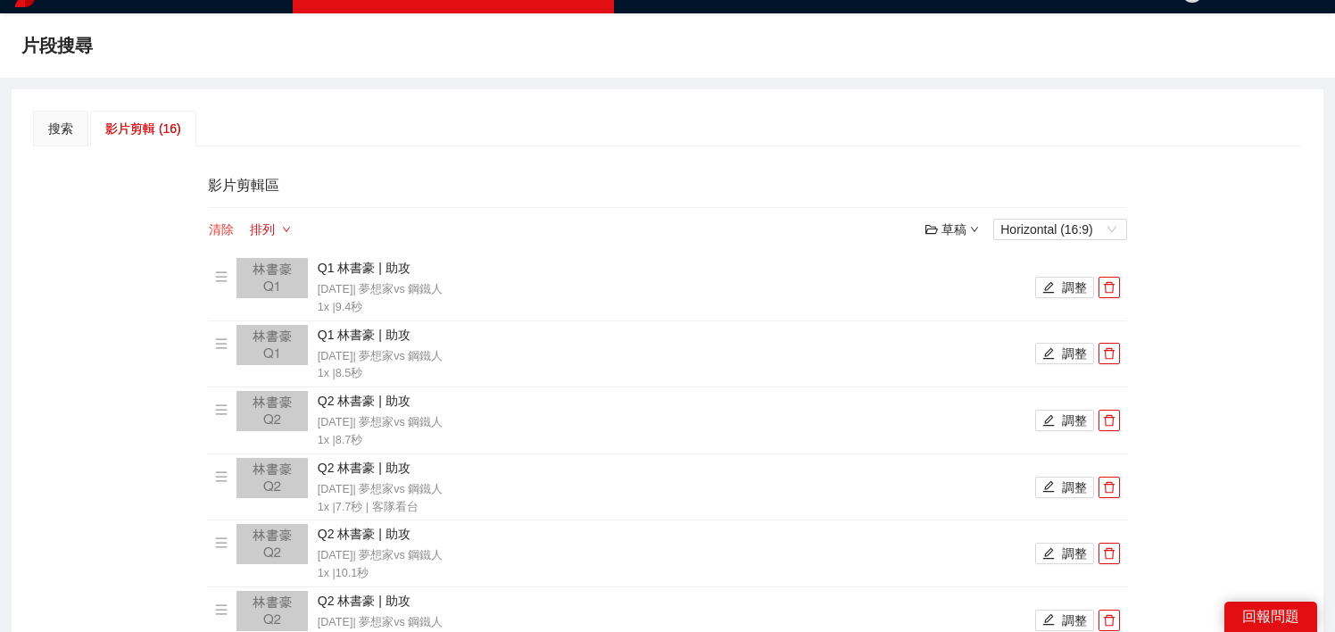
click at [223, 230] on button "清除" at bounding box center [221, 229] width 27 height 21
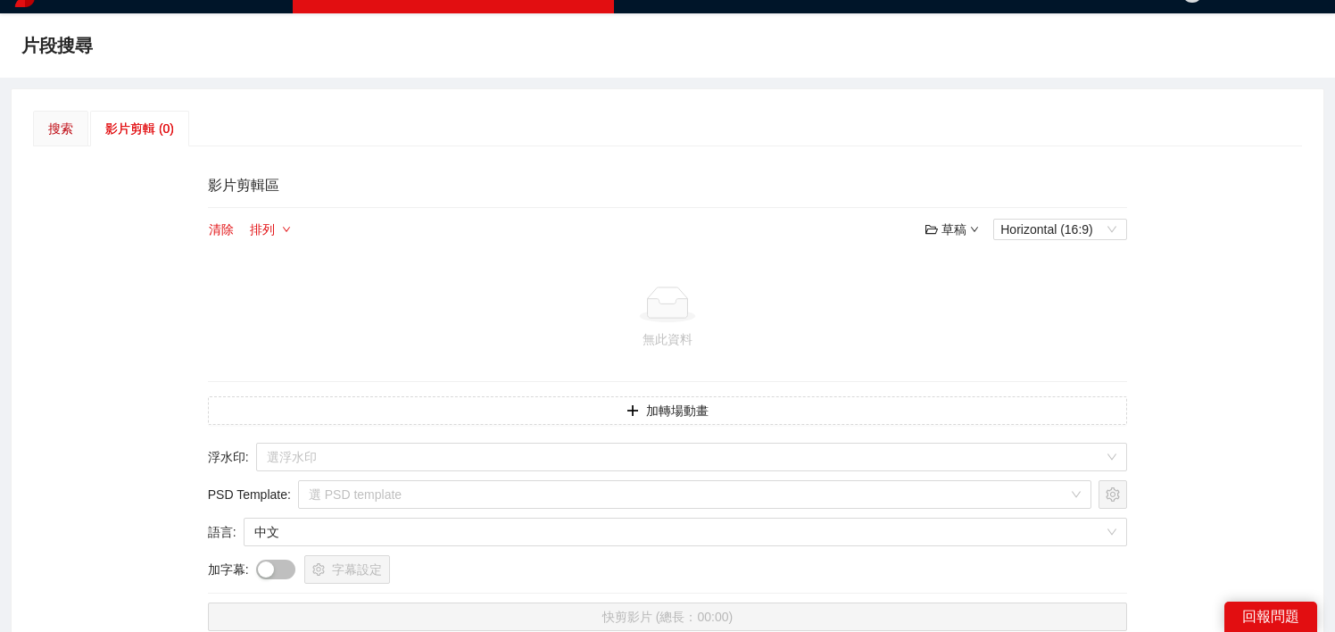
click at [62, 129] on div "搜索" at bounding box center [60, 129] width 25 height 20
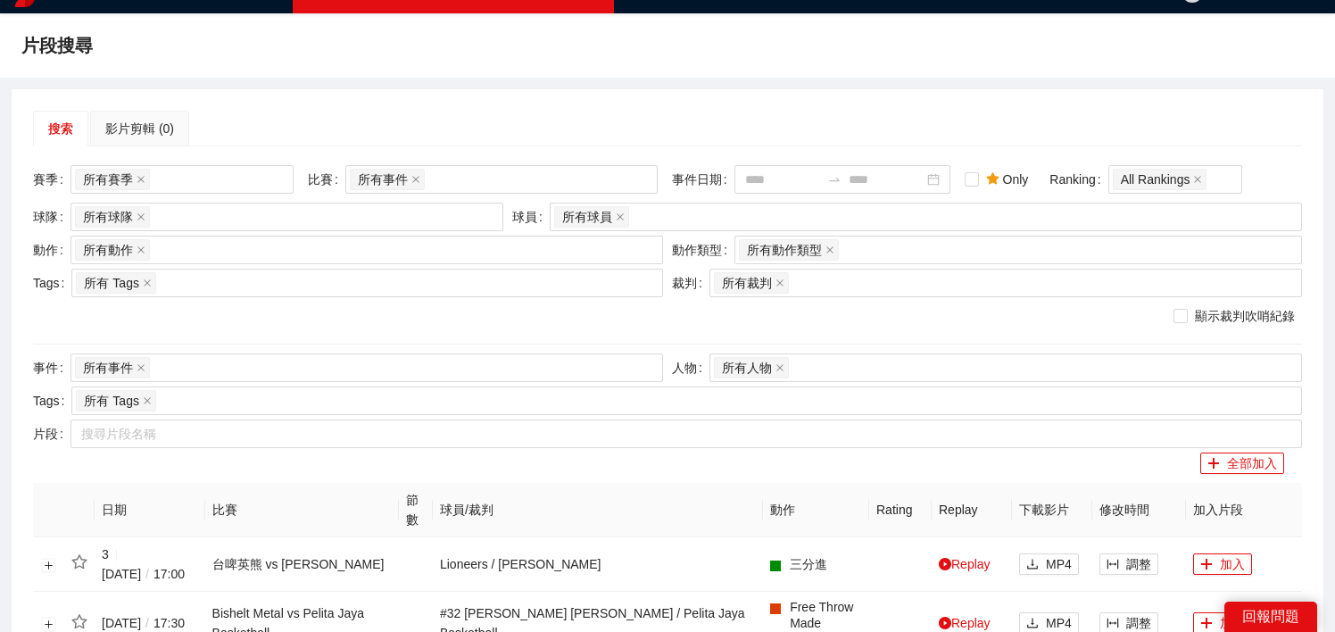
scroll to position [0, 0]
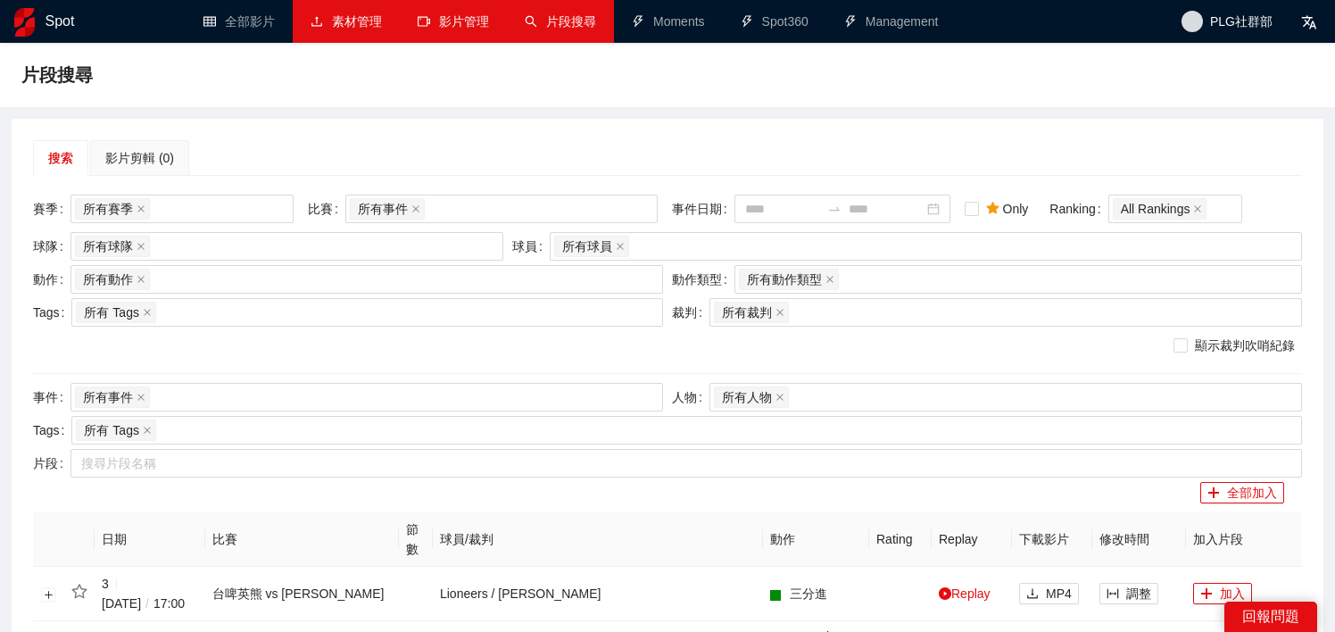
click at [463, 25] on link "影片管理" at bounding box center [453, 21] width 71 height 14
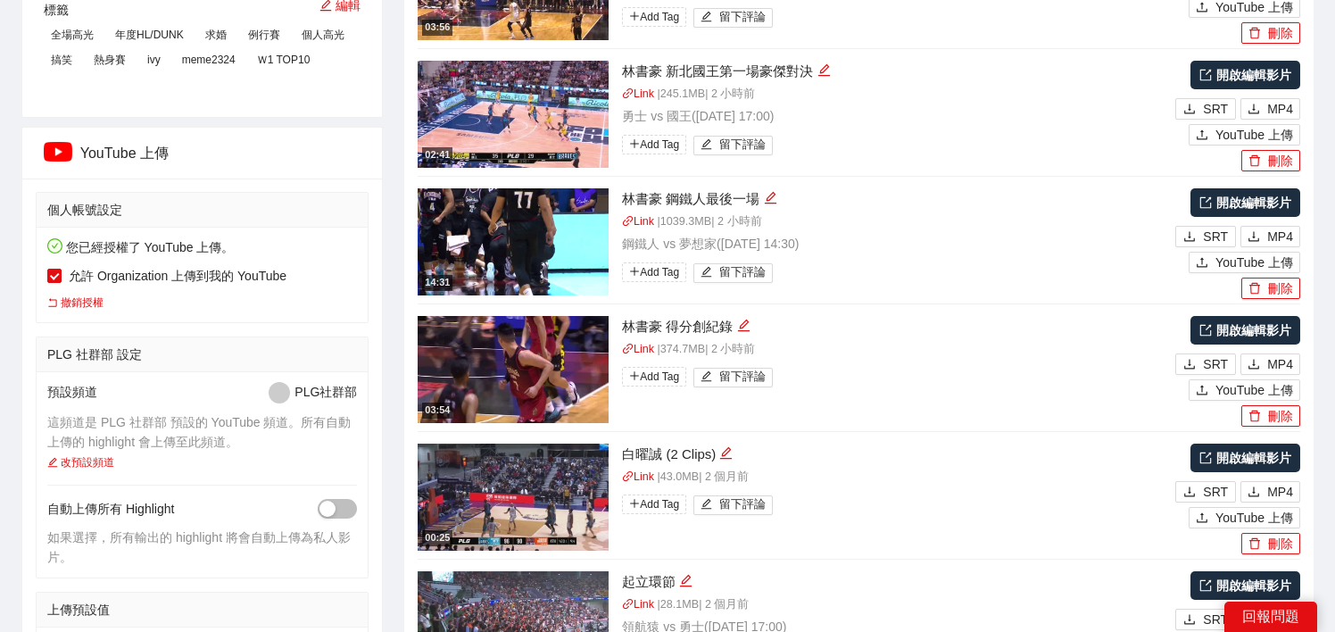
scroll to position [347, 0]
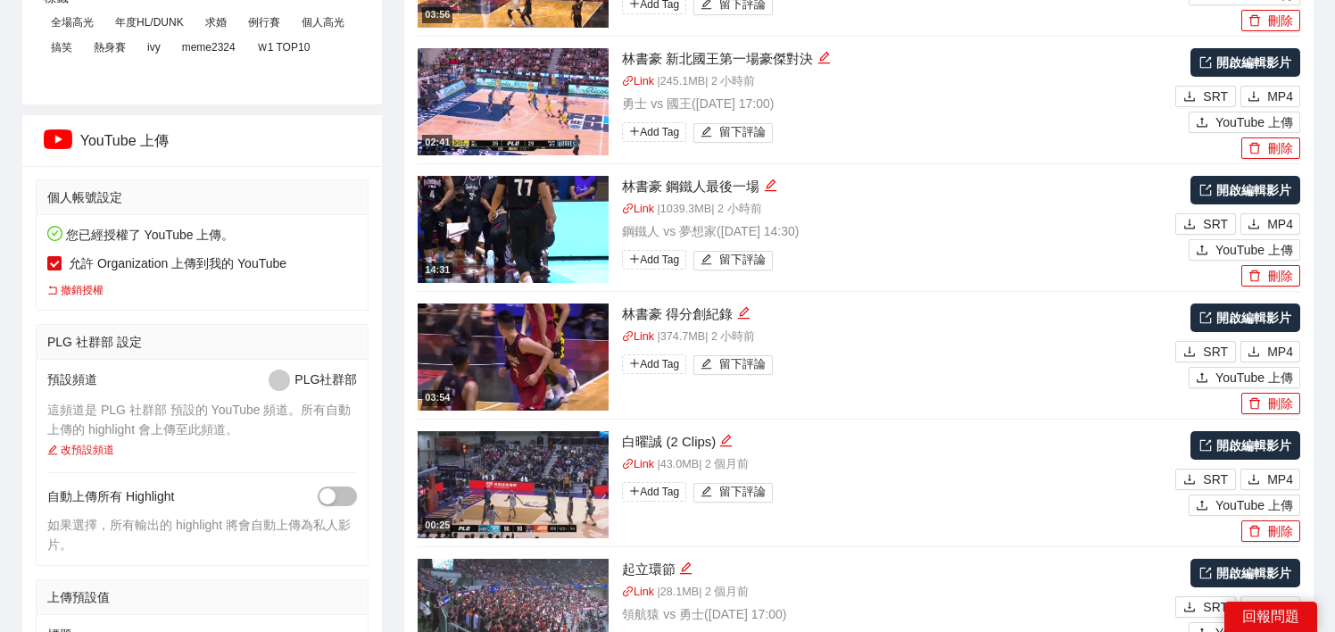
click at [1265, 317] on link "開啟編輯影片" at bounding box center [1245, 317] width 110 height 29
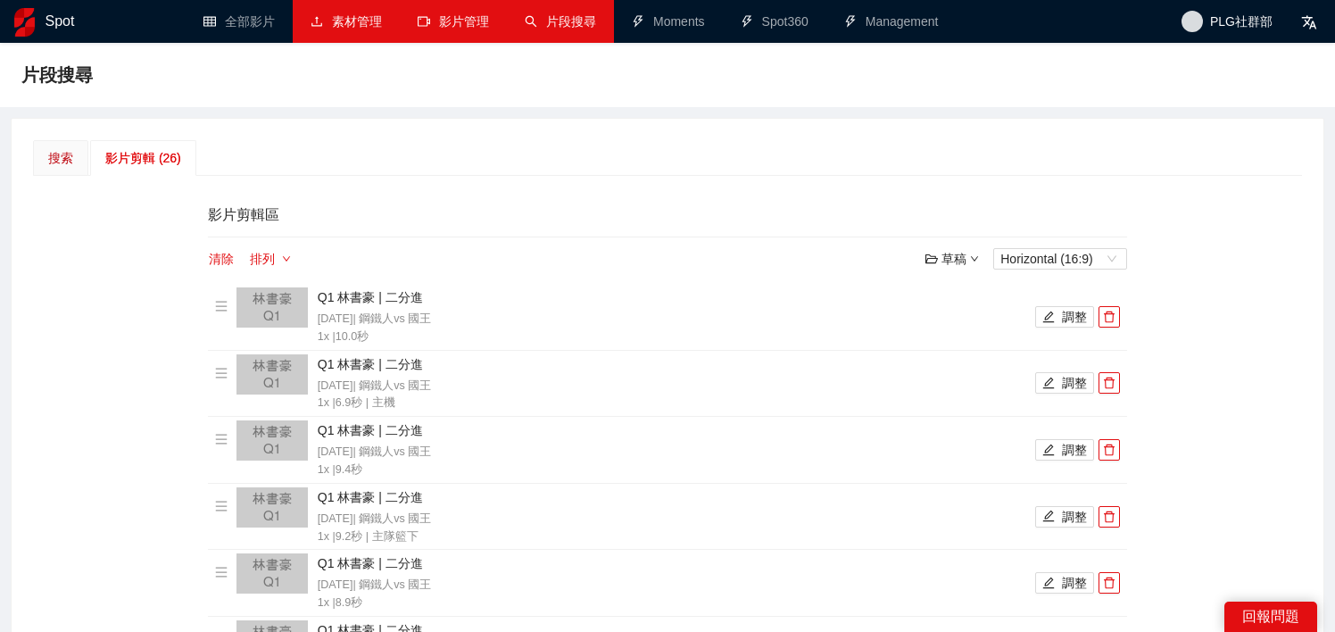
click at [62, 154] on div "搜索" at bounding box center [60, 158] width 25 height 20
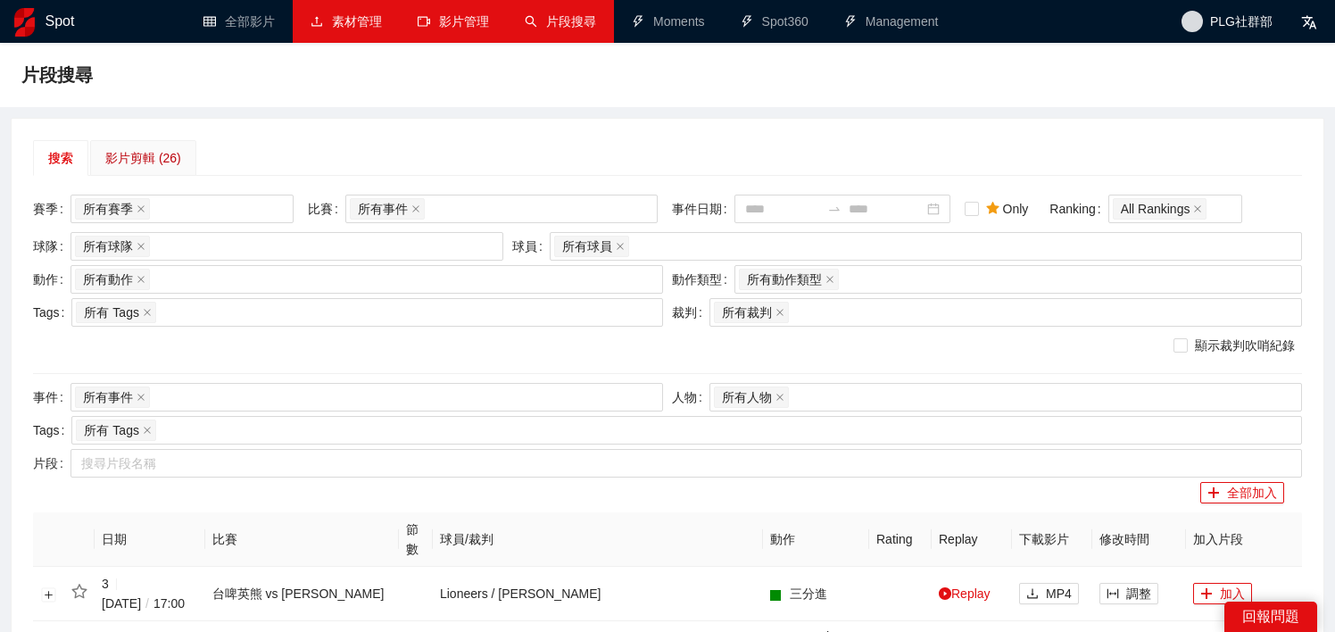
click at [154, 158] on div "影片剪輯 (26)" at bounding box center [143, 158] width 76 height 20
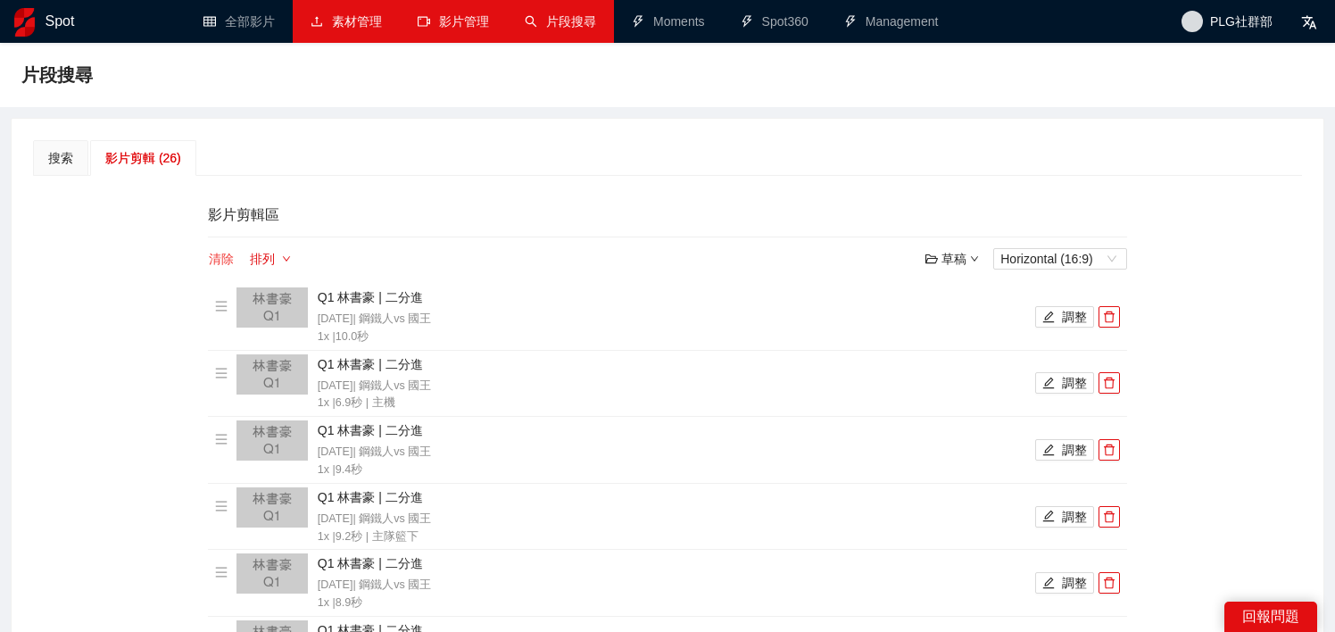
click at [222, 257] on button "清除" at bounding box center [221, 258] width 27 height 21
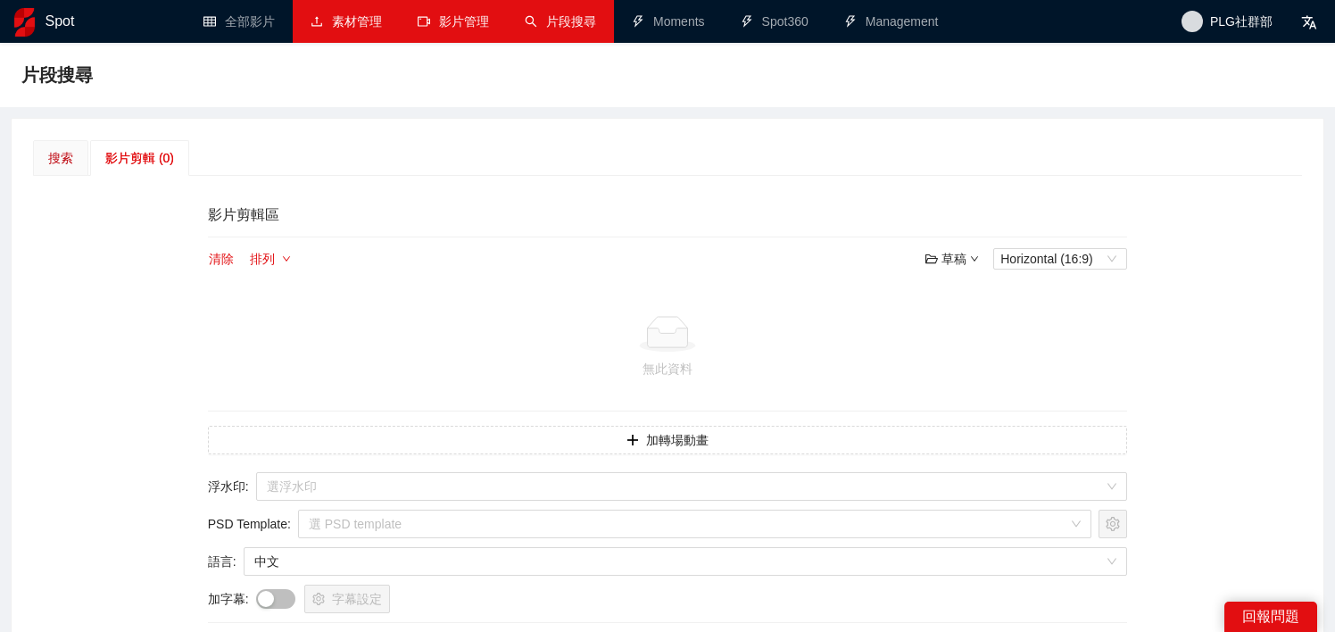
click at [69, 160] on div "搜索" at bounding box center [60, 158] width 25 height 20
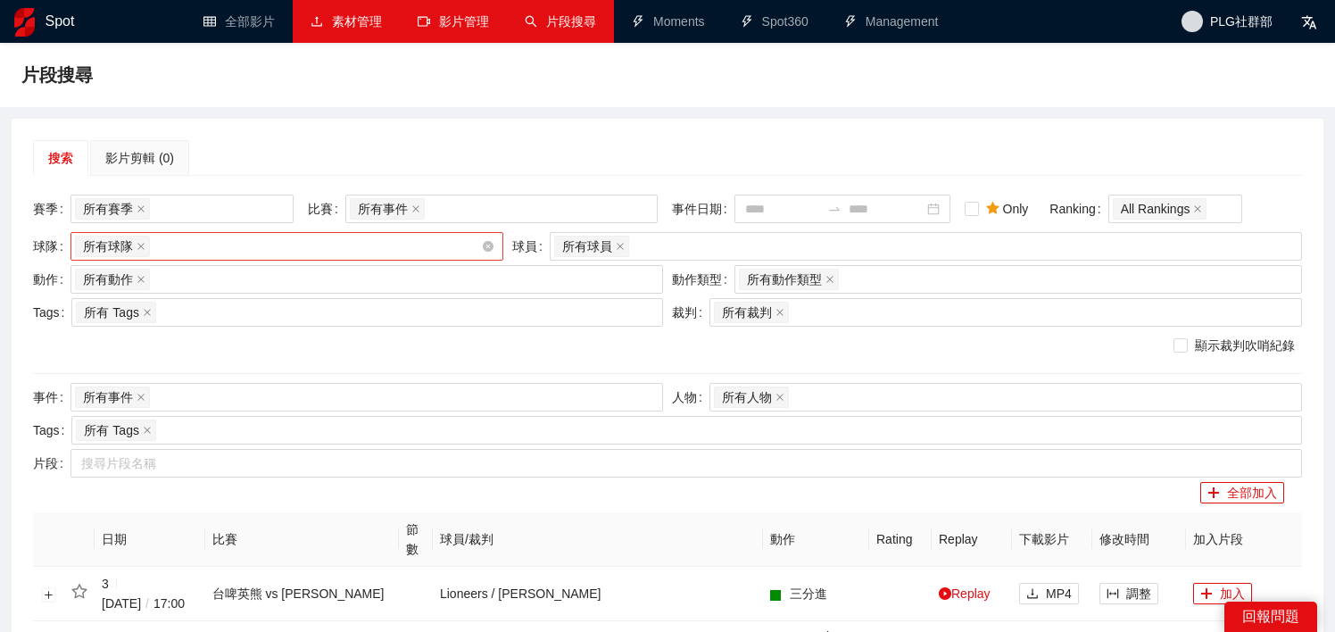
click at [187, 246] on div "所有球隊" at bounding box center [278, 246] width 406 height 25
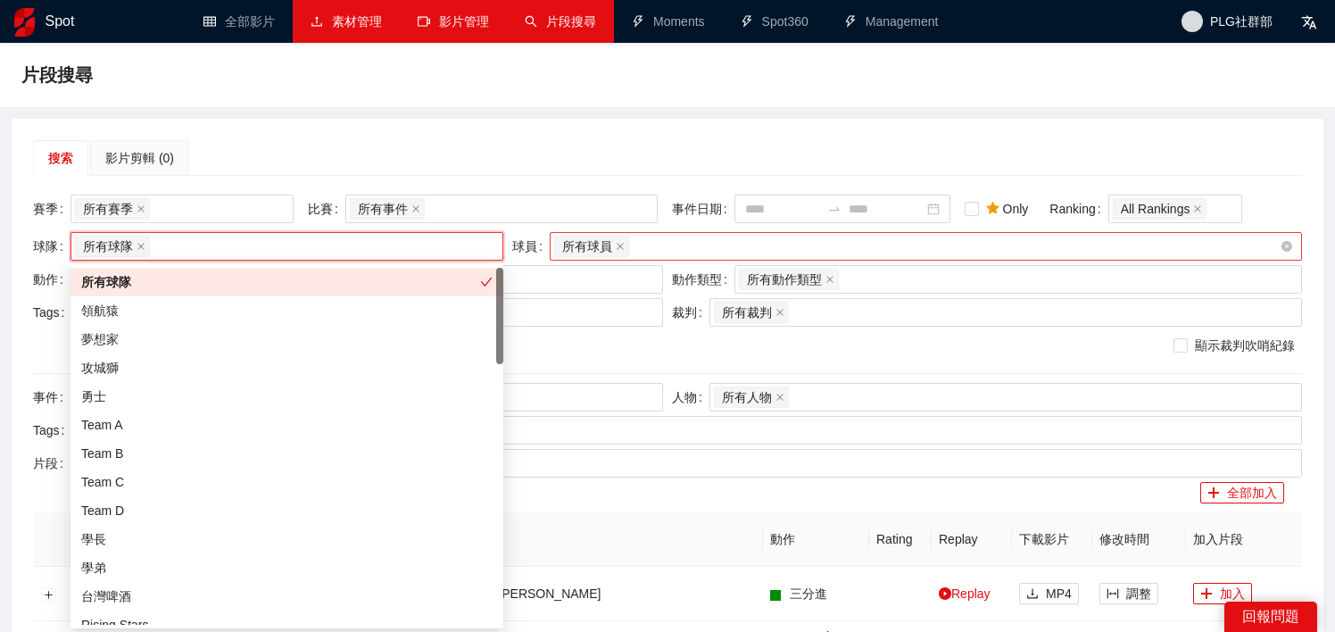
click at [755, 246] on div "所有球員" at bounding box center [916, 246] width 725 height 25
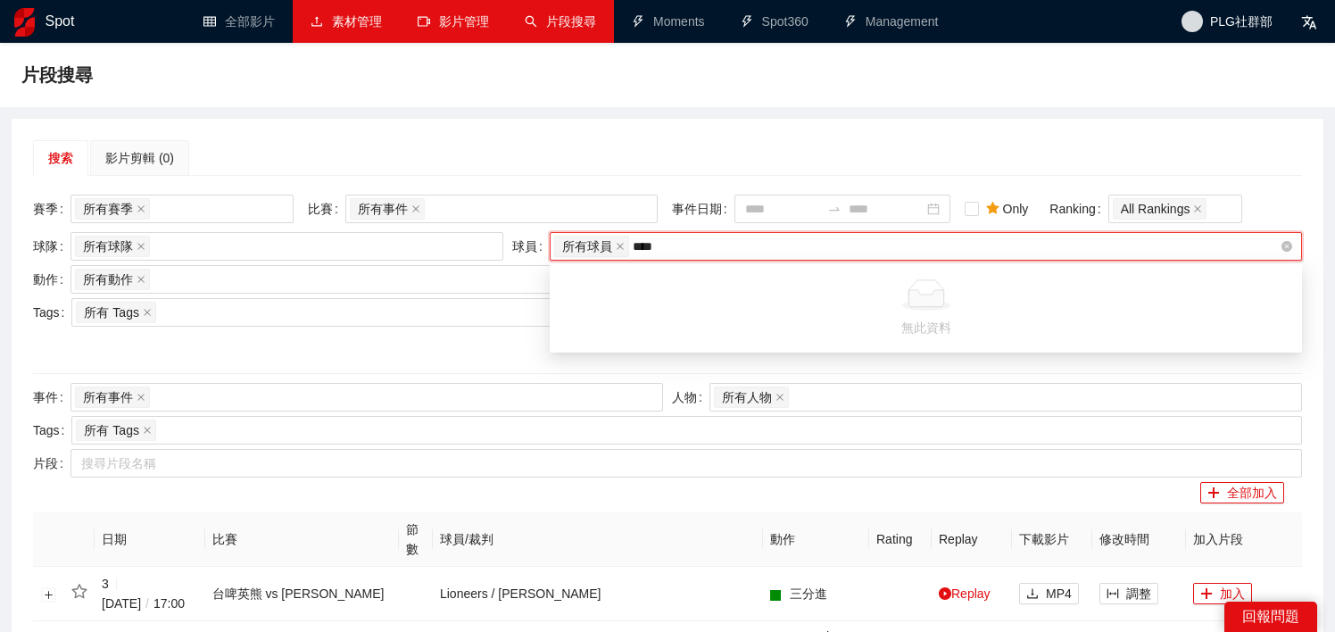
type input "***"
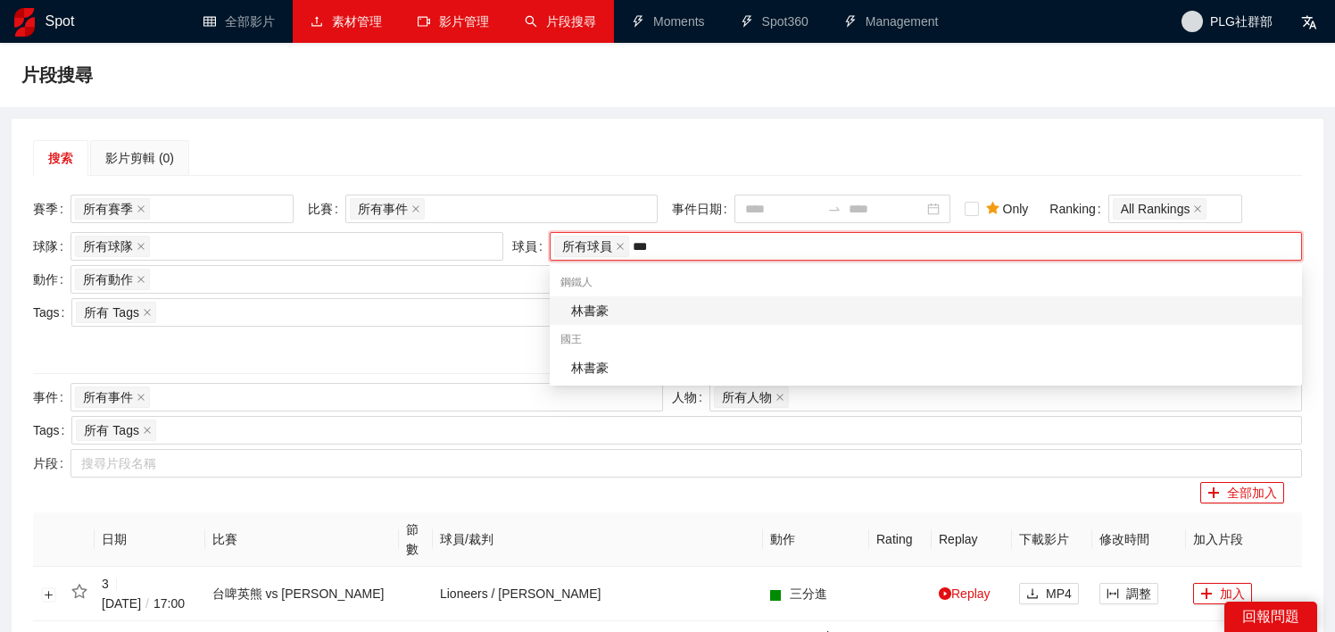
click at [739, 304] on div "林書豪" at bounding box center [931, 311] width 720 height 20
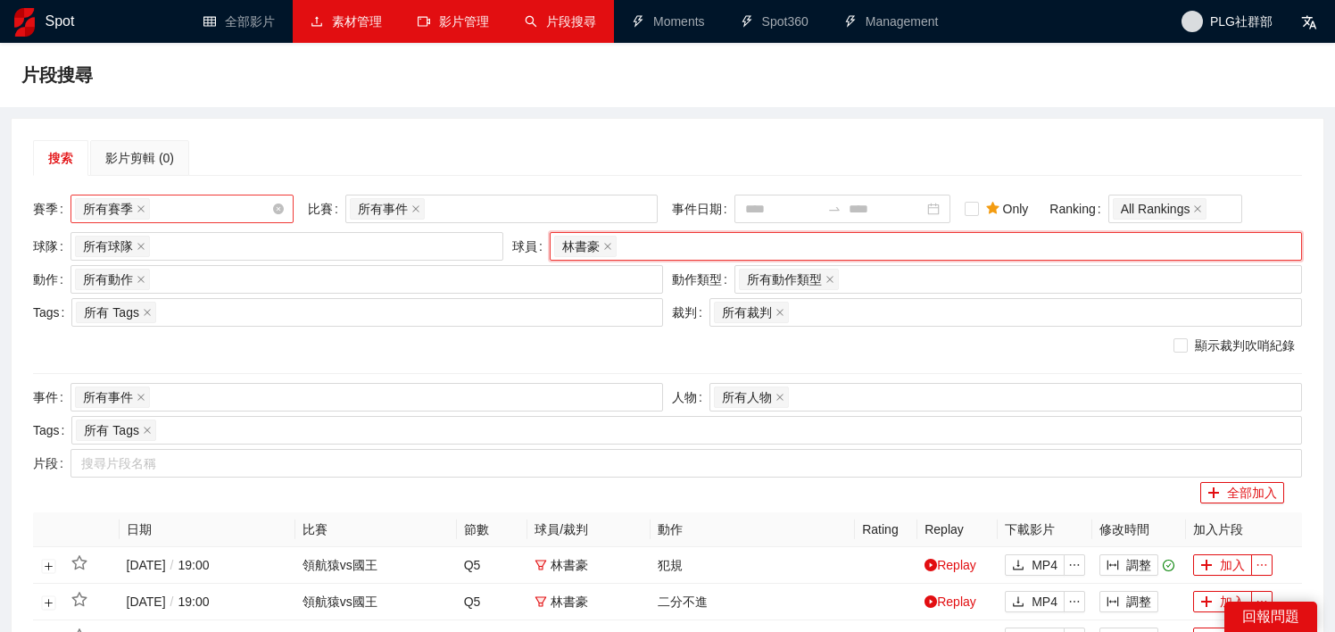
click at [170, 211] on div "所有賽季" at bounding box center [173, 208] width 196 height 25
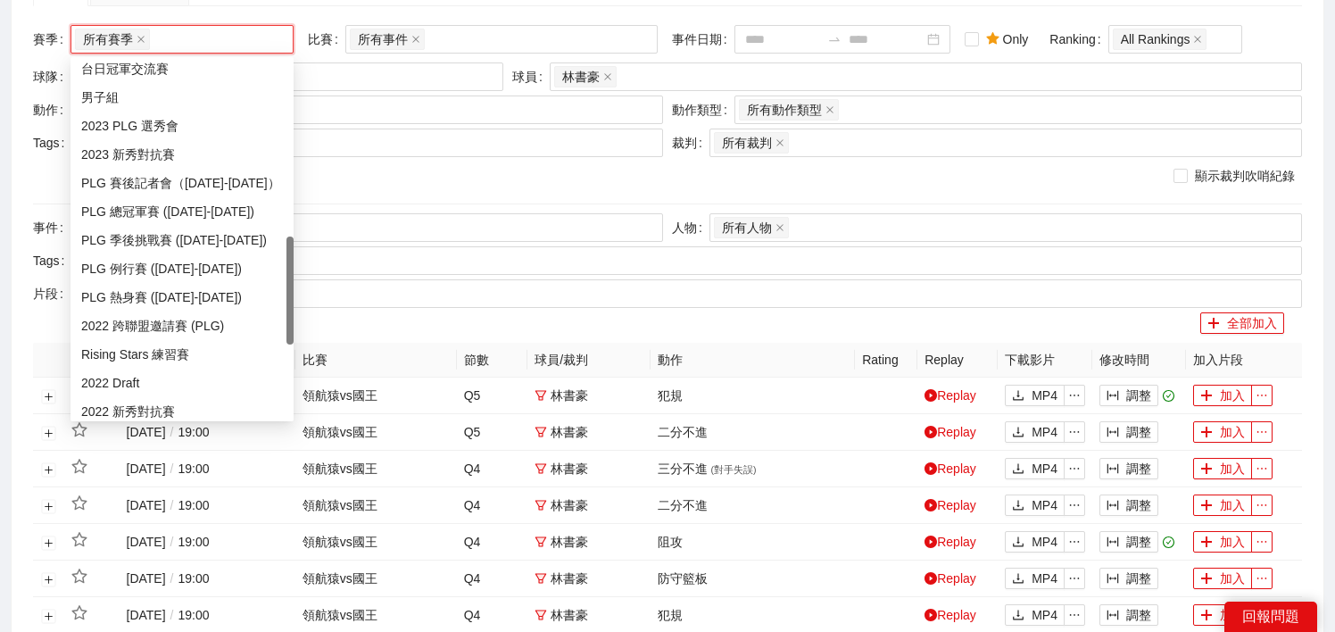
scroll to position [611, 0]
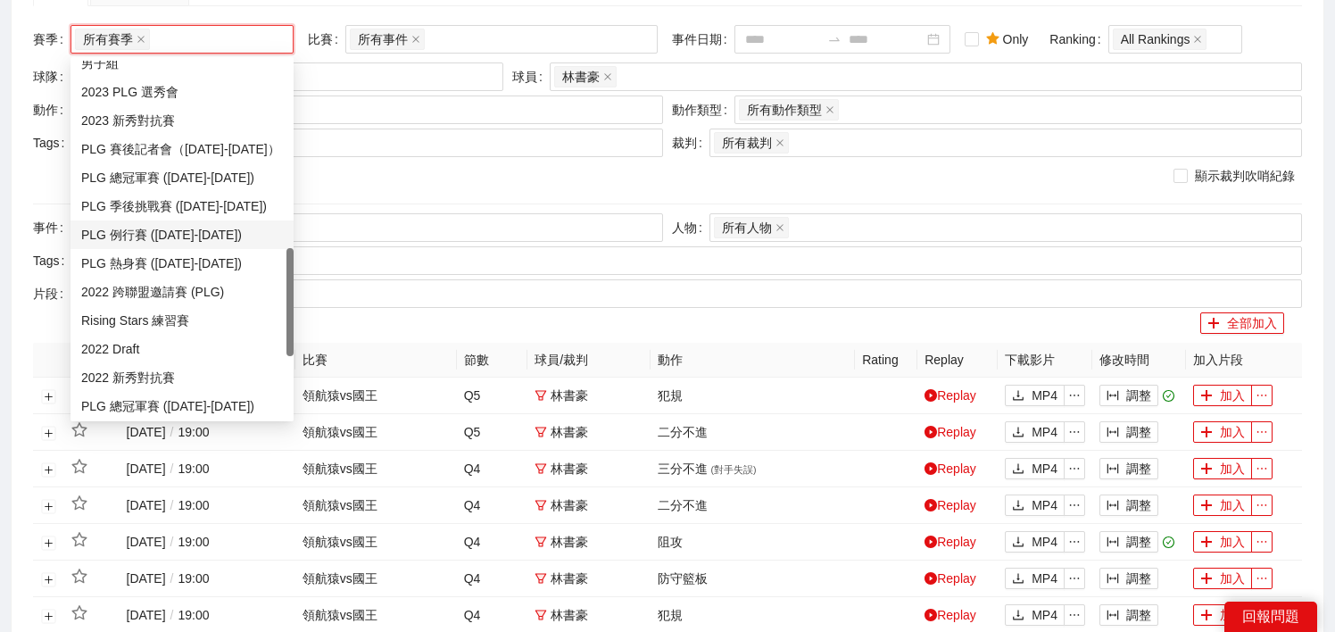
click at [211, 227] on div "PLG 例行賽 ([DATE]-[DATE])" at bounding box center [182, 235] width 202 height 20
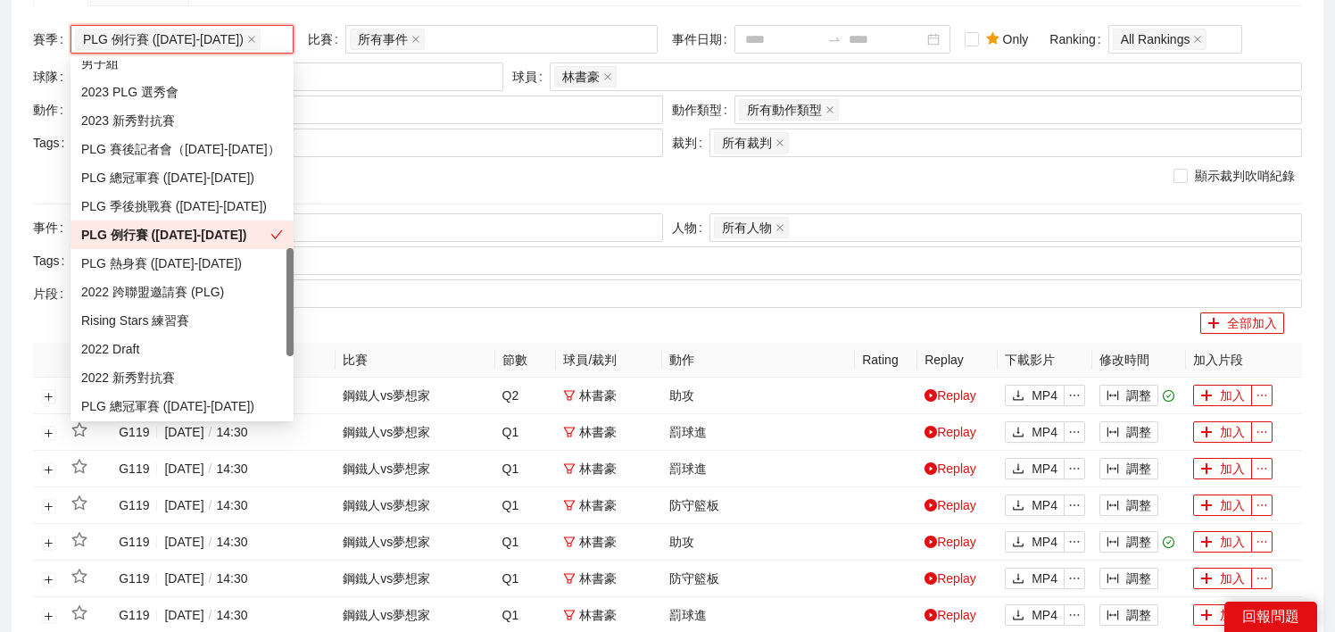
click at [370, 172] on div "顯示裁判吹哨紀錄" at bounding box center [667, 176] width 1269 height 20
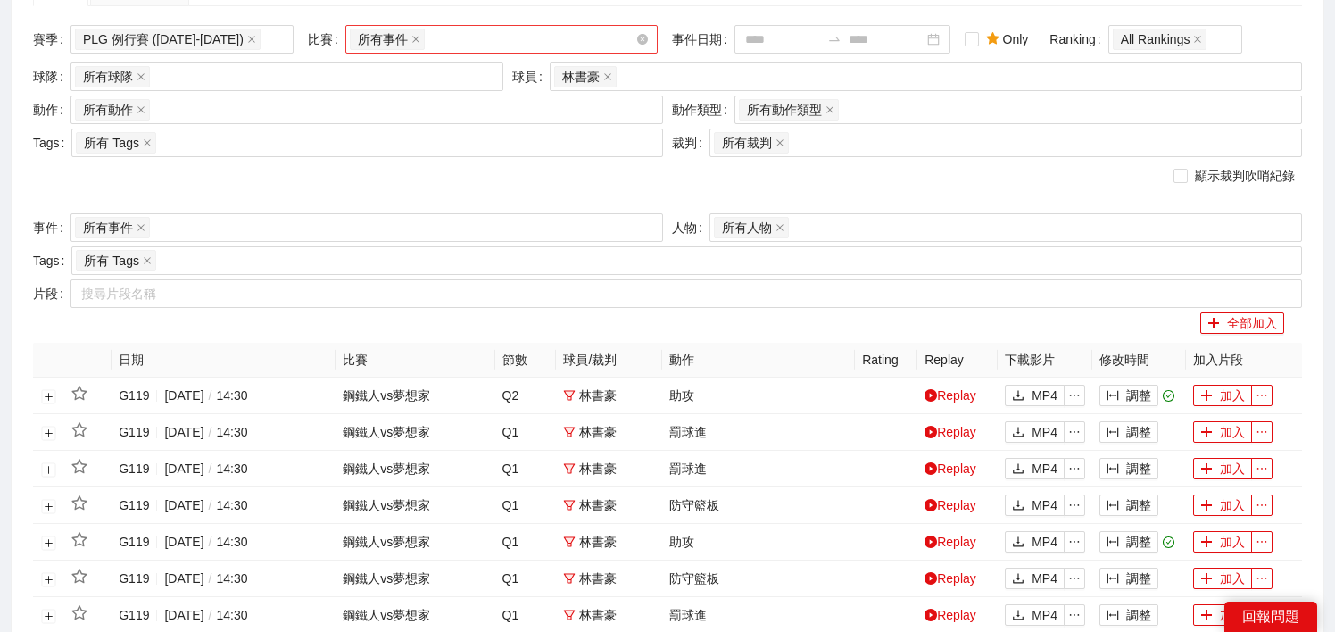
click at [453, 40] on div "所有事件" at bounding box center [493, 39] width 286 height 25
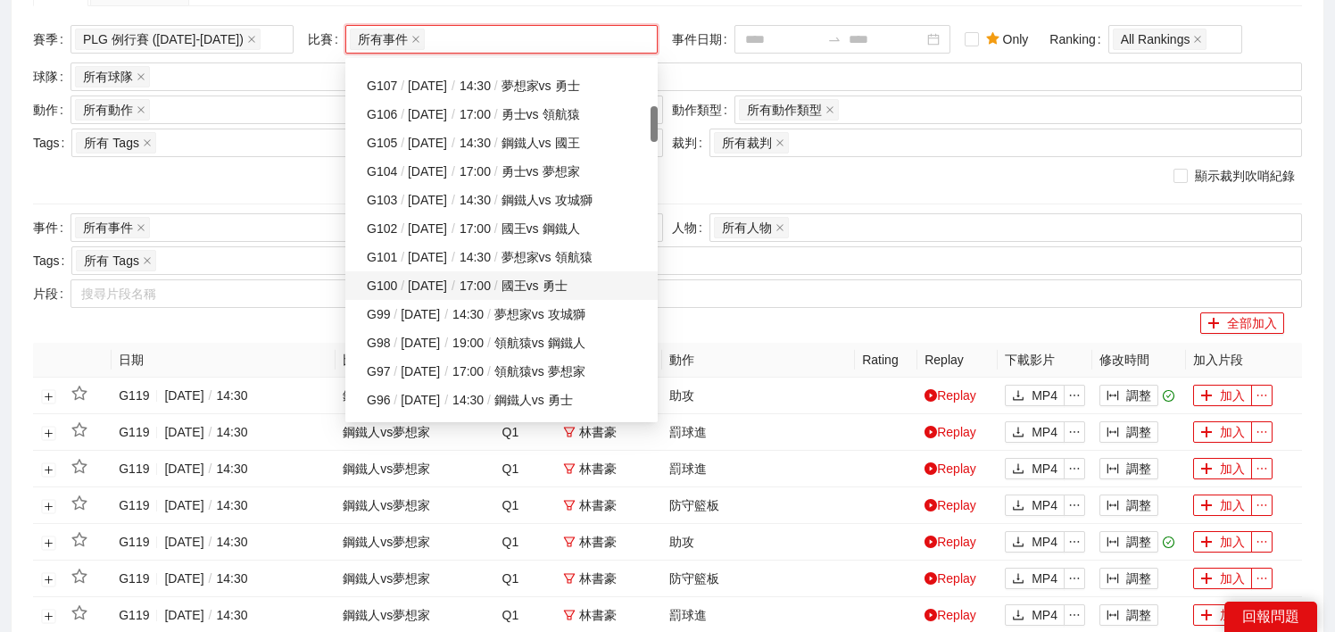
scroll to position [402, 0]
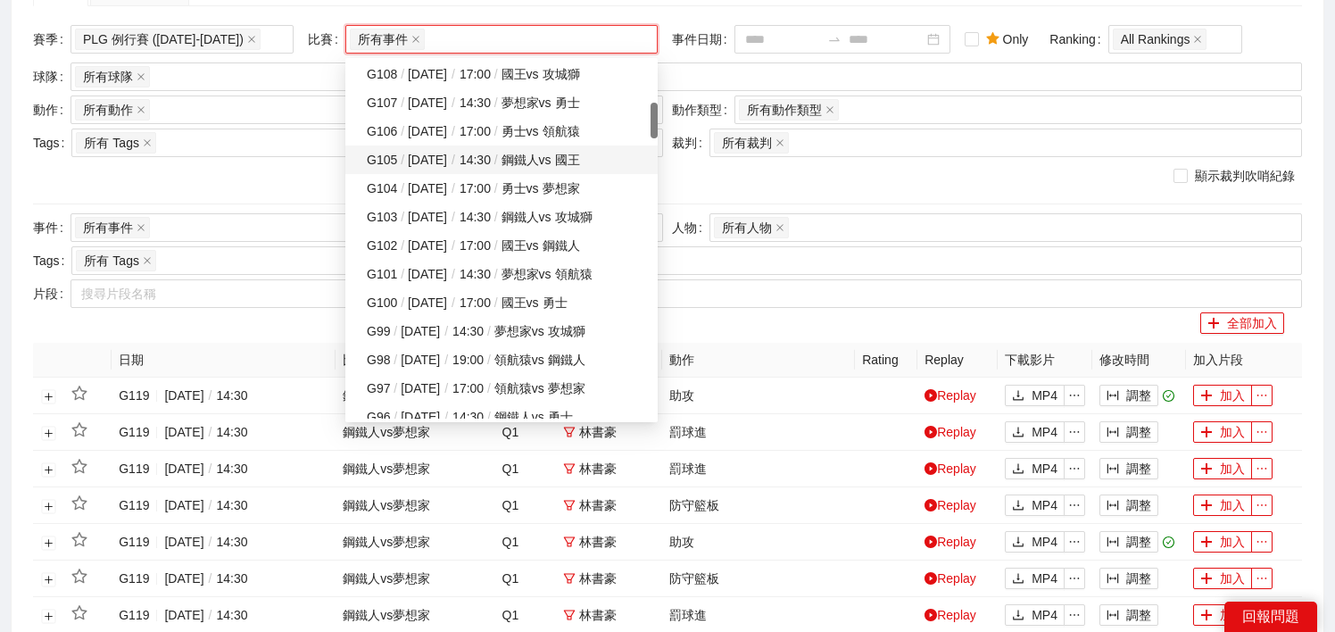
click at [511, 159] on div "G105 / [DATE] / 14:30 / 鋼鐵人 vs 國王" at bounding box center [507, 160] width 280 height 20
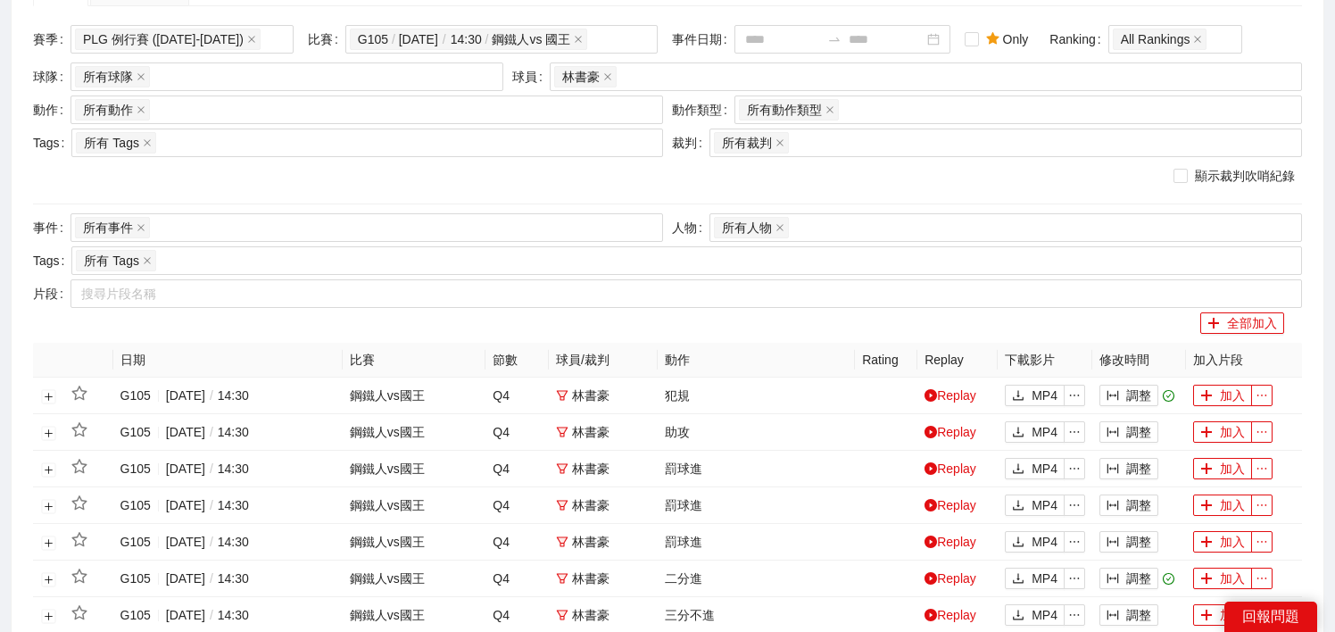
click at [228, 186] on div "顯示裁判吹哨紀錄" at bounding box center [667, 175] width 1269 height 29
click at [204, 106] on div "所有動作 + 0 ..." at bounding box center [358, 109] width 566 height 25
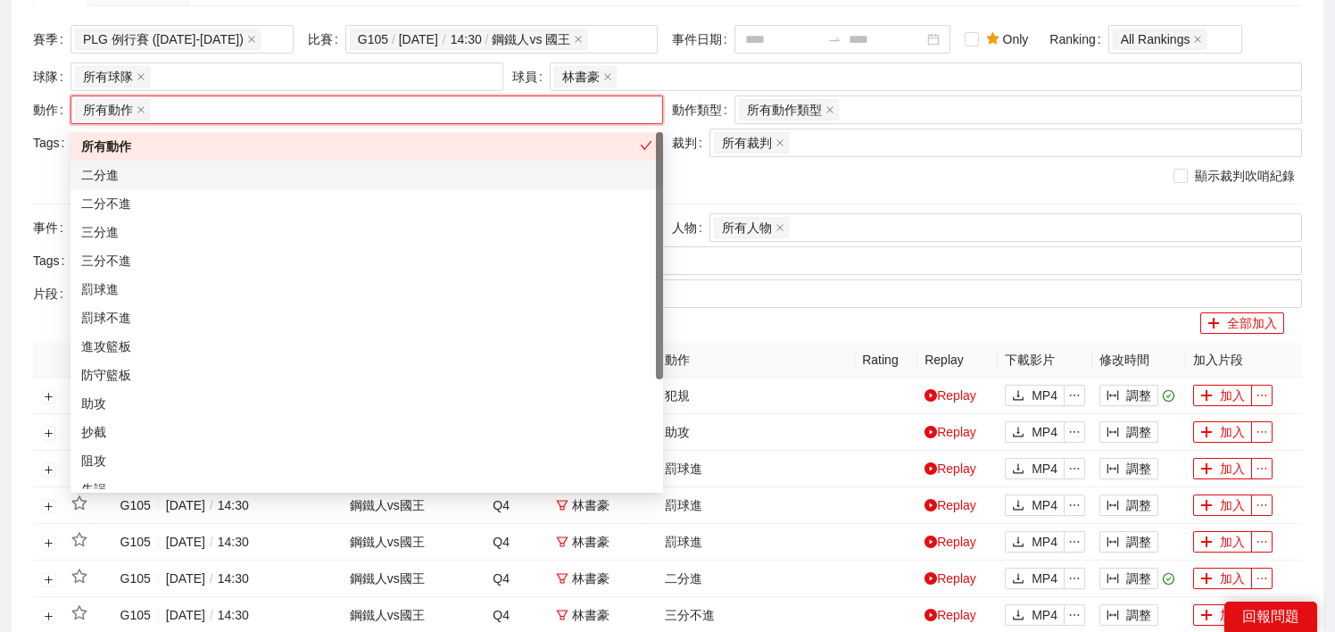
click at [204, 173] on div "二分進" at bounding box center [366, 175] width 571 height 20
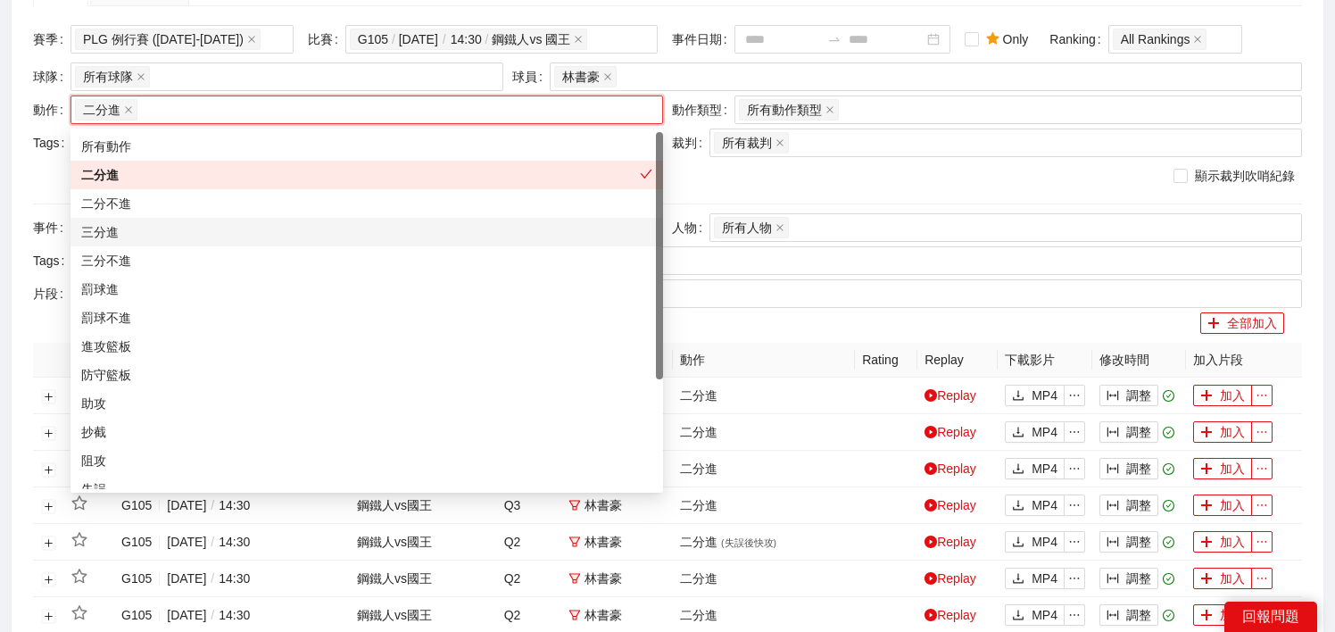
click at [204, 237] on div "三分進" at bounding box center [366, 232] width 571 height 20
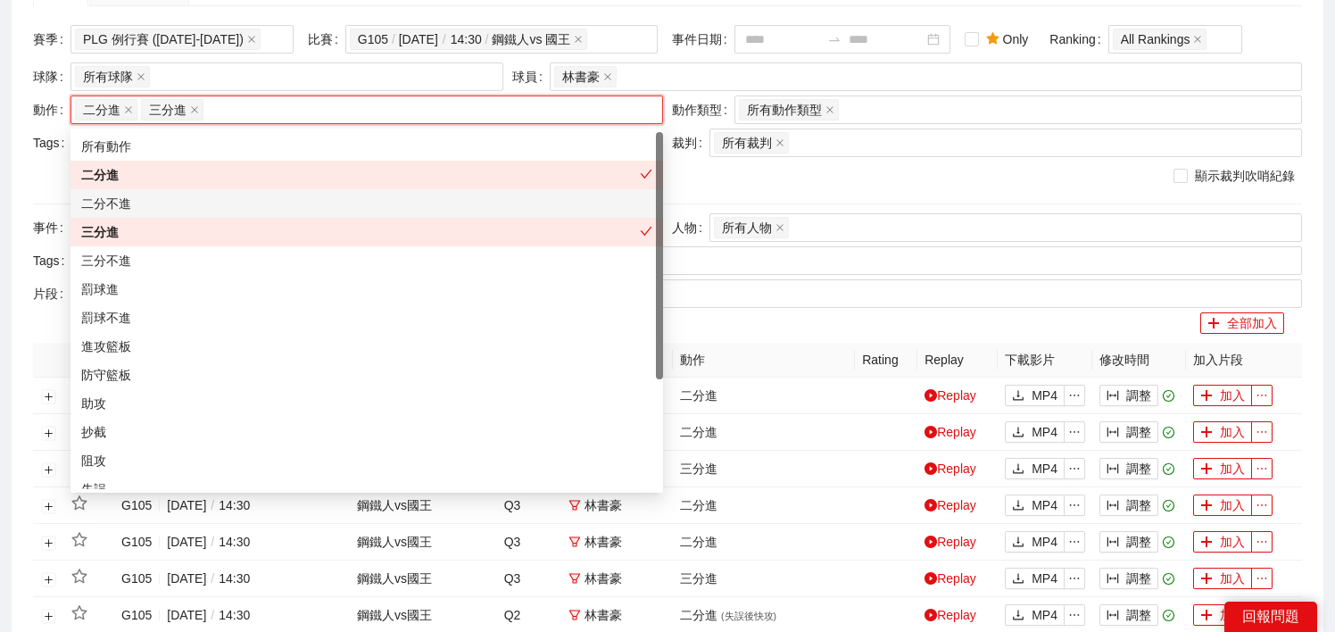
click at [711, 170] on div "顯示裁判吹哨紀錄" at bounding box center [667, 176] width 1269 height 20
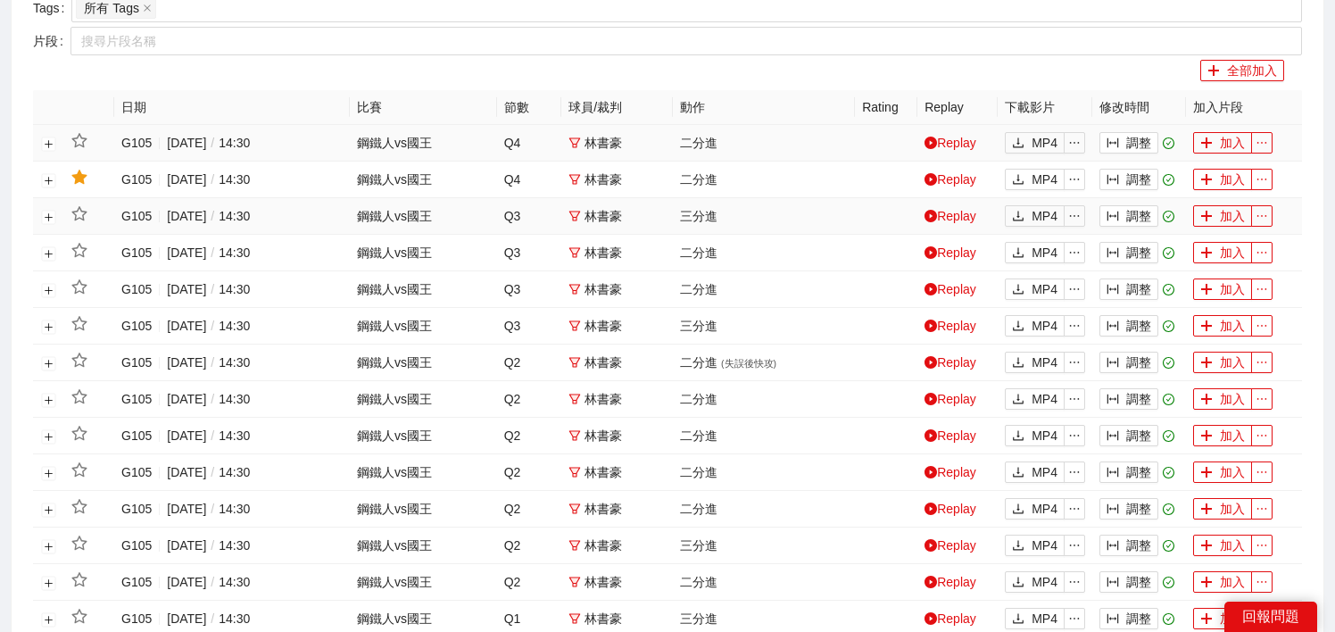
scroll to position [815, 0]
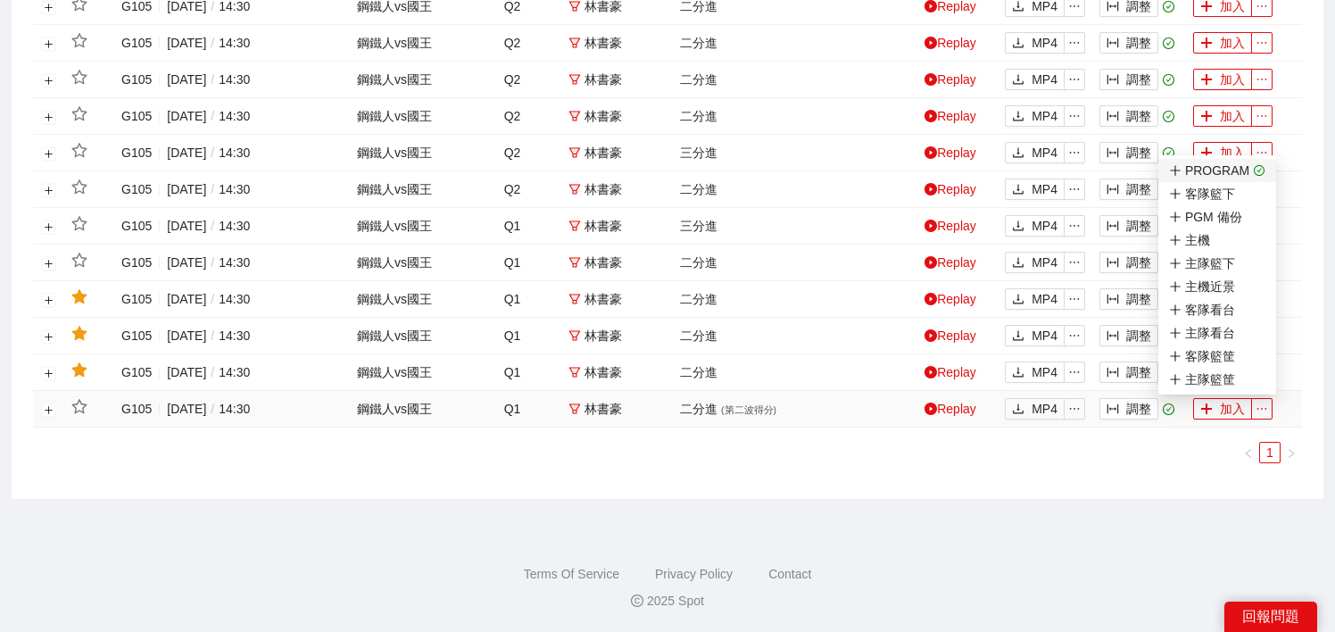
click at [1254, 172] on icon "check-circle" at bounding box center [1260, 171] width 12 height 12
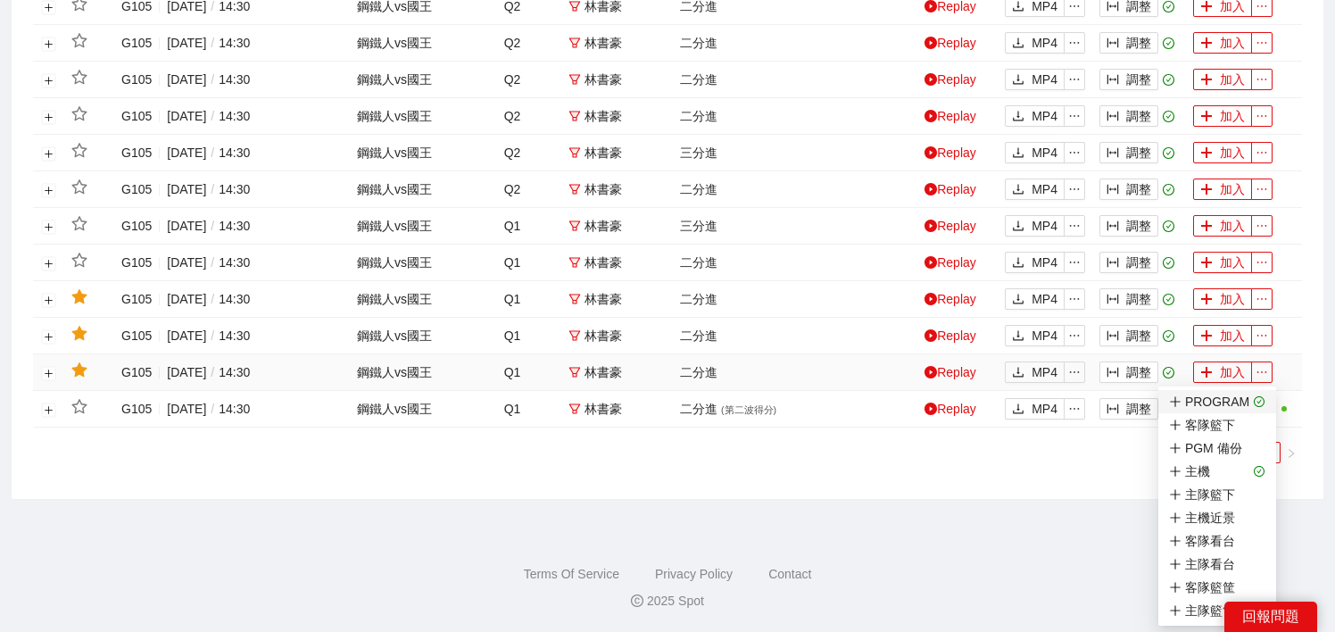
click at [1263, 402] on li "PROGRAM" at bounding box center [1217, 401] width 118 height 23
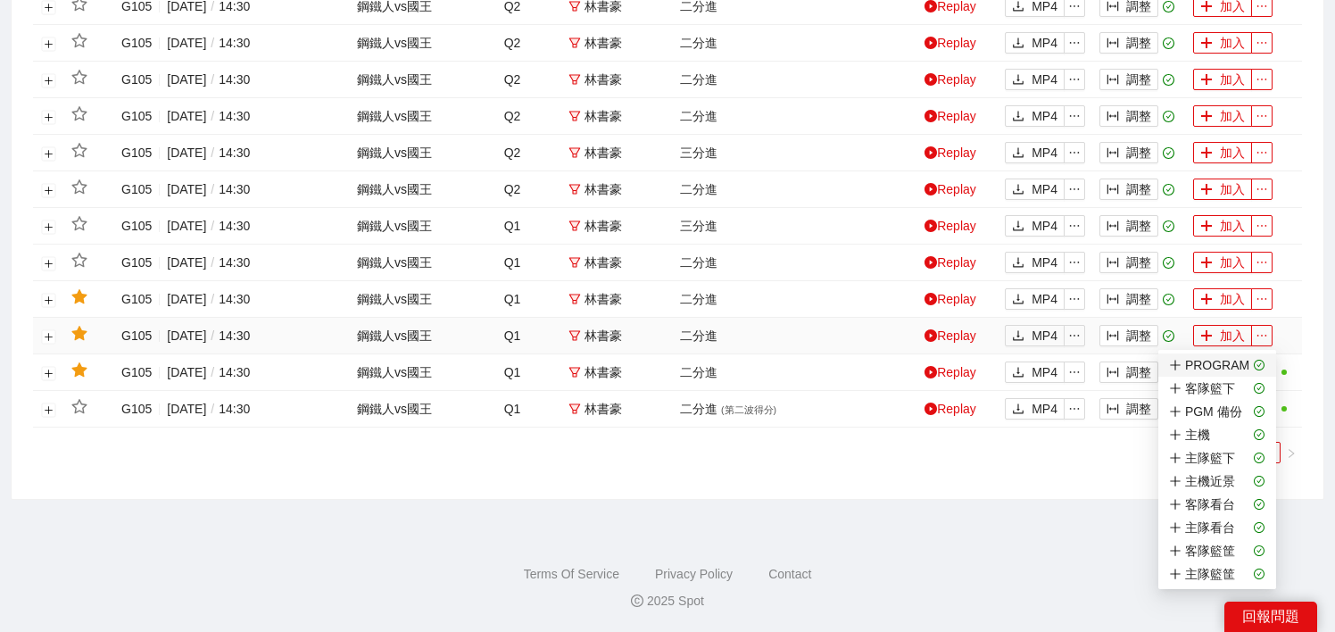
click at [1264, 360] on li "PROGRAM" at bounding box center [1217, 364] width 118 height 23
click at [1244, 485] on span "主機近景" at bounding box center [1217, 481] width 96 height 20
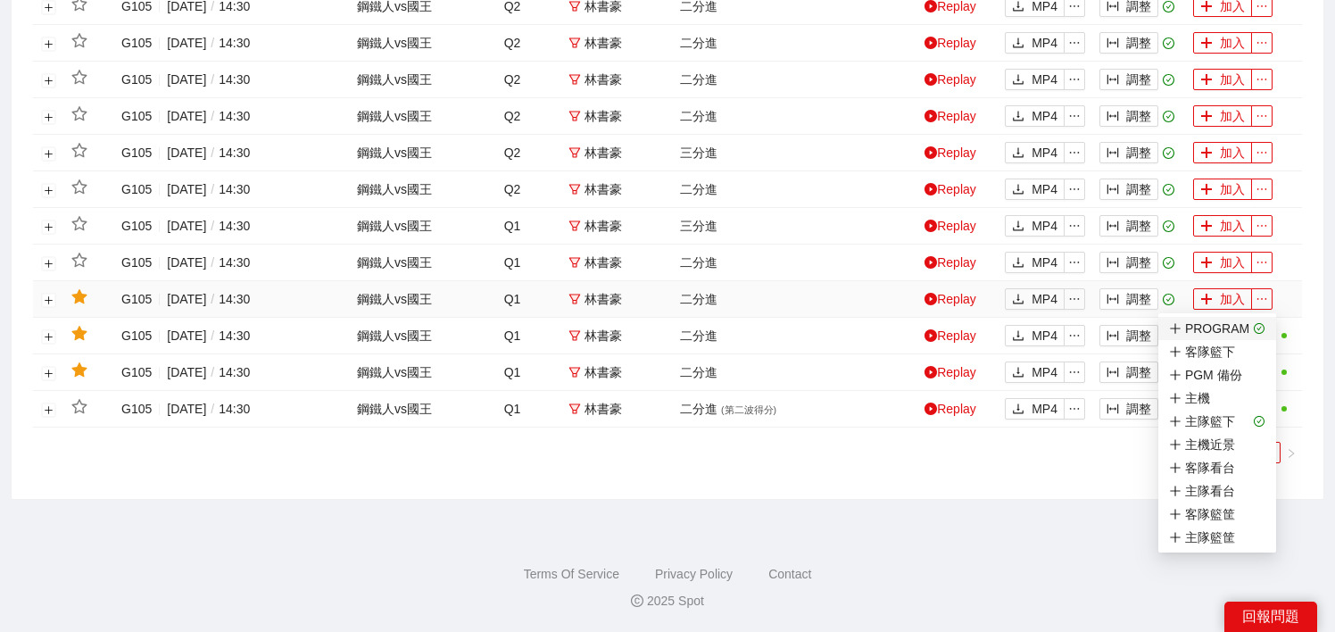
click at [1260, 328] on icon "check-circle" at bounding box center [1260, 329] width 12 height 12
click at [1249, 417] on span "主隊籃下" at bounding box center [1217, 421] width 96 height 20
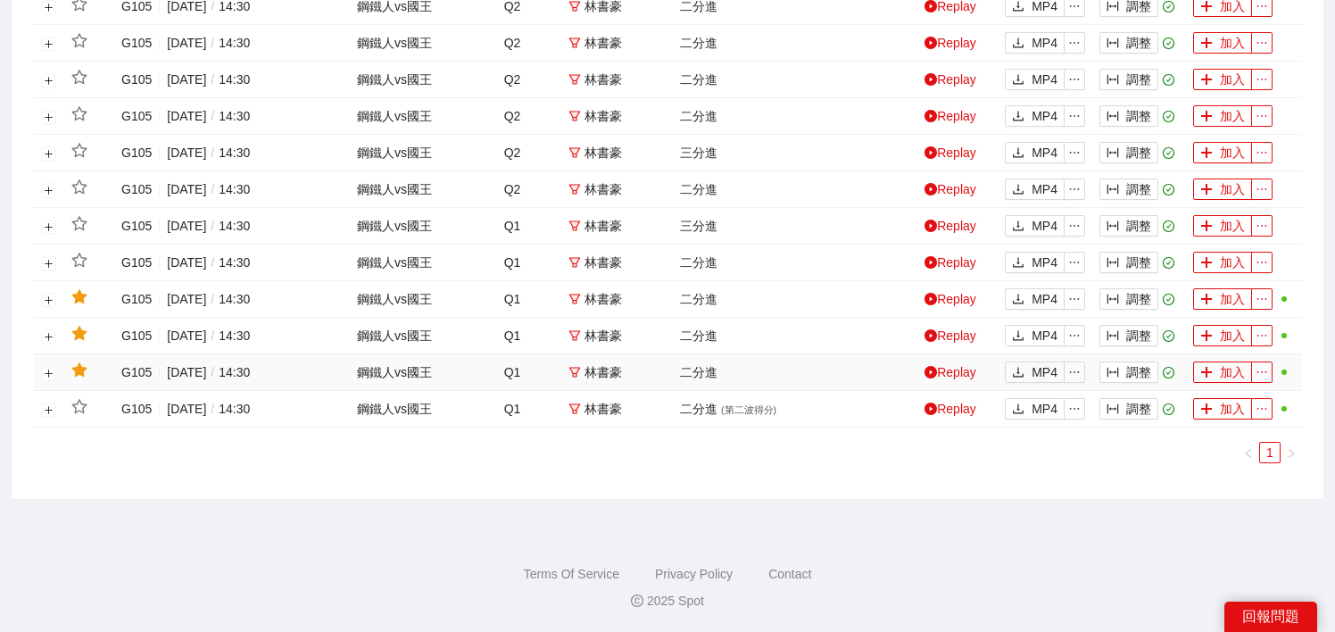
scroll to position [745, 0]
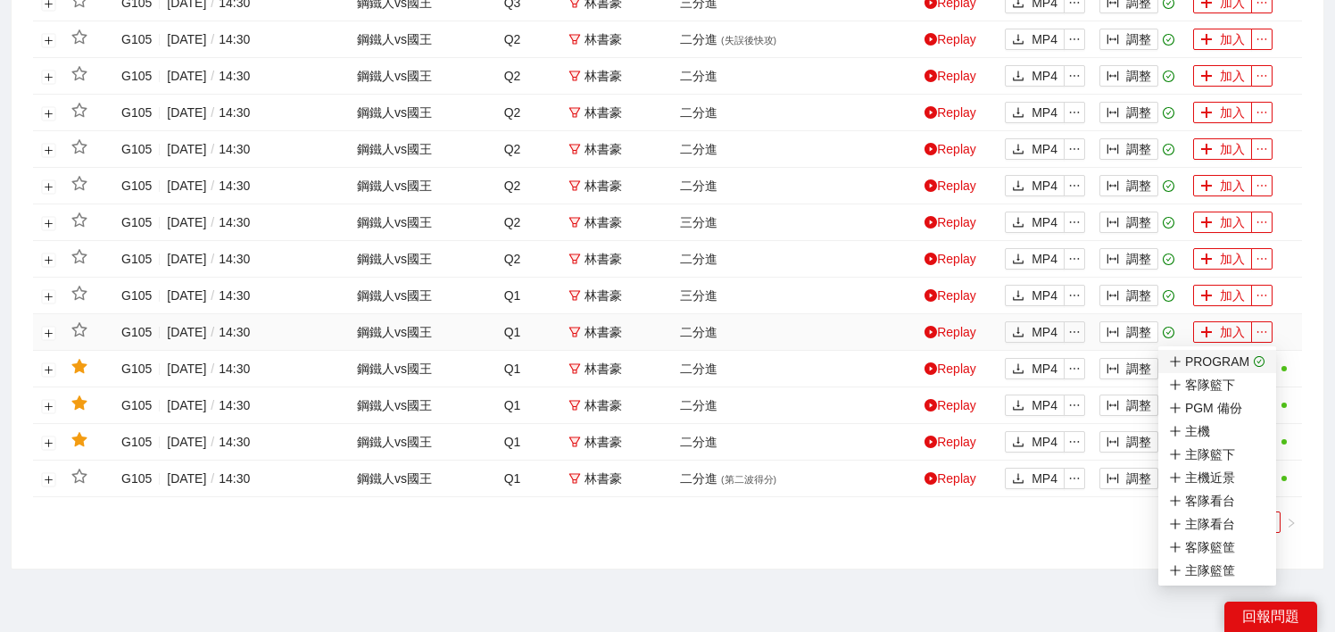
click at [1258, 364] on icon "check-circle" at bounding box center [1260, 362] width 12 height 12
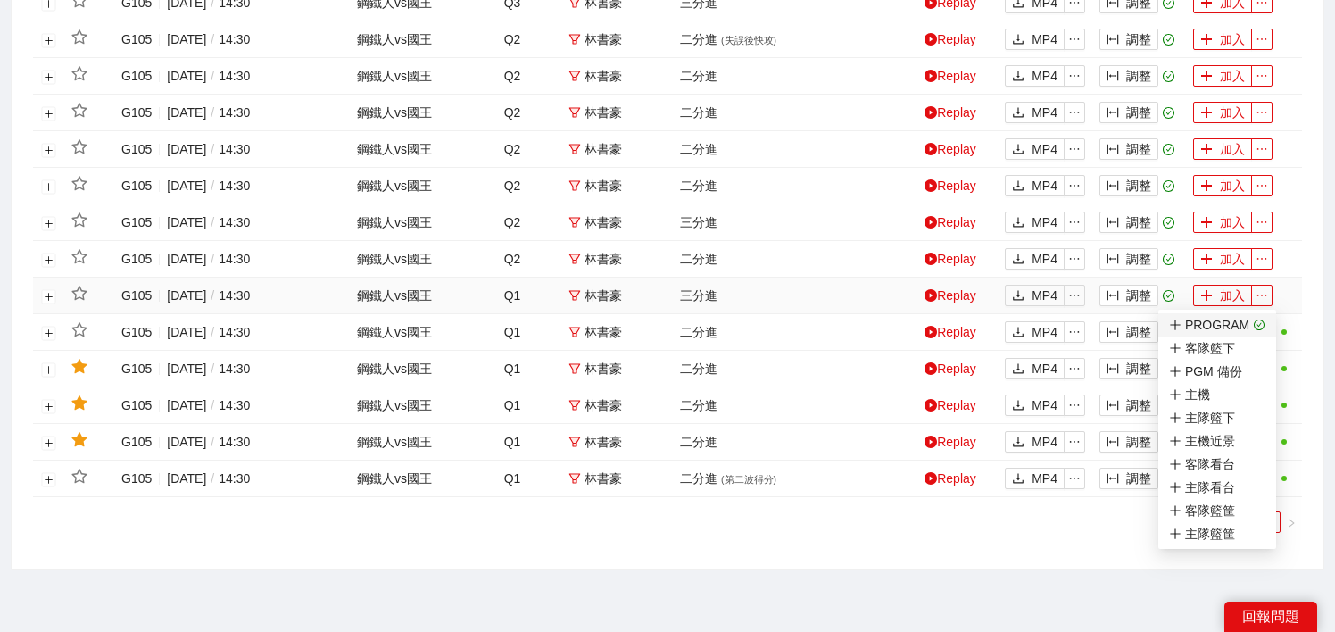
click at [1258, 327] on icon "check-circle" at bounding box center [1260, 325] width 12 height 12
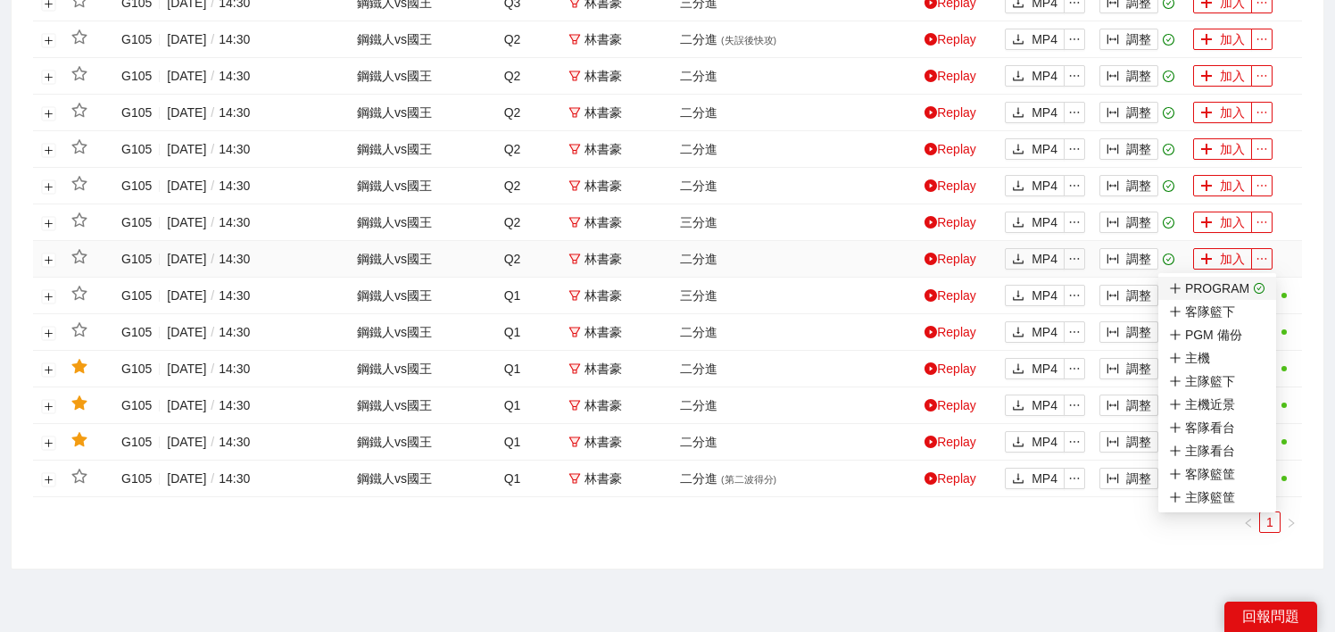
click at [1264, 284] on li "PROGRAM" at bounding box center [1217, 288] width 118 height 23
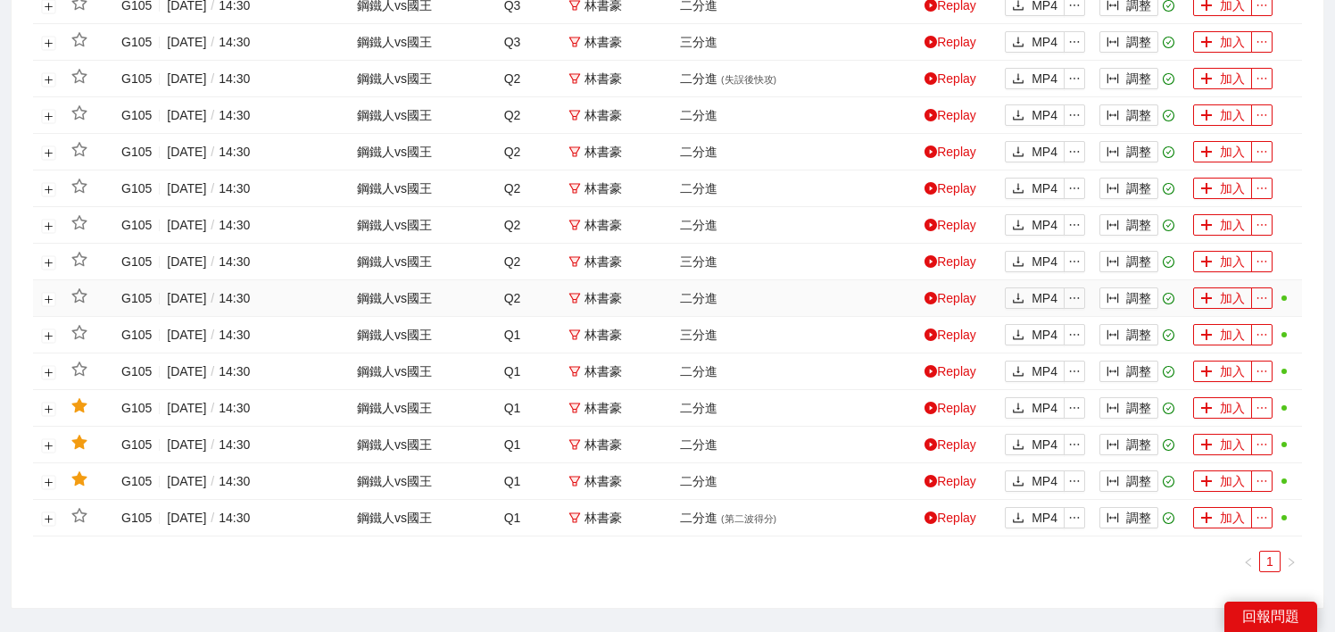
scroll to position [654, 0]
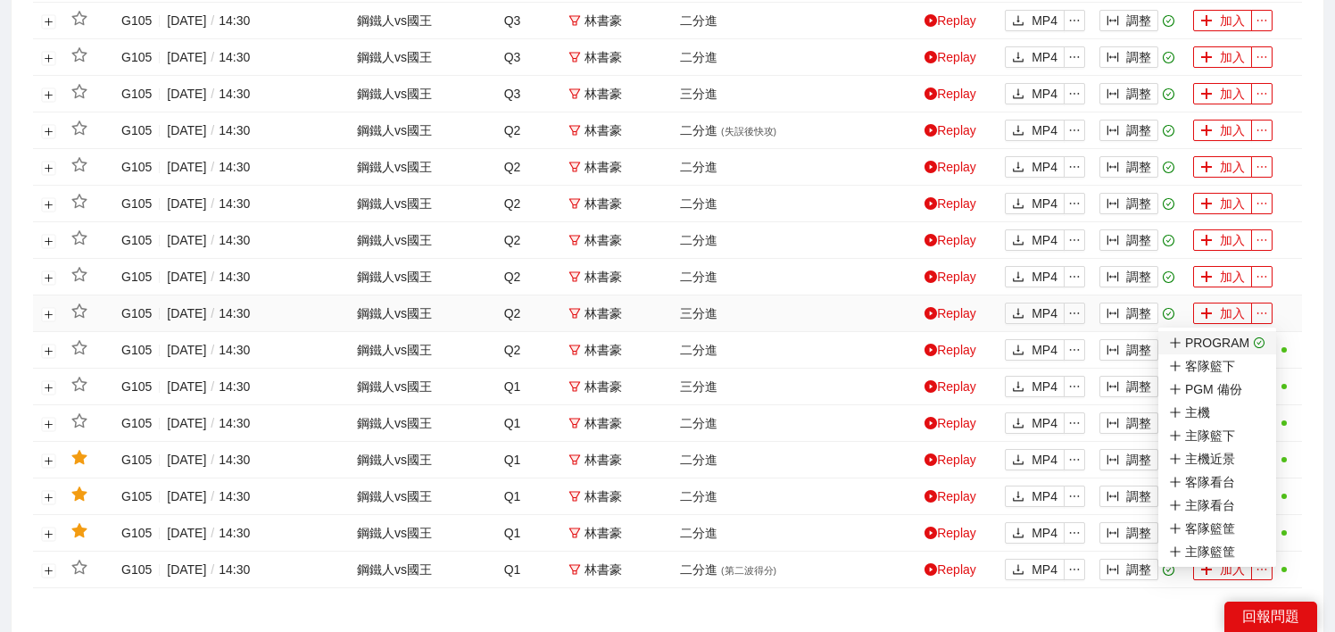
click at [1263, 337] on li "PROGRAM" at bounding box center [1217, 342] width 118 height 23
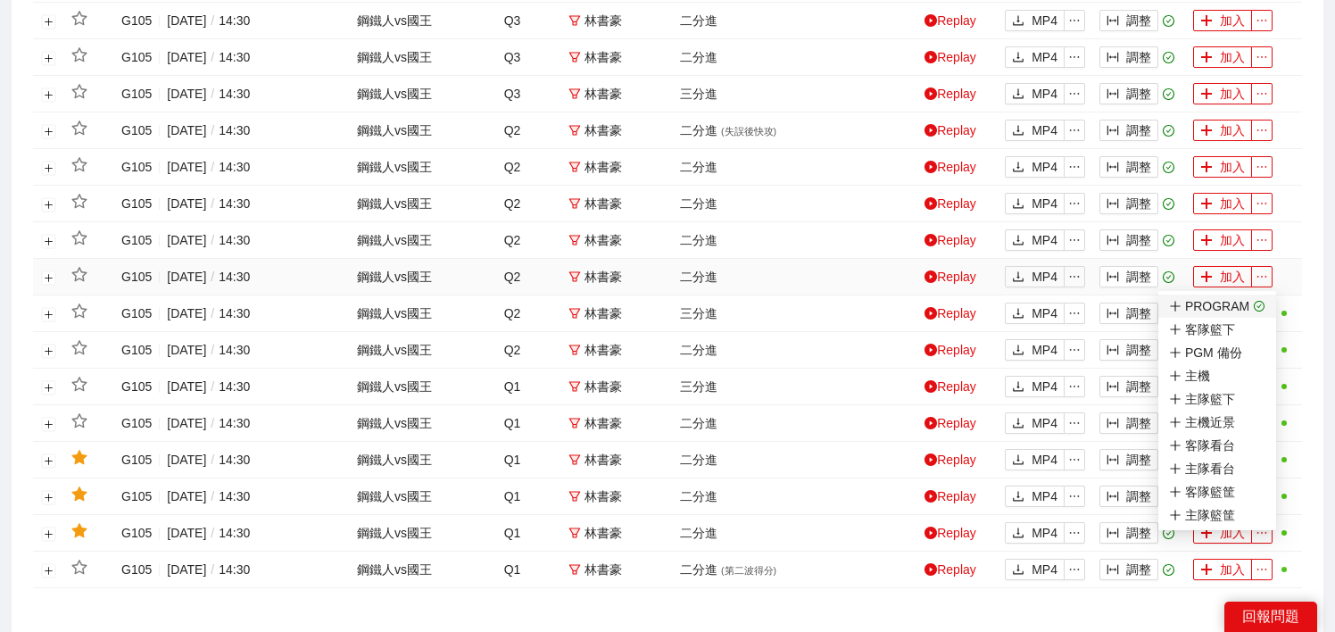
click at [1261, 303] on icon "check-circle" at bounding box center [1260, 307] width 12 height 12
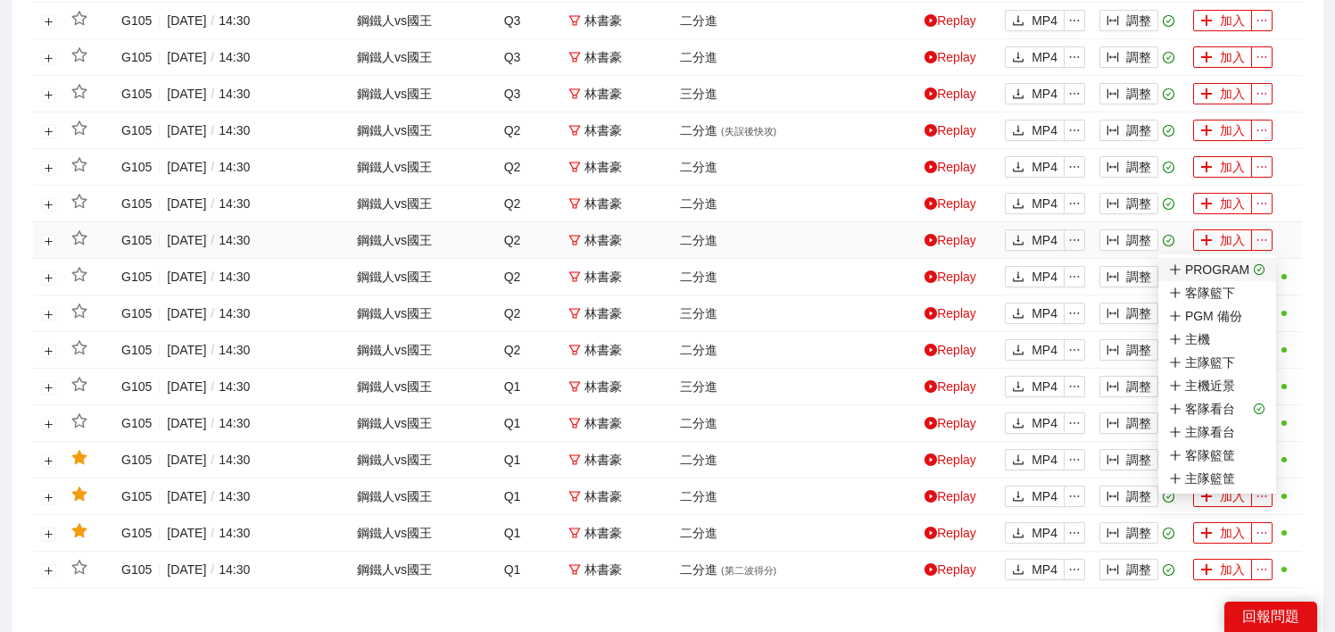
click at [1257, 270] on icon "check-circle" at bounding box center [1259, 270] width 4 height 4
click at [1248, 402] on span "客隊看台" at bounding box center [1217, 409] width 96 height 20
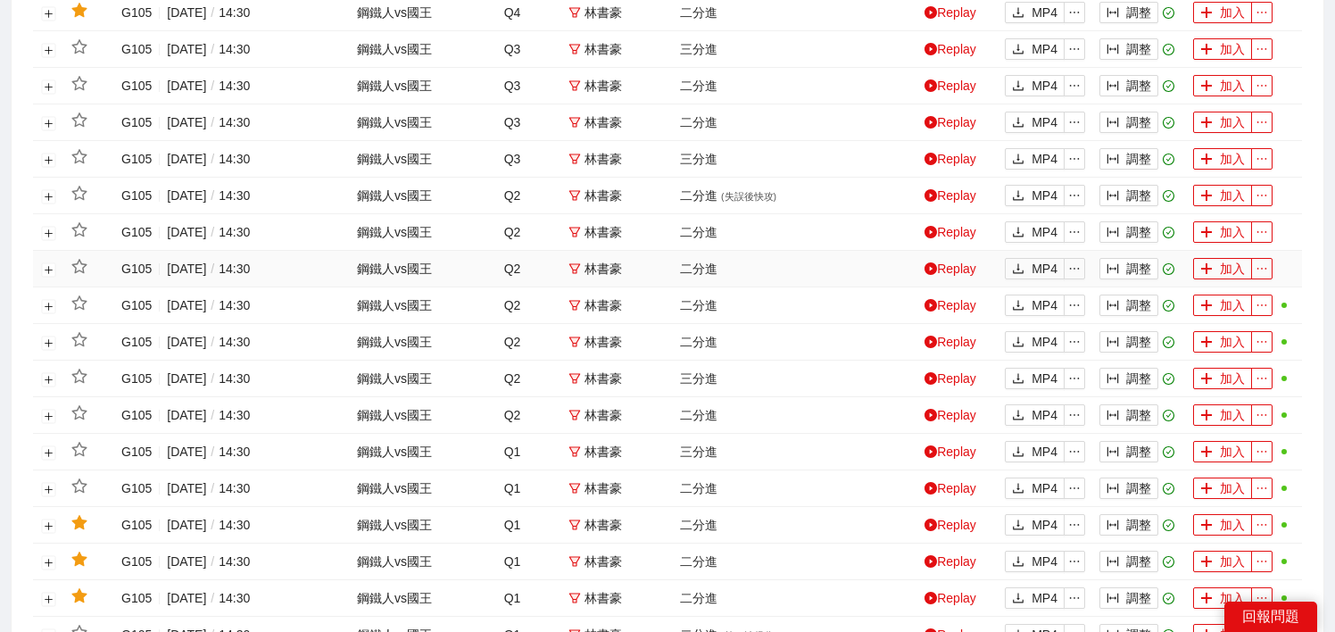
scroll to position [585, 0]
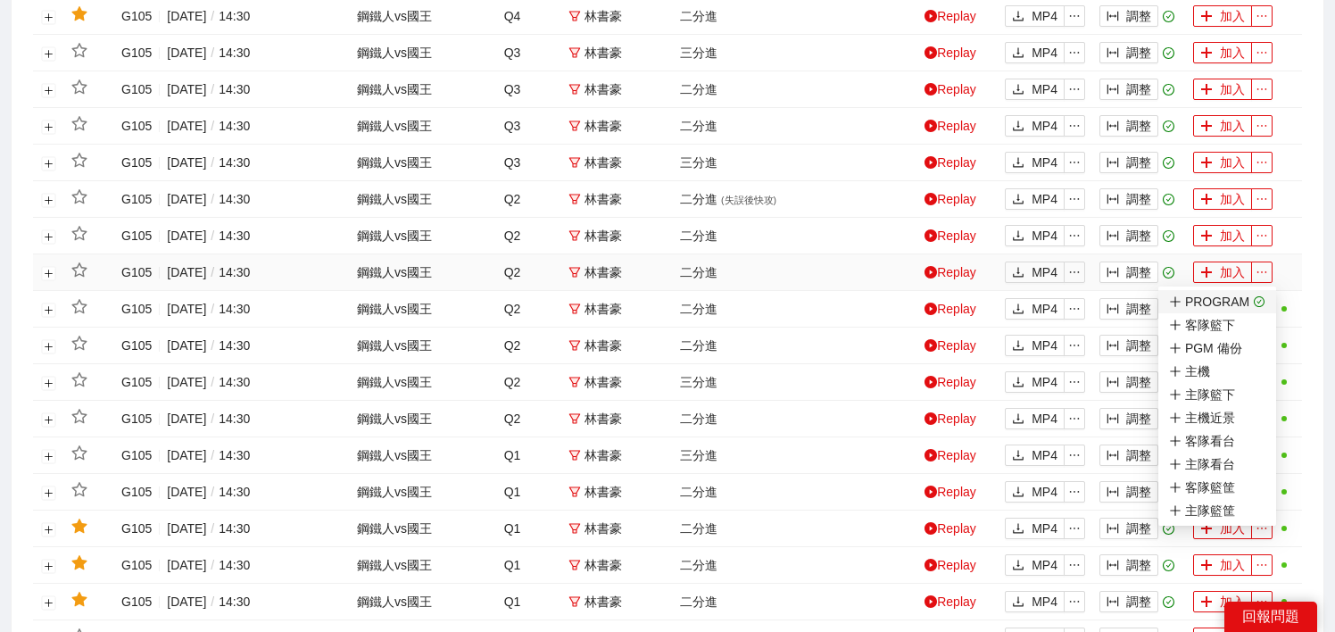
click at [1260, 301] on icon "check-circle" at bounding box center [1260, 302] width 12 height 12
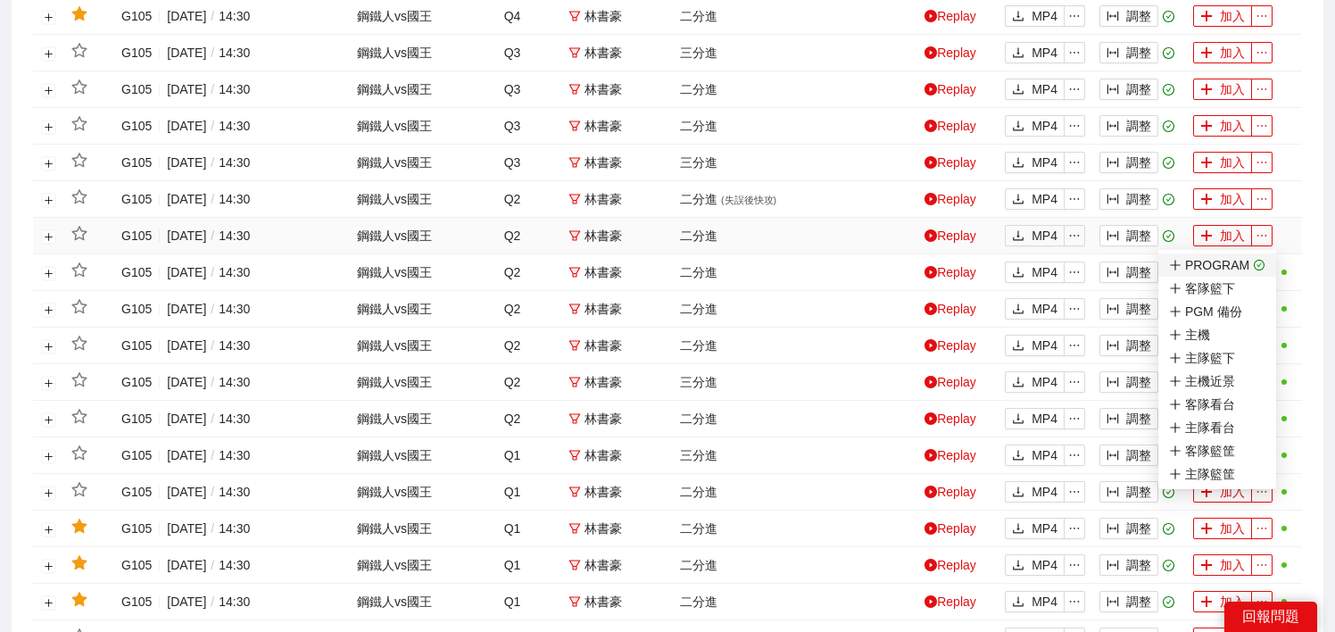
click at [1258, 266] on icon "check-circle" at bounding box center [1260, 266] width 12 height 12
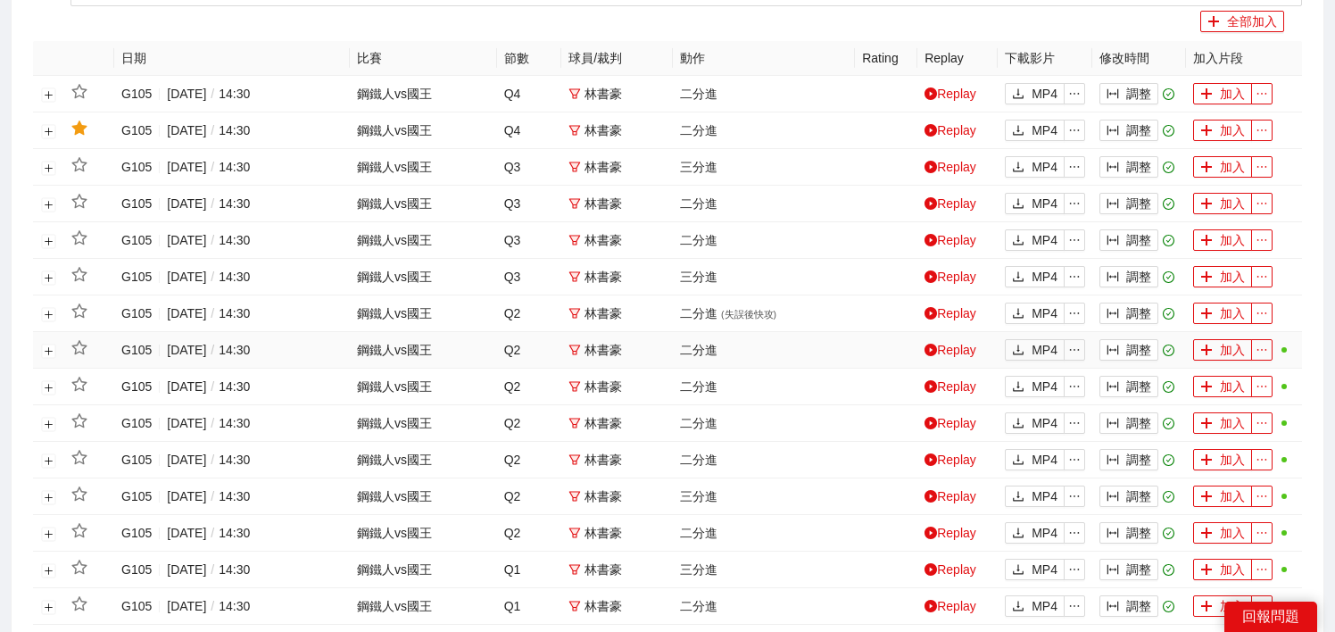
scroll to position [457, 0]
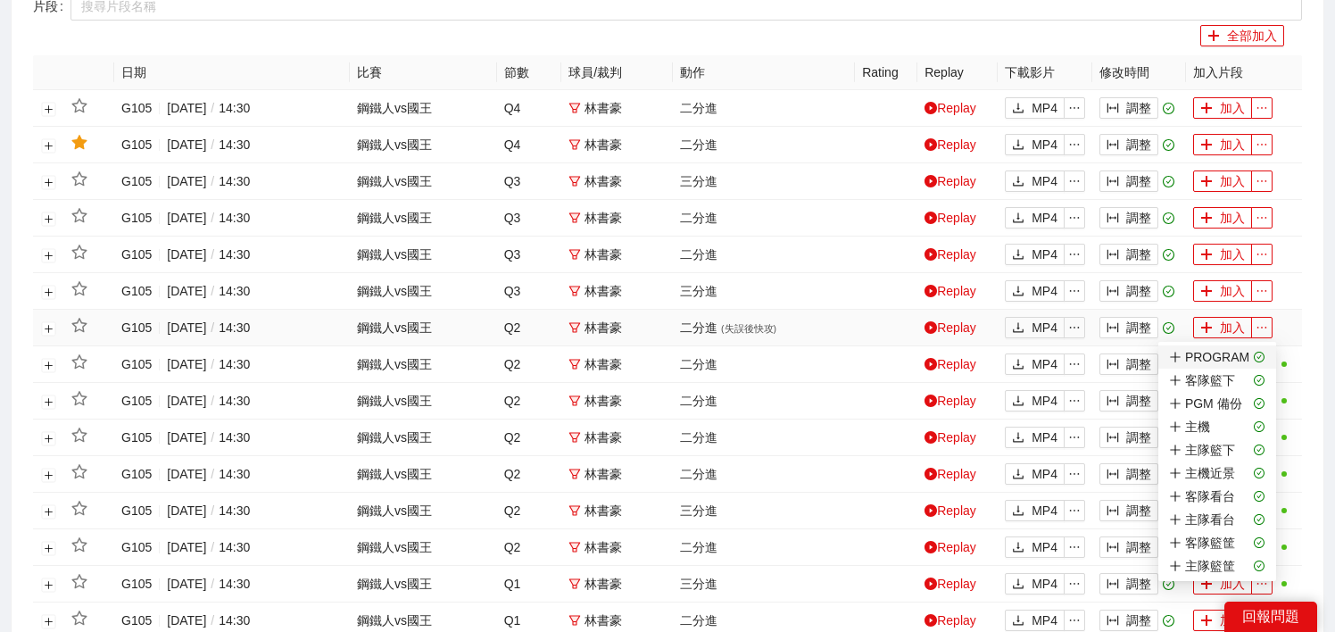
click at [1262, 357] on icon "check-circle" at bounding box center [1260, 358] width 12 height 12
click at [1229, 474] on div "主機近景" at bounding box center [1202, 473] width 66 height 20
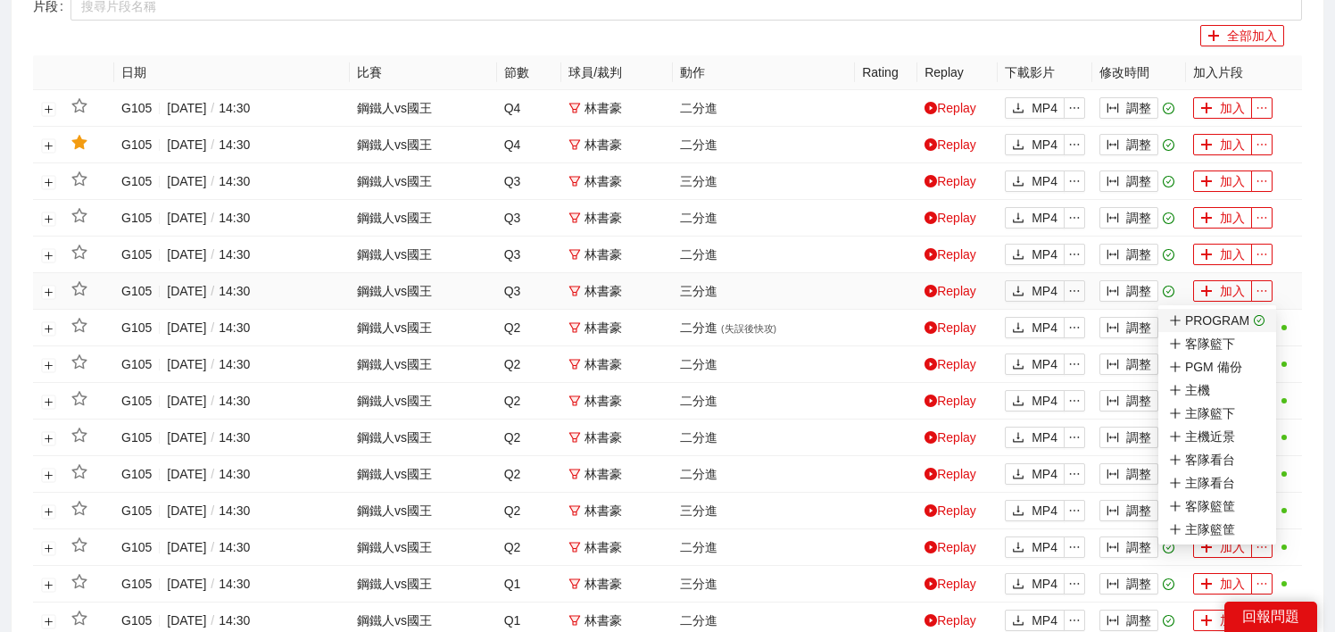
click at [1261, 319] on icon "check-circle" at bounding box center [1260, 321] width 12 height 12
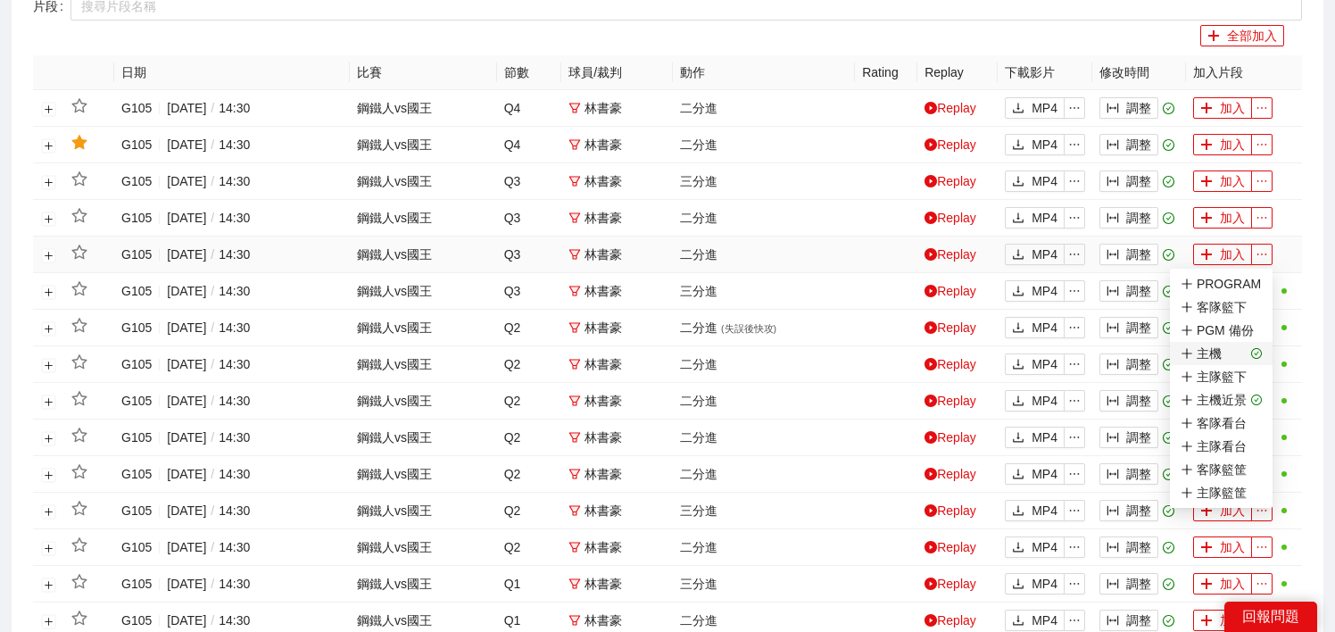
click at [1256, 348] on icon "check-circle" at bounding box center [1257, 354] width 12 height 12
click at [1257, 400] on icon "check-circle" at bounding box center [1257, 400] width 12 height 12
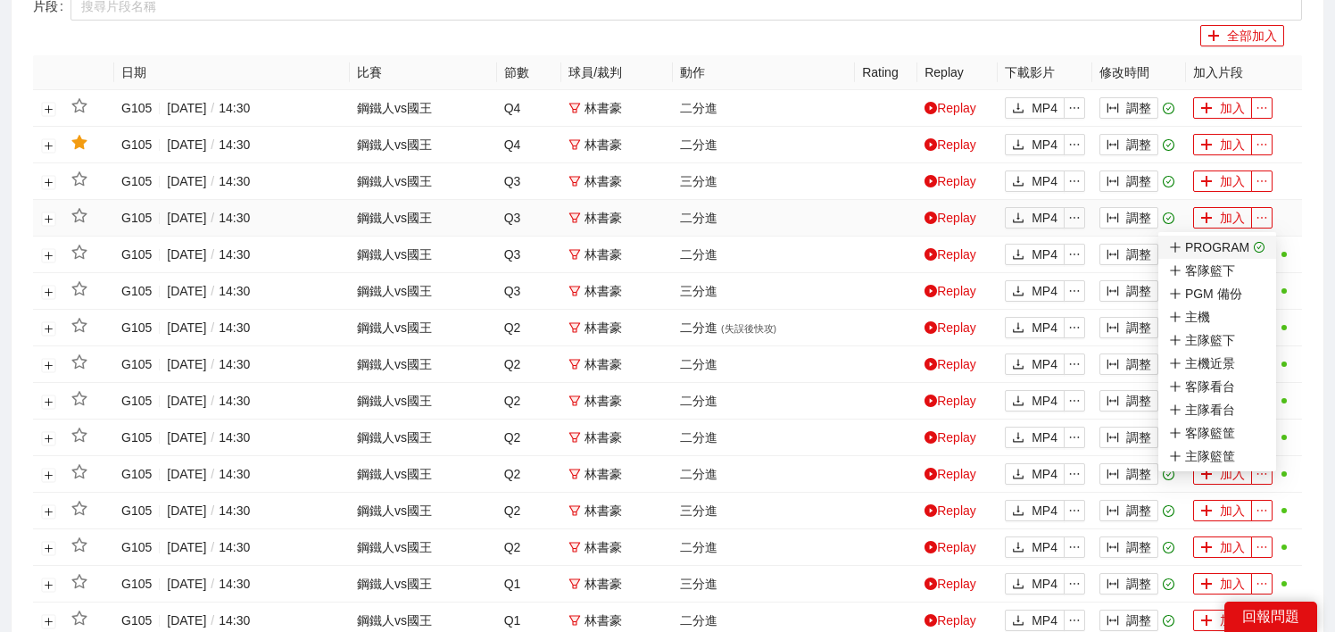
click at [1260, 244] on icon "check-circle" at bounding box center [1260, 248] width 12 height 12
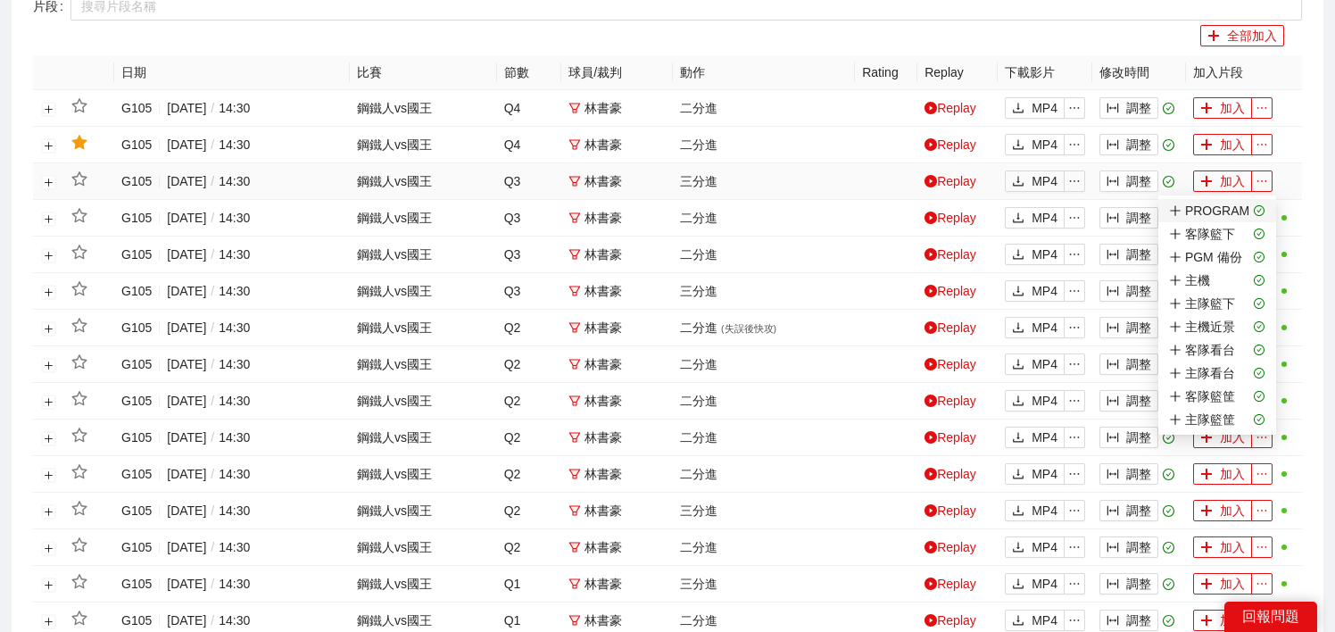
click at [1261, 207] on icon "check-circle" at bounding box center [1260, 211] width 12 height 12
click at [1229, 368] on div "主隊看台" at bounding box center [1202, 373] width 66 height 20
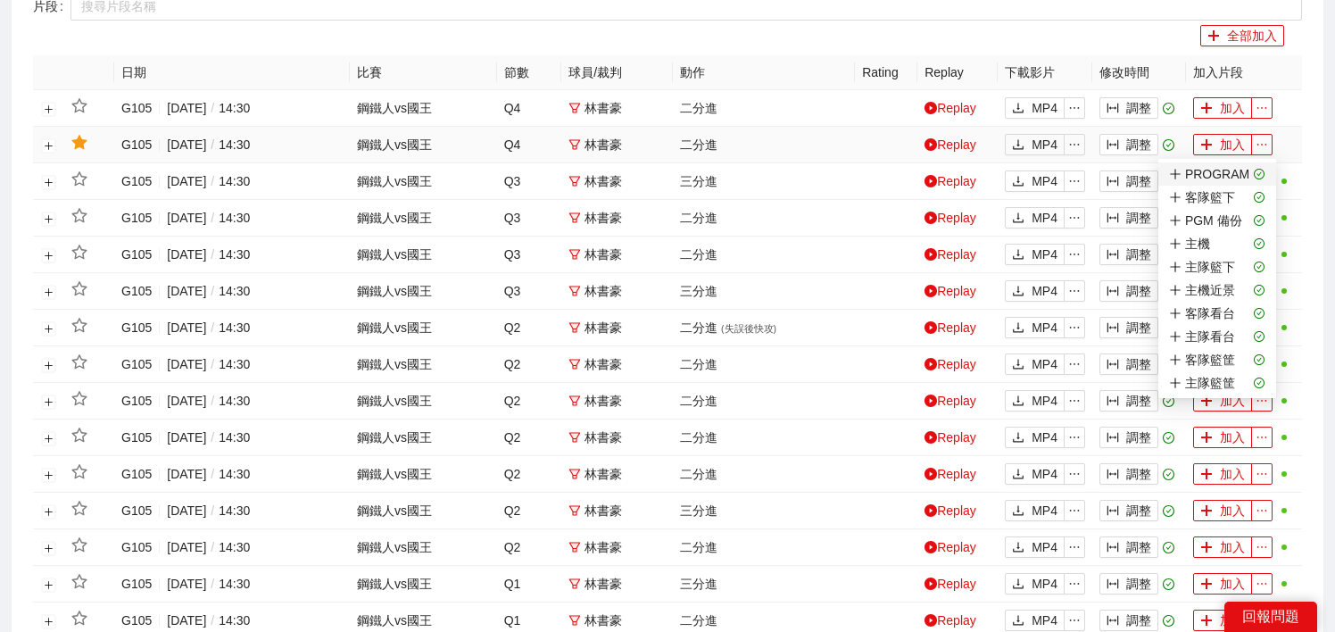
click at [1261, 170] on icon "check-circle" at bounding box center [1260, 175] width 12 height 12
click at [1238, 286] on span "主機近景" at bounding box center [1217, 290] width 96 height 20
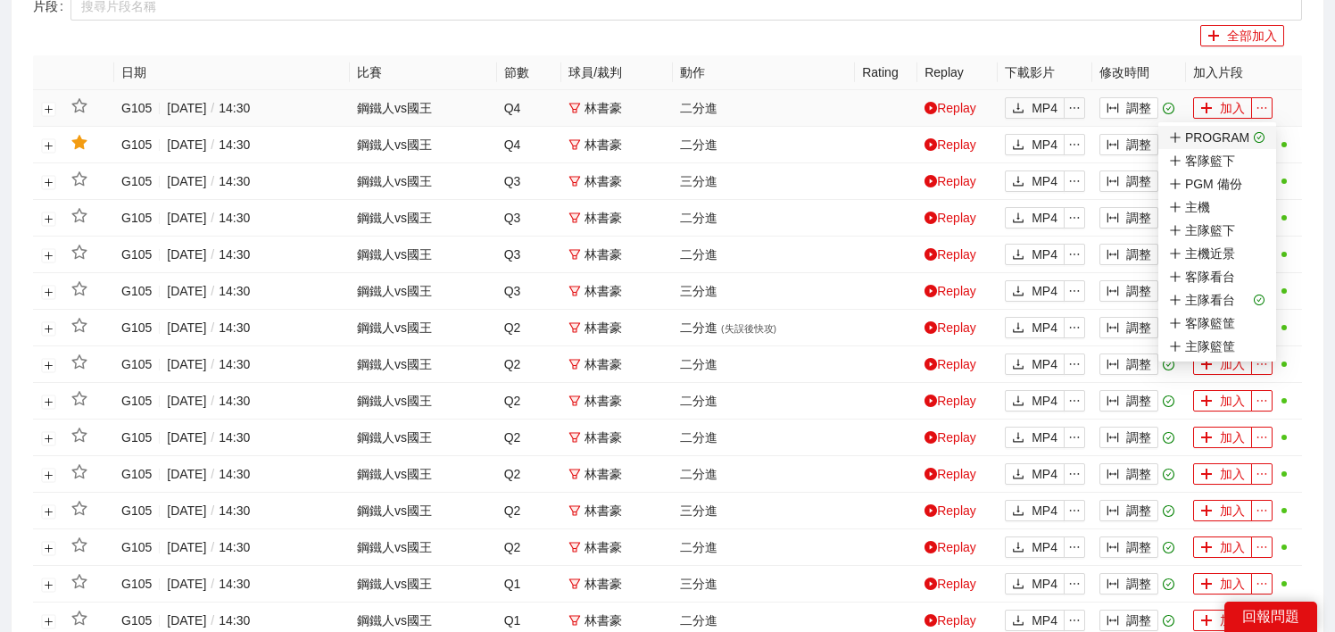
click at [1258, 137] on icon "check-circle" at bounding box center [1260, 138] width 12 height 12
click at [1246, 291] on span "主隊看台" at bounding box center [1217, 300] width 96 height 20
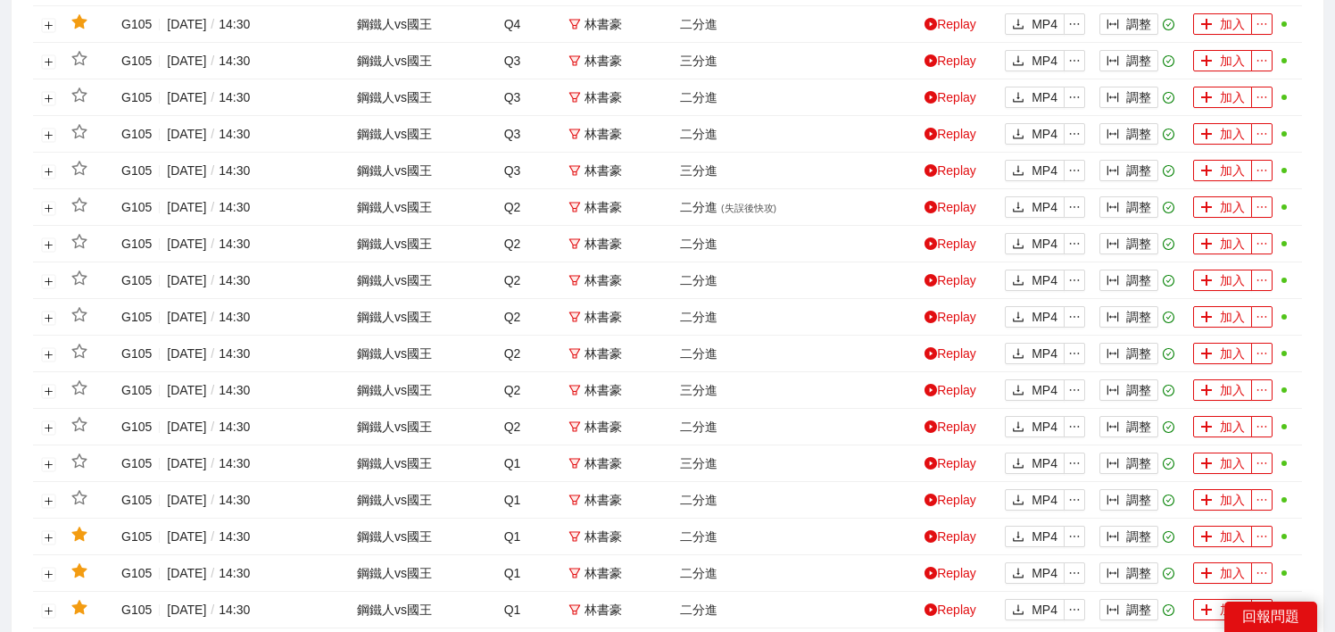
scroll to position [0, 0]
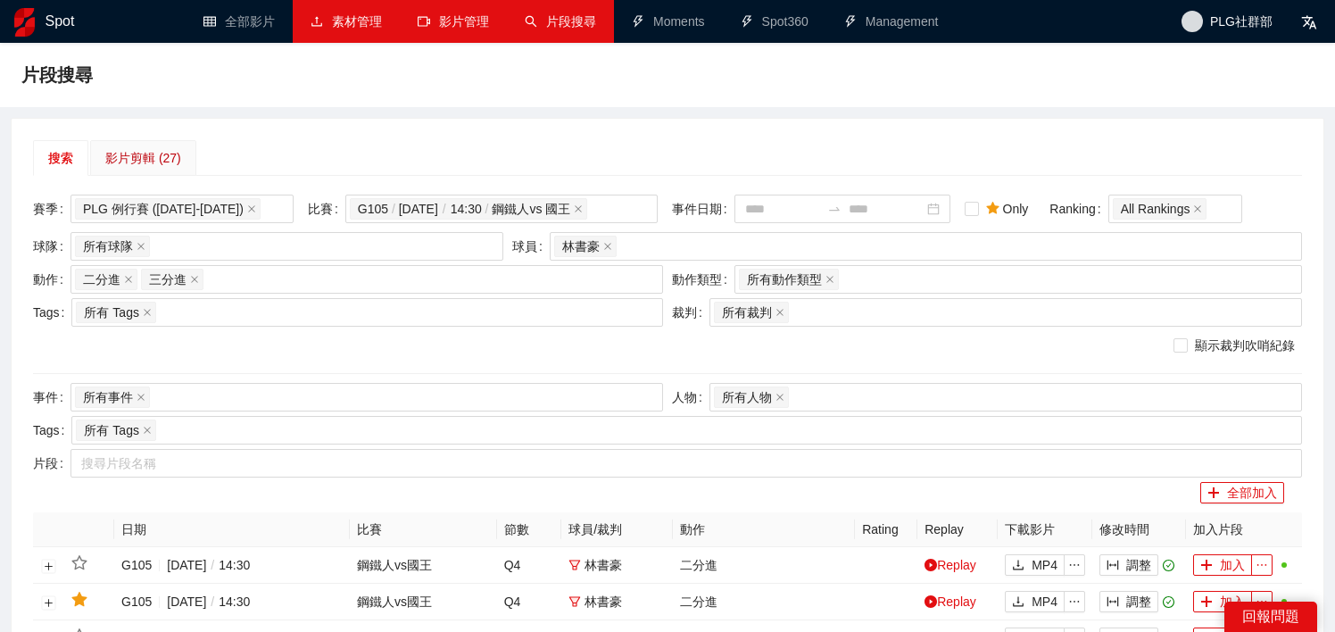
click at [165, 158] on div "影片剪輯 (27)" at bounding box center [143, 158] width 76 height 20
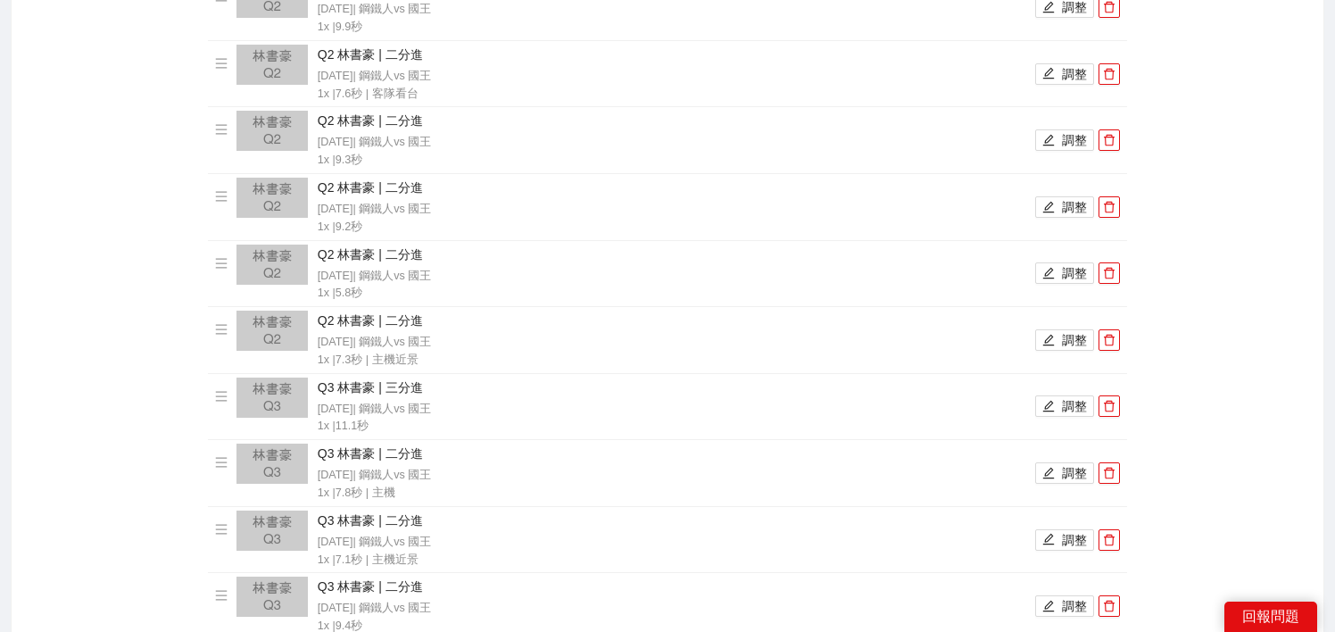
scroll to position [1884, 0]
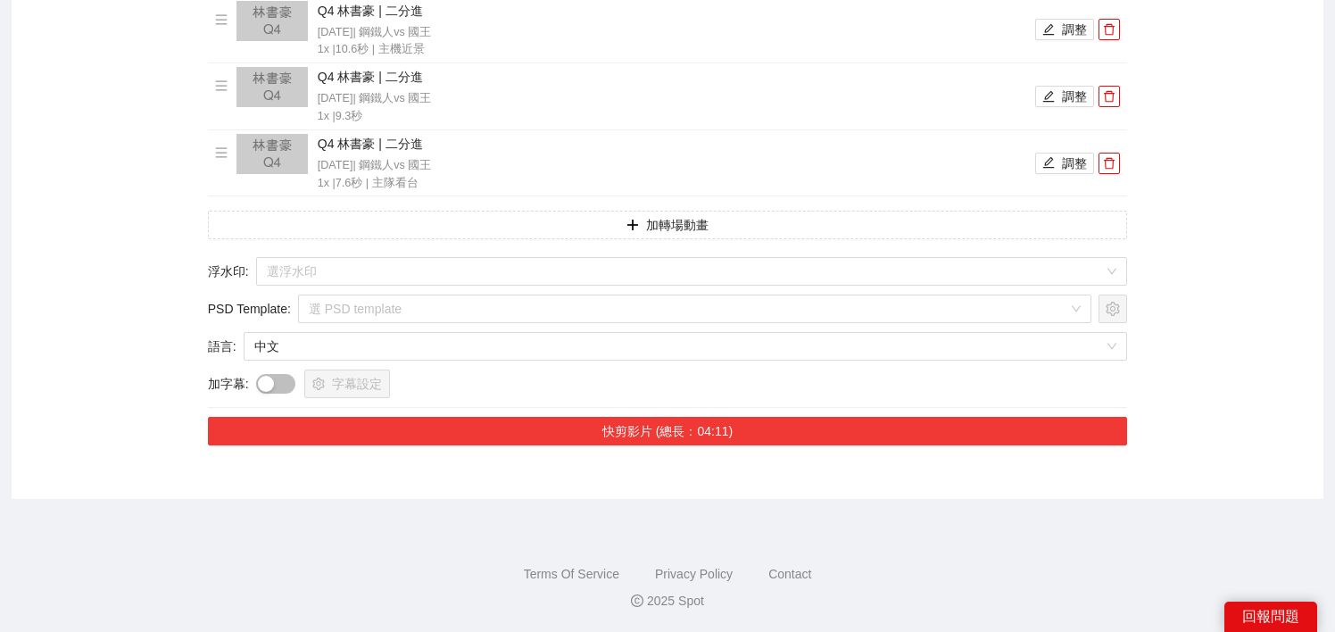
click at [516, 425] on button "快剪影片 (總長：04:11)" at bounding box center [668, 431] width 920 height 29
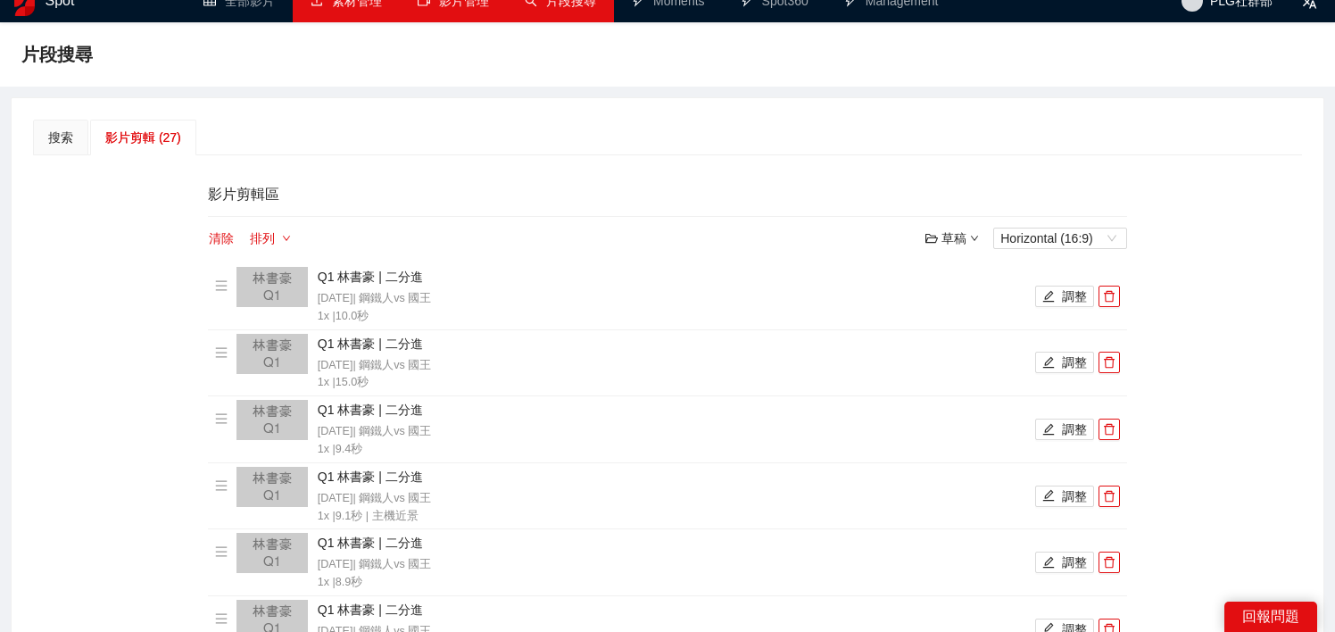
scroll to position [0, 0]
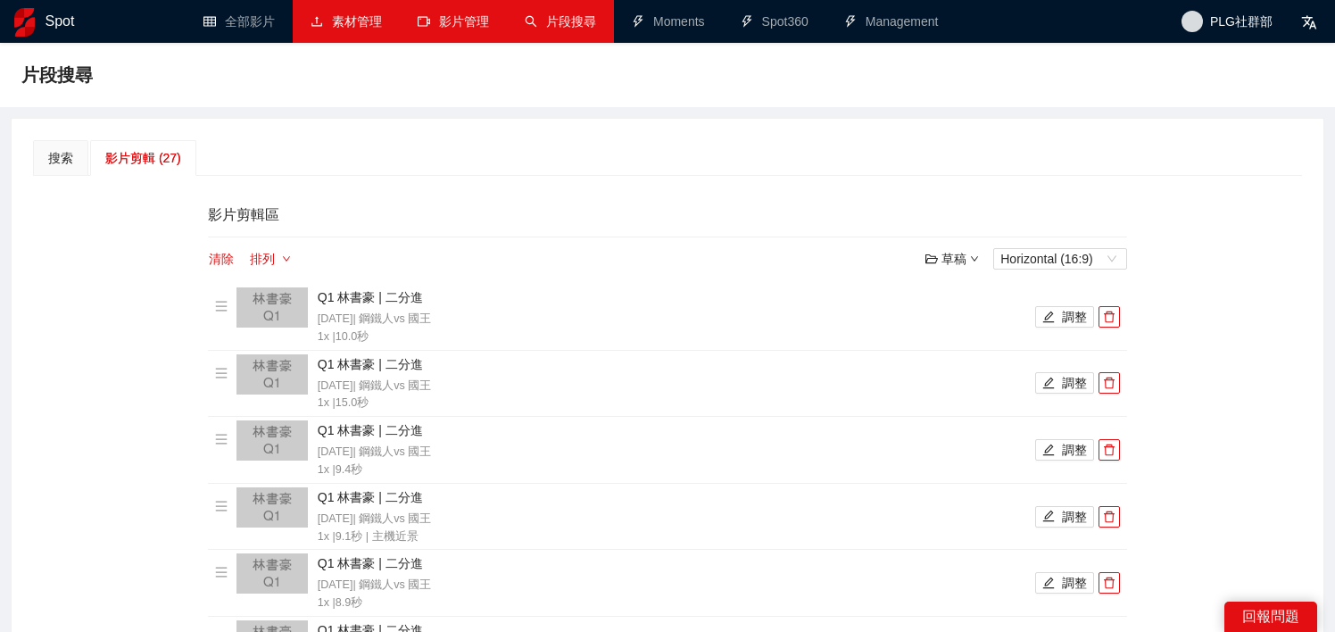
click at [457, 21] on link "影片管理" at bounding box center [453, 21] width 71 height 14
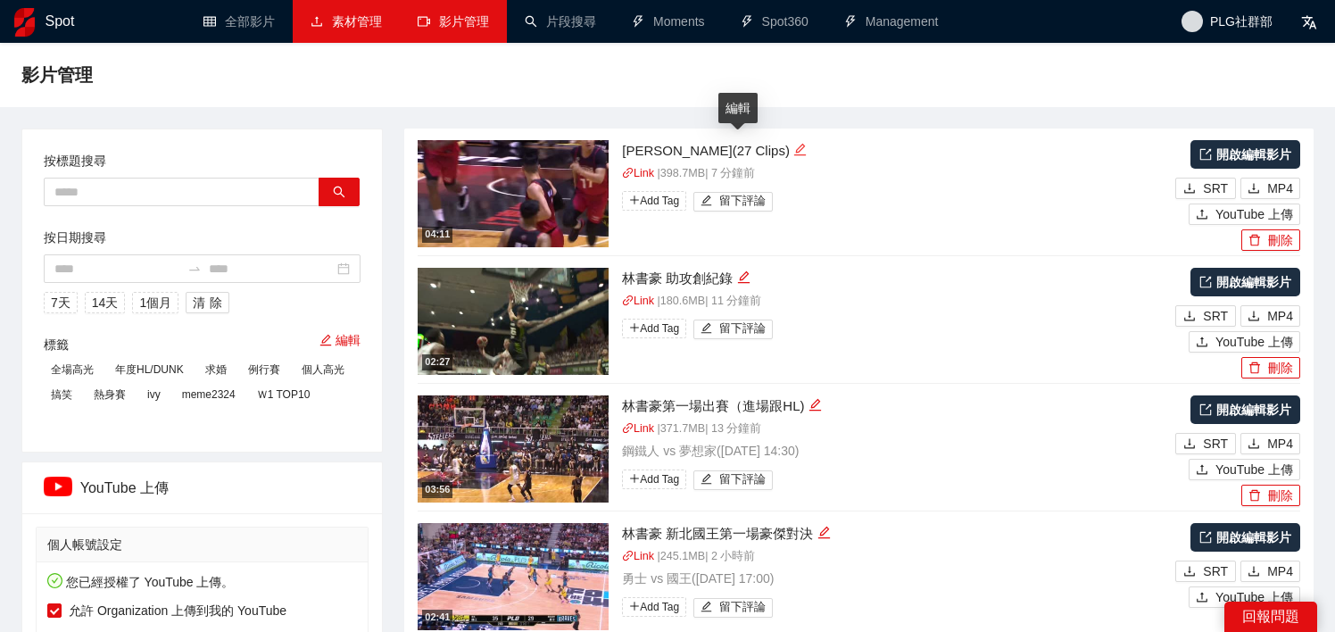
click at [794, 149] on icon "edit" at bounding box center [800, 150] width 12 height 12
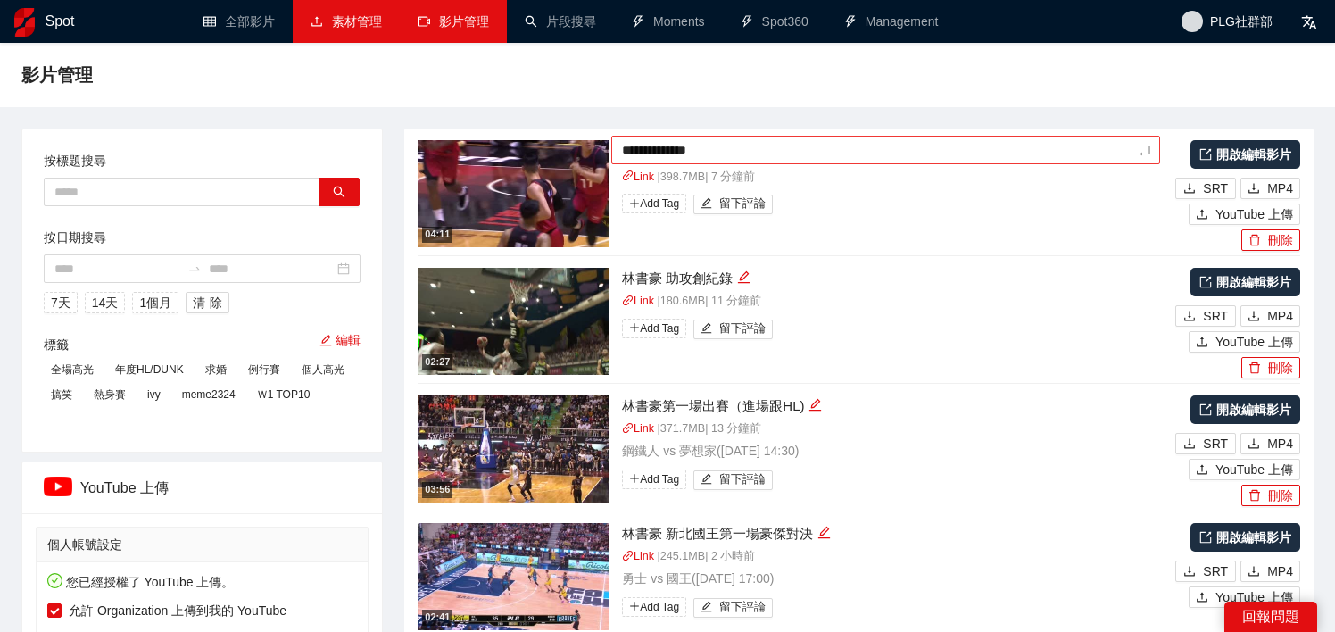
drag, startPoint x: 730, startPoint y: 145, endPoint x: 658, endPoint y: 145, distance: 71.4
click at [658, 145] on textarea "**********" at bounding box center [885, 150] width 548 height 29
type textarea "********"
click at [657, 148] on textarea "********" at bounding box center [885, 150] width 548 height 29
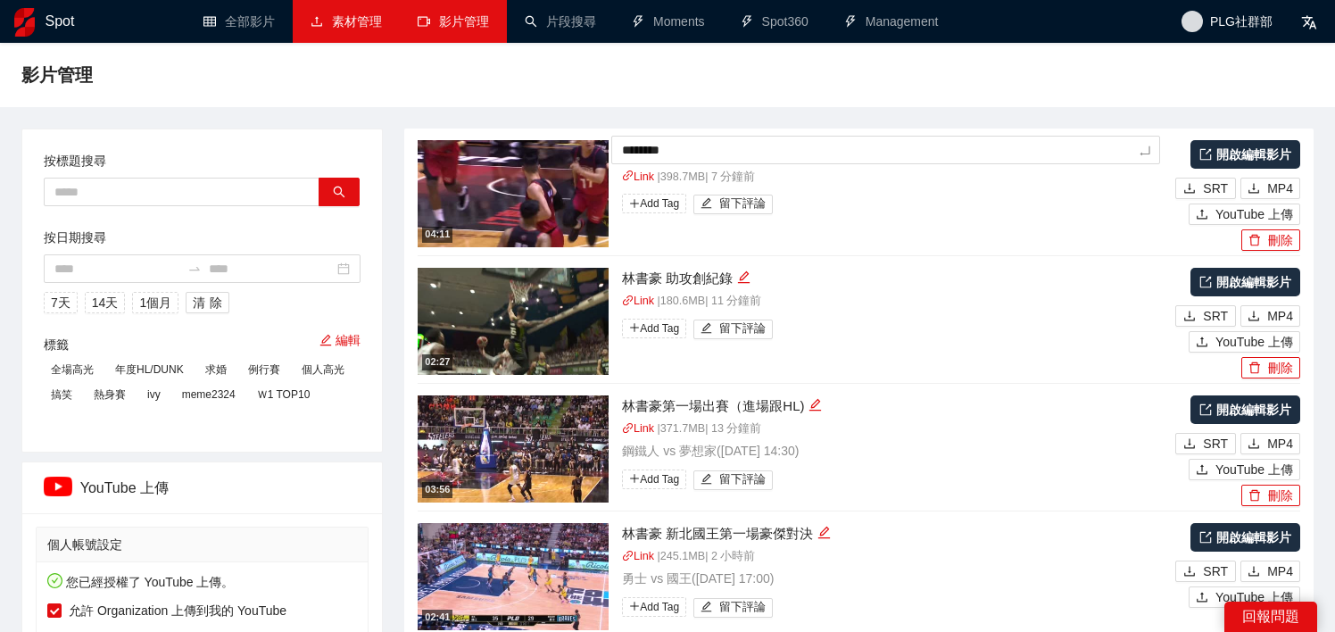
type textarea "*********"
click at [840, 194] on div "Link | 398.7 MB | 7 分鐘前 Add Tag 留下評論" at bounding box center [896, 194] width 549 height 51
click at [642, 177] on link "Link" at bounding box center [638, 173] width 32 height 12
click at [1257, 155] on link "開啟編輯影片" at bounding box center [1245, 154] width 110 height 29
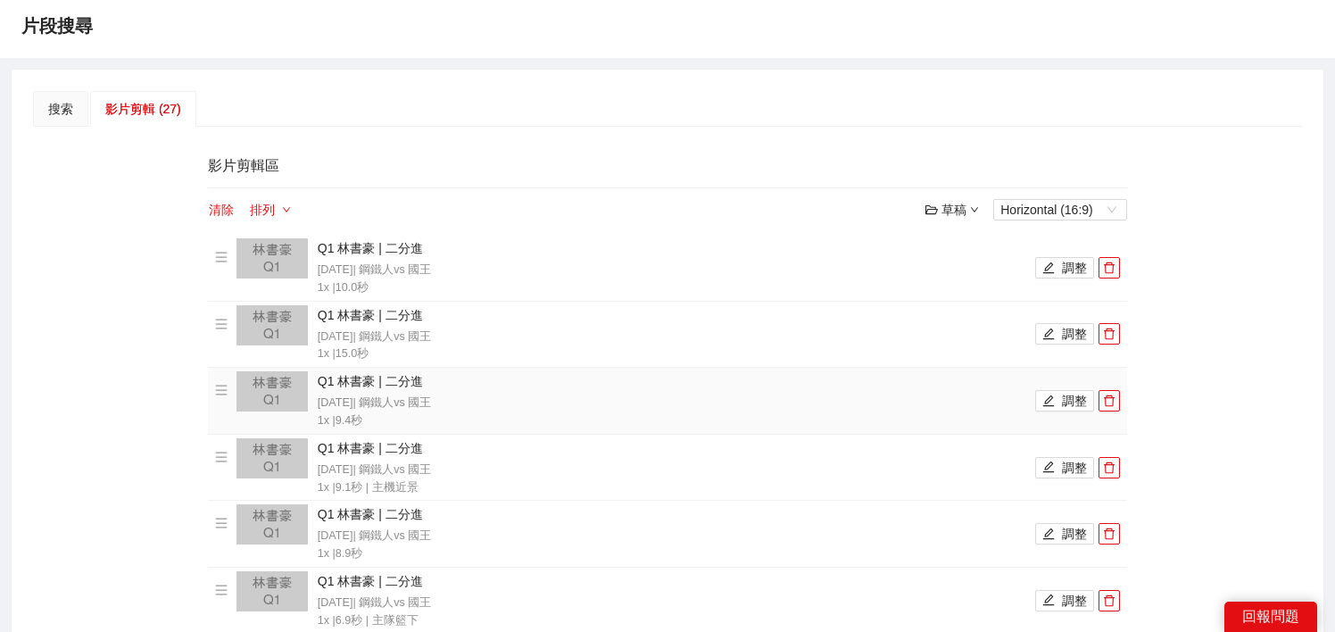
scroll to position [153, 0]
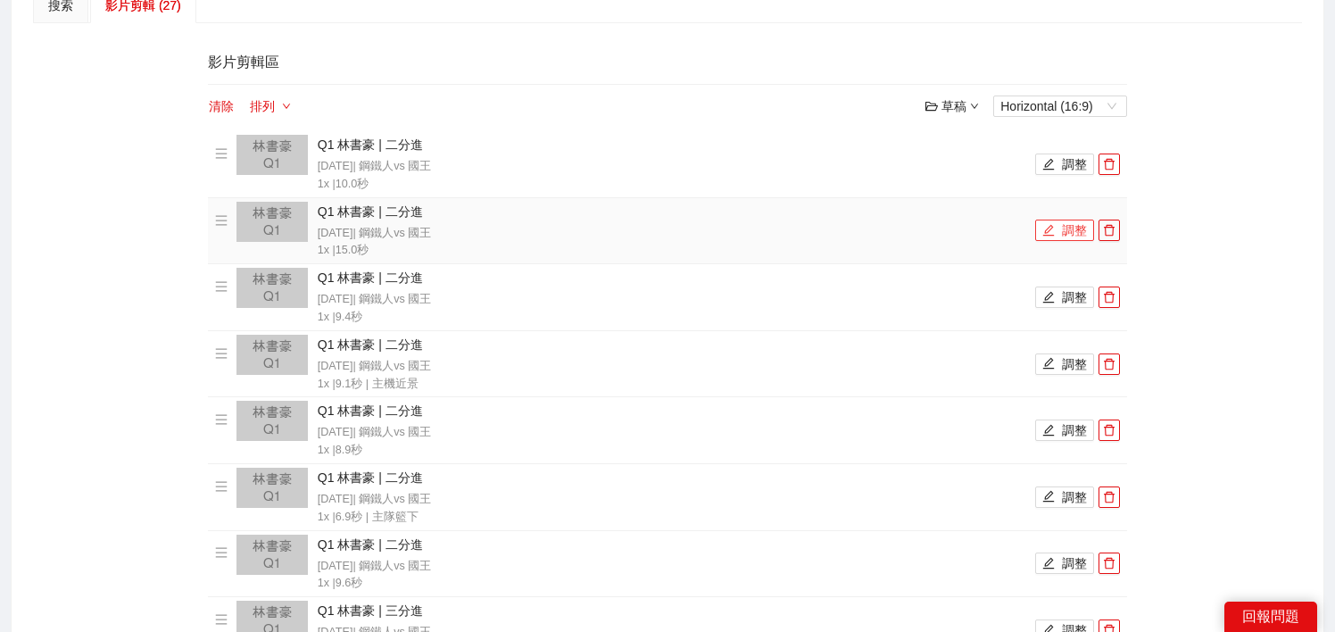
click at [1072, 232] on button "調整" at bounding box center [1064, 229] width 59 height 21
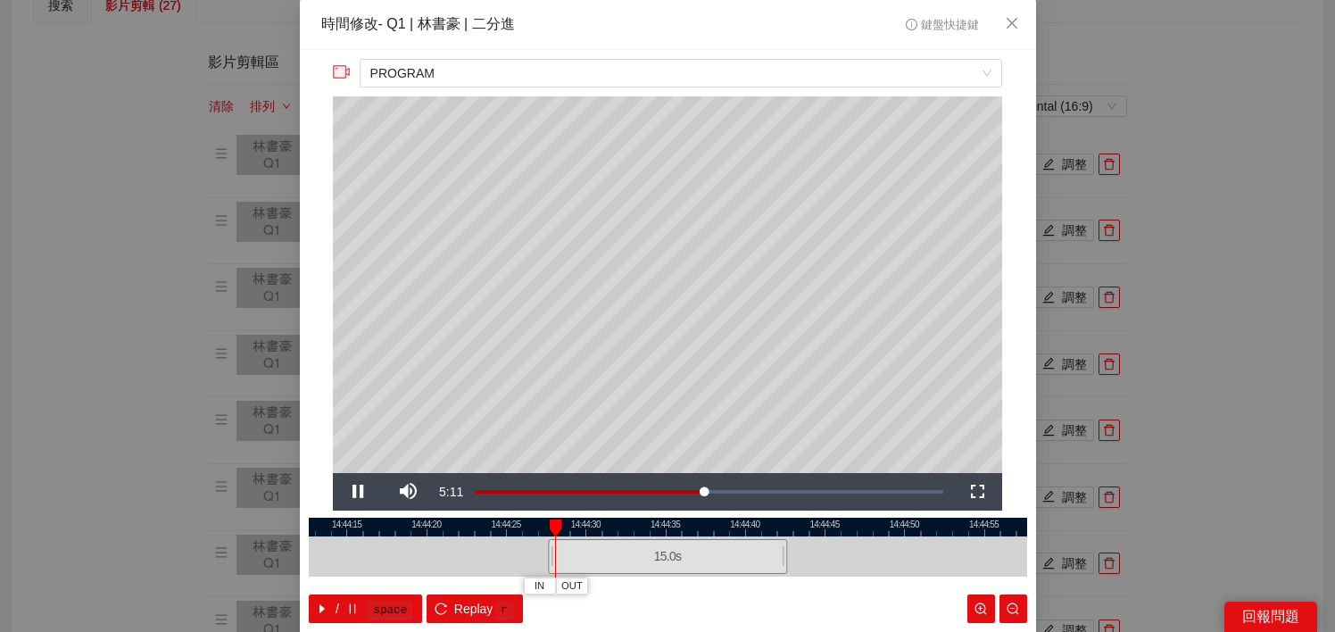
click at [653, 526] on div at bounding box center [668, 526] width 718 height 19
click at [706, 583] on span "OUT" at bounding box center [704, 586] width 21 height 16
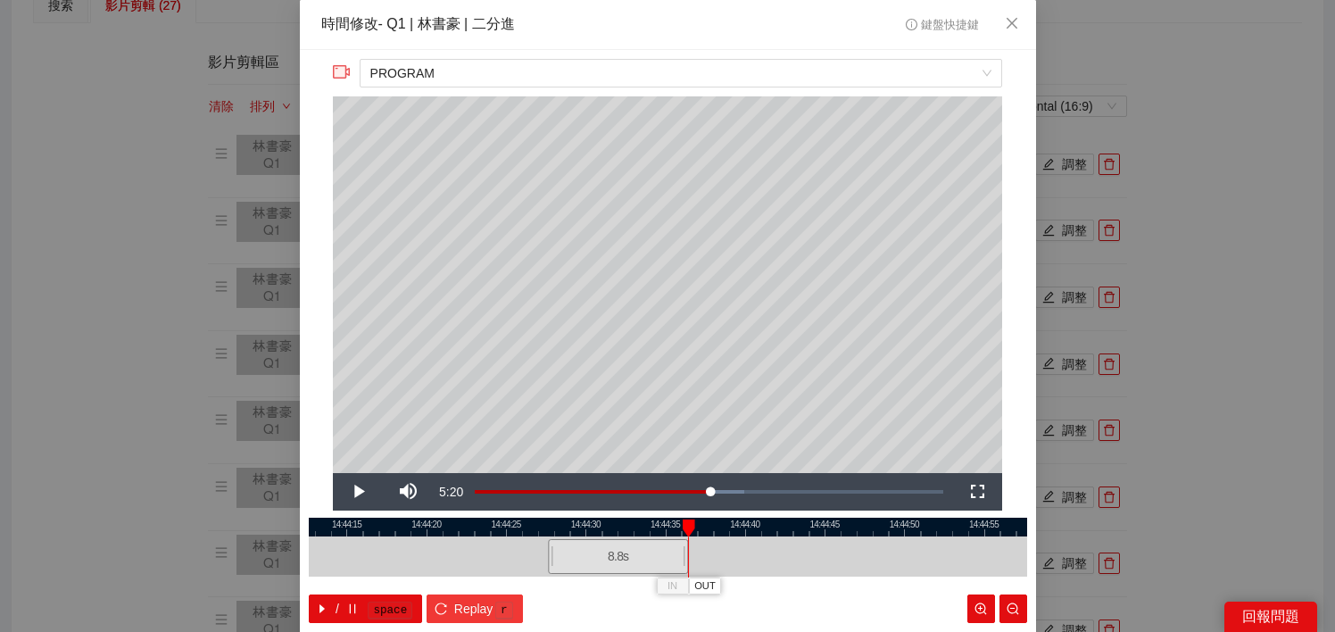
click at [482, 595] on button "Replay r" at bounding box center [473, 608] width 95 height 29
click at [558, 586] on button "IN" at bounding box center [549, 585] width 32 height 17
click at [575, 581] on span "IN" at bounding box center [572, 586] width 10 height 16
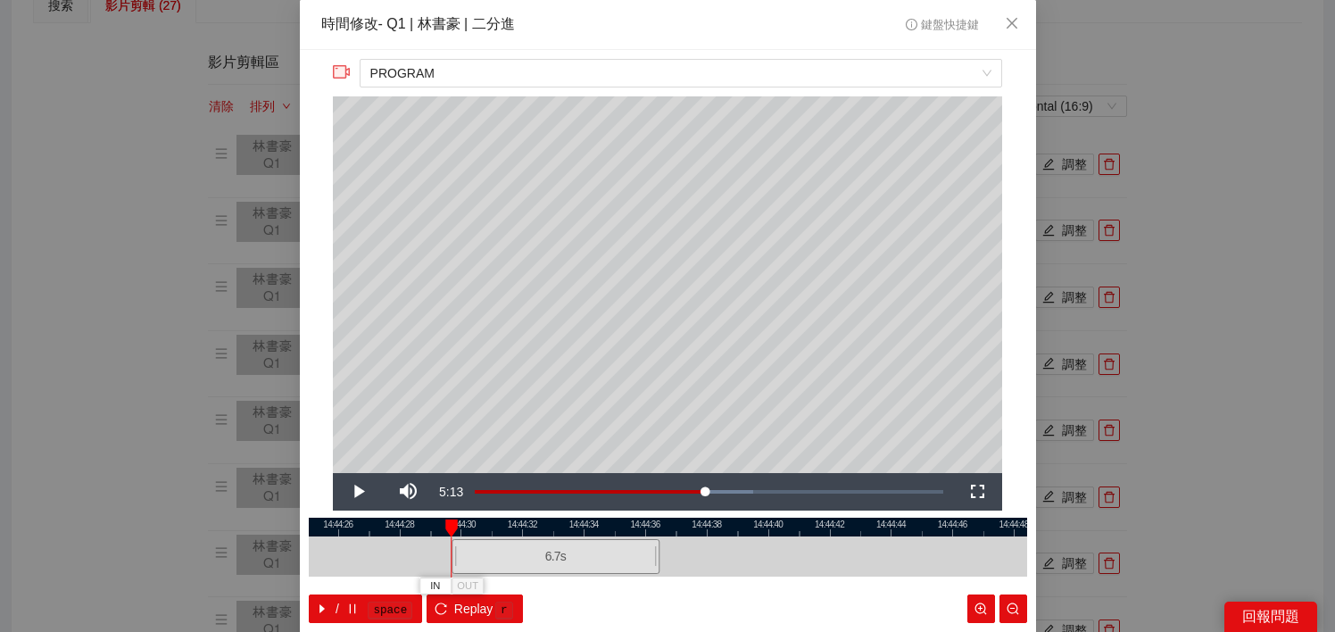
drag, startPoint x: 468, startPoint y: 557, endPoint x: 451, endPoint y: 557, distance: 16.1
click at [451, 557] on div at bounding box center [454, 556] width 11 height 40
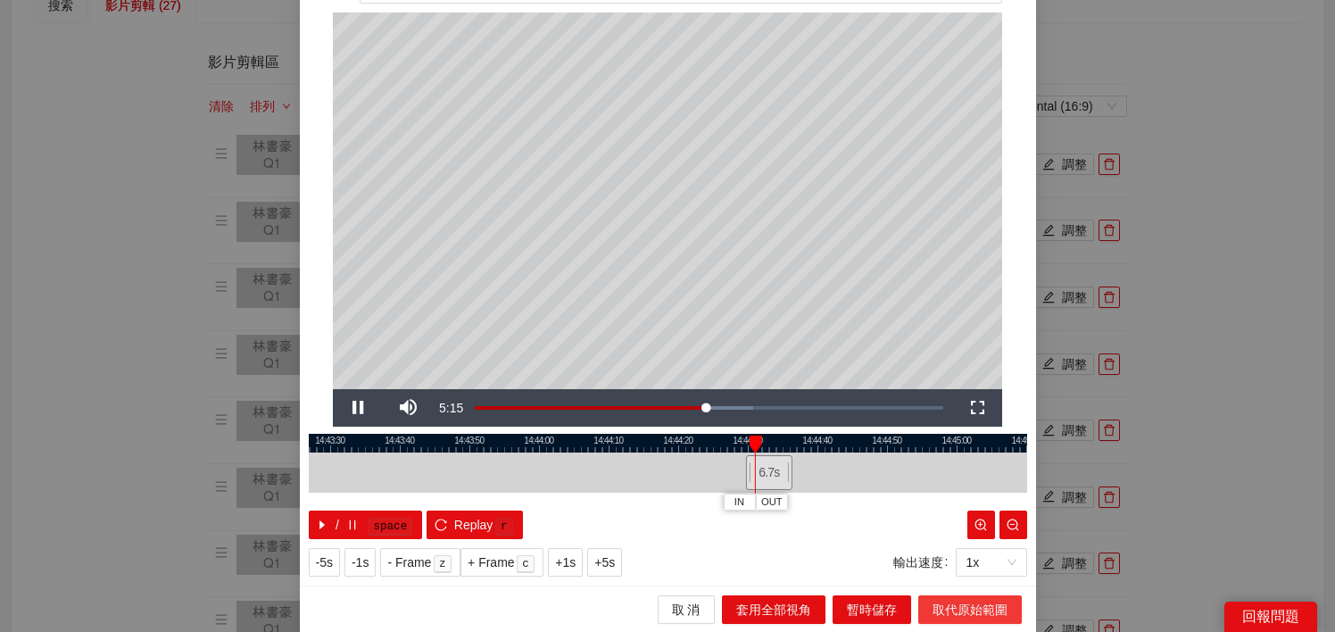
click at [977, 595] on button "取代原始範圍" at bounding box center [969, 609] width 103 height 29
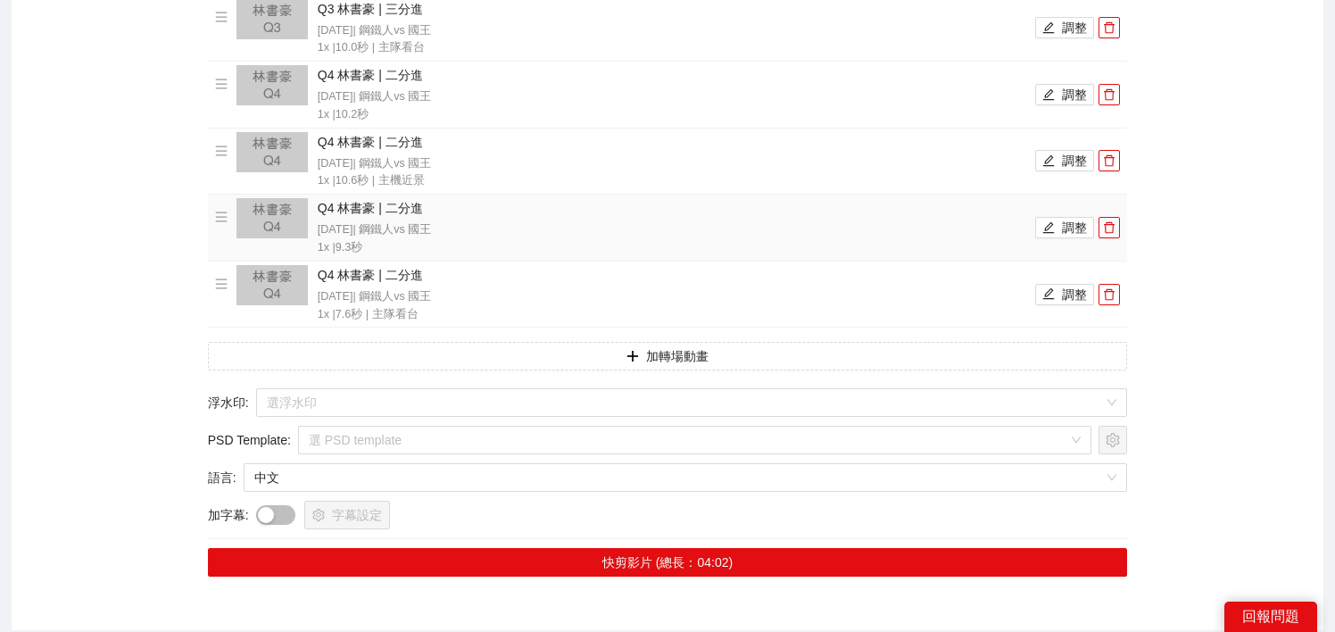
scroll to position [1796, 0]
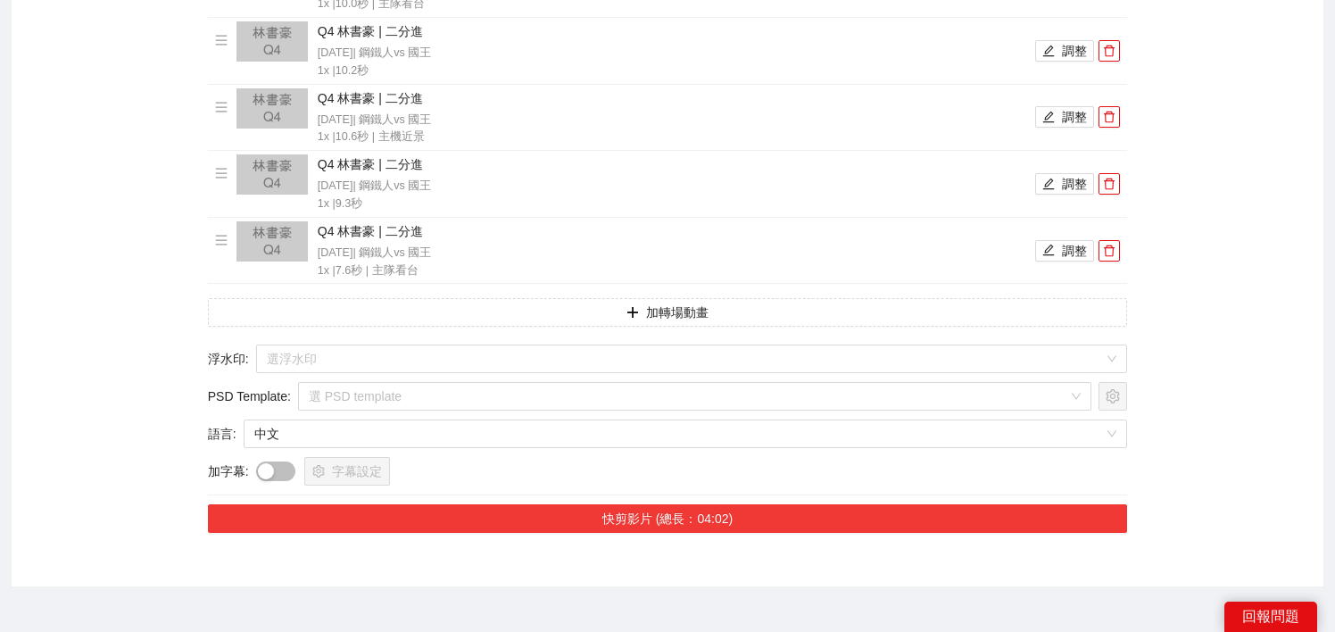
click at [575, 524] on button "快剪影片 (總長：04:02)" at bounding box center [668, 518] width 920 height 29
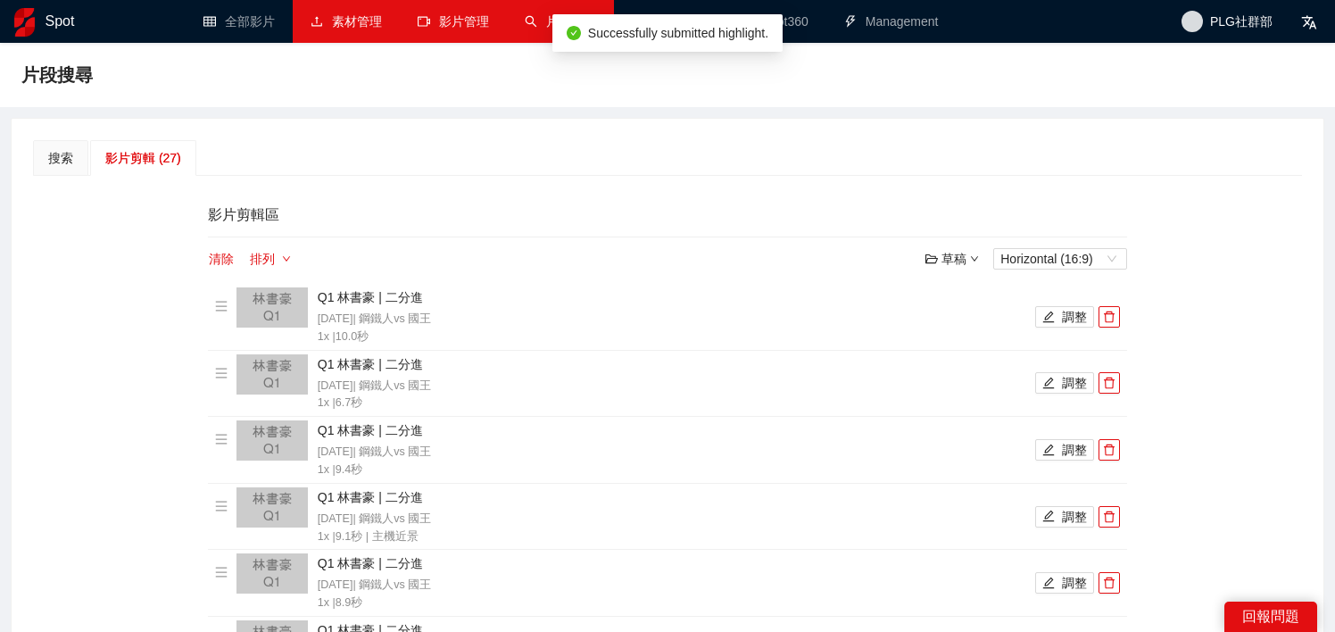
click at [462, 15] on link "影片管理" at bounding box center [453, 21] width 71 height 14
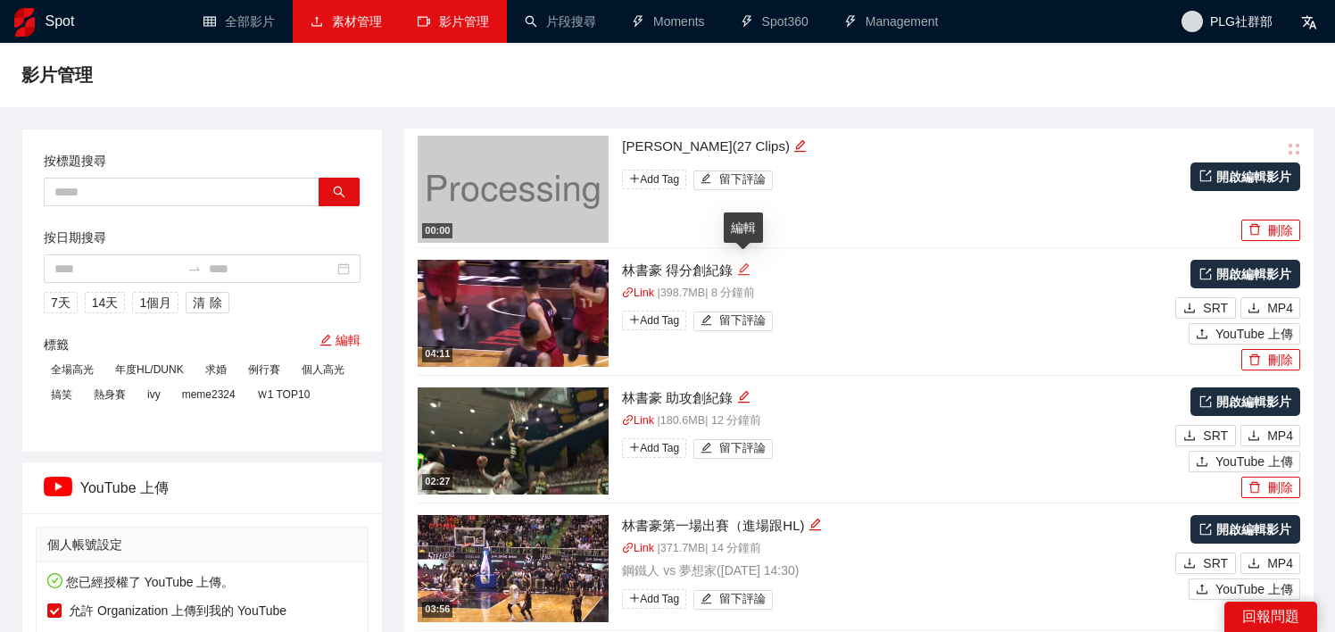
click at [744, 273] on icon "edit" at bounding box center [743, 268] width 13 height 13
click at [880, 344] on div "04:11 ********* Link | 398.7 MB | 8 分鐘前 Add Tag 留下評論" at bounding box center [794, 313] width 753 height 107
click at [1264, 361] on button "刪除" at bounding box center [1270, 359] width 59 height 21
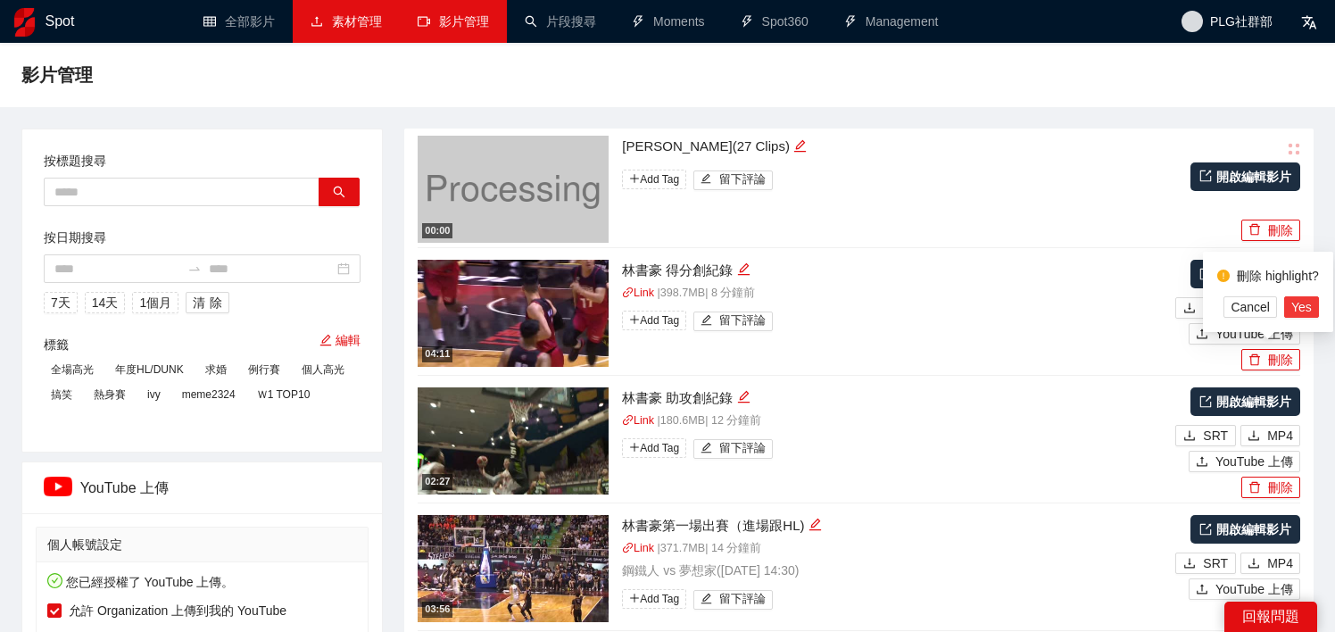
click at [1300, 313] on span "Yes" at bounding box center [1301, 307] width 21 height 20
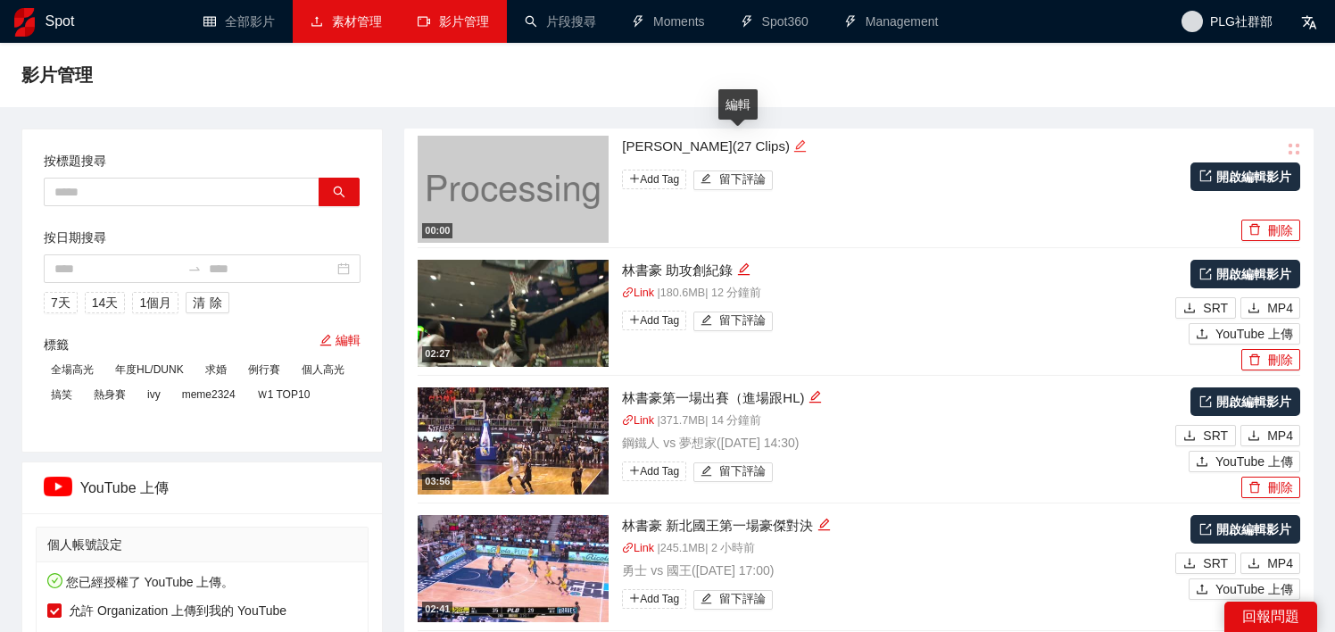
click at [793, 147] on icon "edit" at bounding box center [799, 145] width 13 height 13
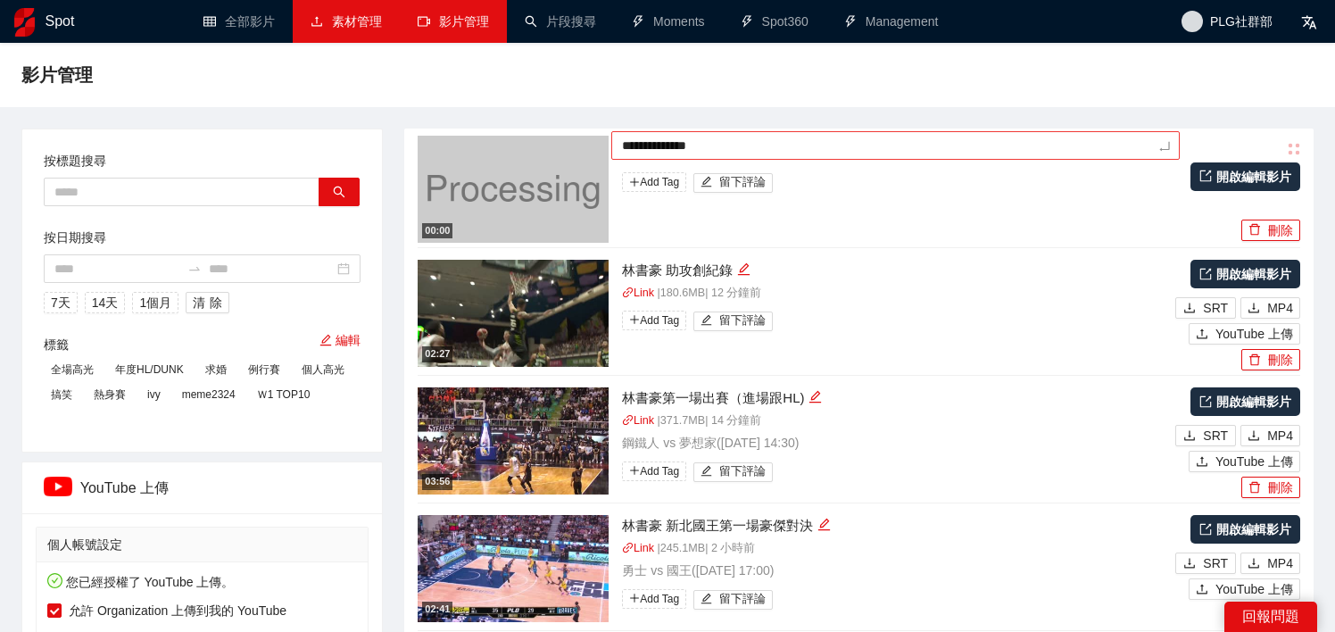
type textarea "*********"
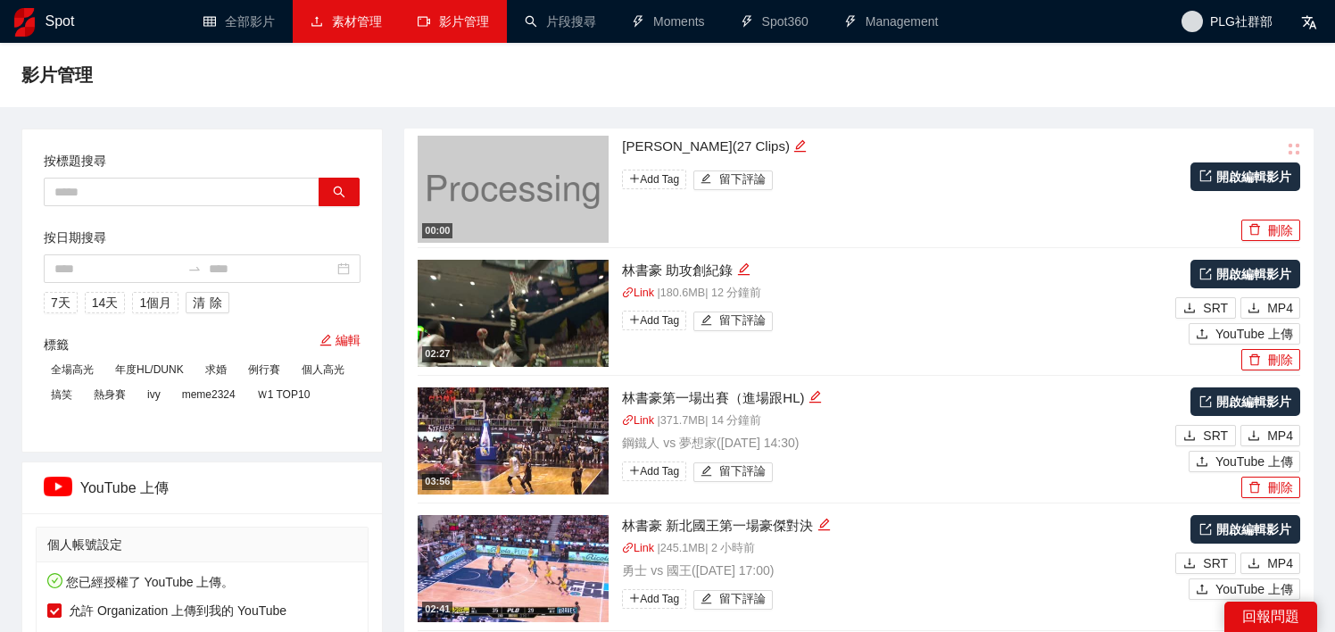
click at [874, 214] on div "00:00 [PERSON_NAME](27 Clips) Add Tag 留下評論" at bounding box center [804, 189] width 773 height 107
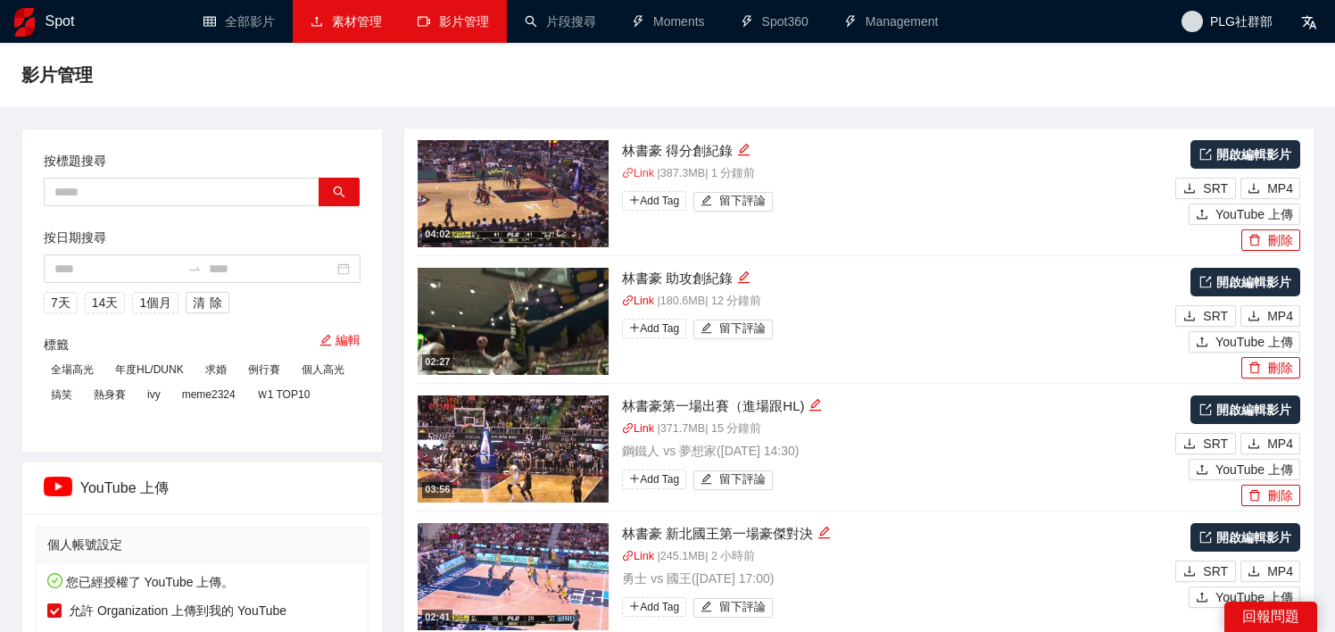
click at [639, 175] on link "Link" at bounding box center [638, 173] width 32 height 12
click at [646, 177] on link "Link" at bounding box center [638, 173] width 32 height 12
